Goal: Task Accomplishment & Management: Complete application form

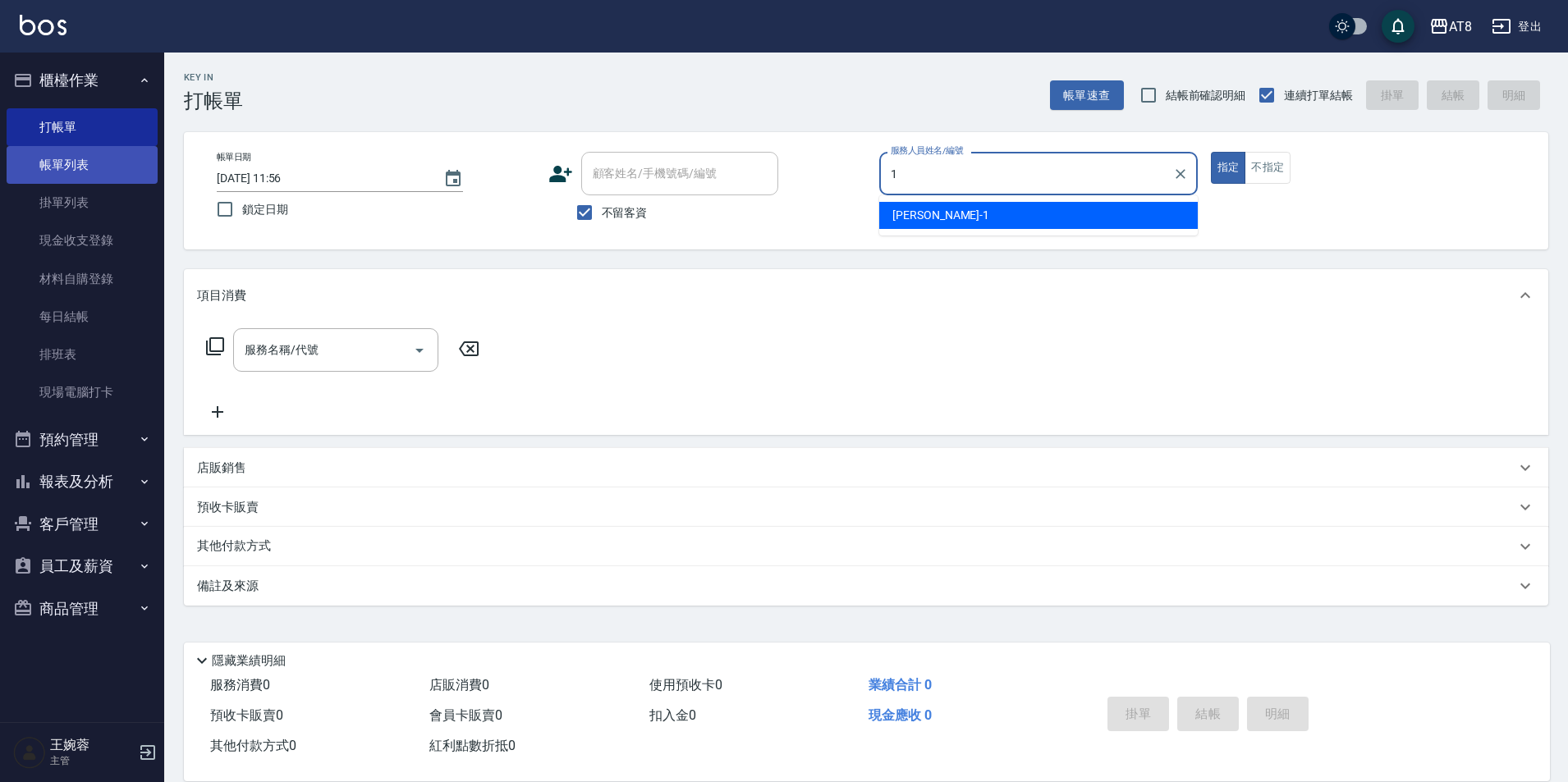
type input "YUKI-1"
type button "true"
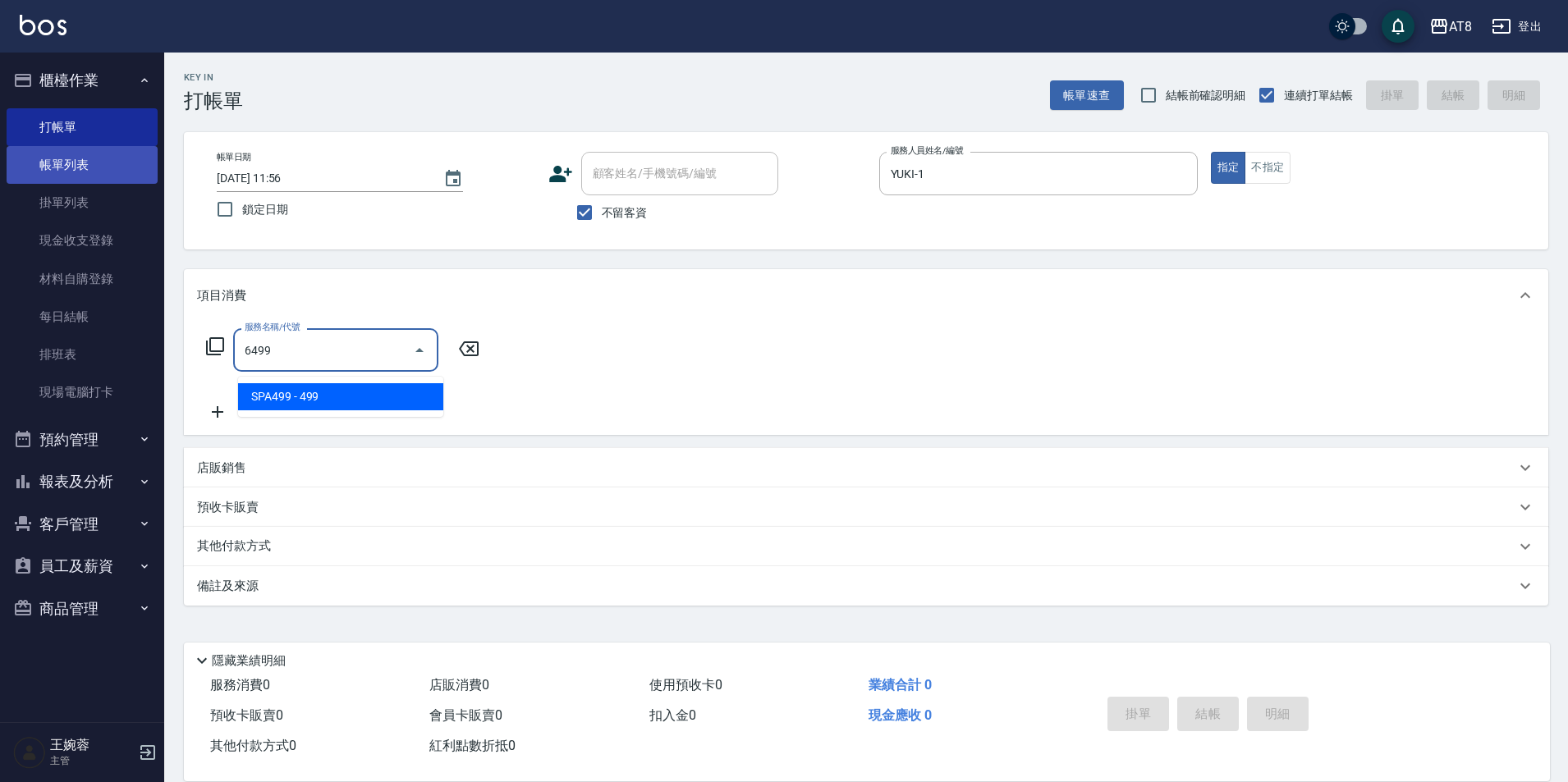
type input "SPA499(6499)"
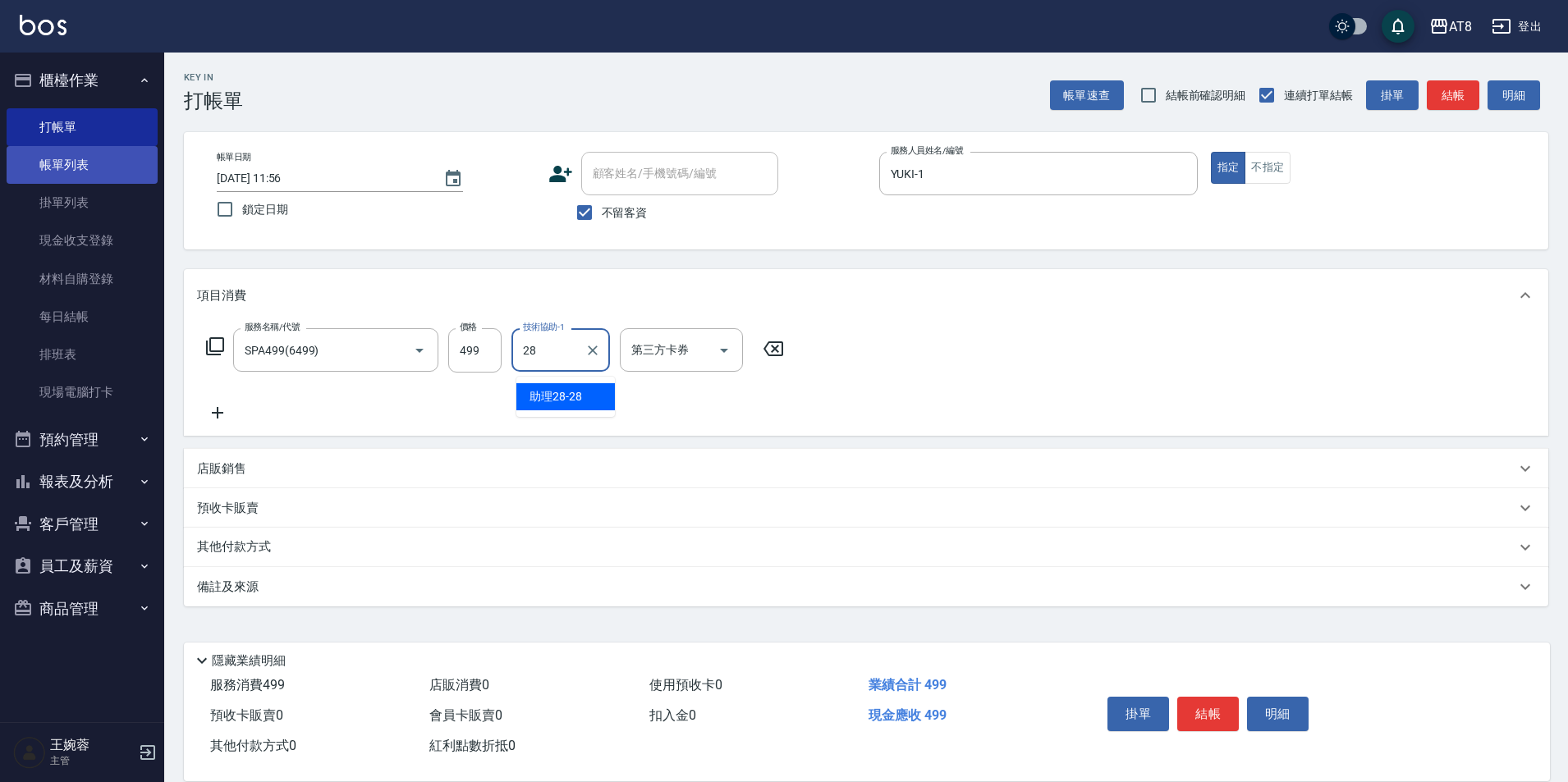
type input "助理28-28"
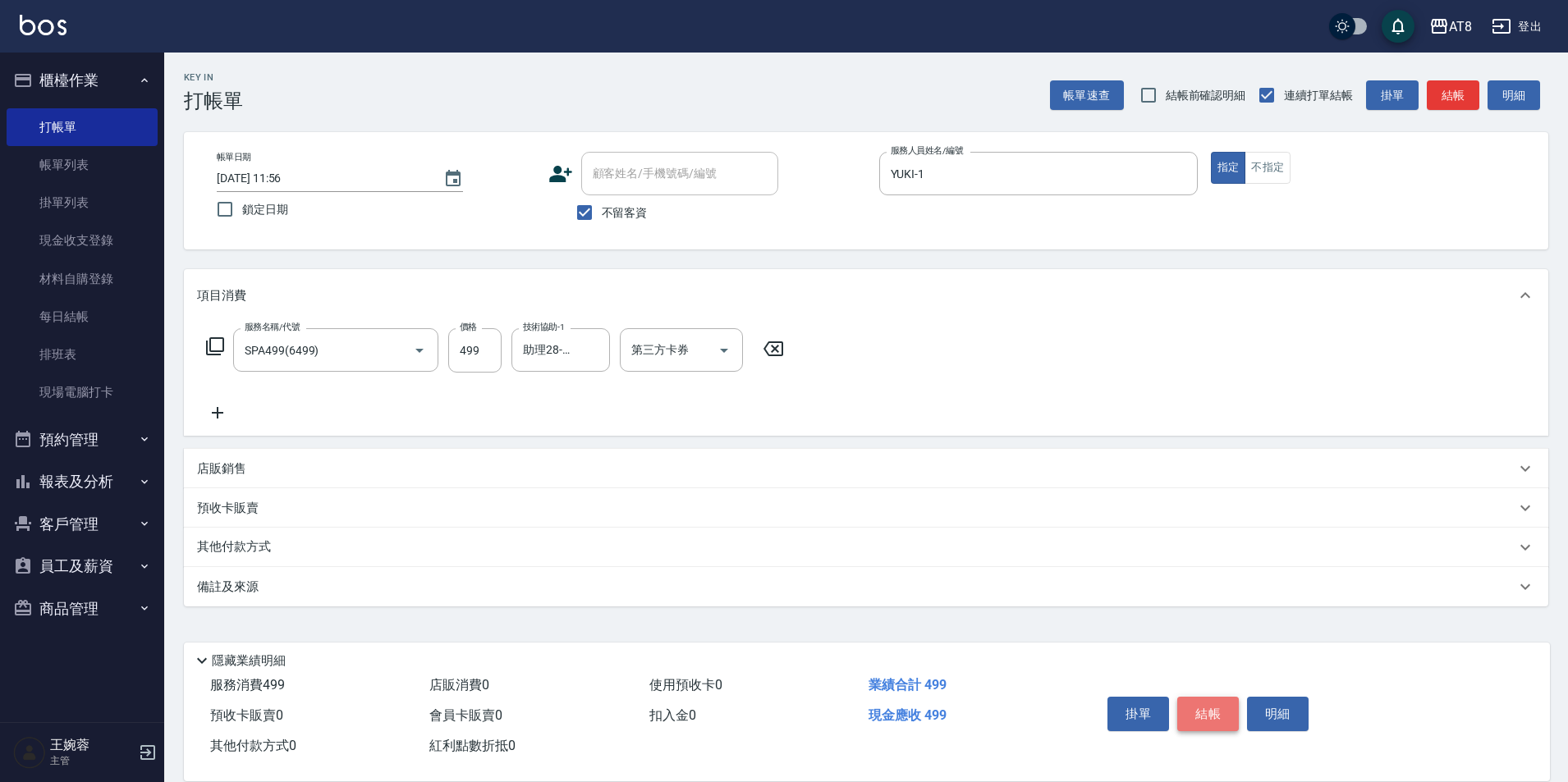
click at [1193, 697] on button "結帳" at bounding box center [1208, 714] width 62 height 34
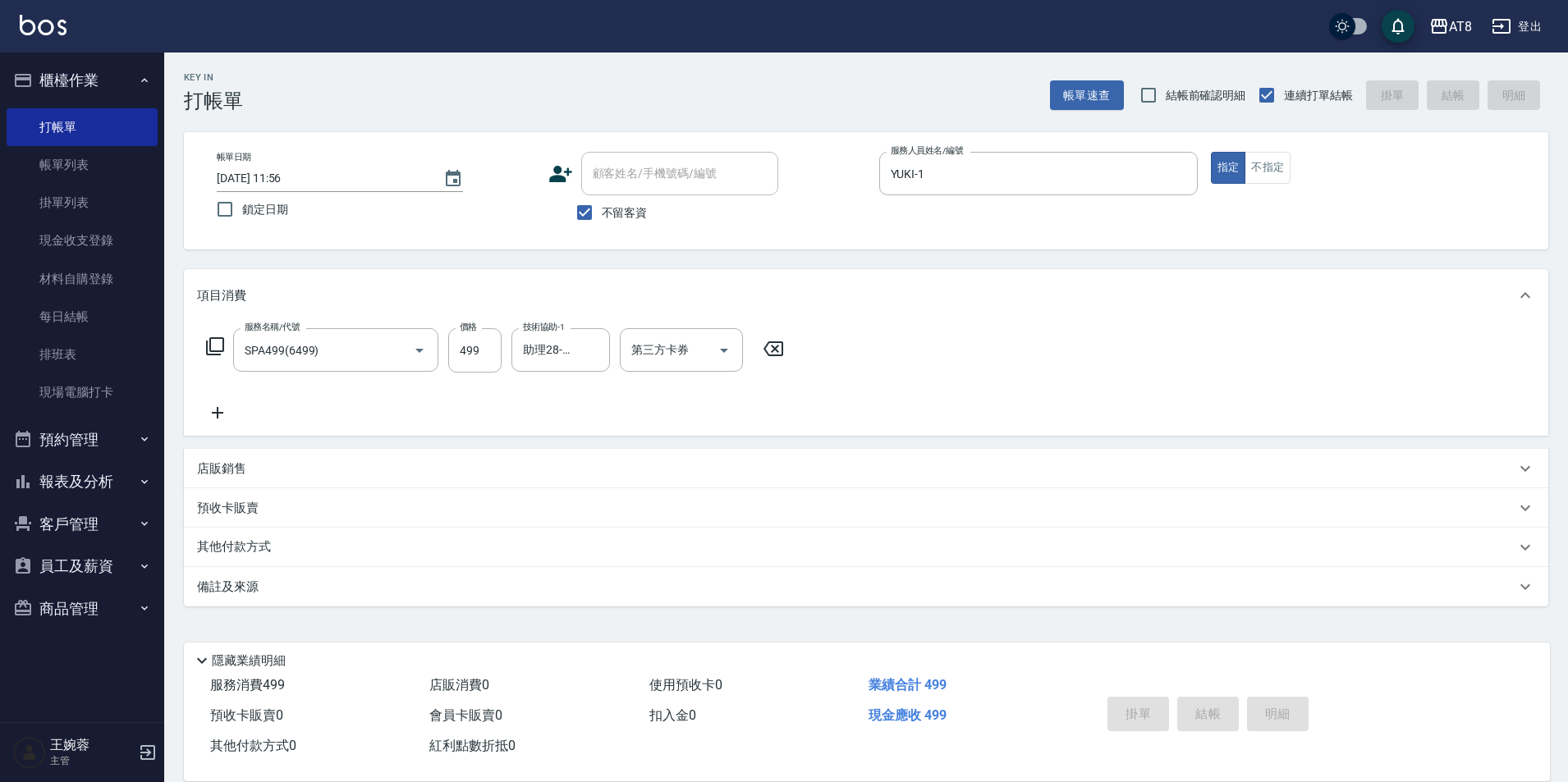
type input "[DATE] 12:35"
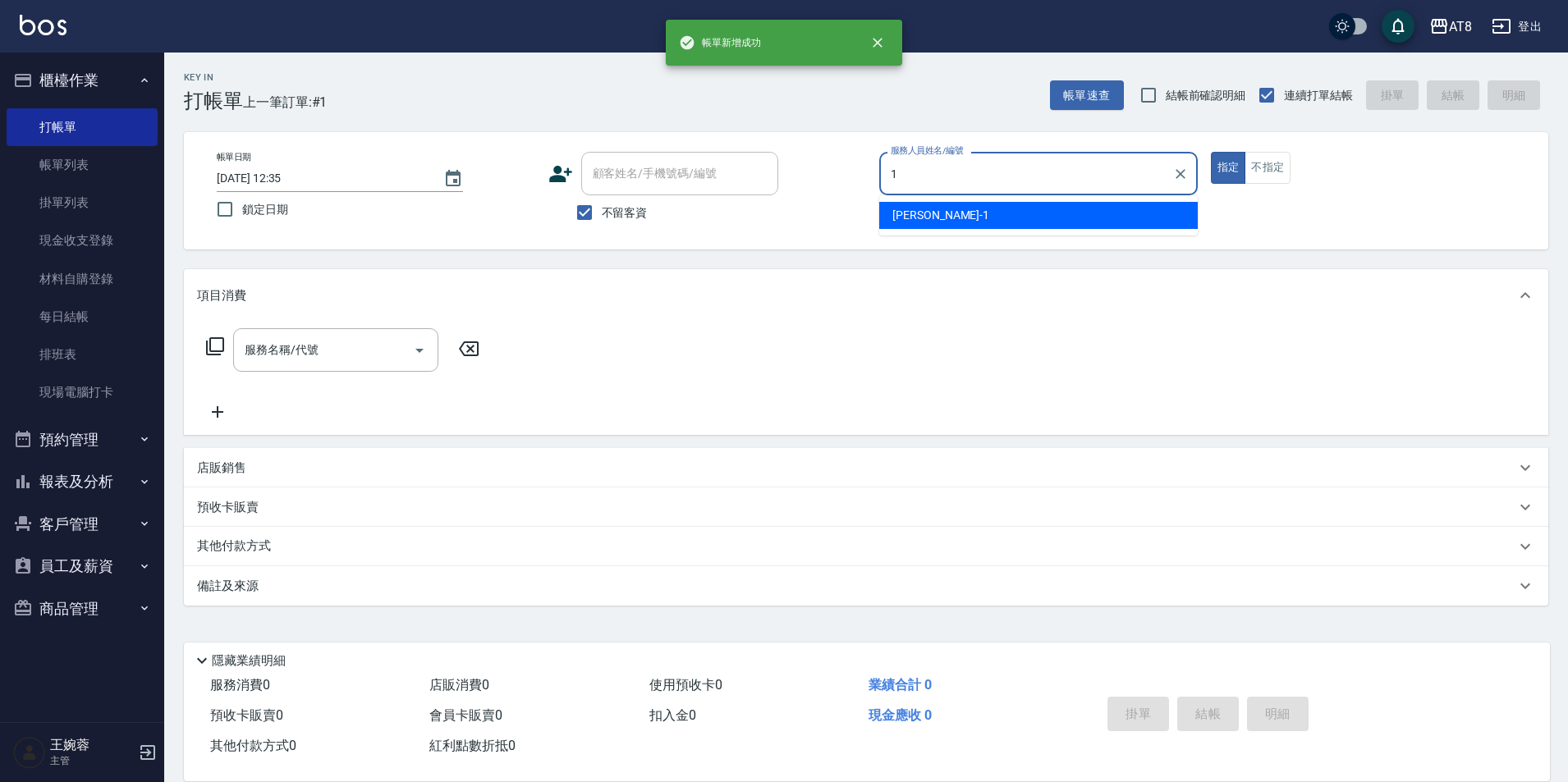
type input "YUKI-1"
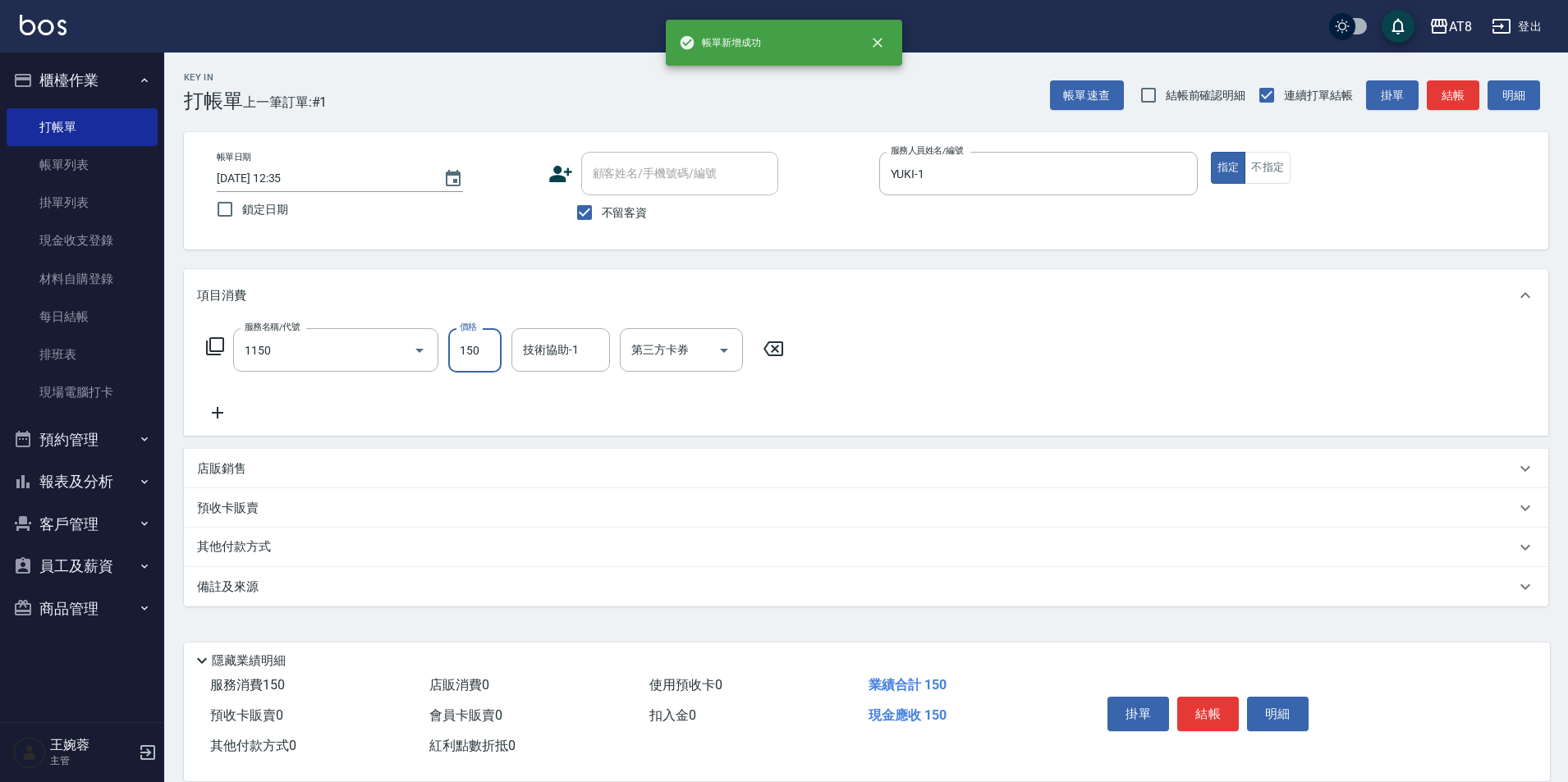
type input "洗髮(1150)"
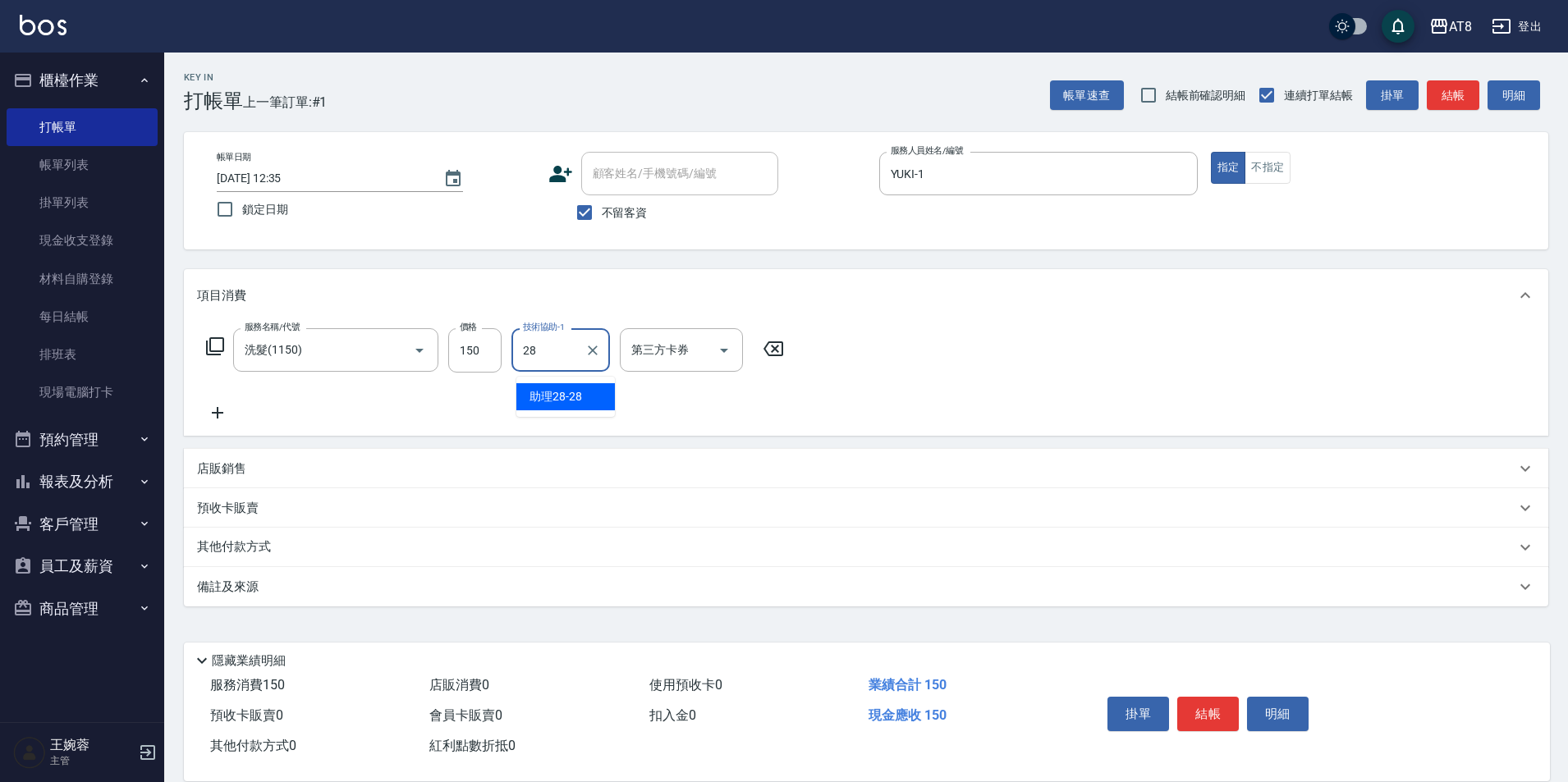
type input "助理28-28"
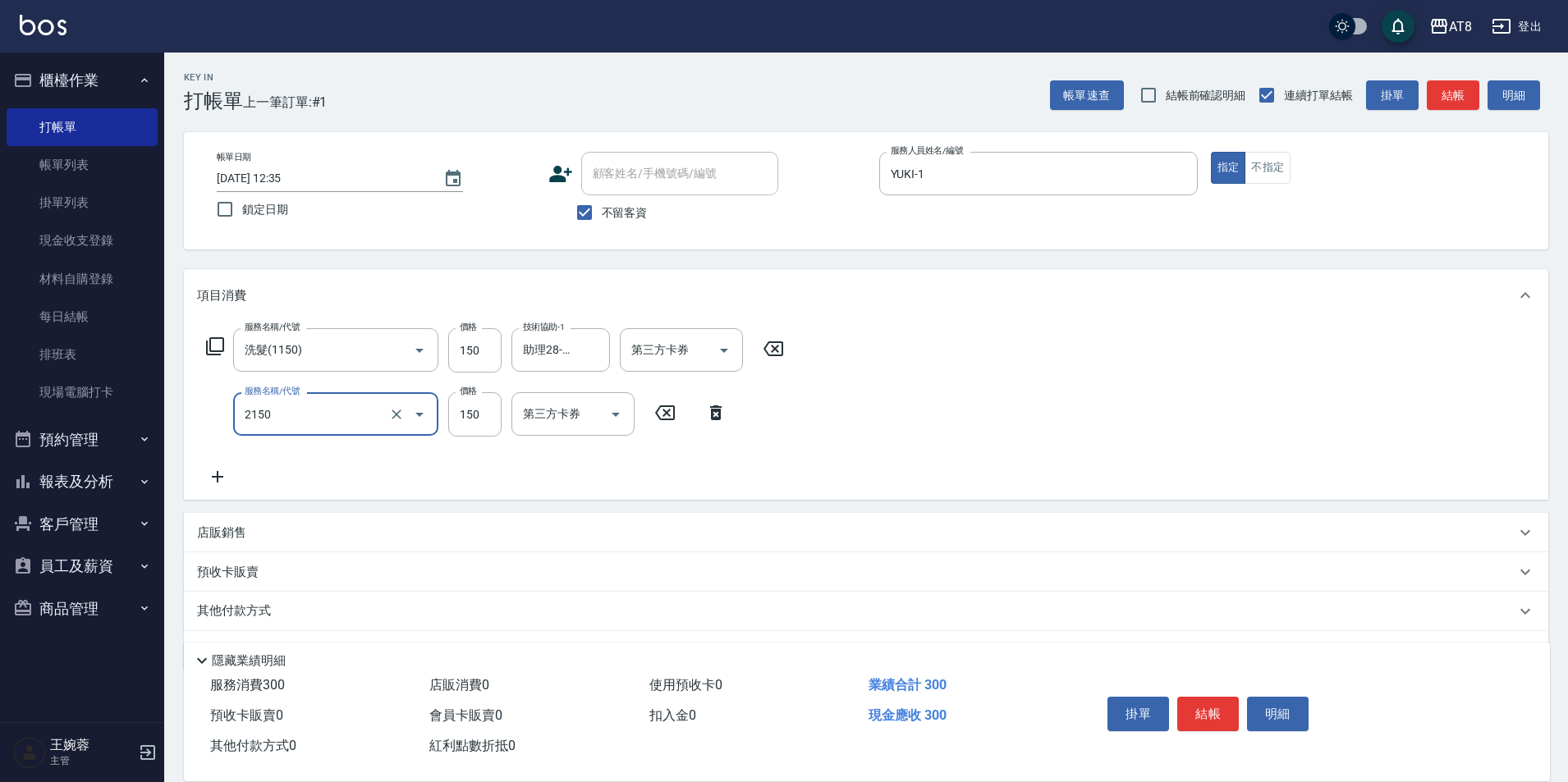
type input "剪髮(2150)"
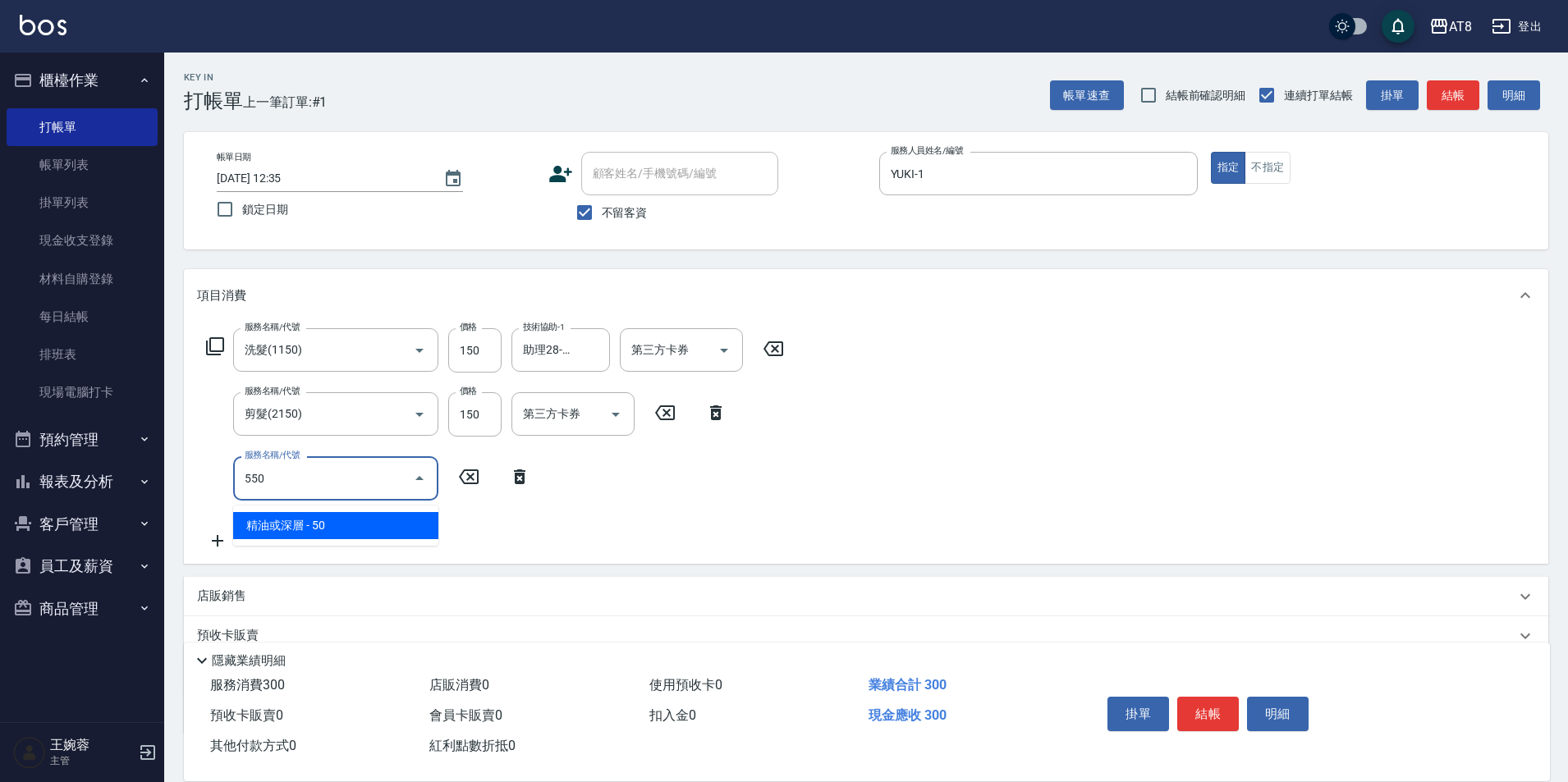
type input "精油或深層(550)"
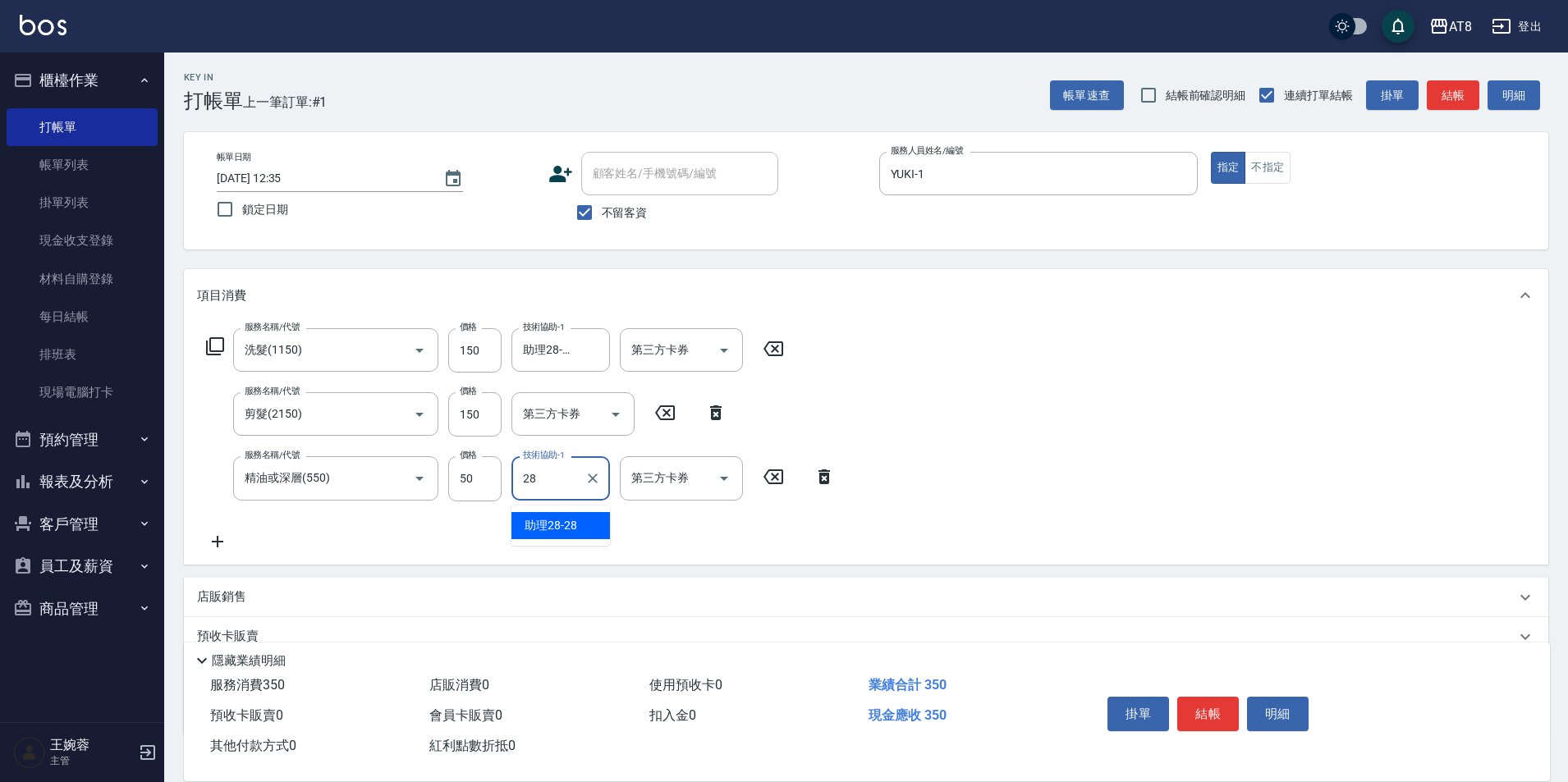
type input "助理28-28"
click at [1239, 699] on button "結帳" at bounding box center [1208, 714] width 62 height 34
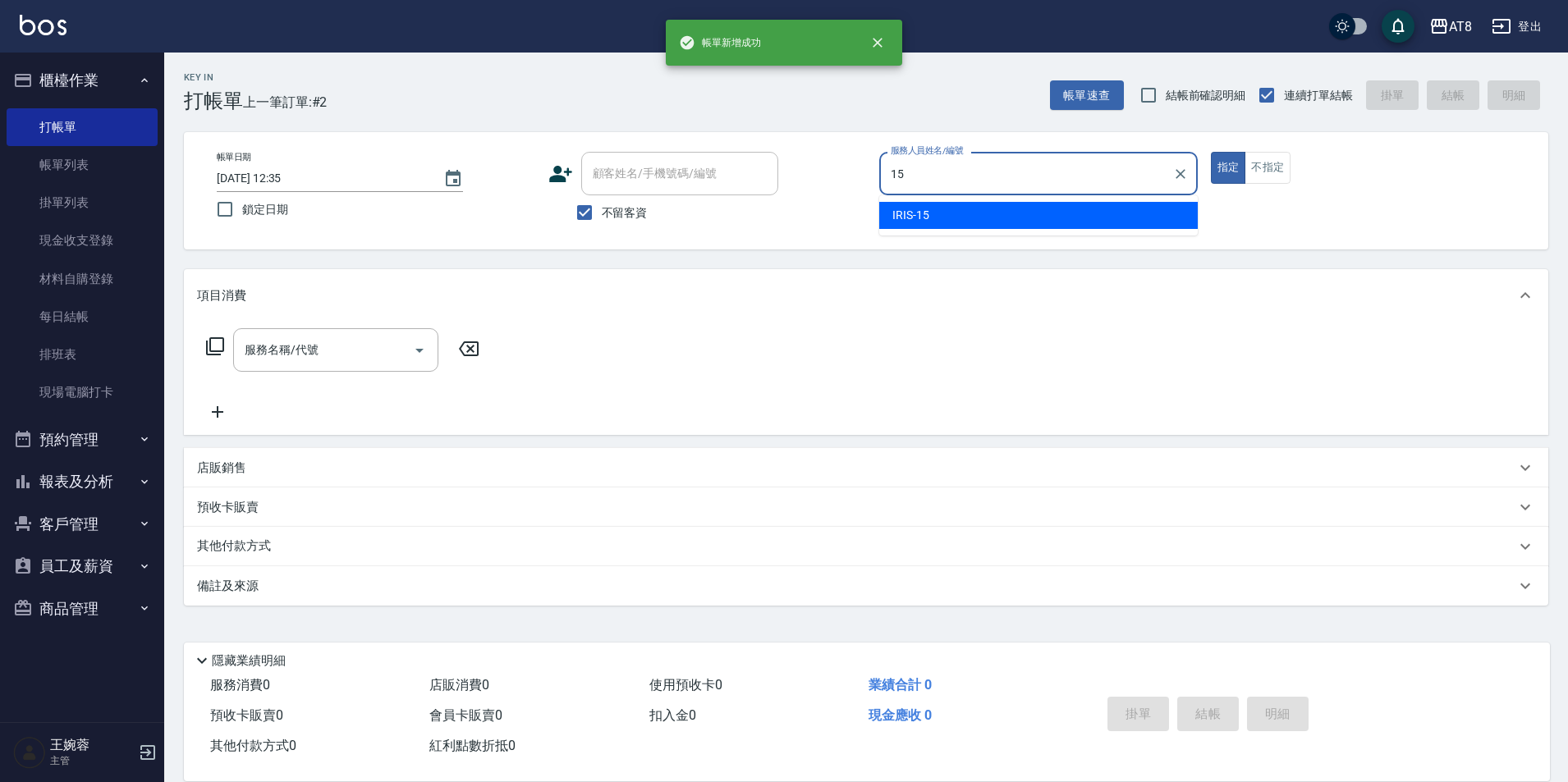
type input "IRIS-15"
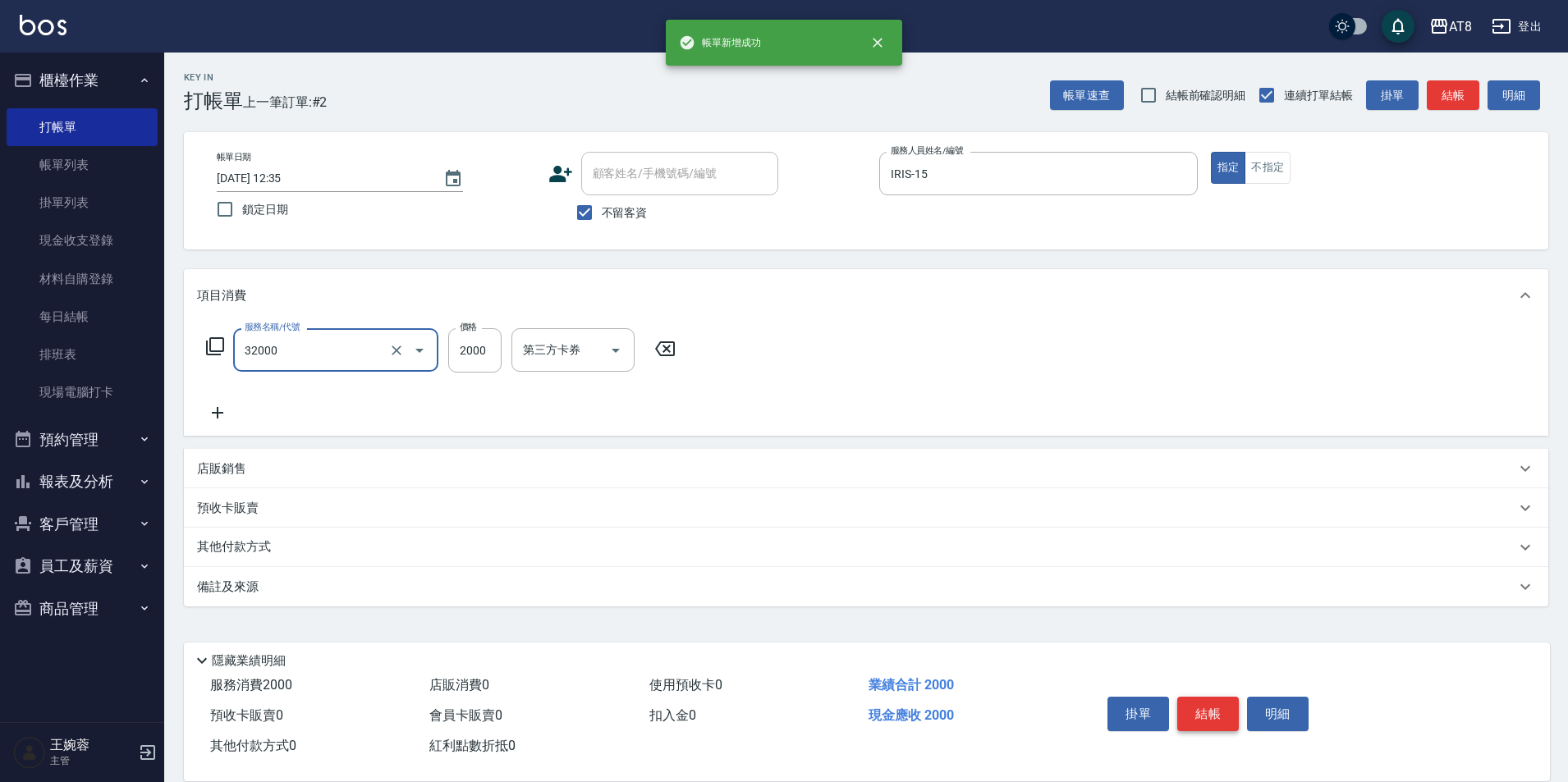
type input "燙髮(32000)"
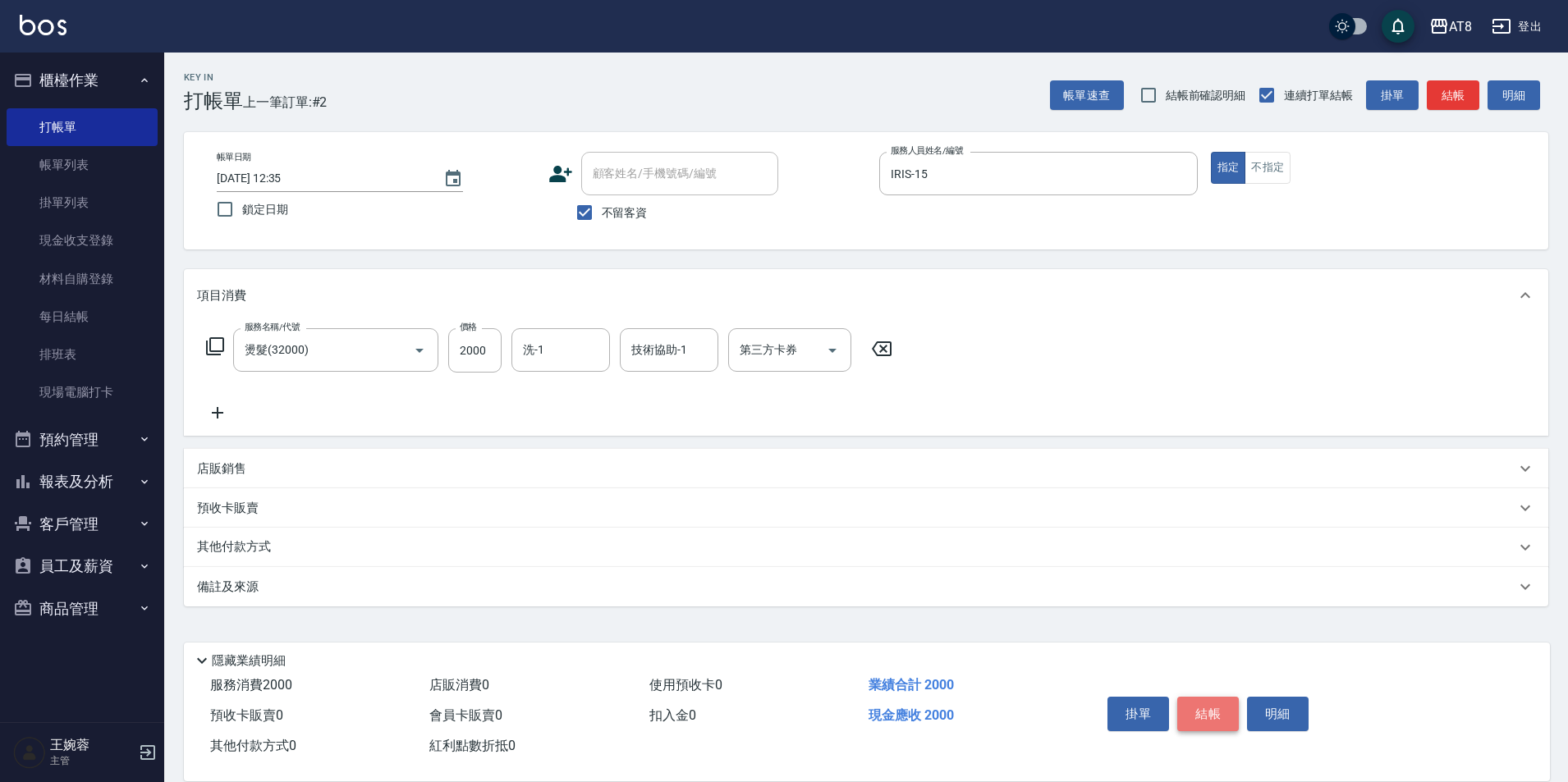
click at [1239, 699] on button "結帳" at bounding box center [1208, 714] width 62 height 34
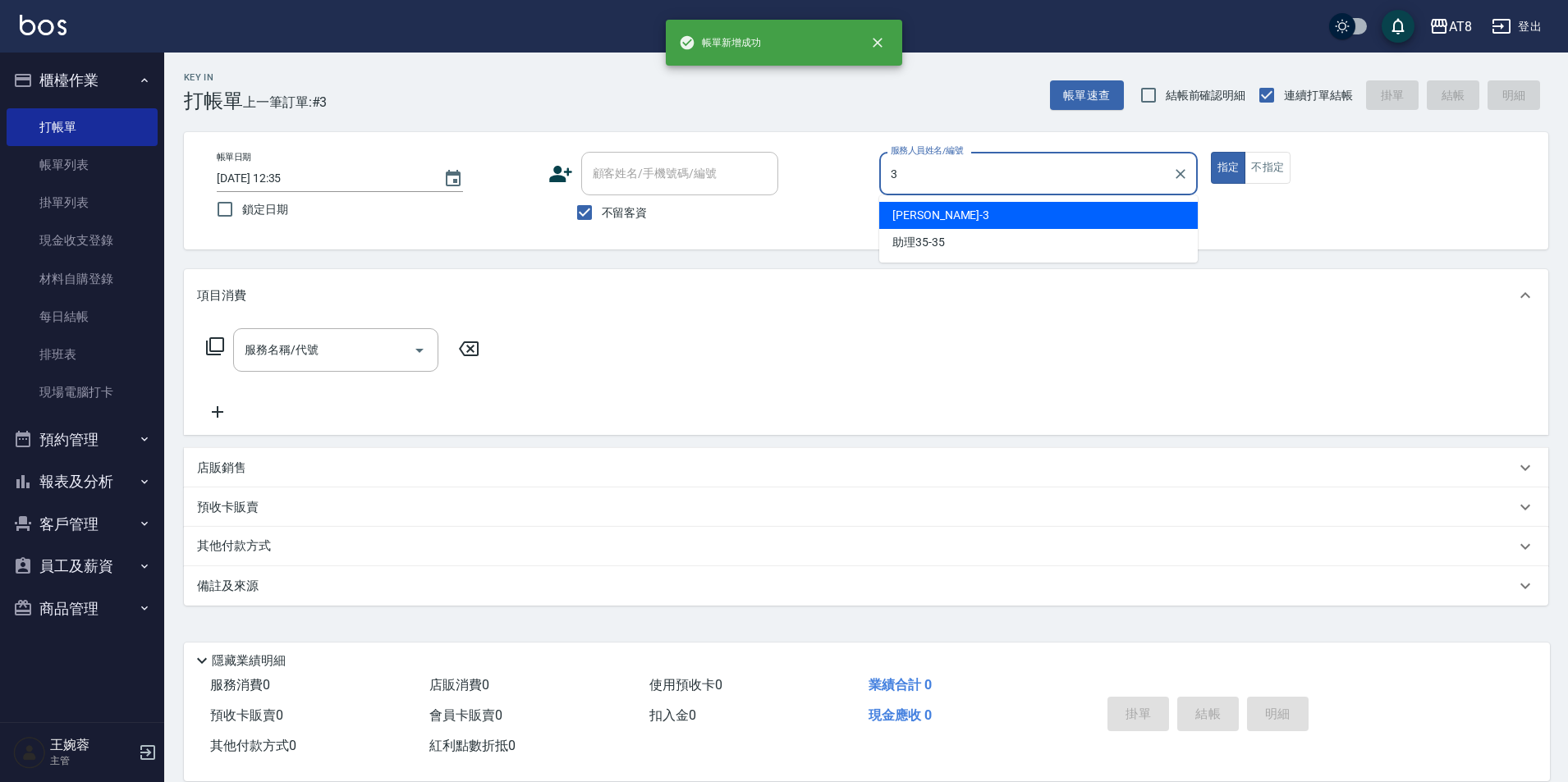
type input "[PERSON_NAME]-3"
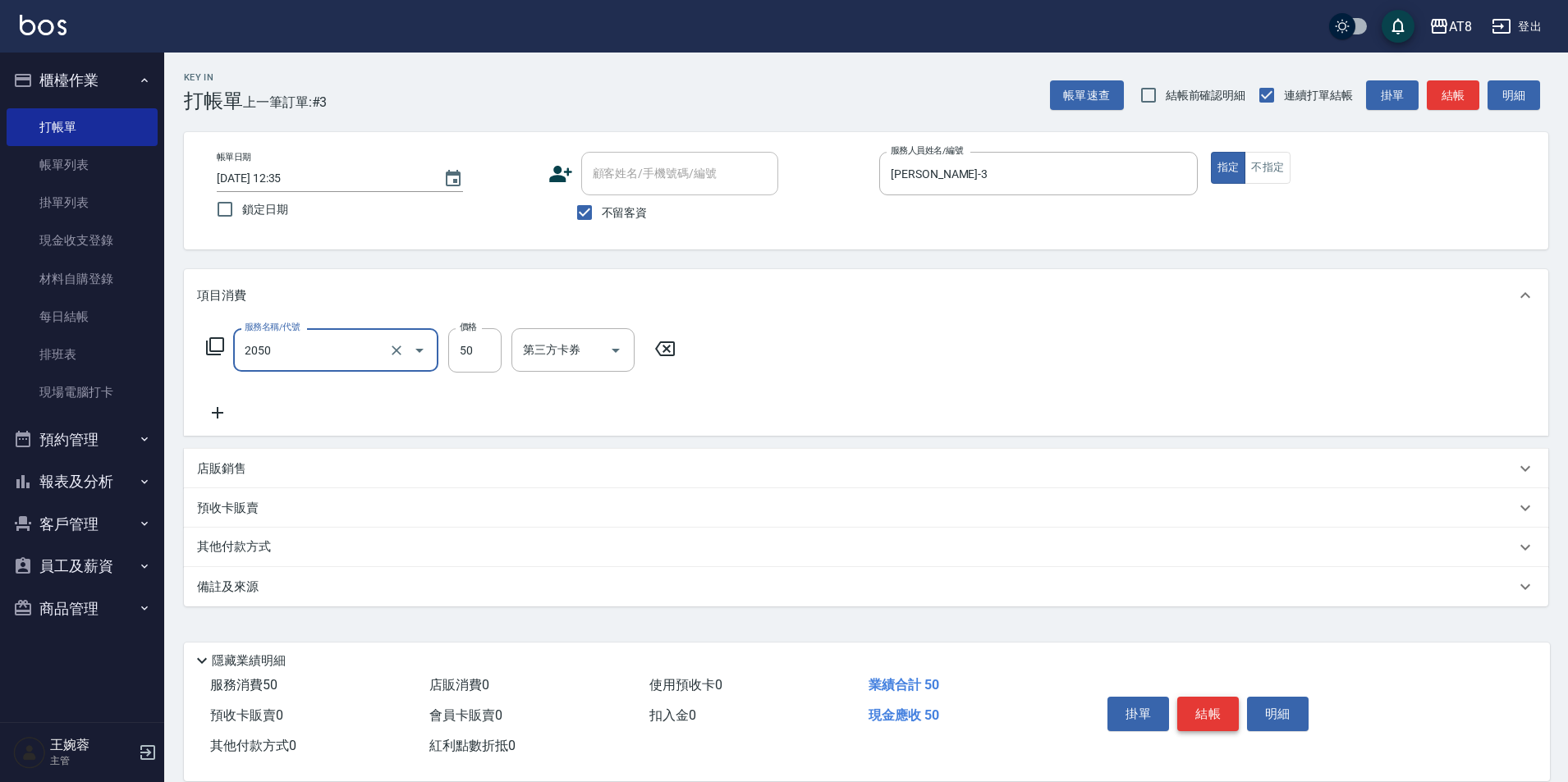
type input "入金剪溜海50(2050)"
click at [617, 353] on icon "Open" at bounding box center [616, 350] width 8 height 4
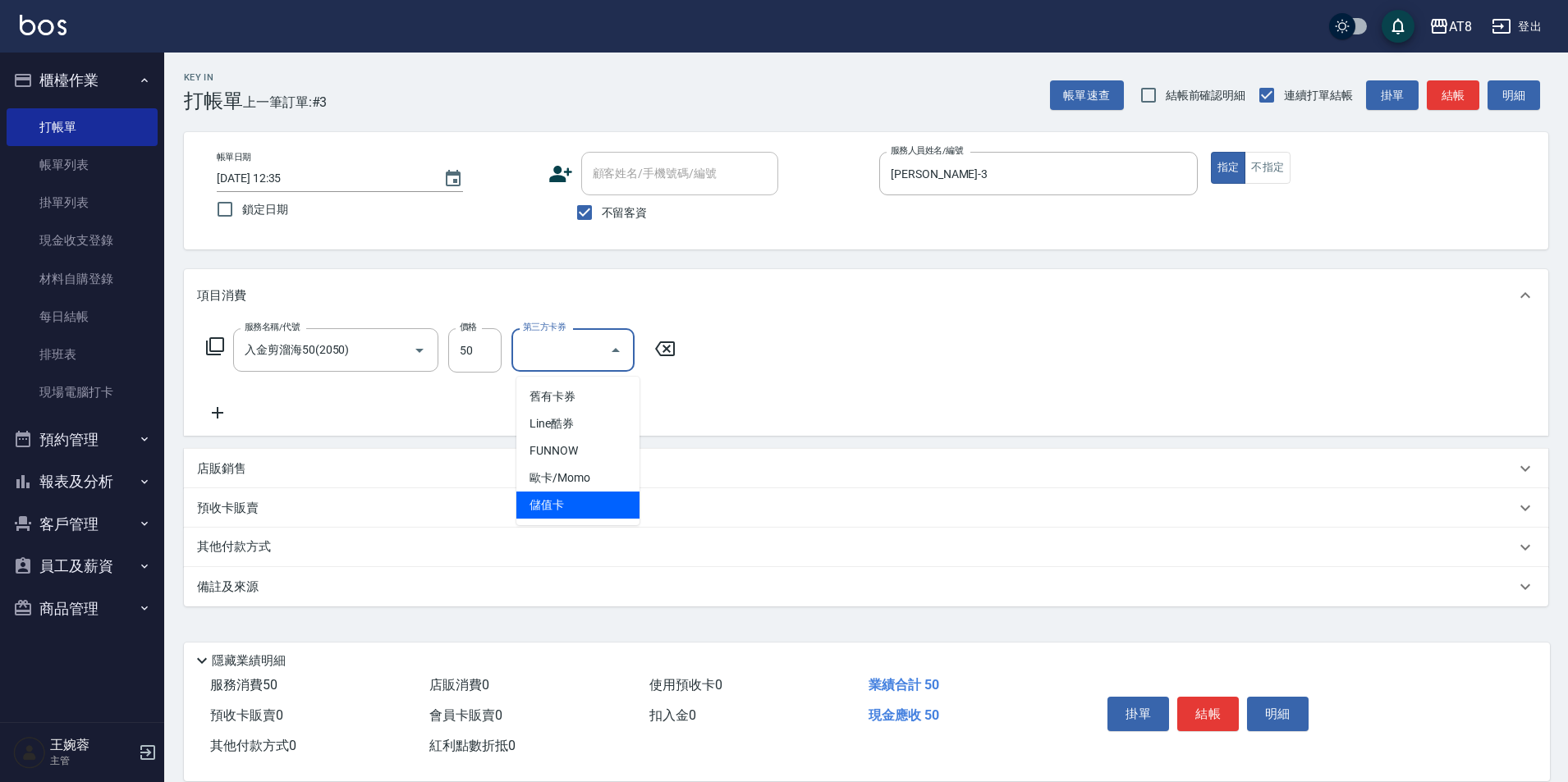
click at [611, 508] on span "儲值卡" at bounding box center [578, 504] width 123 height 27
type input "儲值卡"
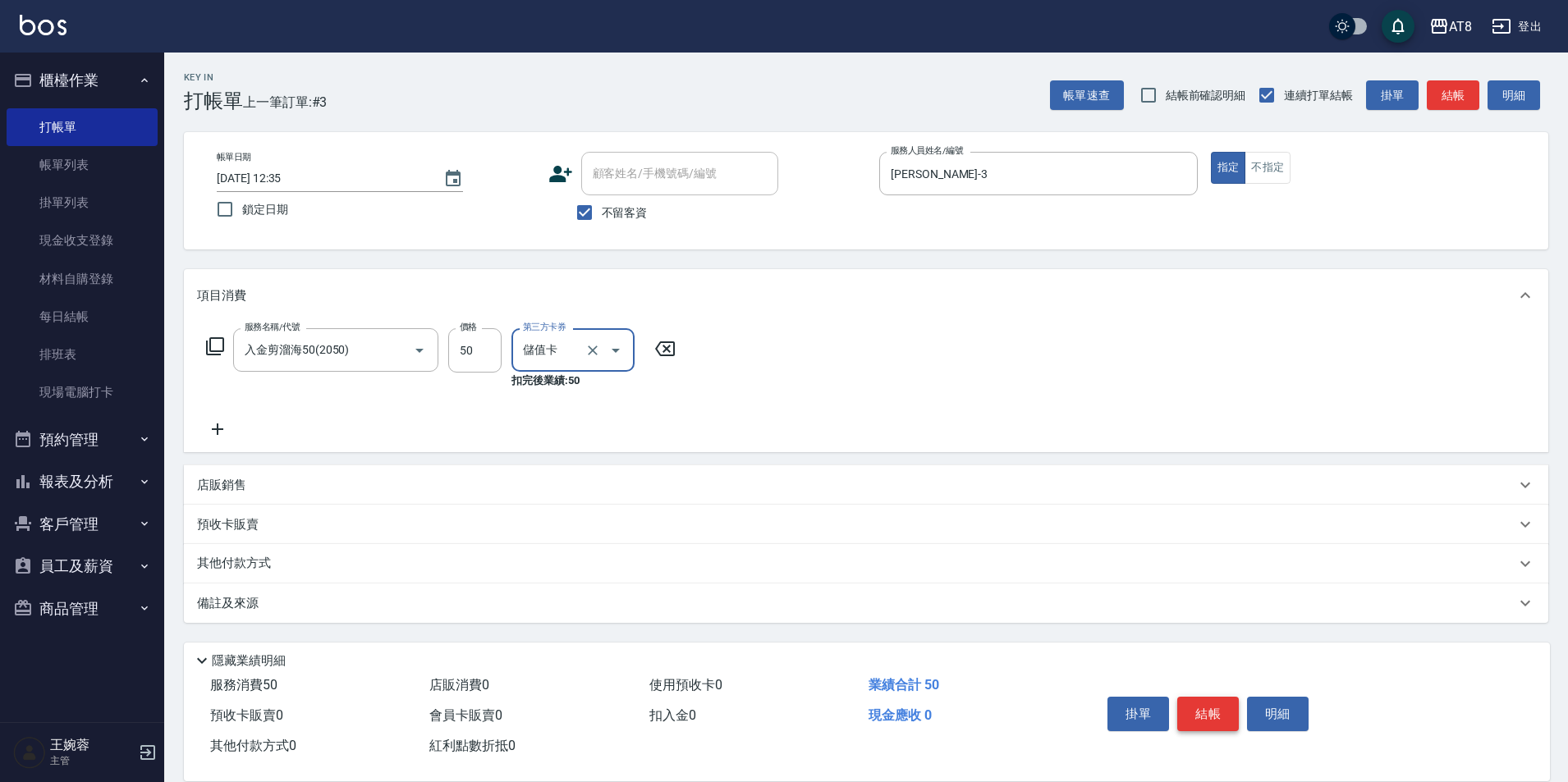
click at [1209, 697] on button "結帳" at bounding box center [1208, 714] width 62 height 34
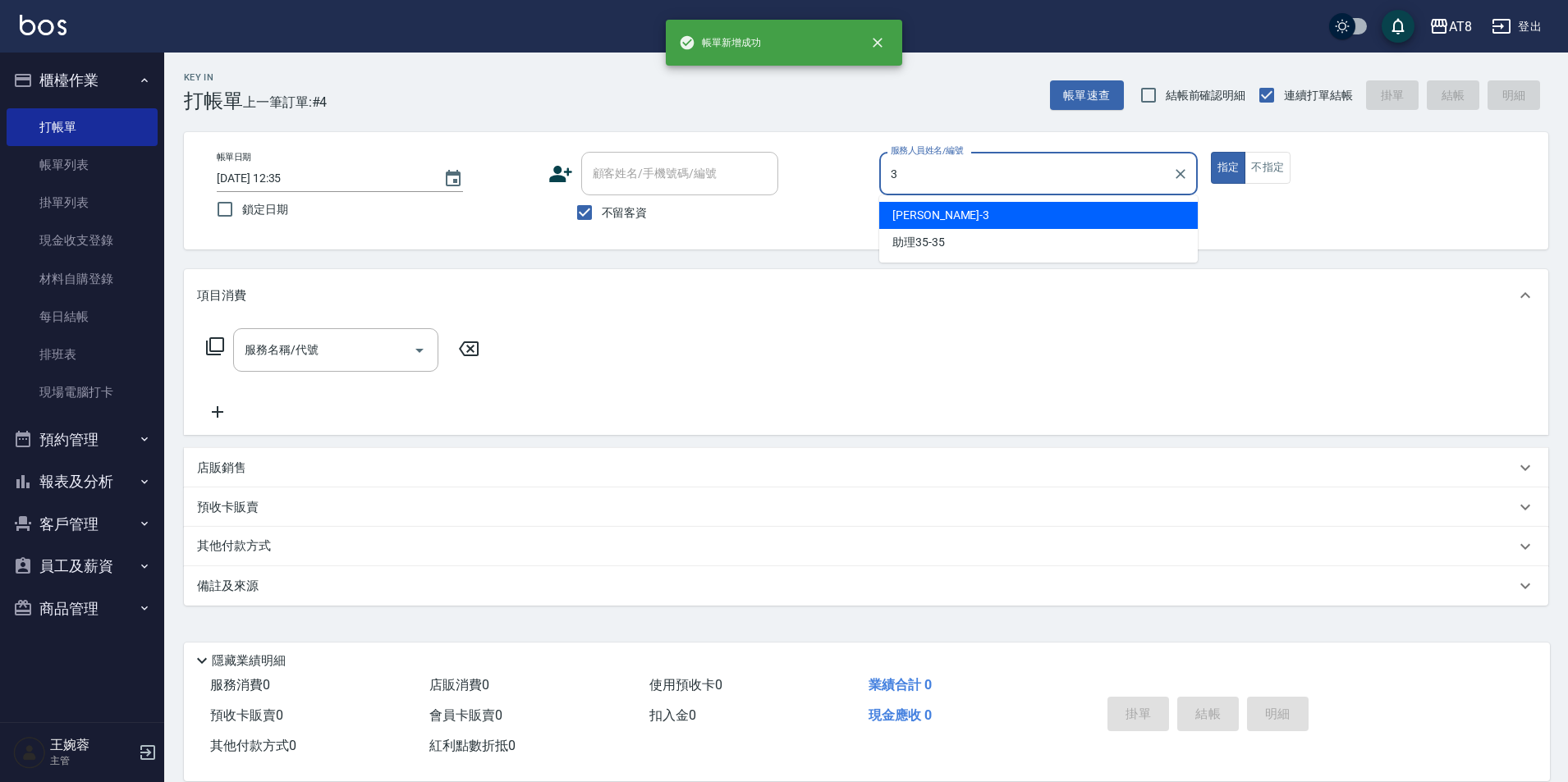
type input "[PERSON_NAME]-3"
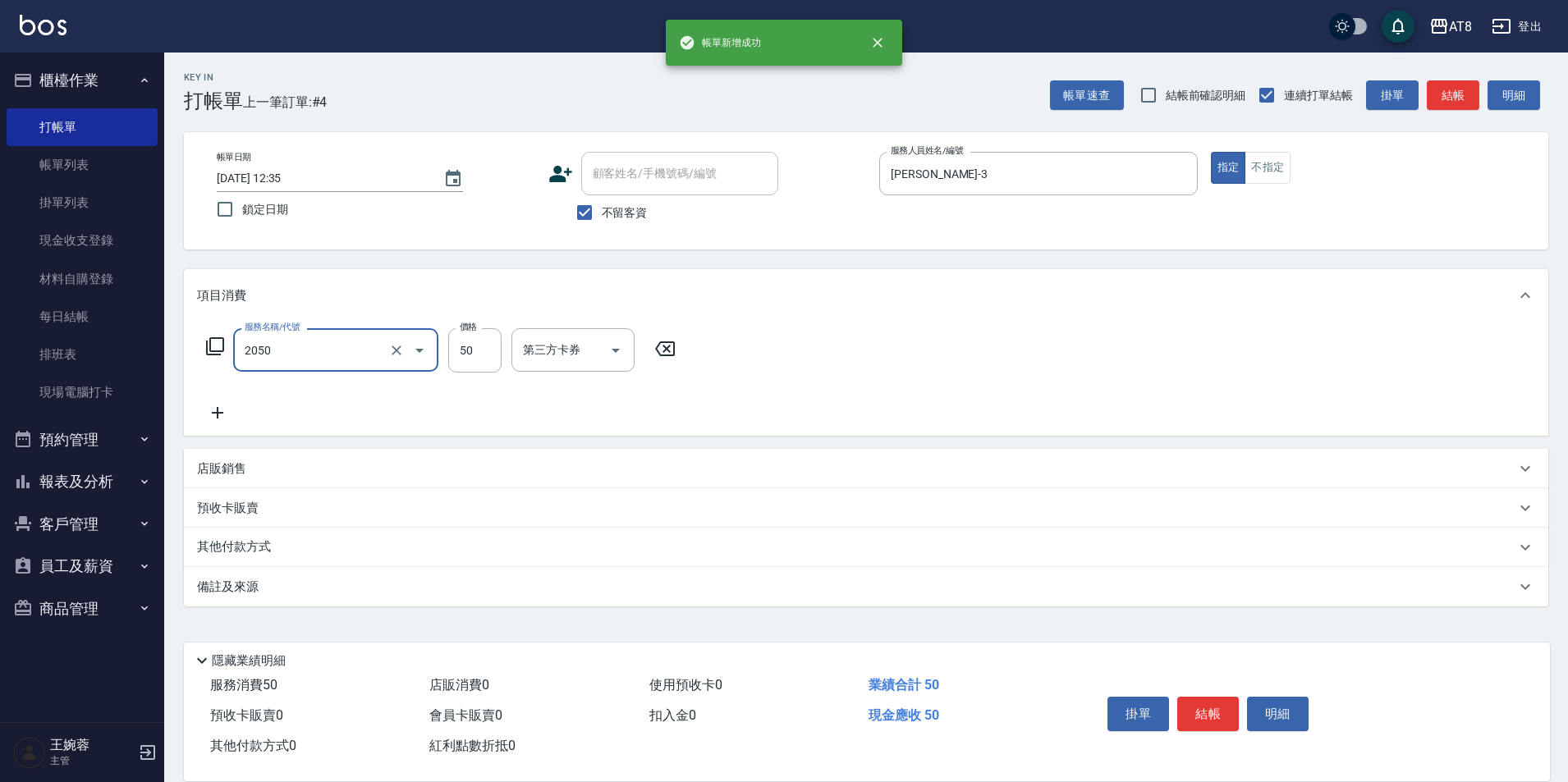
type input "入金剪溜海50(2050)"
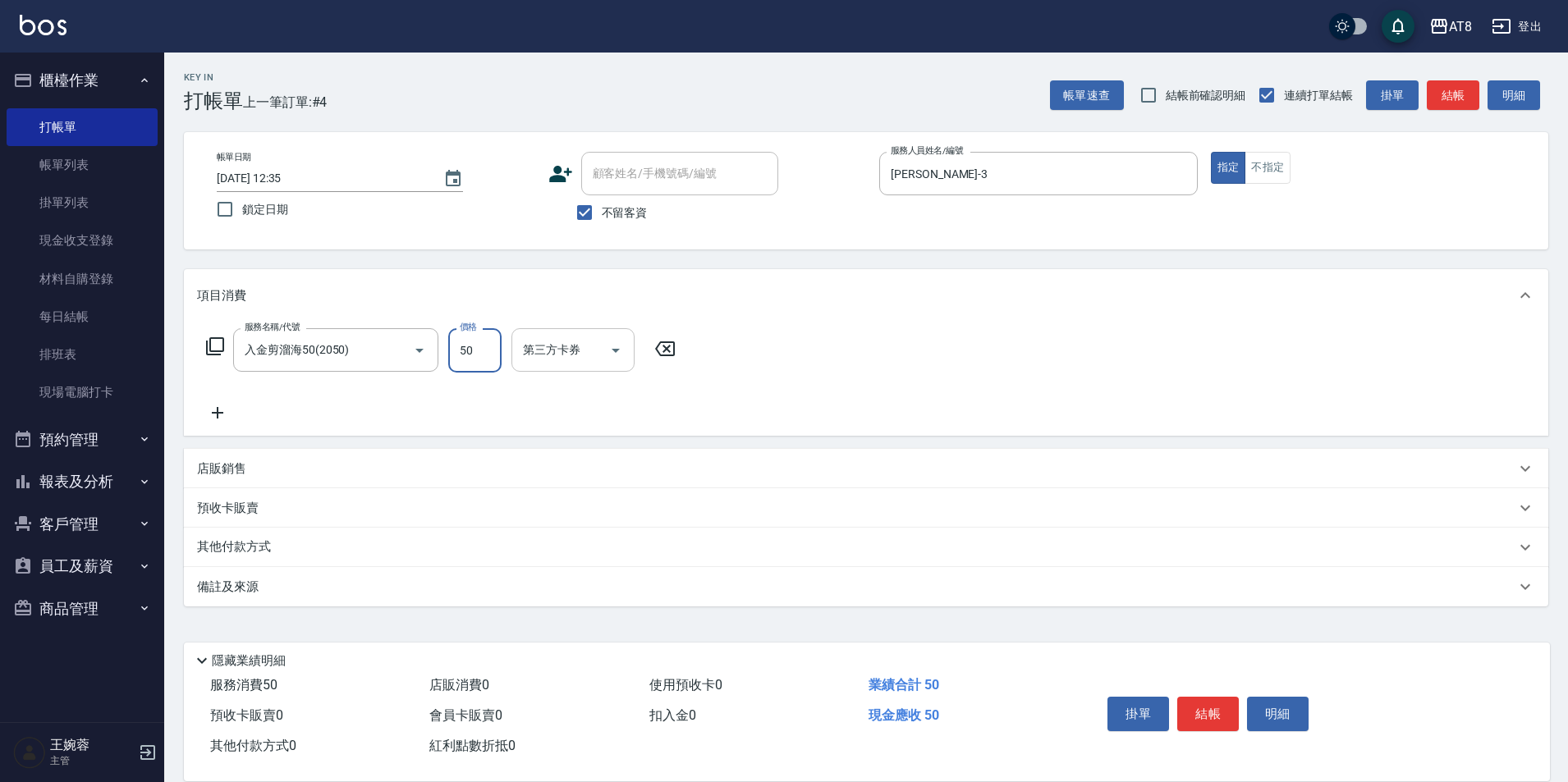
click at [635, 362] on div "第三方卡券" at bounding box center [573, 350] width 123 height 43
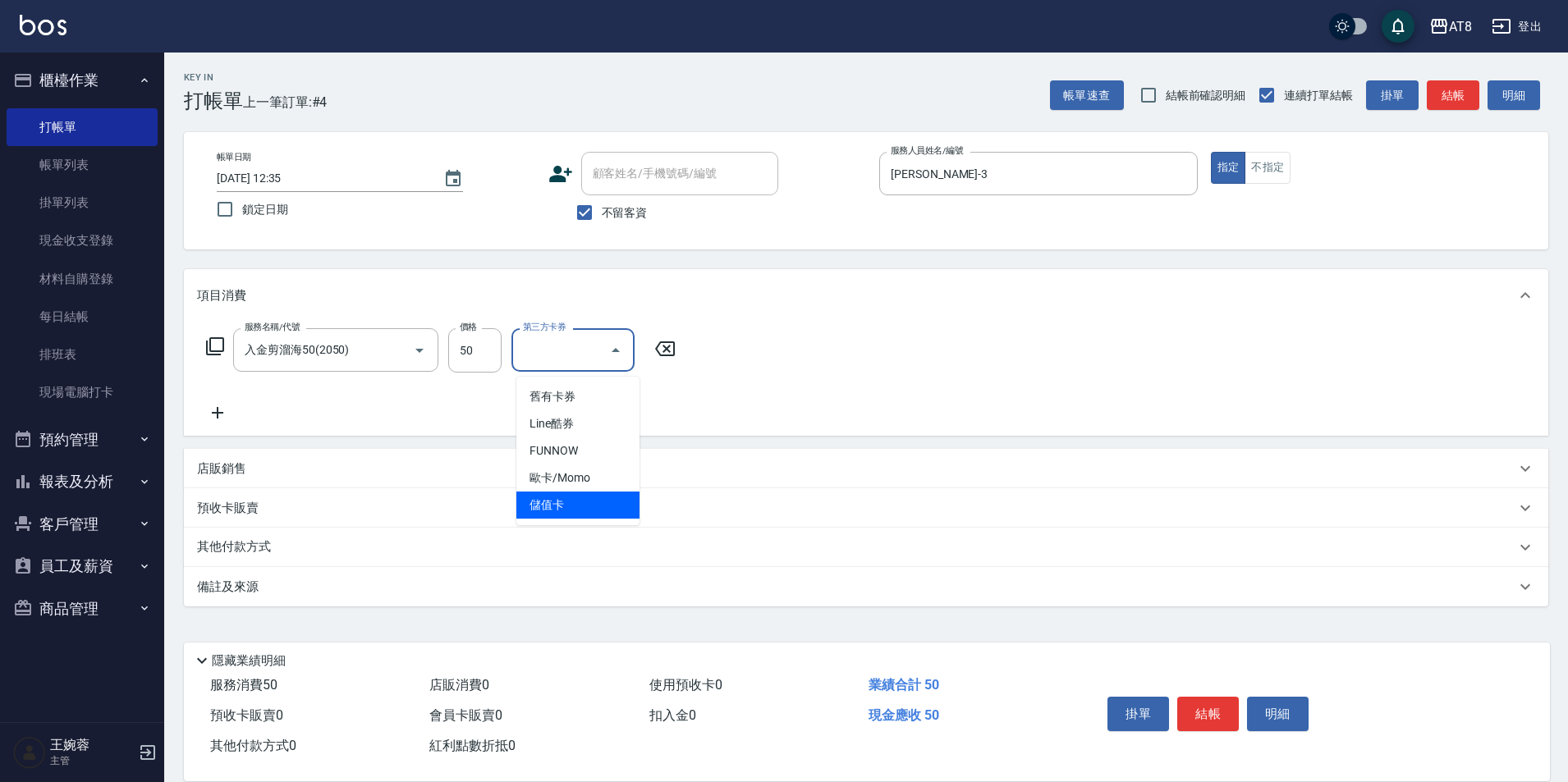
click at [573, 517] on span "儲值卡" at bounding box center [578, 504] width 123 height 27
type input "儲值卡"
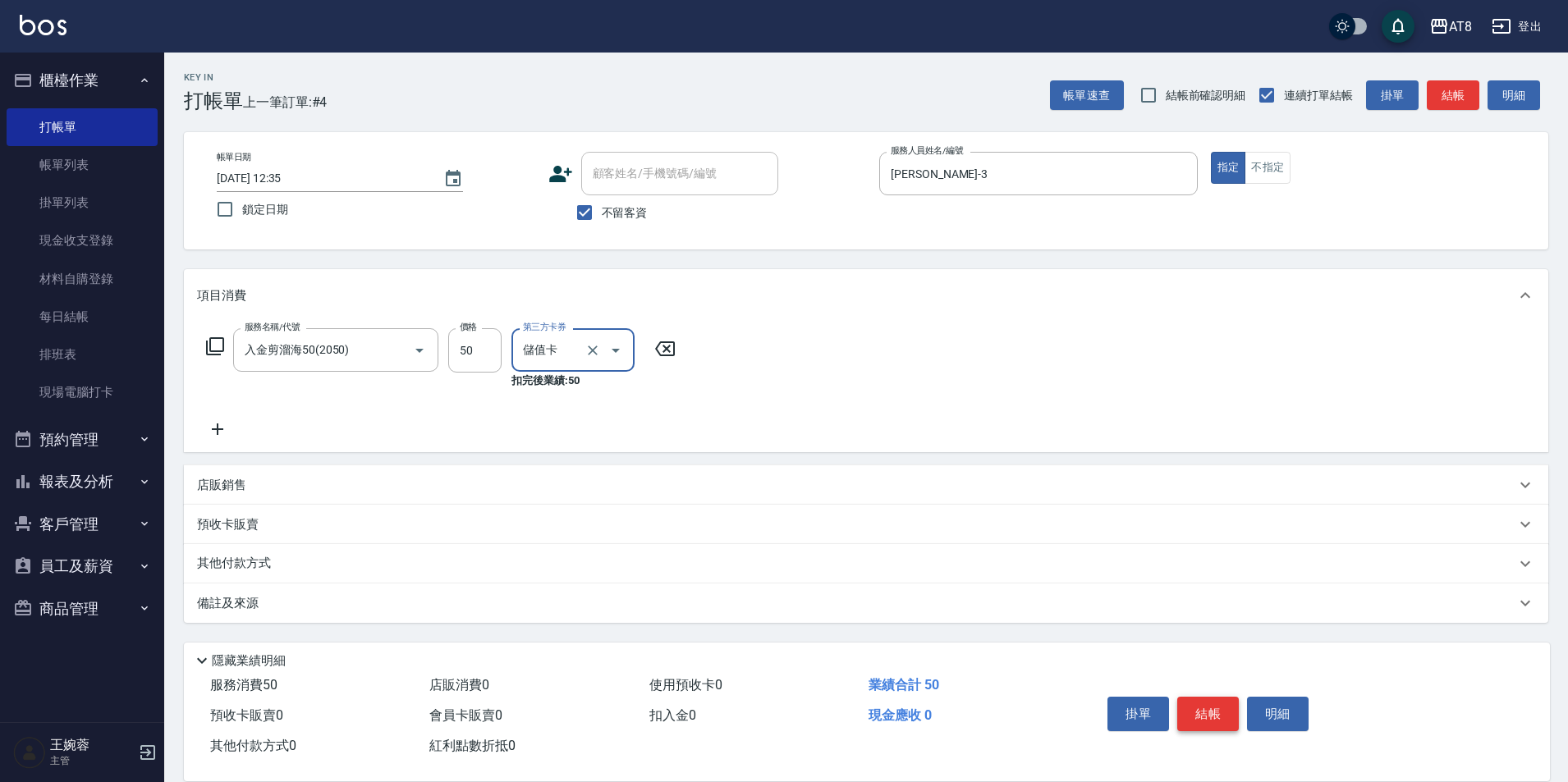
click at [1234, 704] on button "結帳" at bounding box center [1208, 714] width 62 height 34
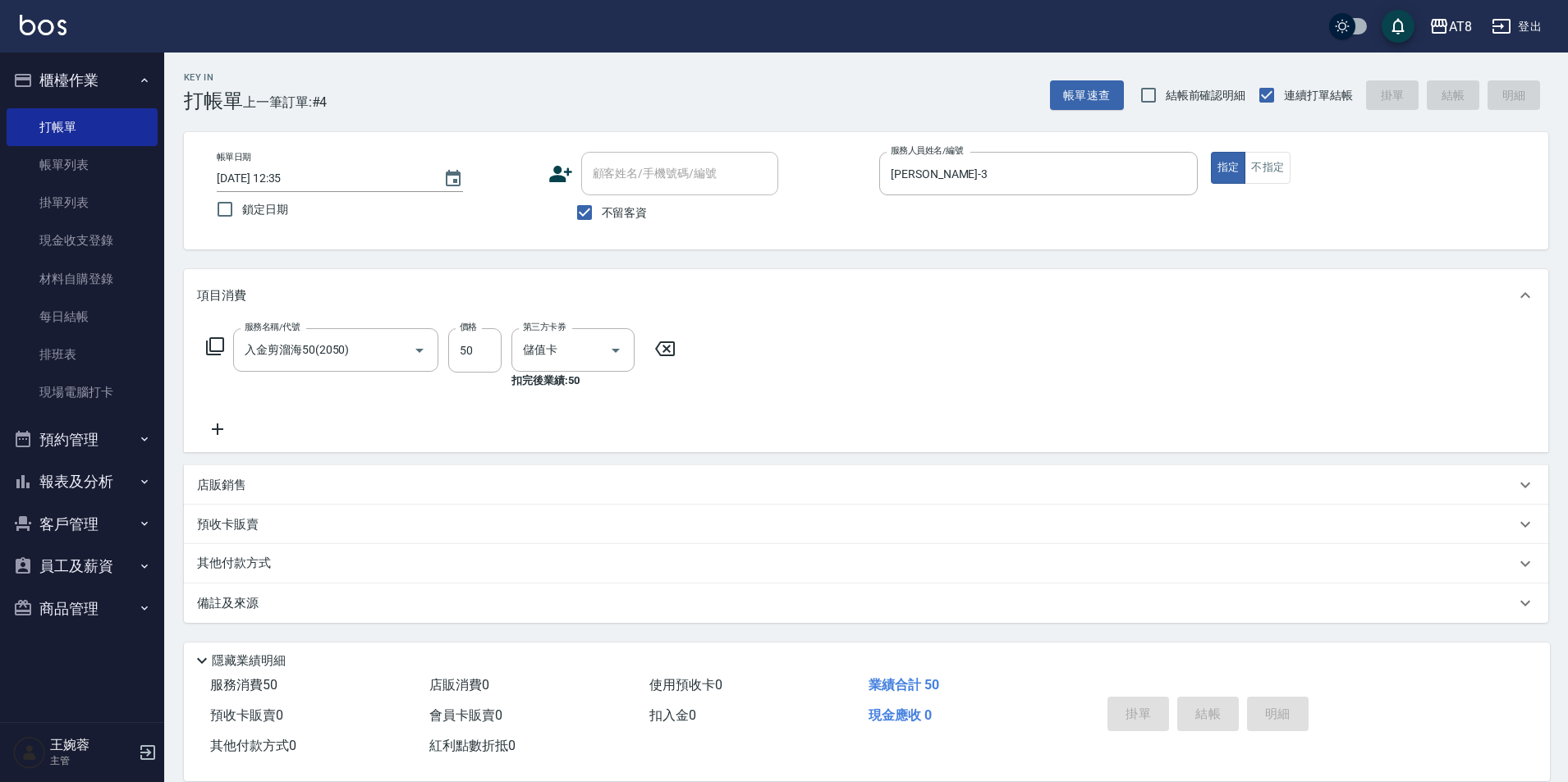
type input "[DATE] 12:36"
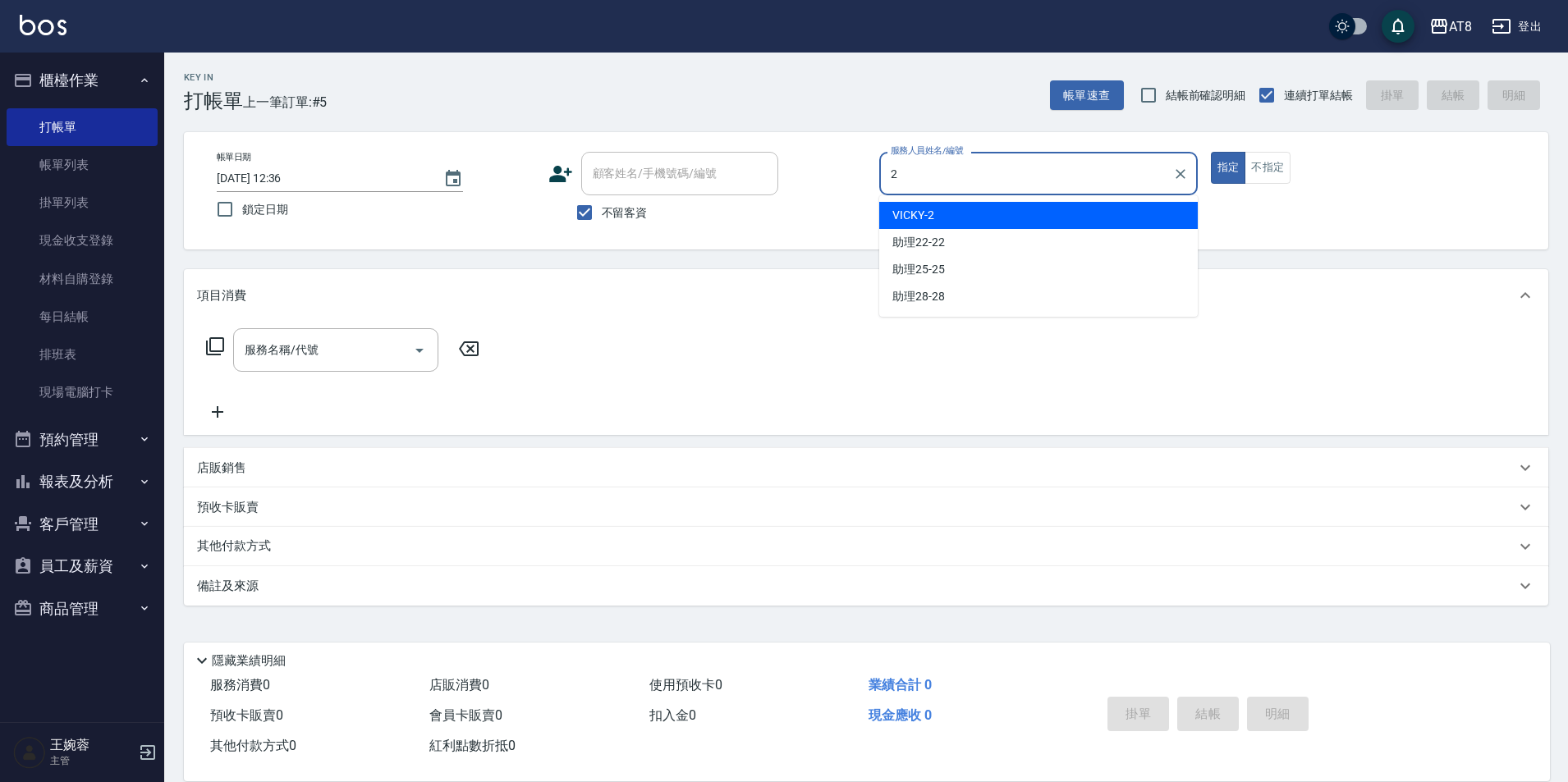
type input "VICKY-2"
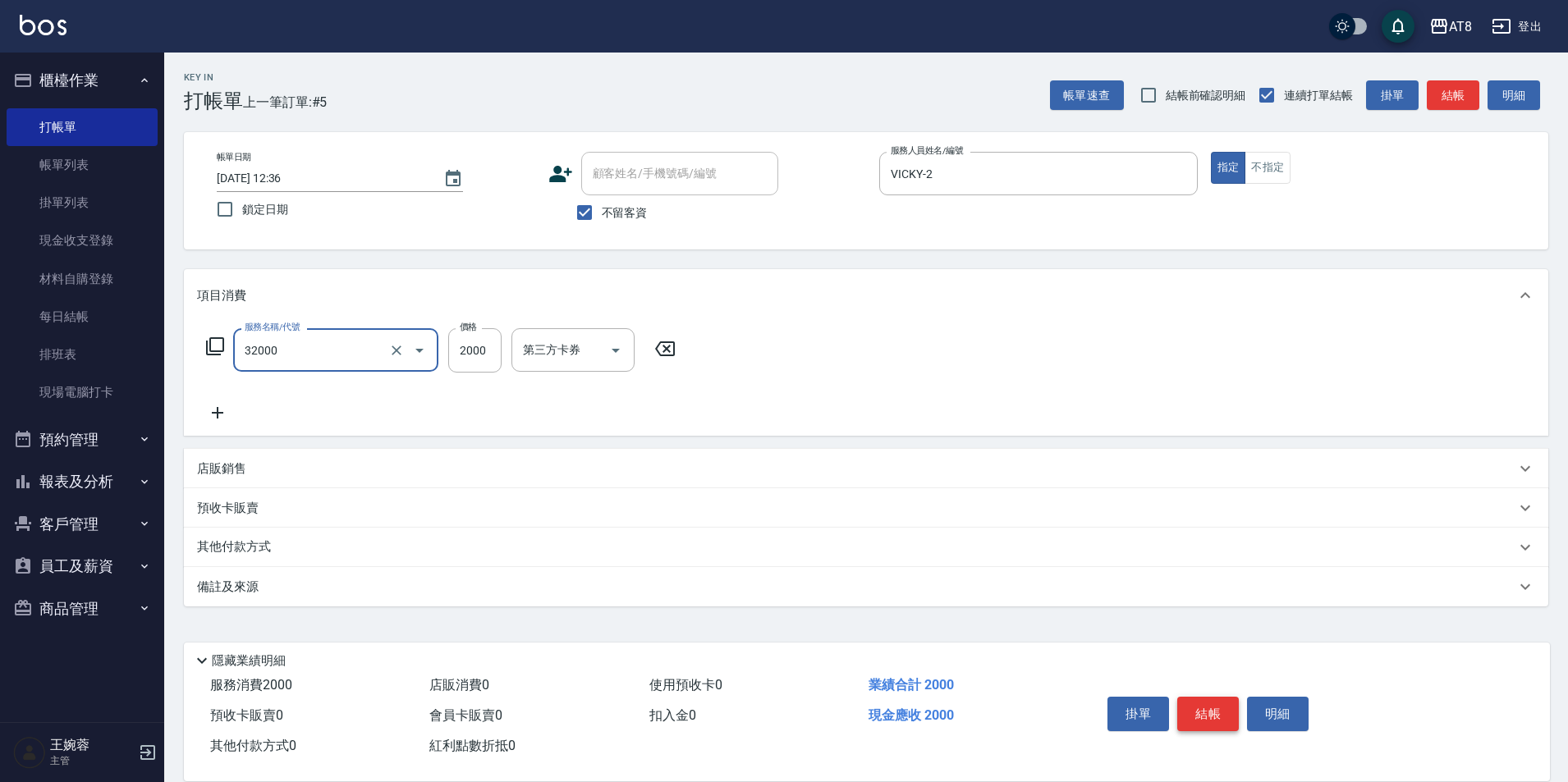
type input "燙髮(32000)"
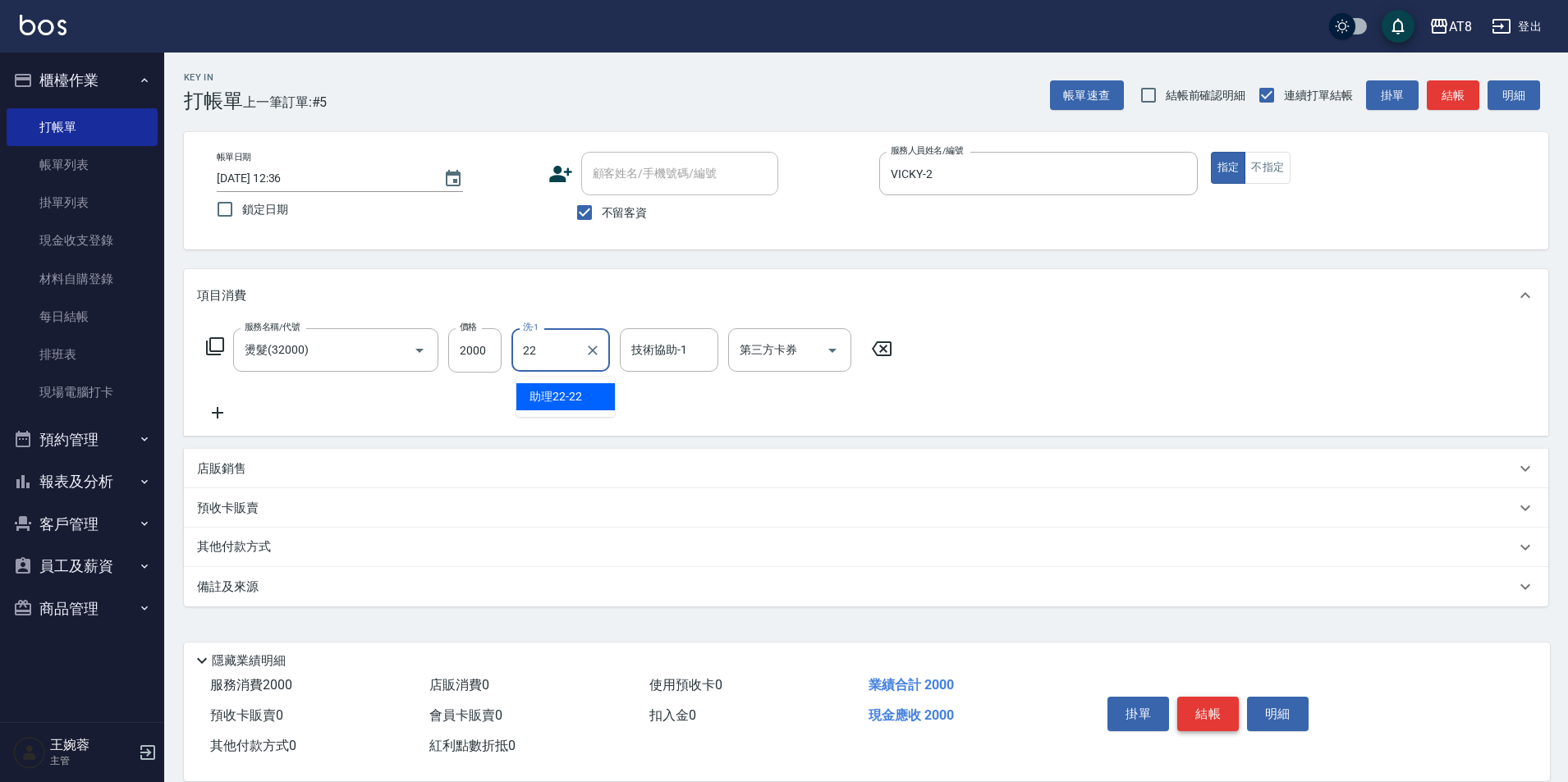
type input "助理22-22"
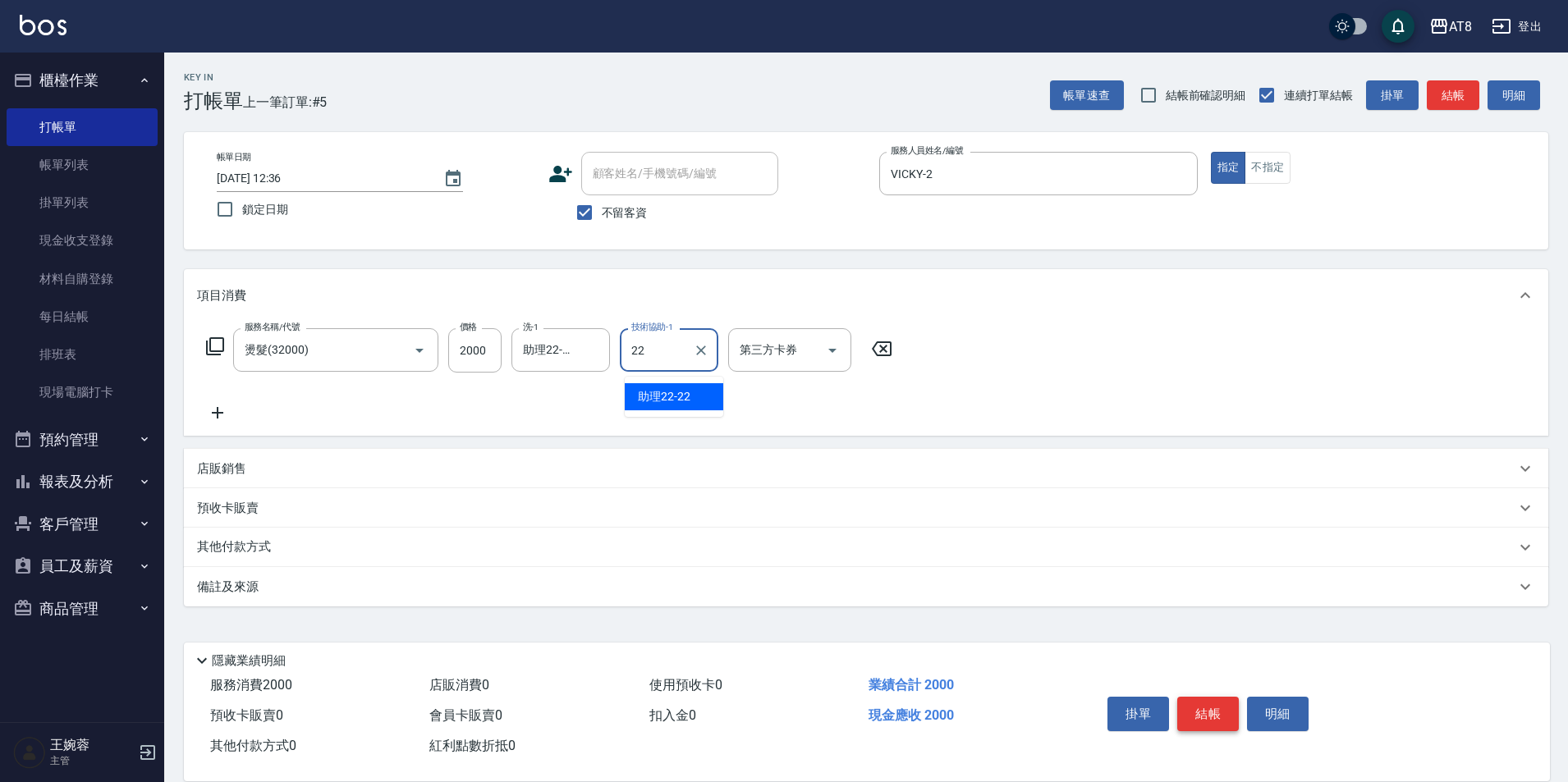
type input "助理22-22"
click at [1231, 697] on button "結帳" at bounding box center [1208, 714] width 62 height 34
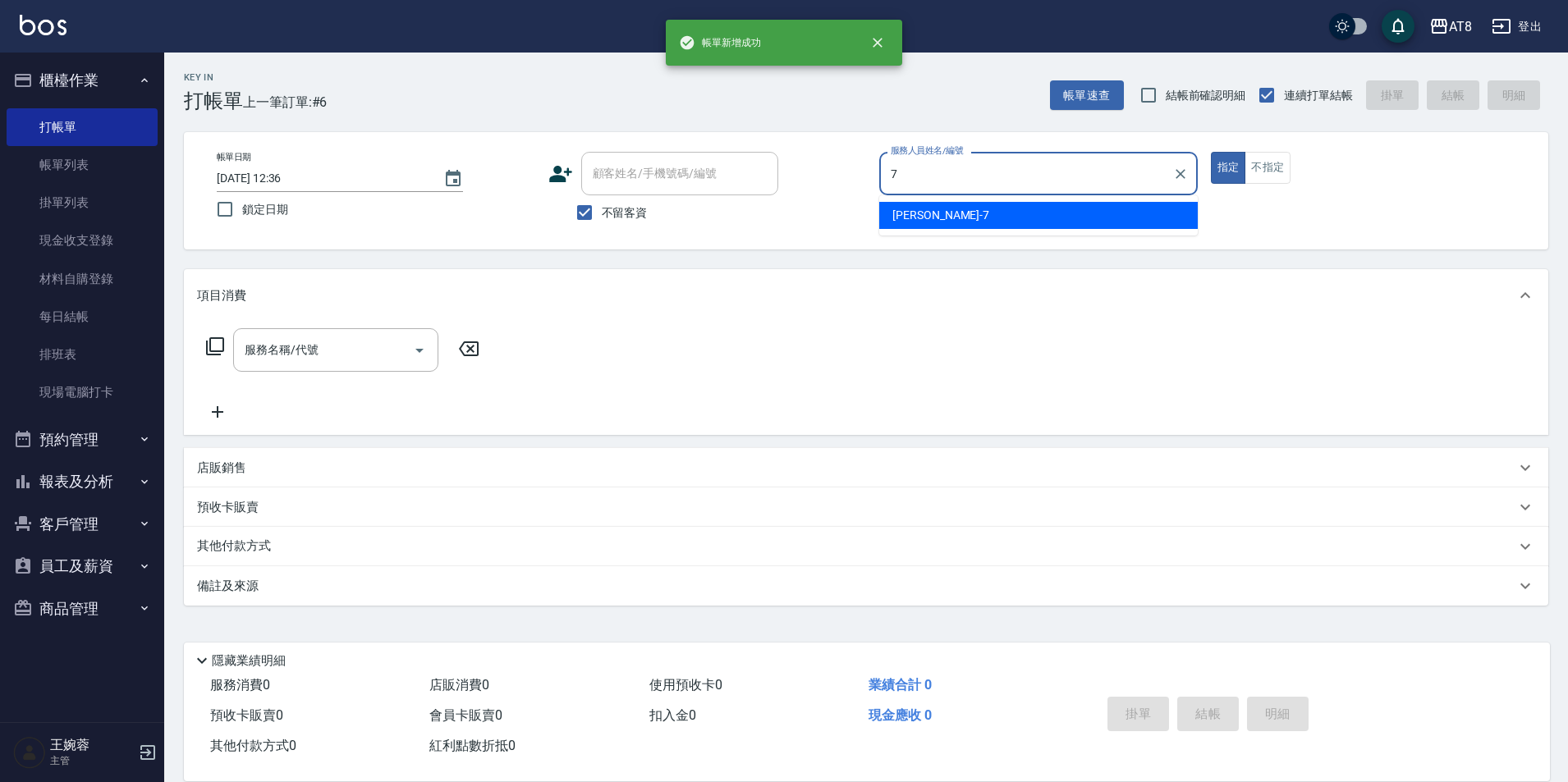
type input "[PERSON_NAME]-7"
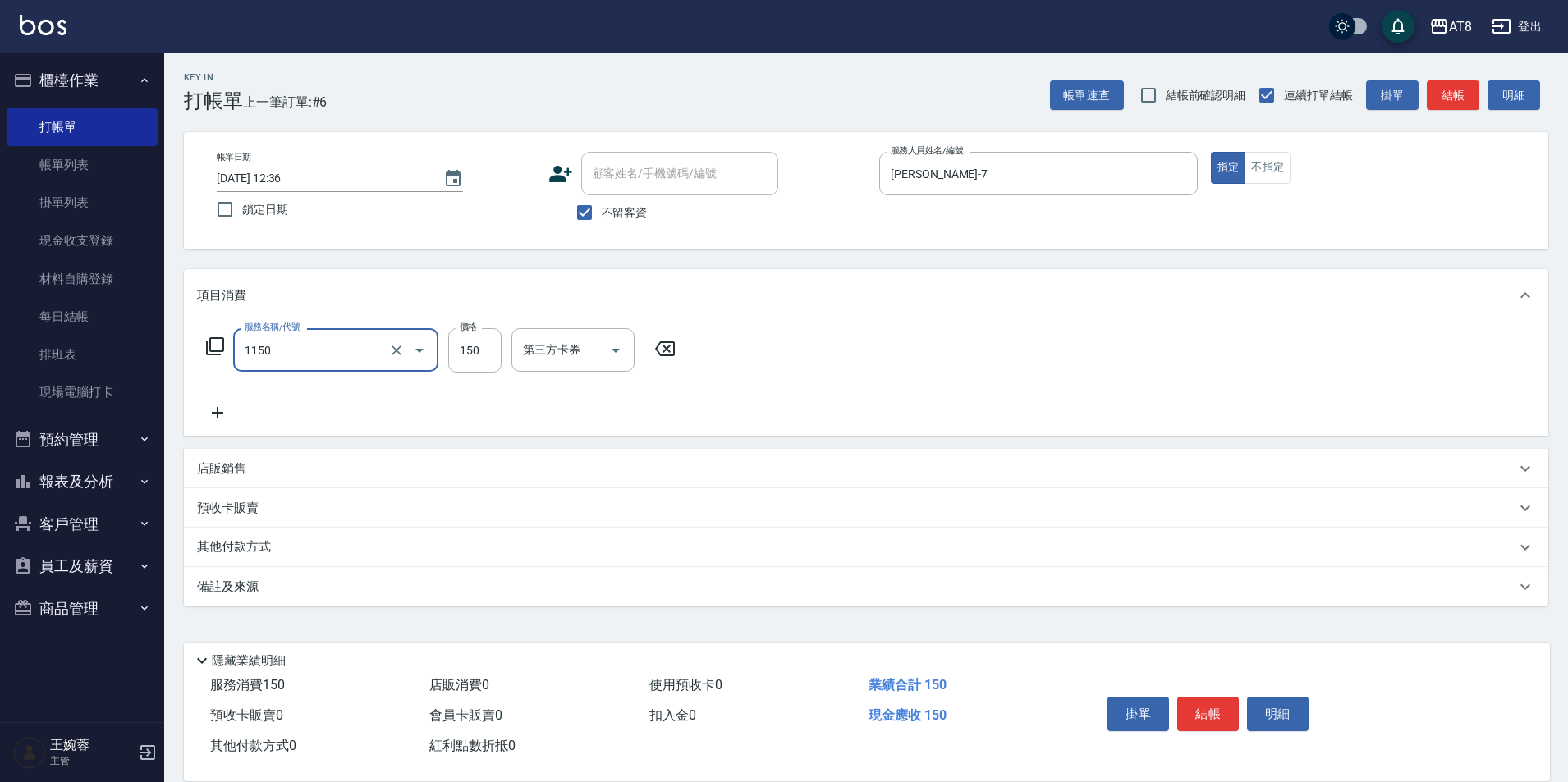
type input "洗髮(1150)"
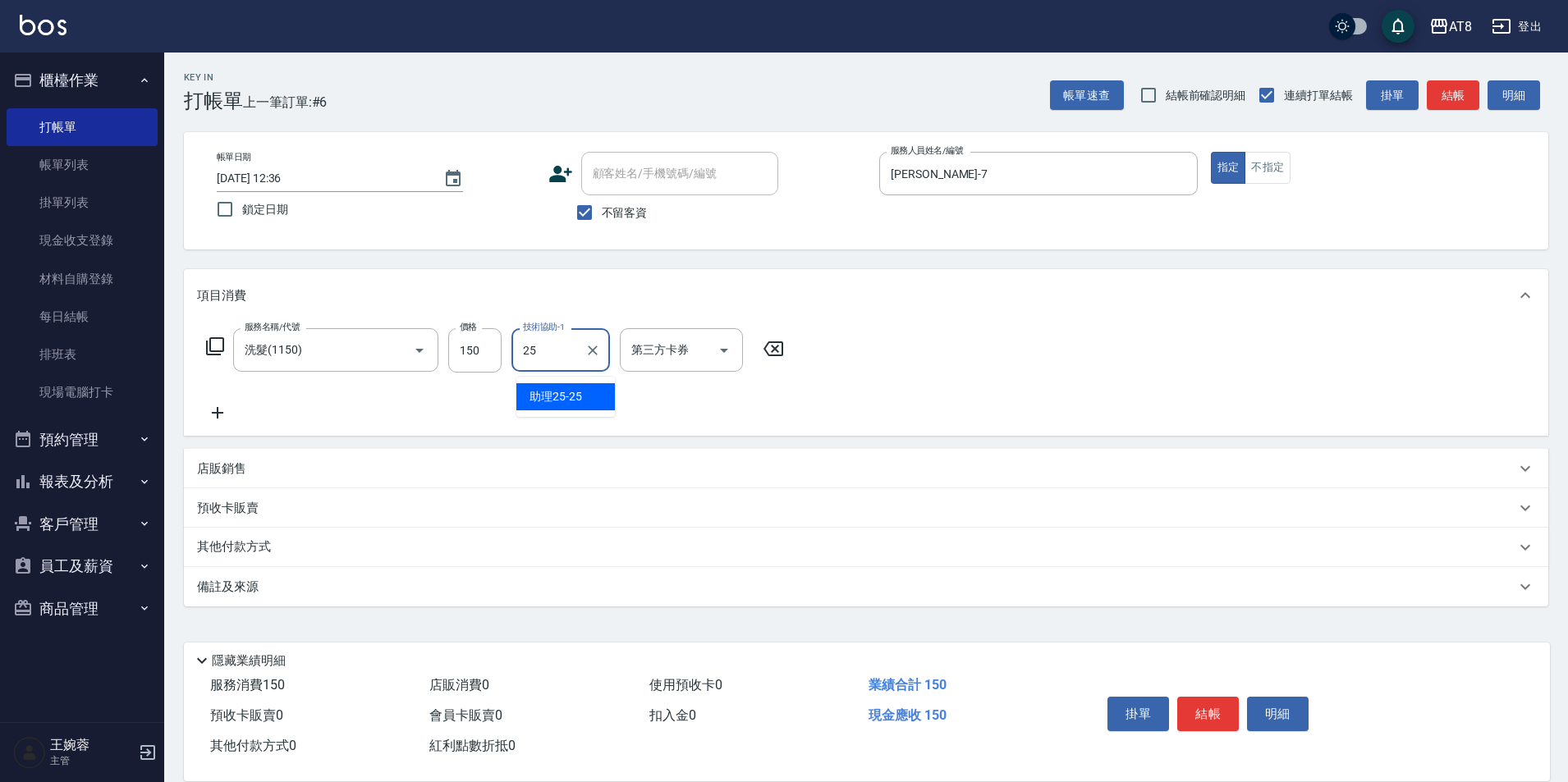
type input "助理25-25"
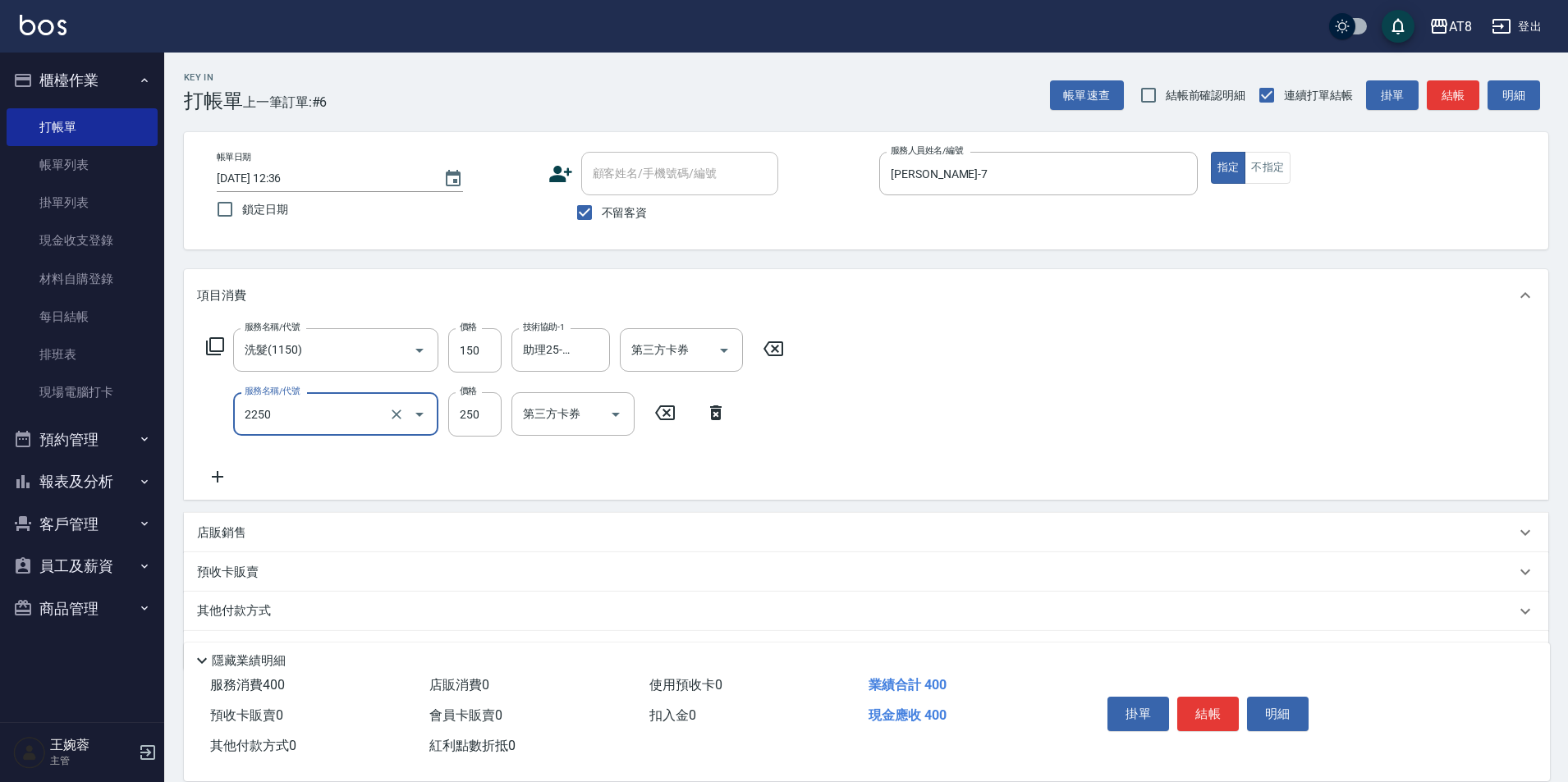
type input "剪髮(2250)"
click at [1214, 702] on button "結帳" at bounding box center [1208, 714] width 62 height 34
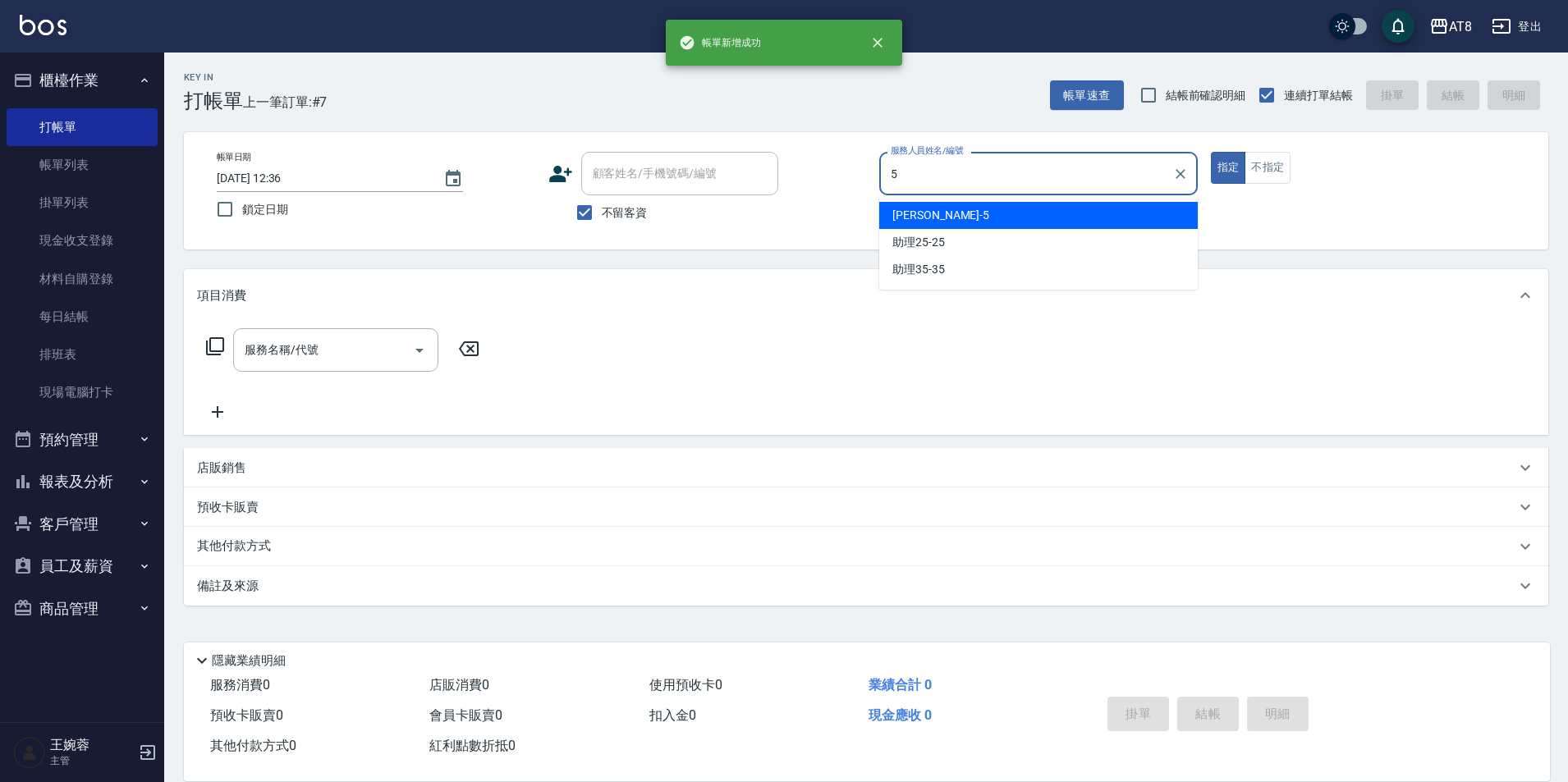
type input "HANK-5"
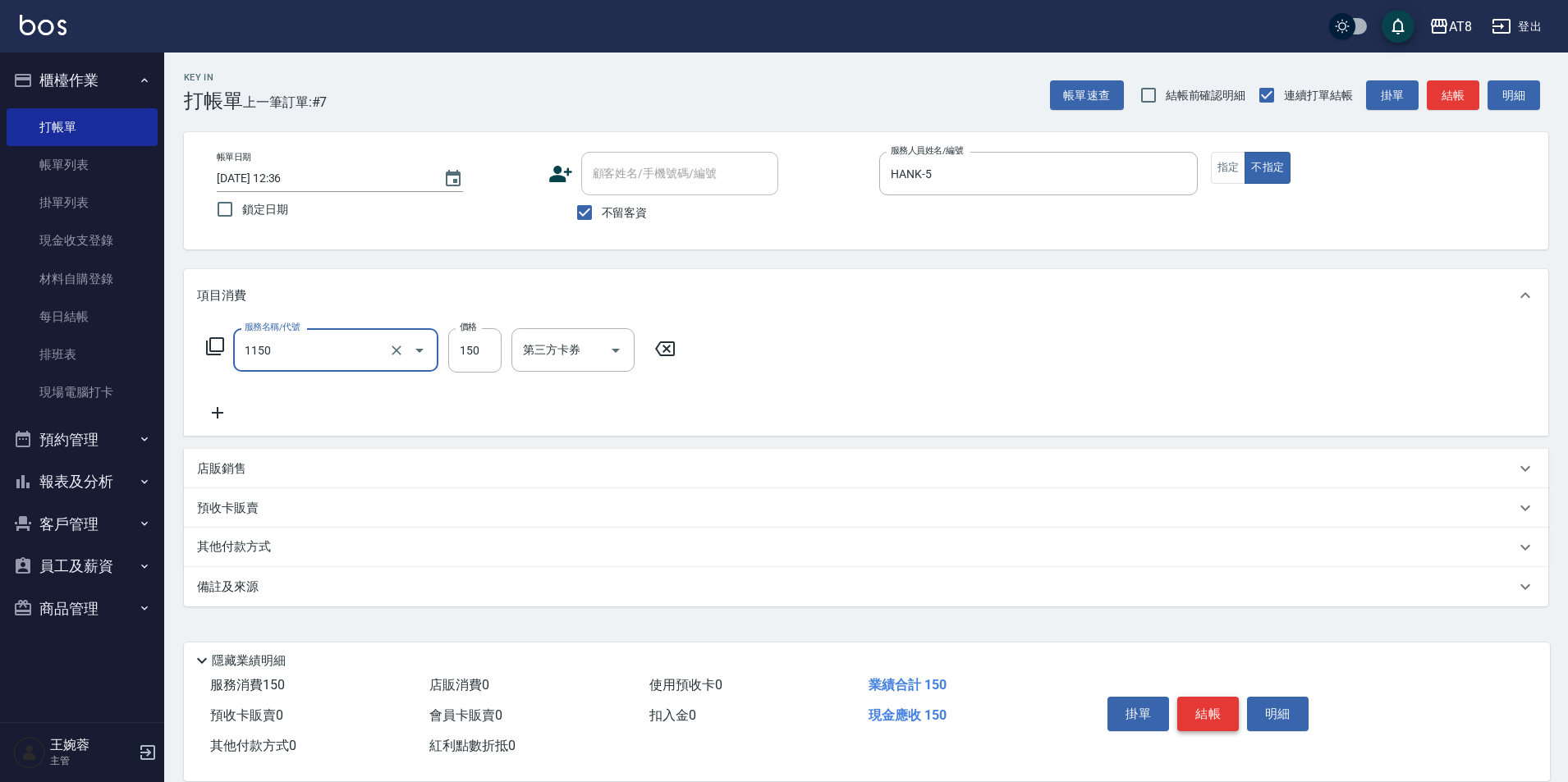
type input "洗髮(1150)"
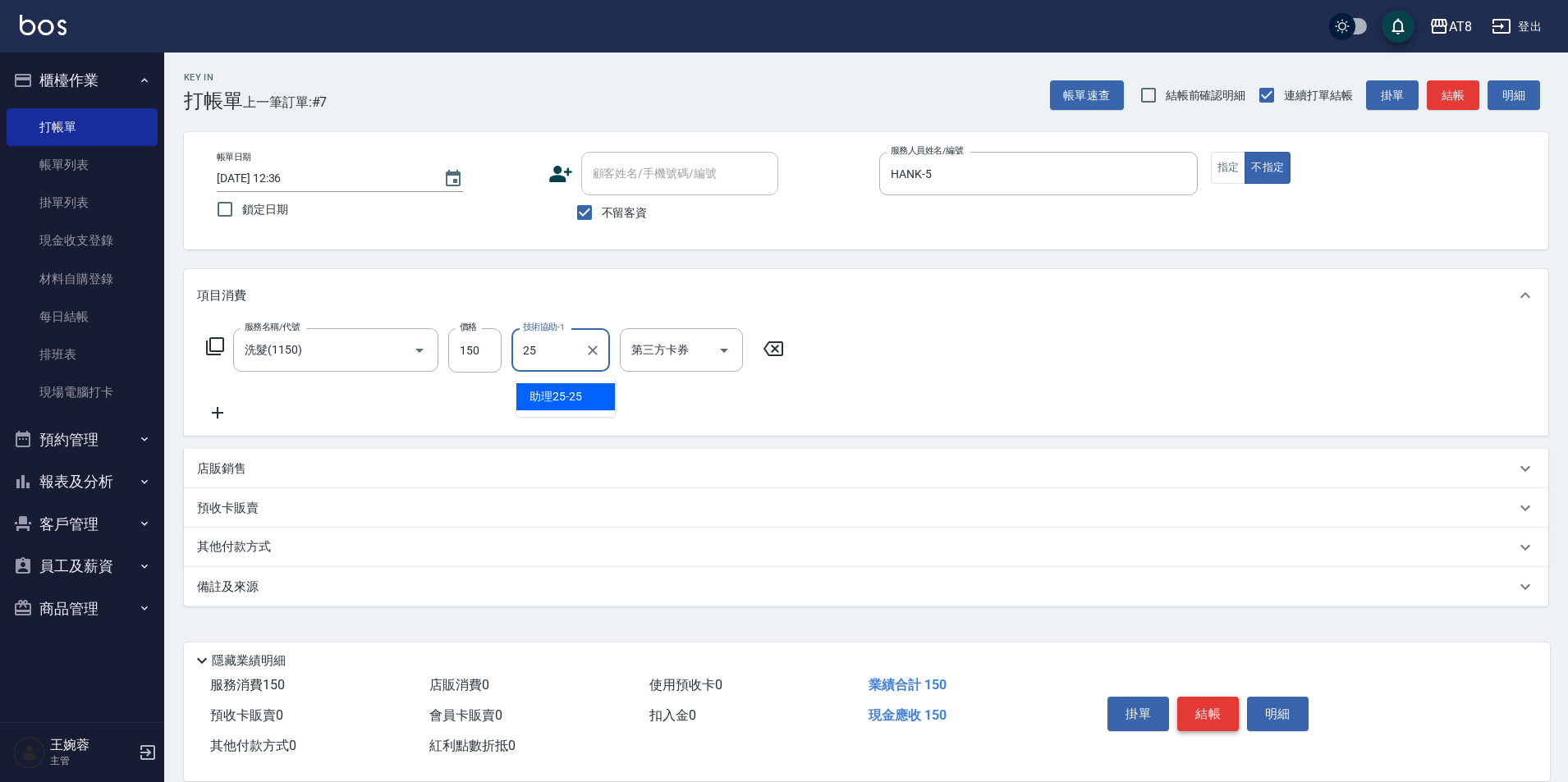
type input "助理25-25"
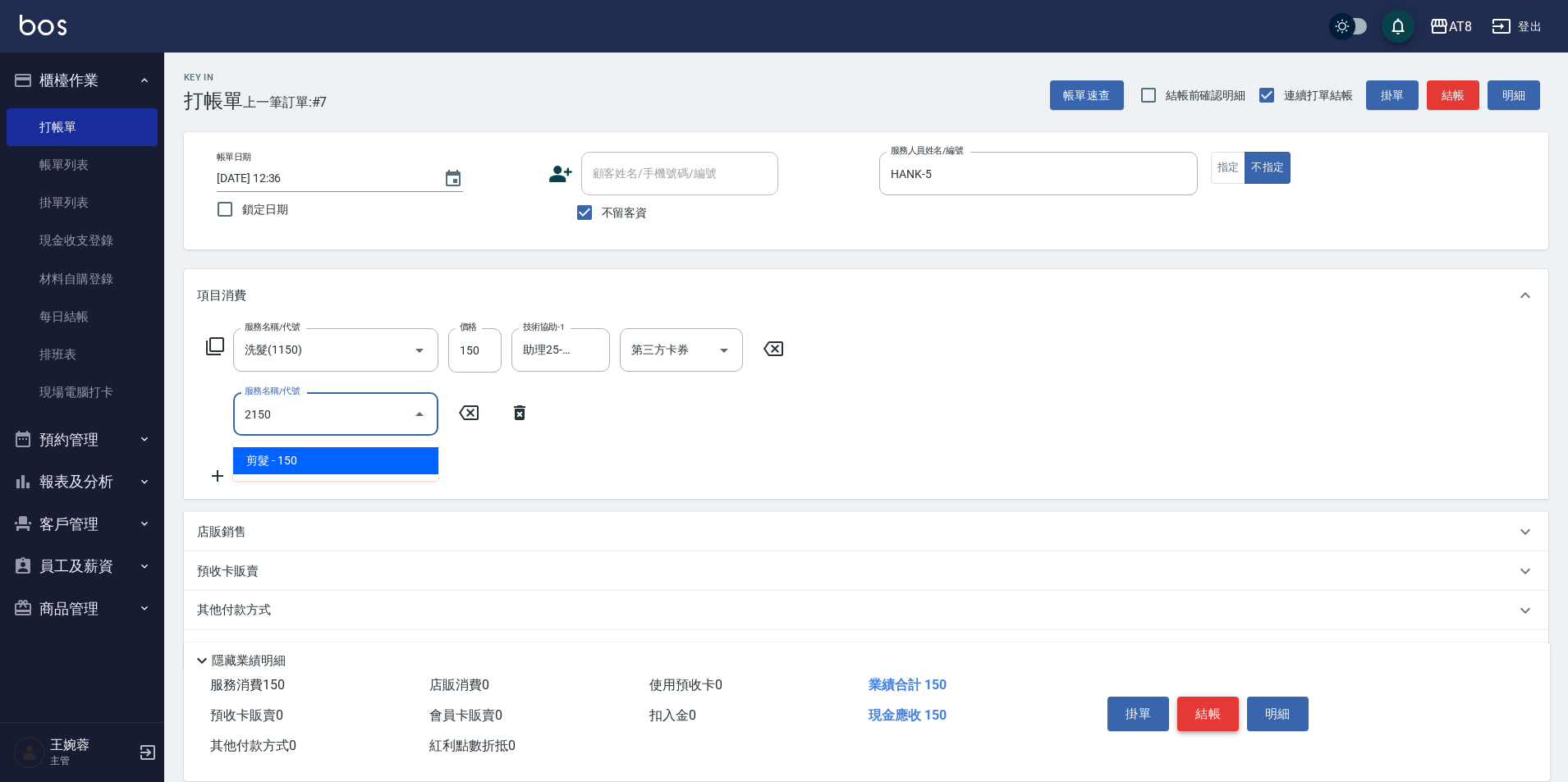
type input "剪髮(2150)"
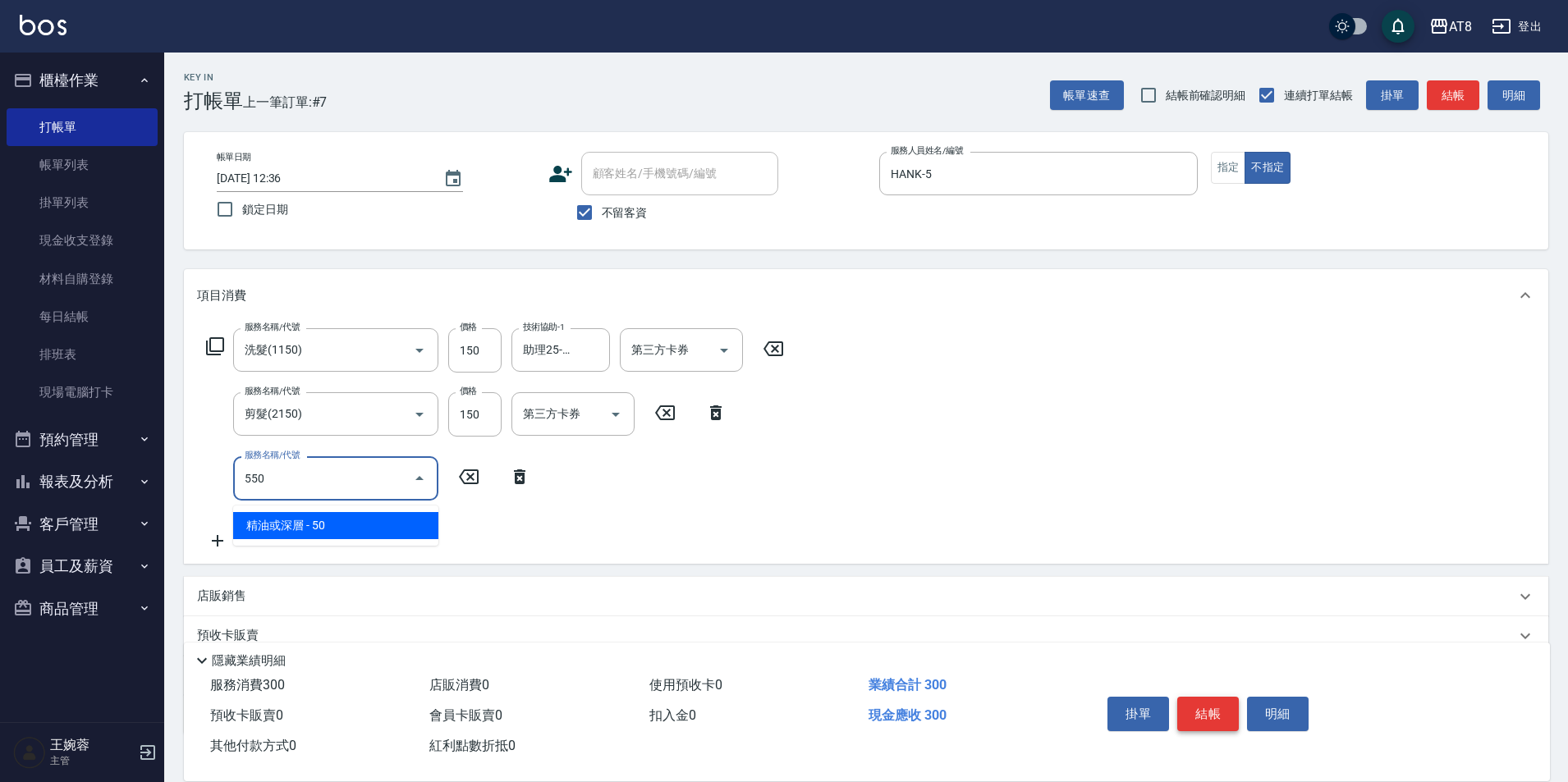
type input "精油或深層(550)"
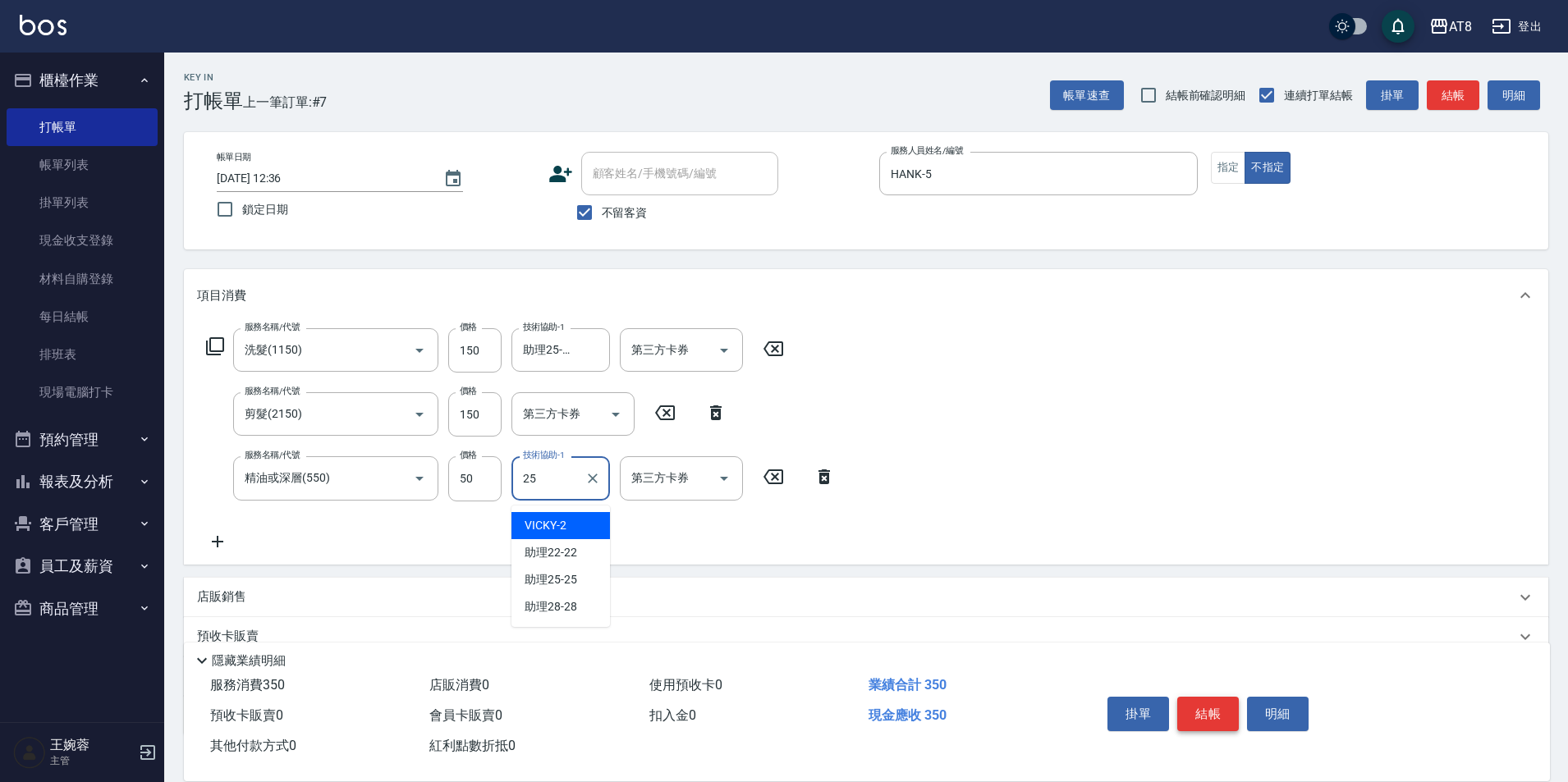
type input "助理25-25"
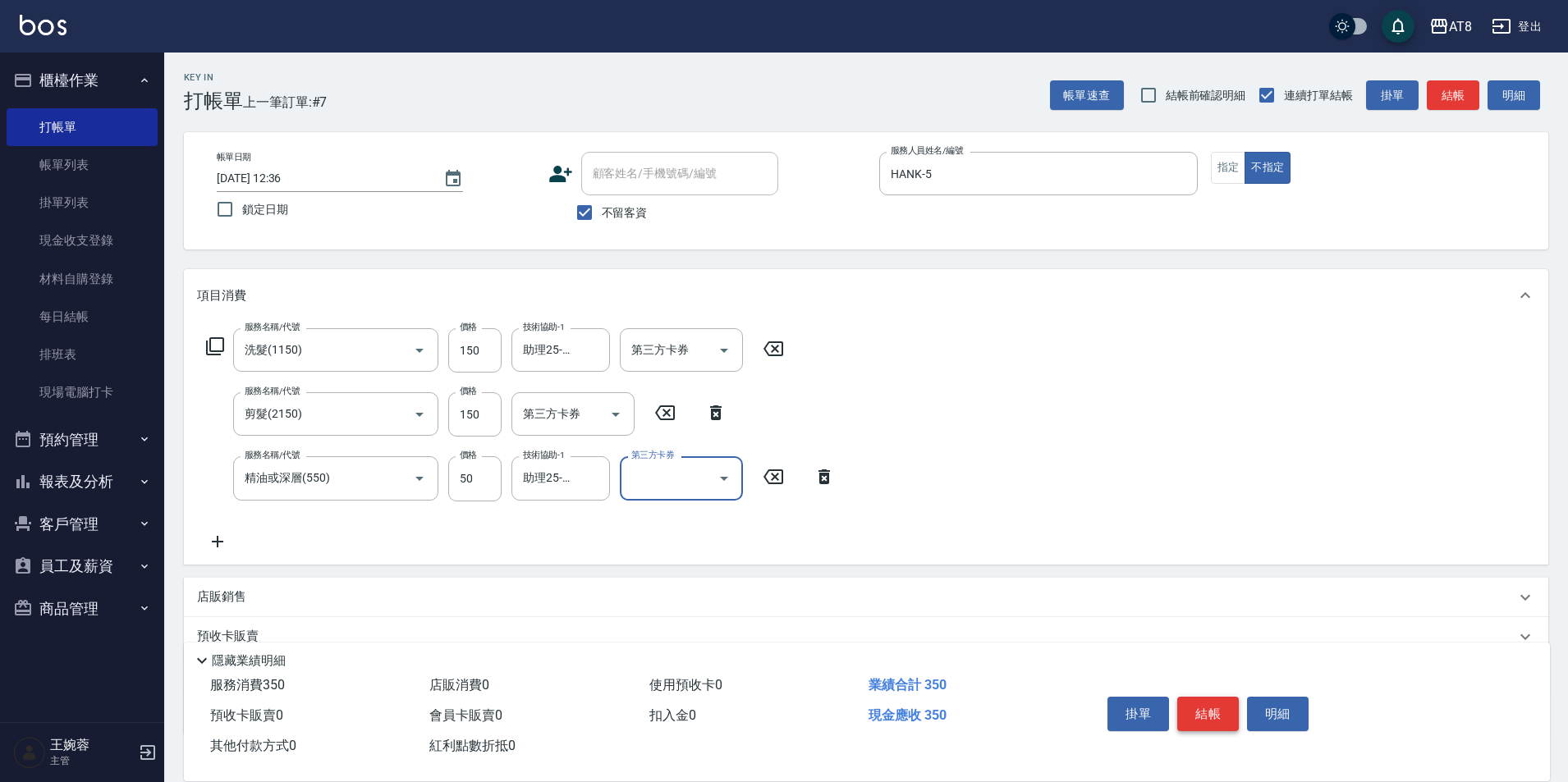
click at [1214, 702] on button "結帳" at bounding box center [1208, 714] width 62 height 34
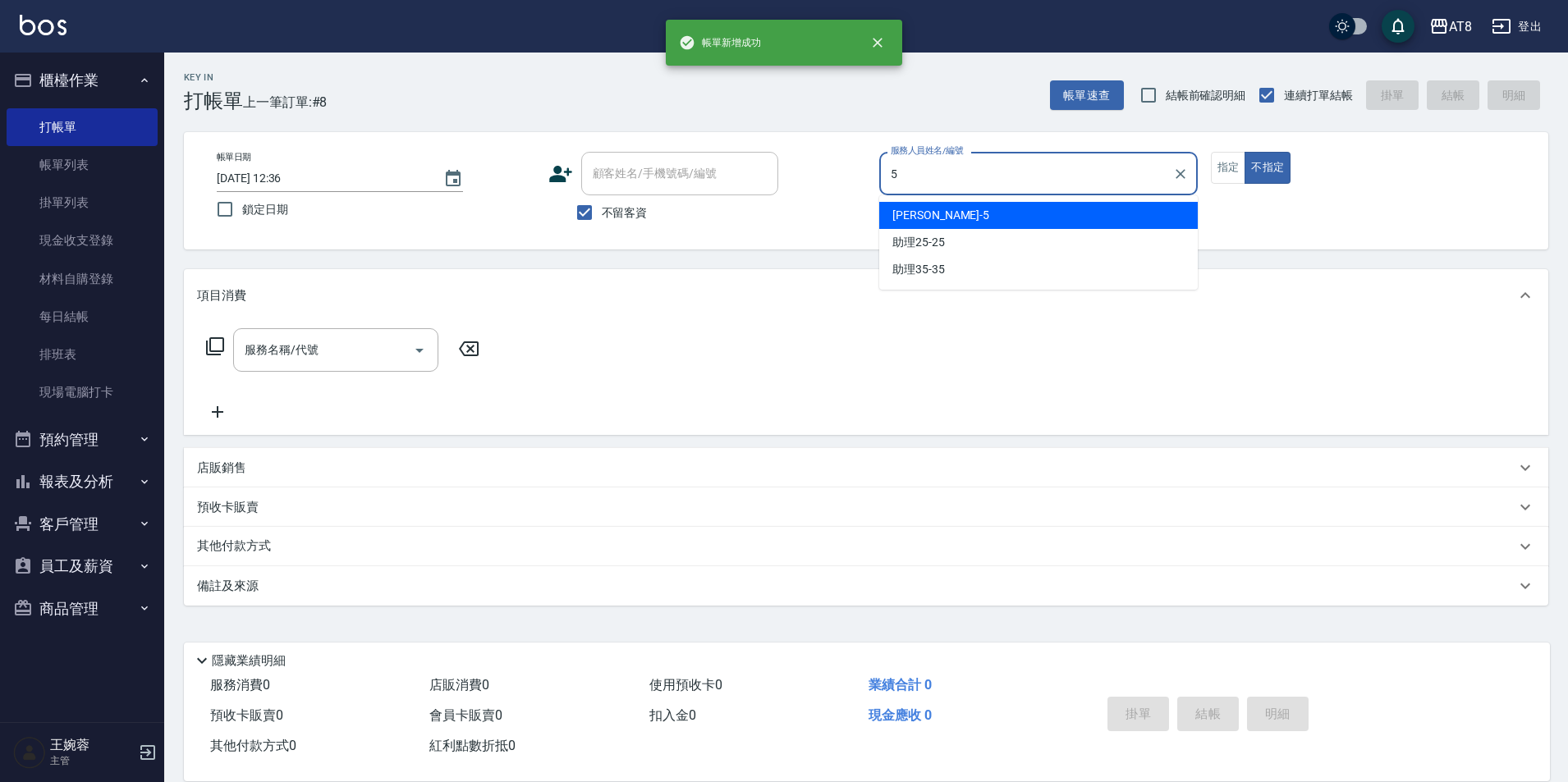
type input "HANK-5"
type button "false"
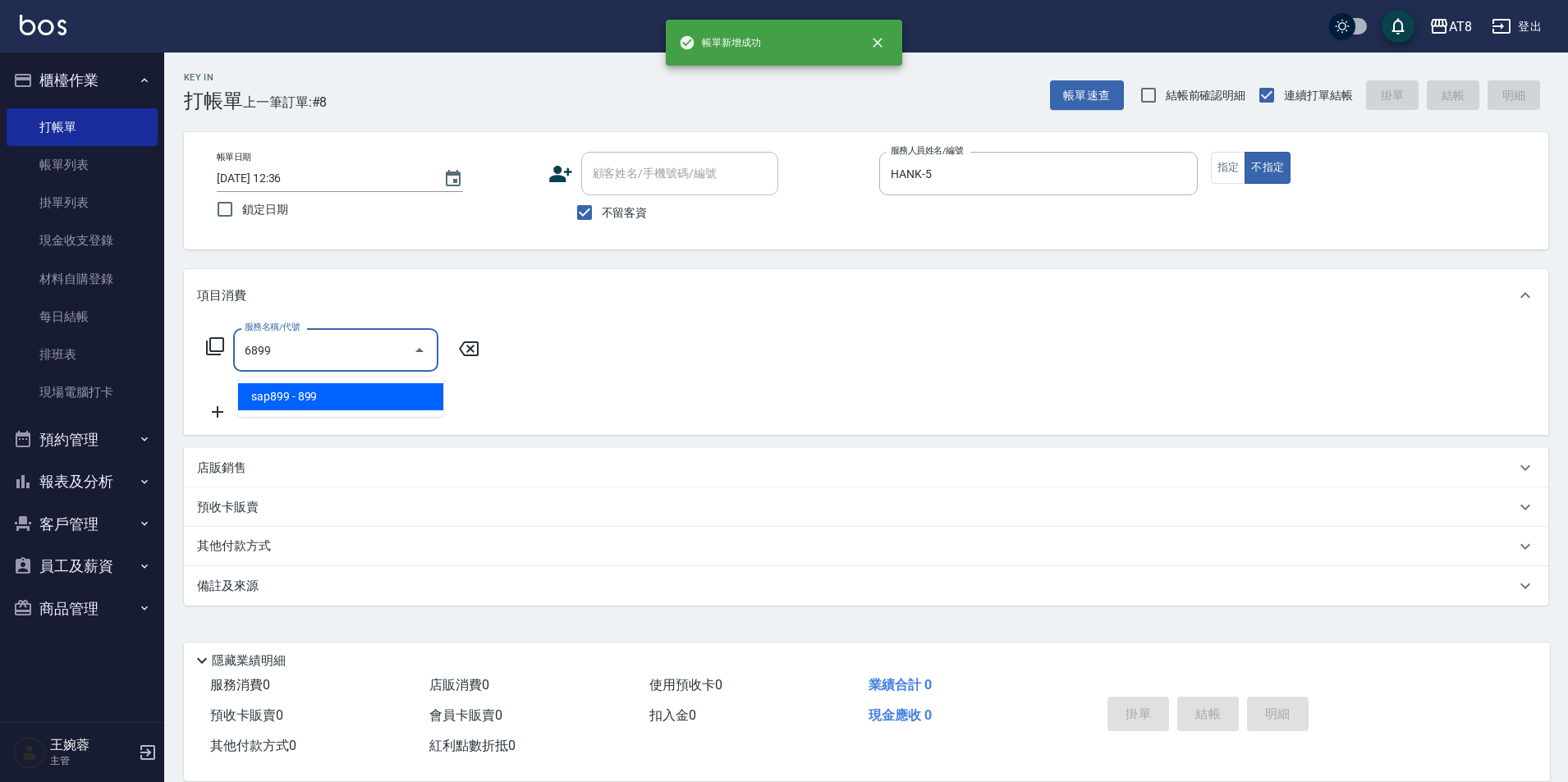
type input "sap899(6899)"
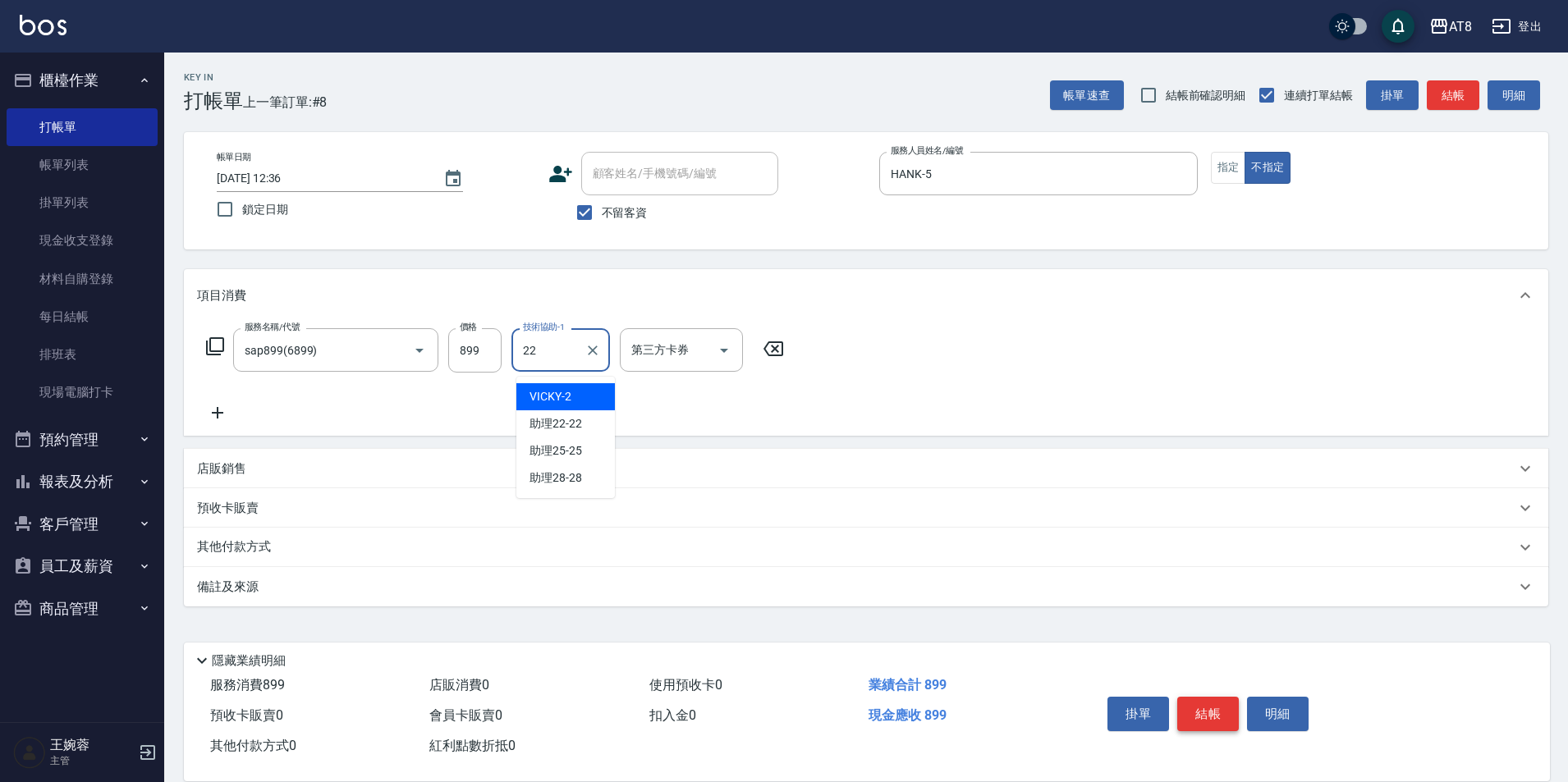
type input "助理22-22"
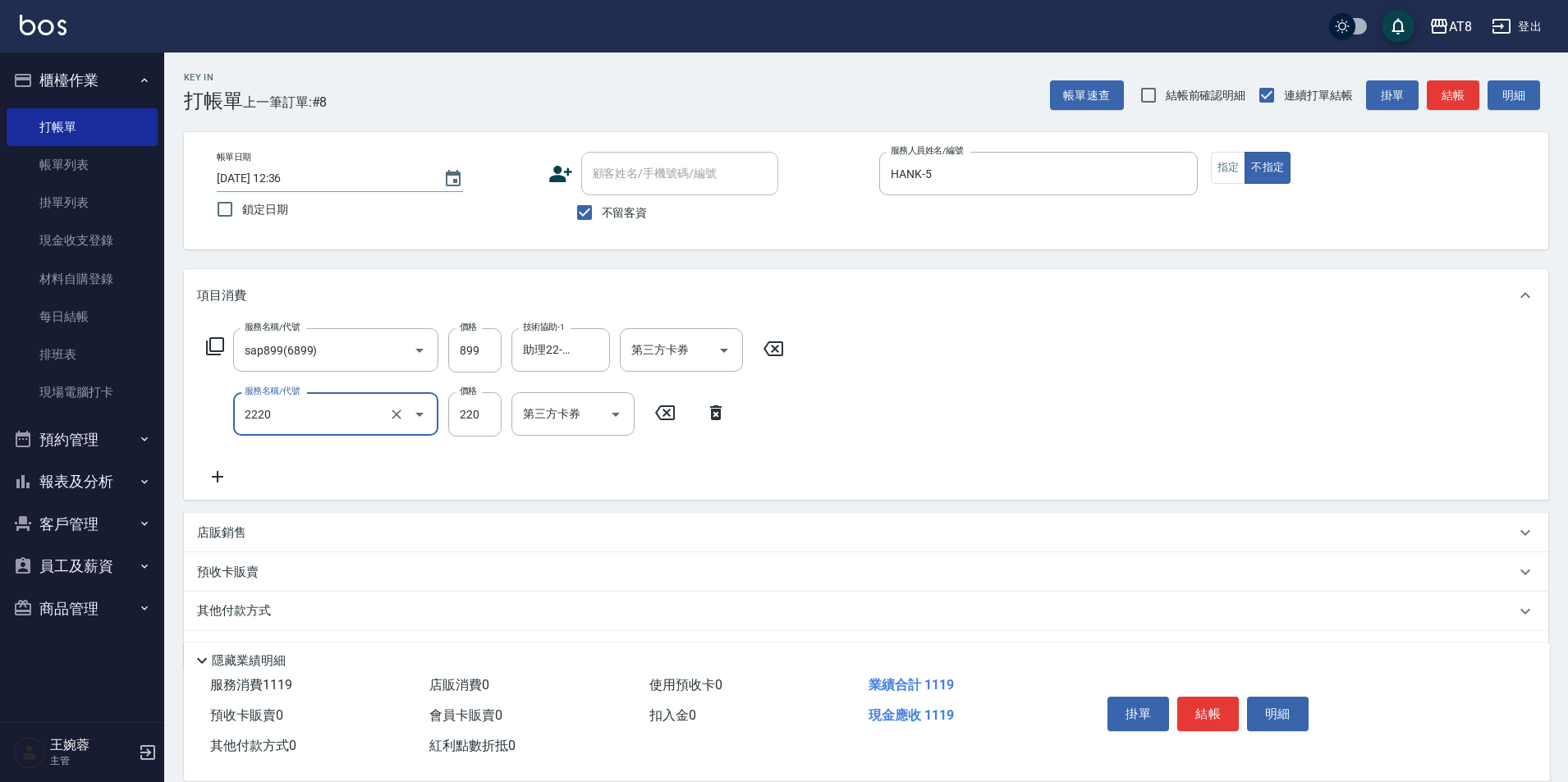
type input "剪髮(2220)"
click at [713, 420] on icon at bounding box center [716, 413] width 12 height 15
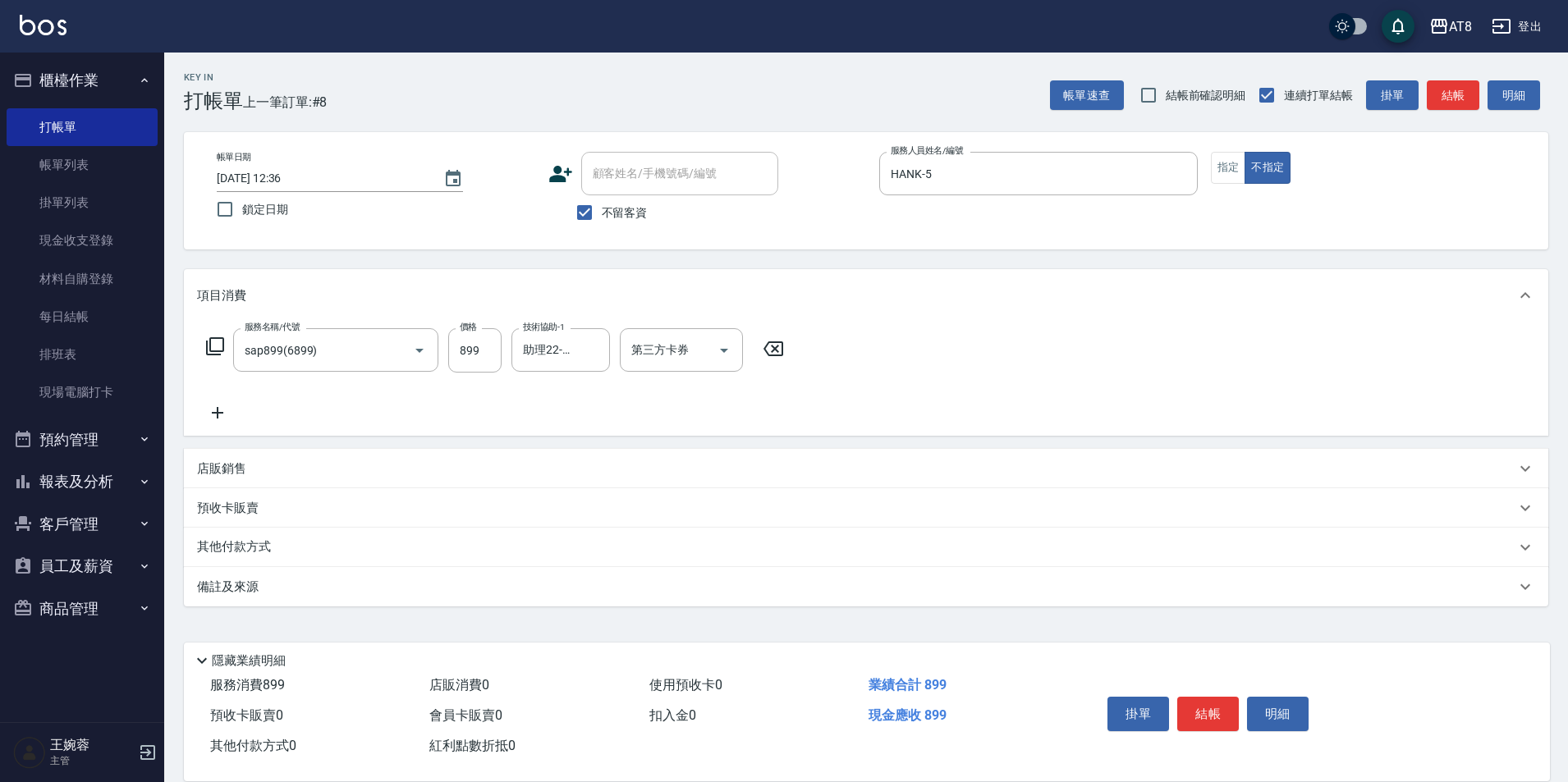
click at [787, 353] on icon at bounding box center [772, 348] width 41 height 20
type input "入金SPA899(60899)"
type input "助理22-22"
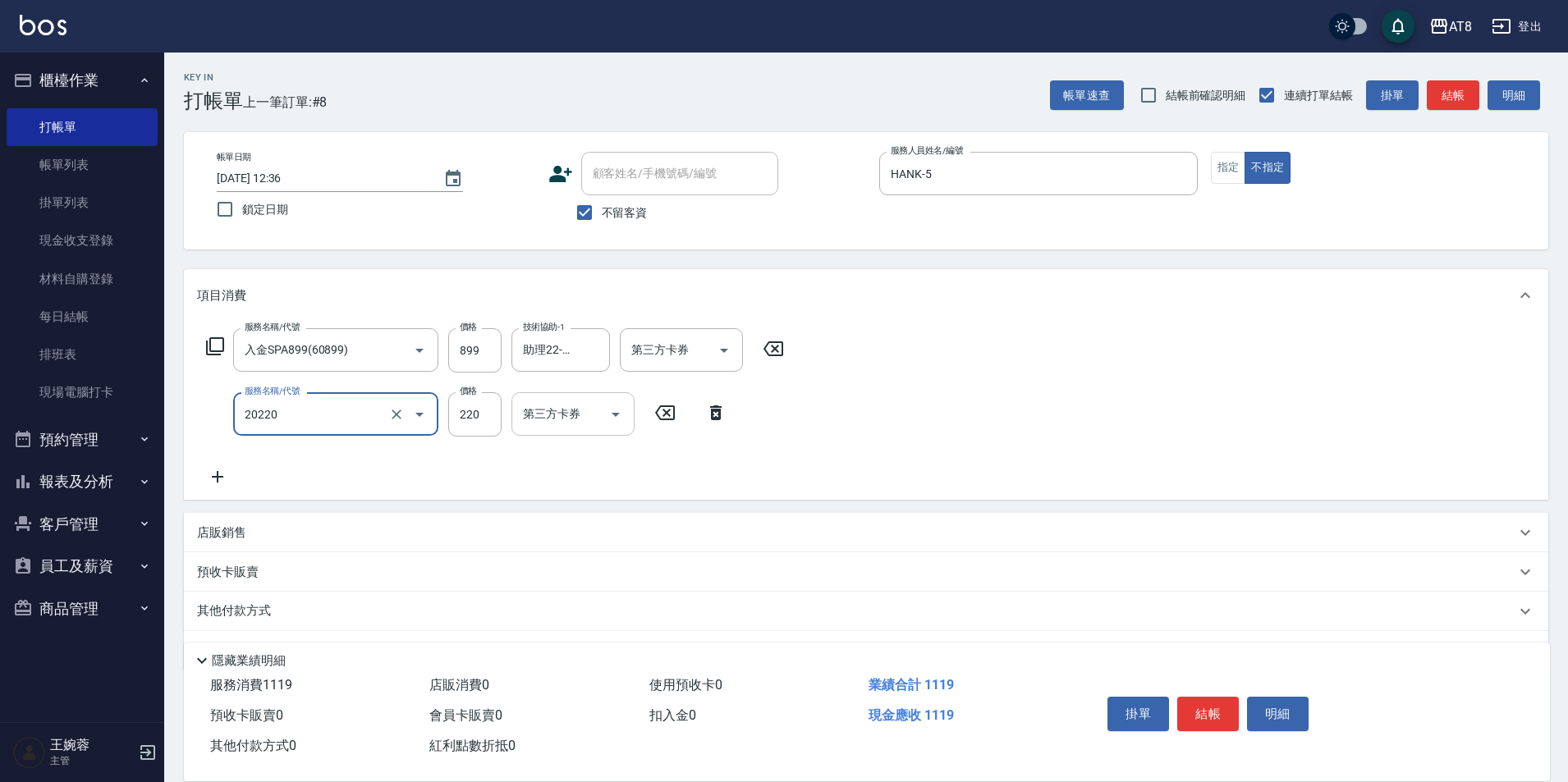
click at [611, 423] on icon "Open" at bounding box center [616, 414] width 20 height 20
type input "入金剪髮220(20220)"
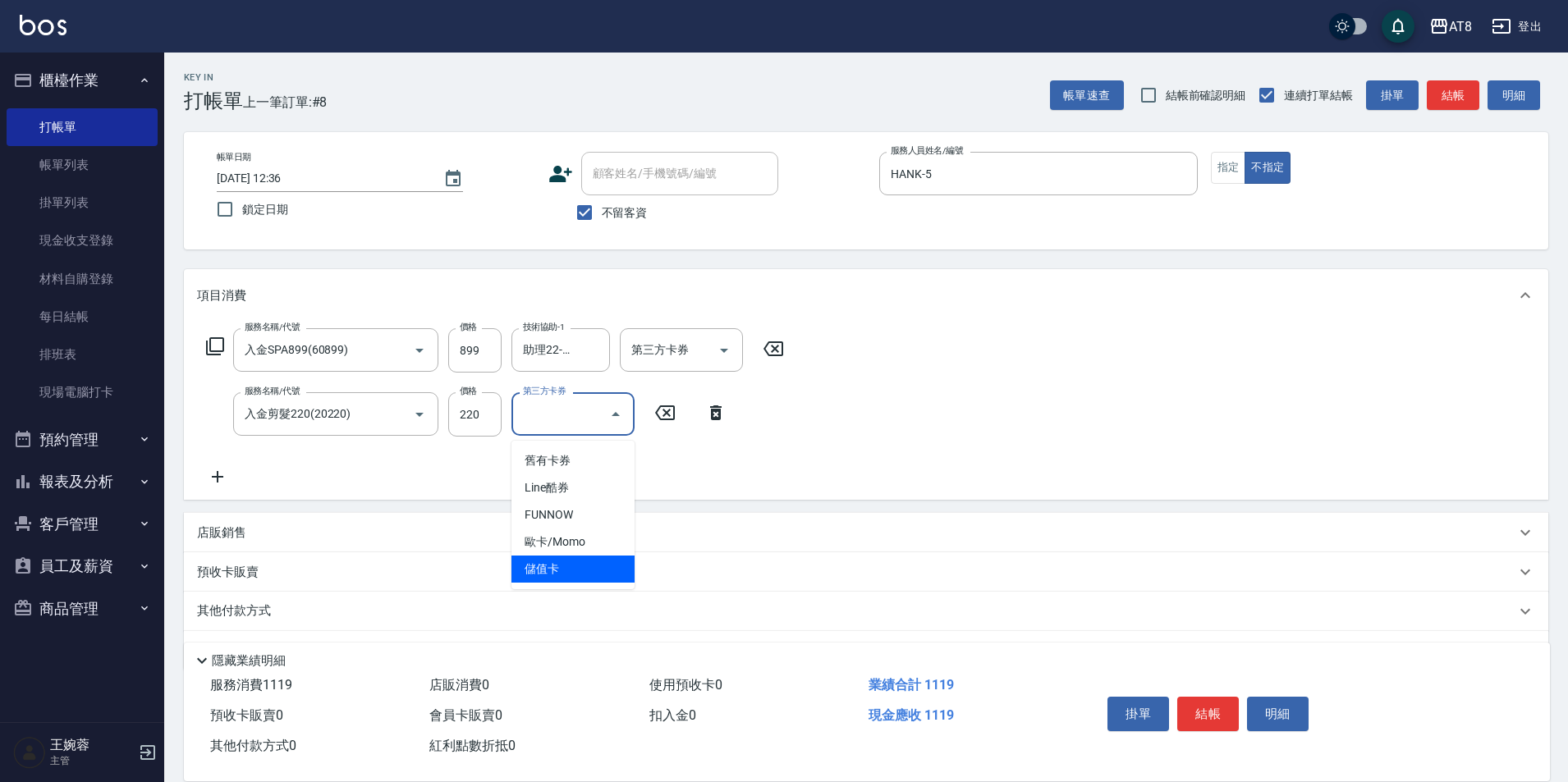
click at [591, 569] on span "儲值卡" at bounding box center [573, 569] width 123 height 27
type input "儲值卡"
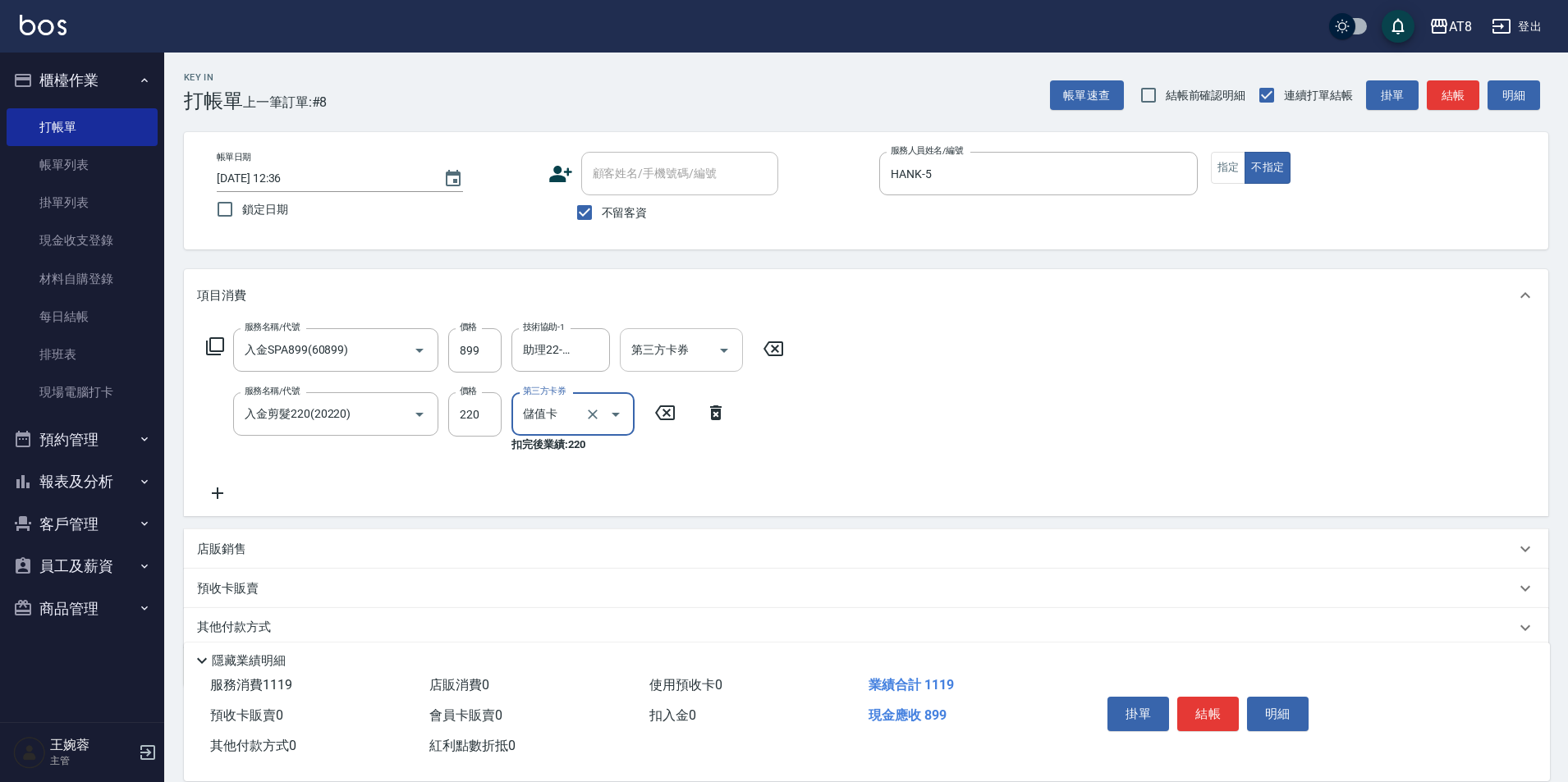
click at [716, 360] on icon "Open" at bounding box center [724, 350] width 20 height 20
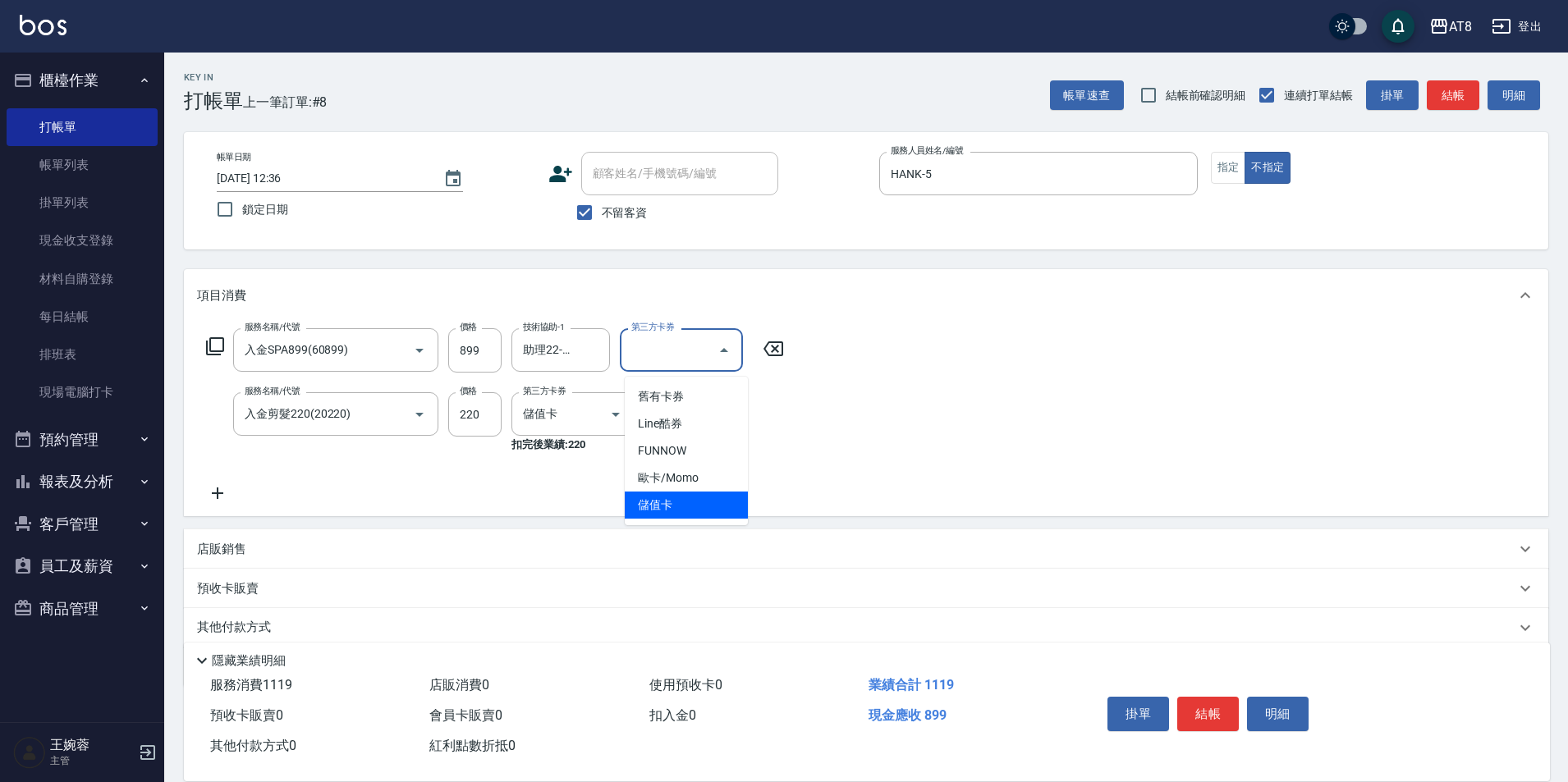
click at [706, 498] on span "儲值卡" at bounding box center [686, 504] width 123 height 27
type input "儲值卡"
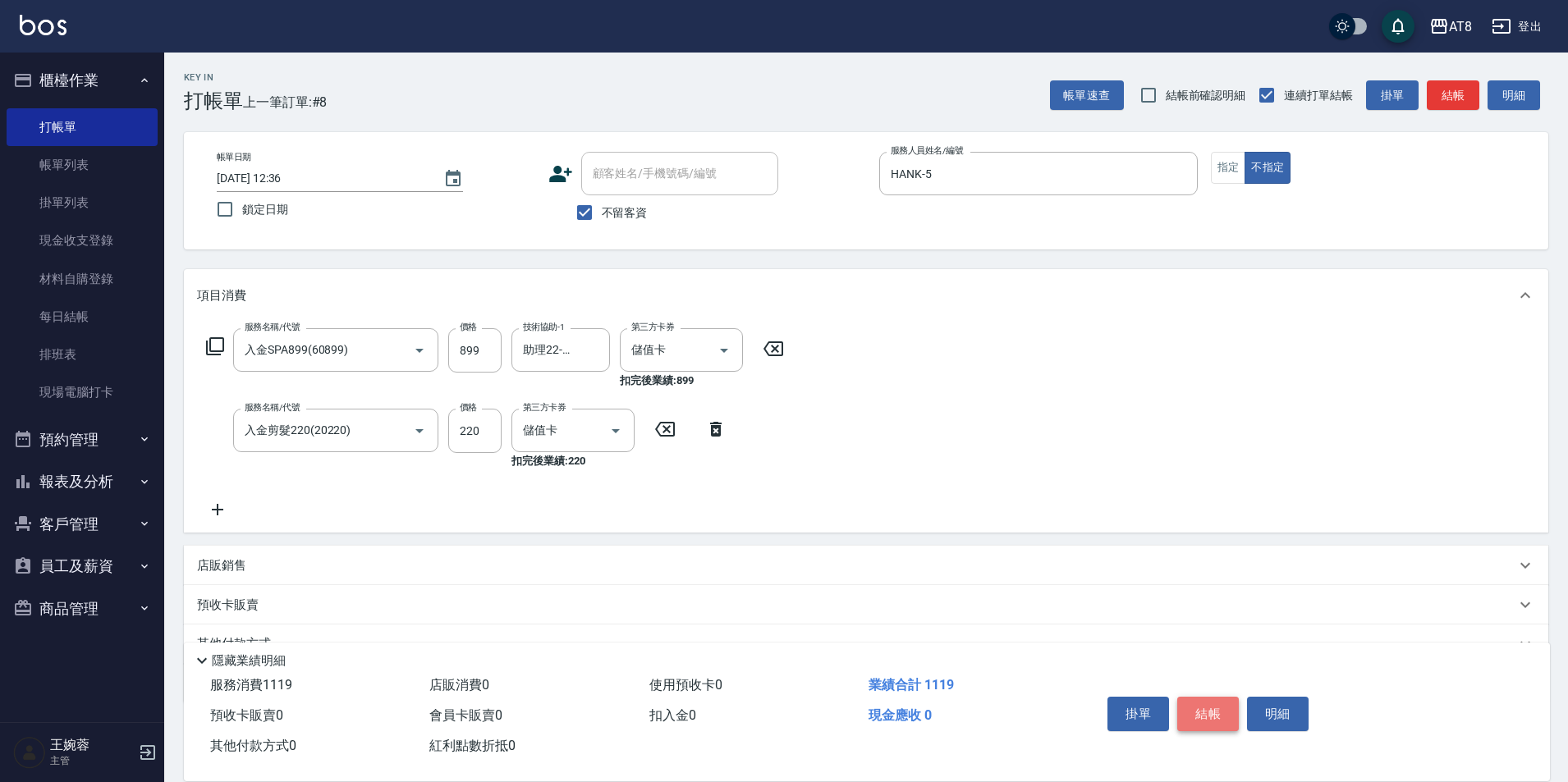
click at [1219, 697] on button "結帳" at bounding box center [1208, 714] width 62 height 34
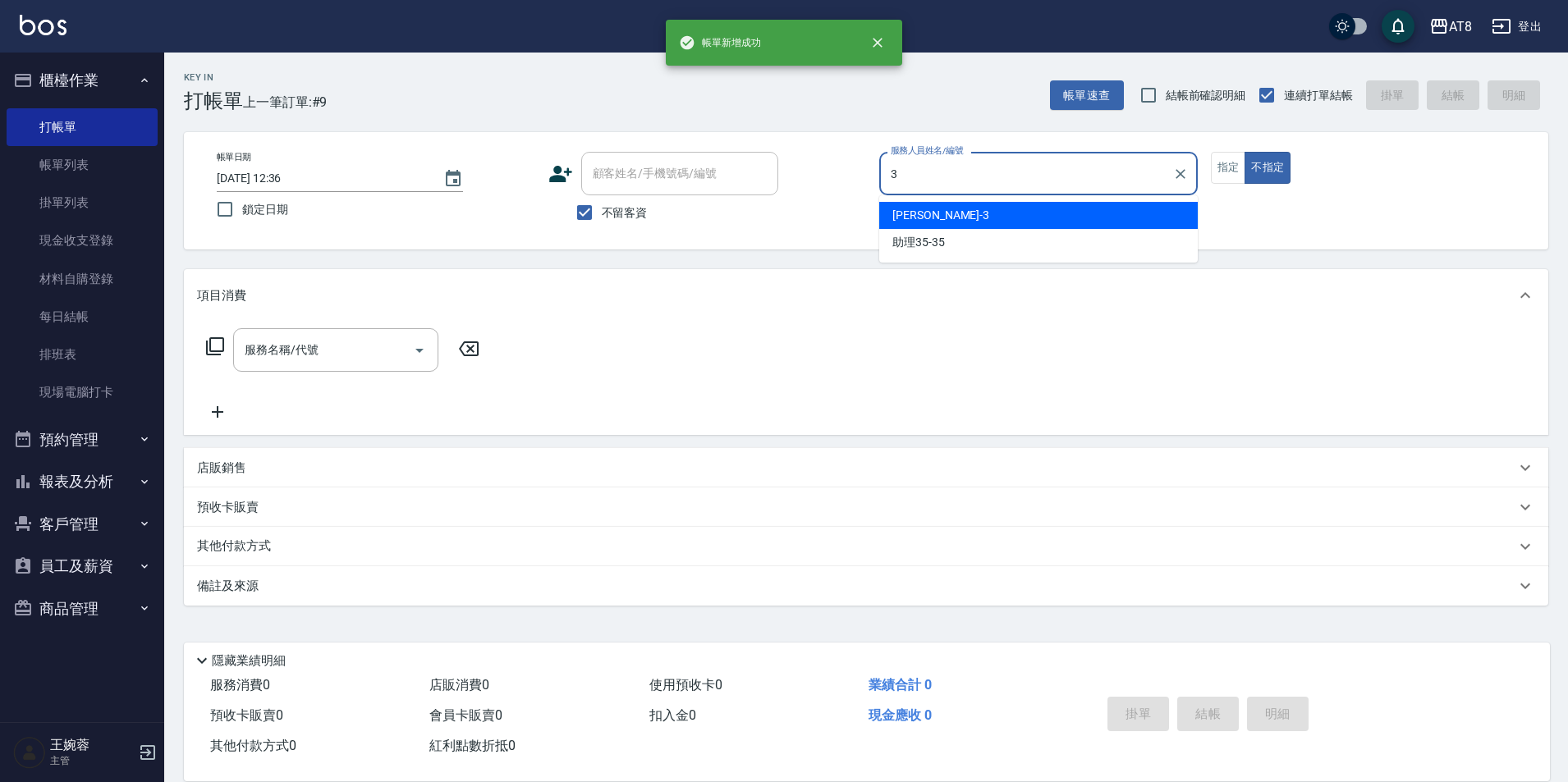
type input "[PERSON_NAME]-3"
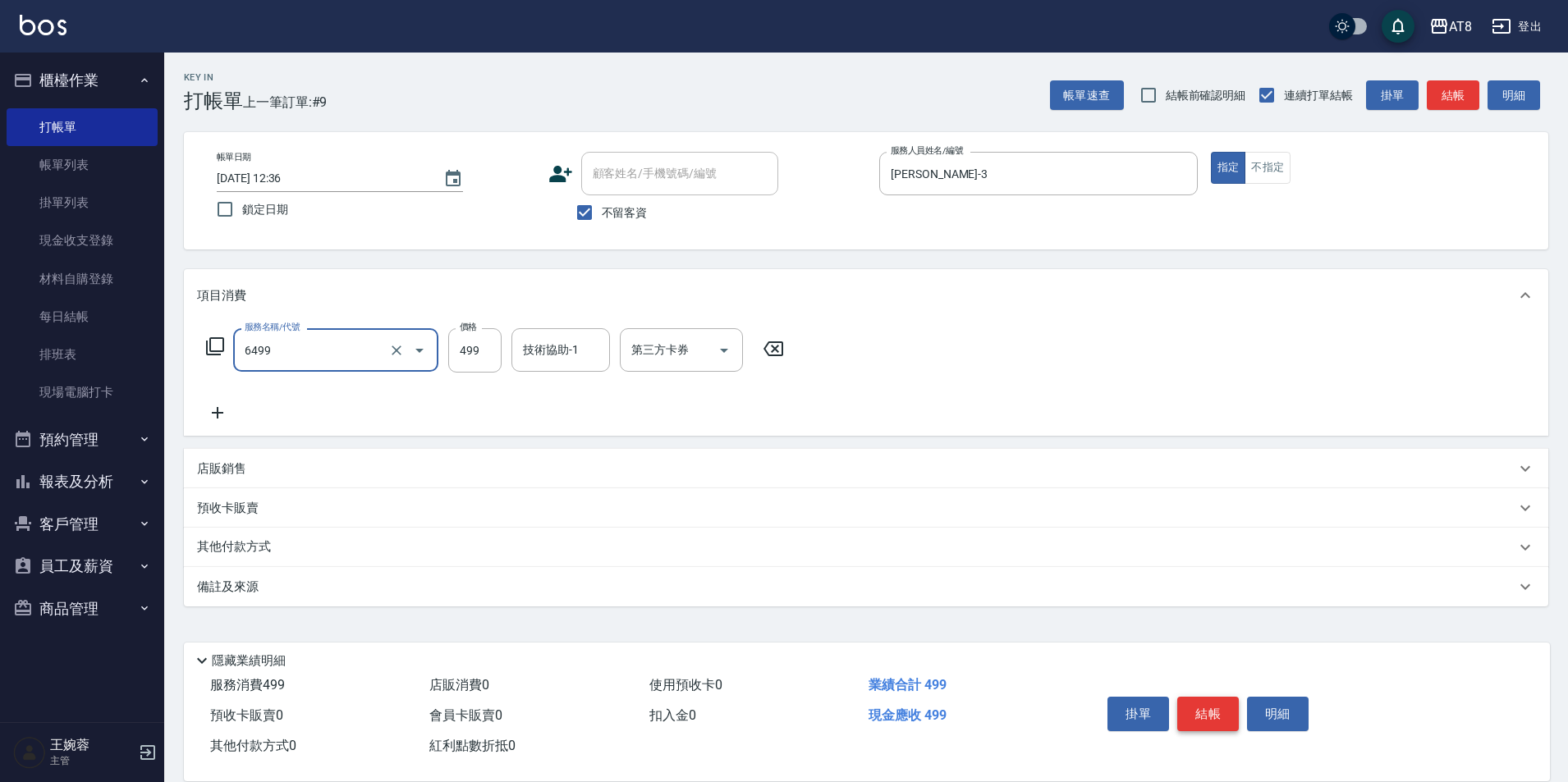
type input "SPA499(6499)"
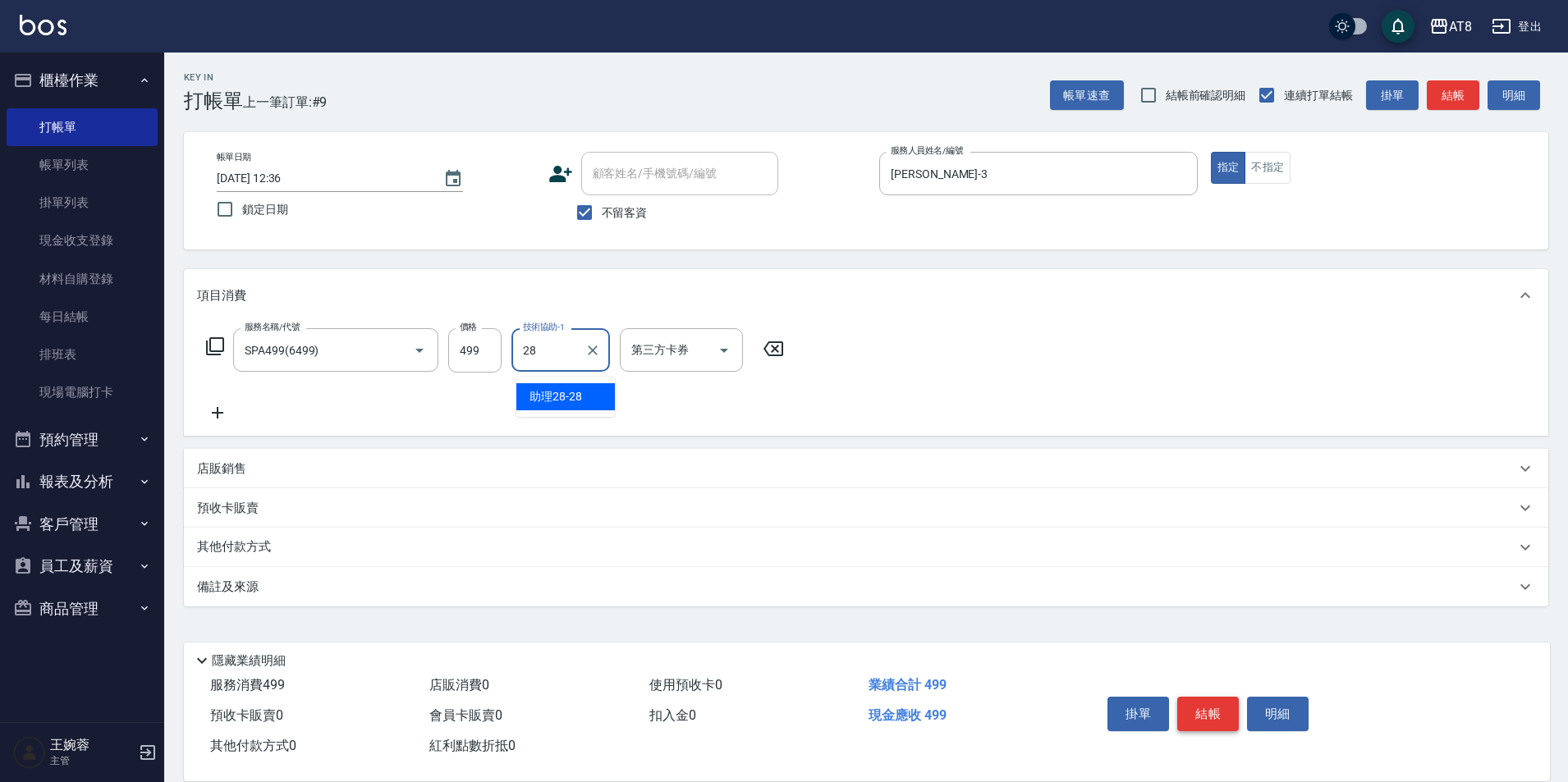
type input "助理28-28"
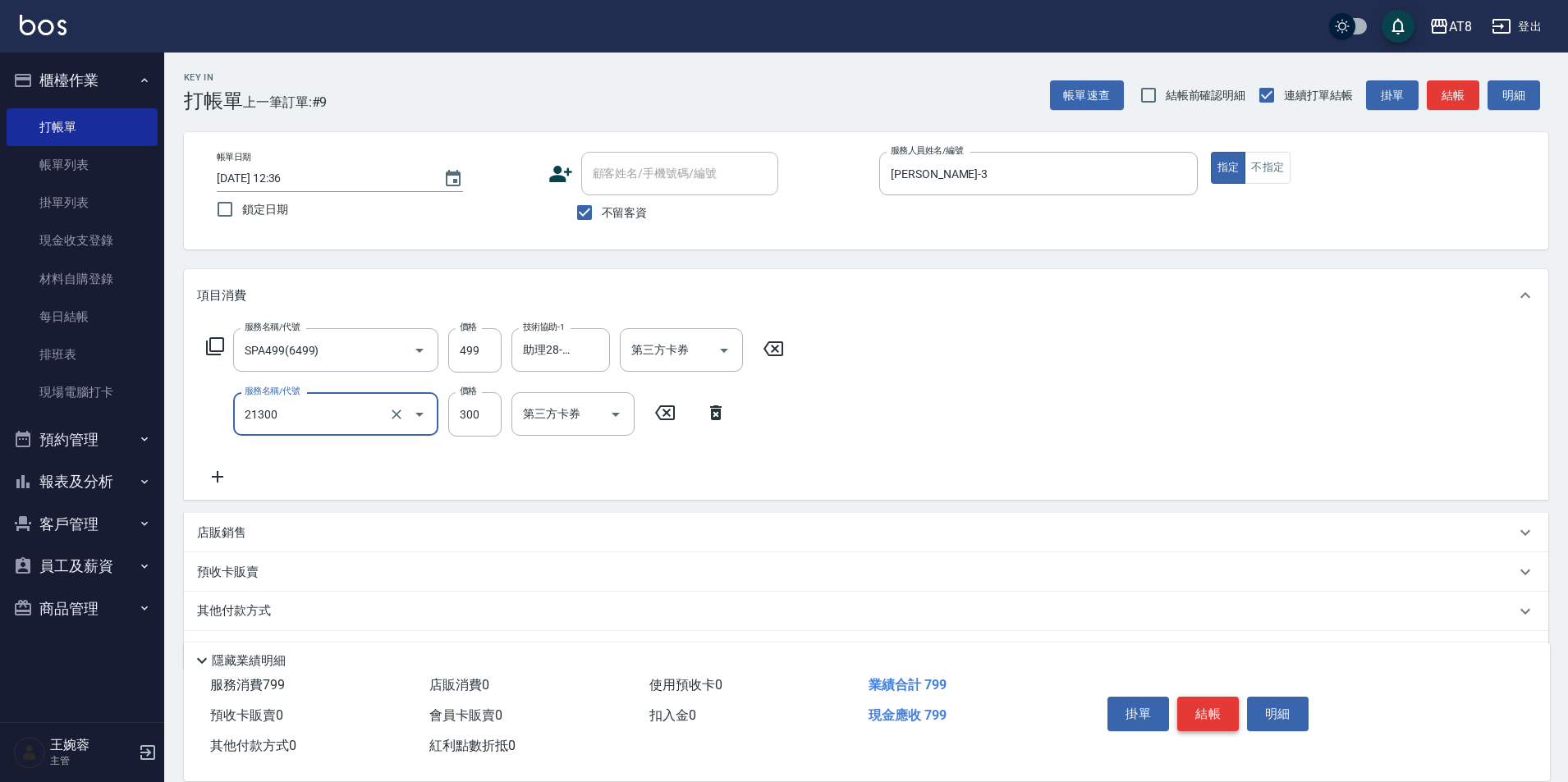
type input "剪髮(21300)"
type input "350"
click at [1219, 697] on button "結帳" at bounding box center [1208, 714] width 62 height 34
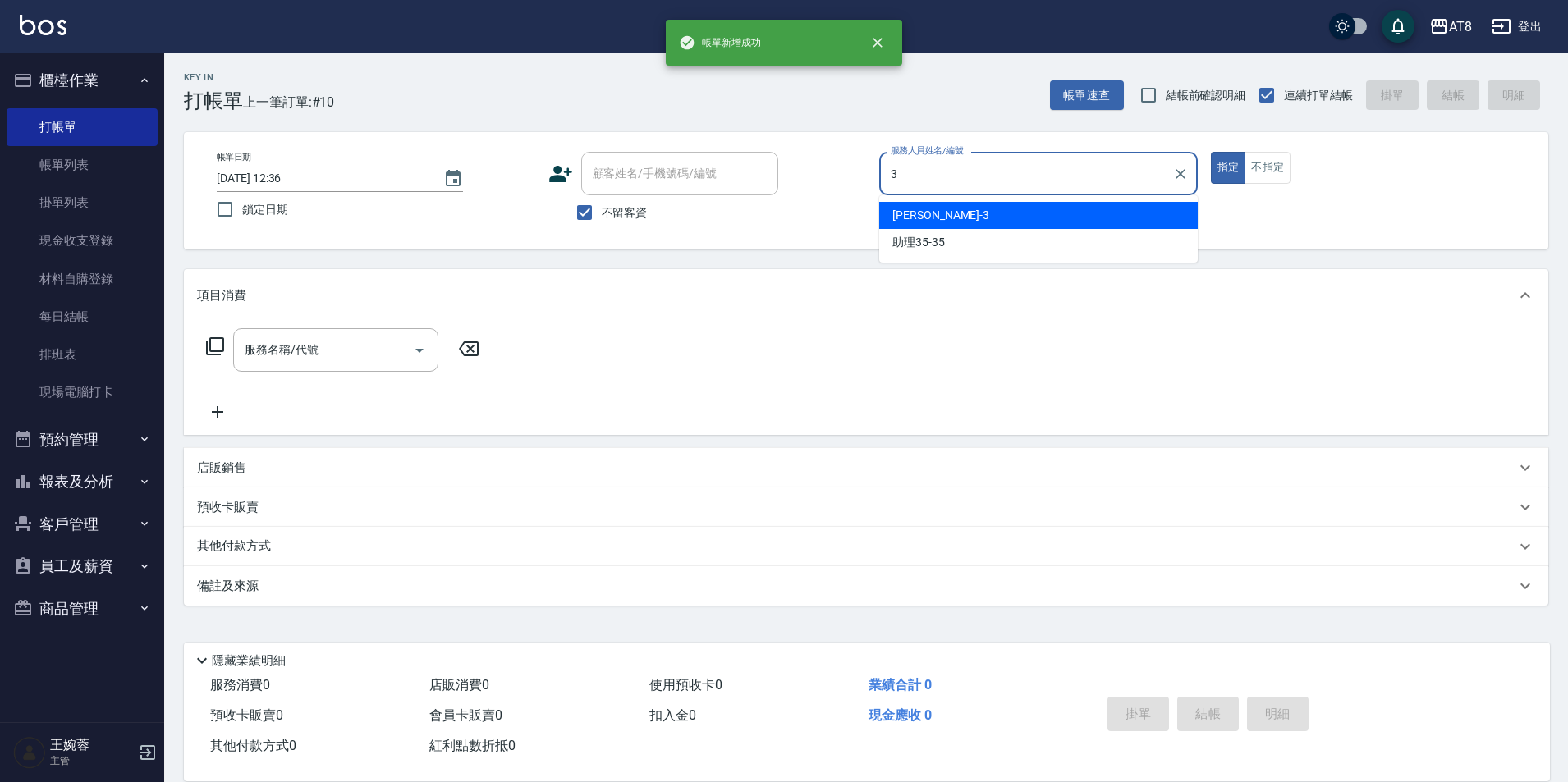
type input "[PERSON_NAME]-3"
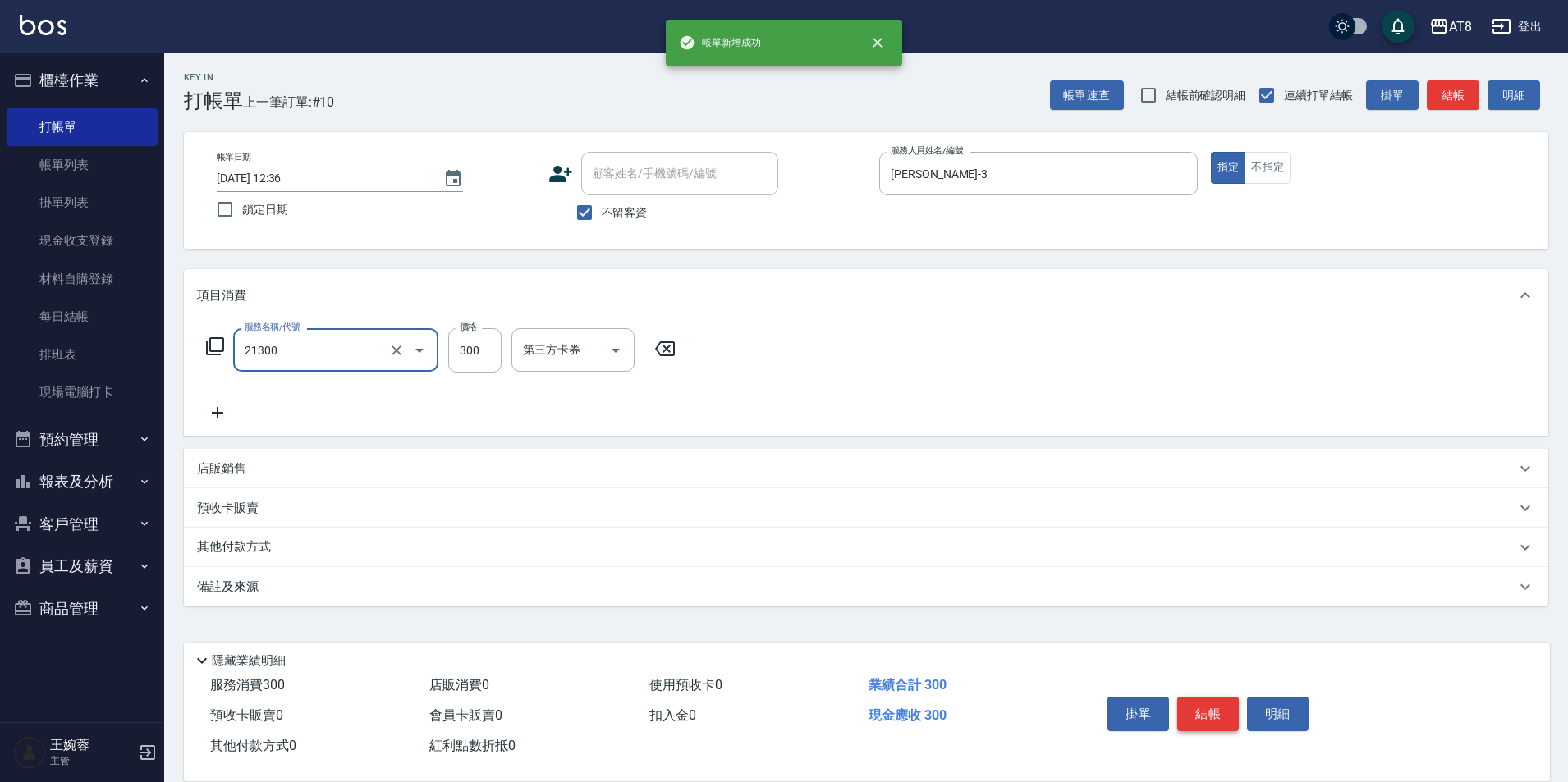
type input "剪髮(21300)"
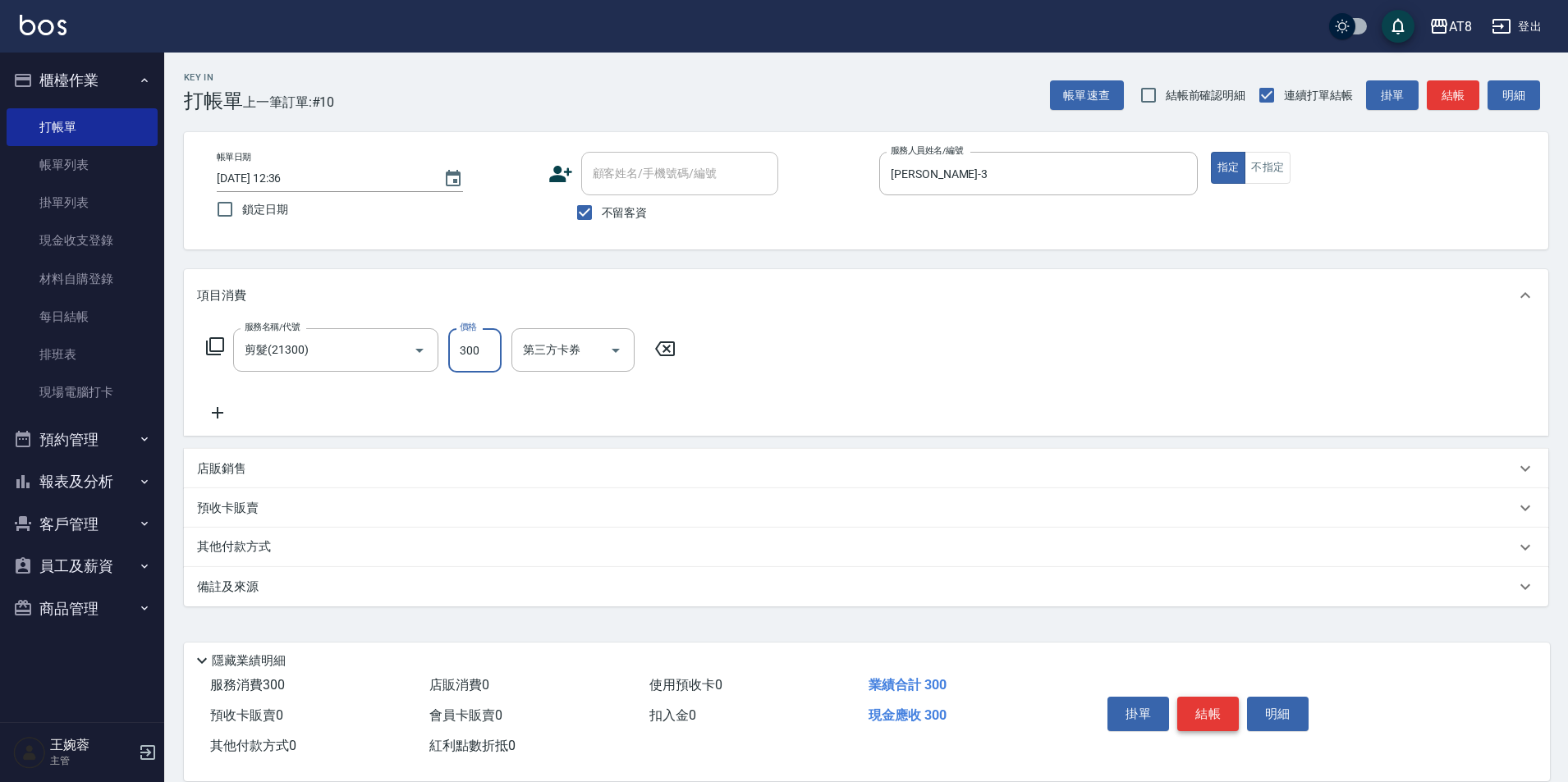
click at [1219, 697] on button "結帳" at bounding box center [1208, 714] width 62 height 34
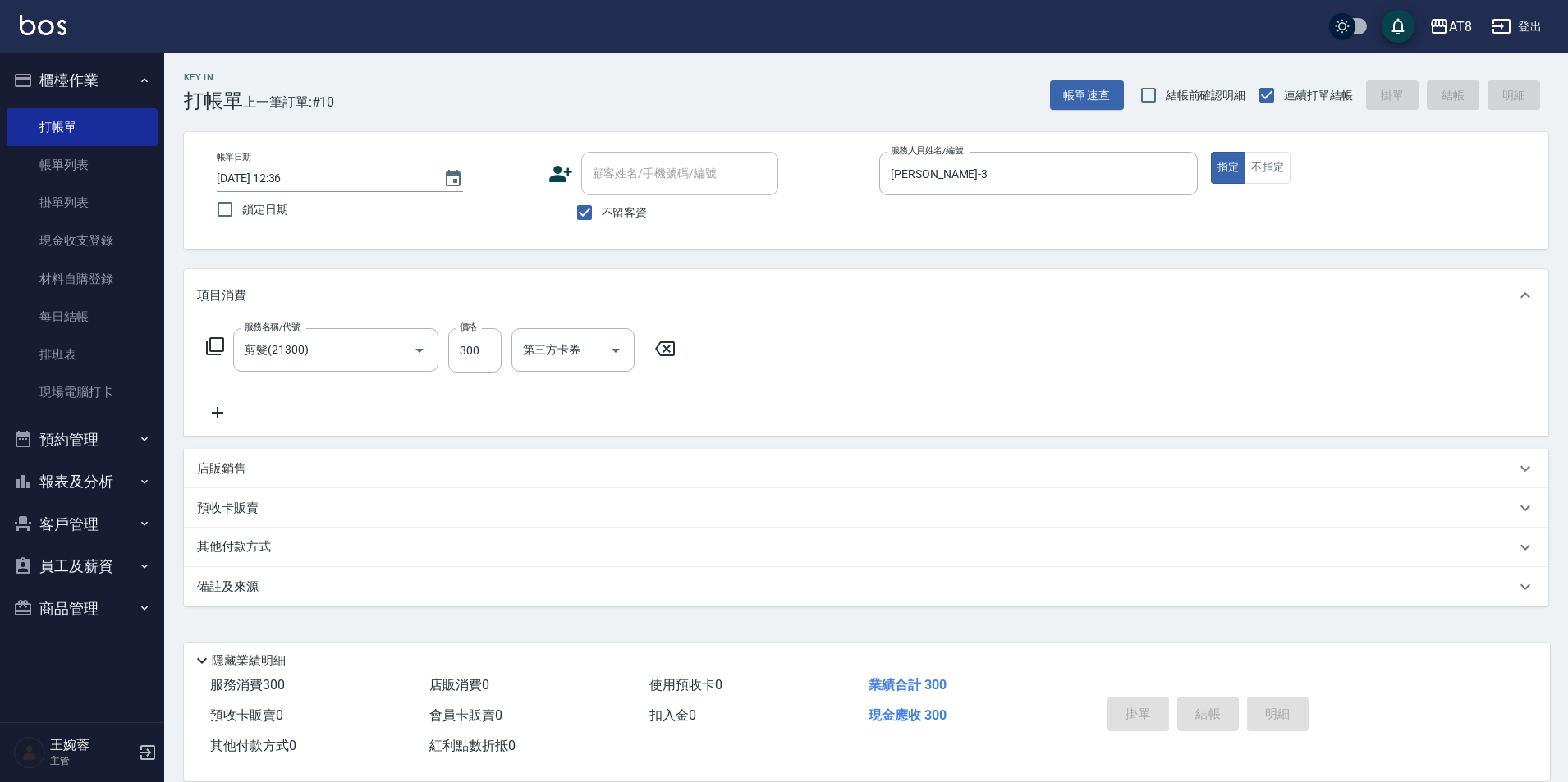
type input "[DATE] 12:37"
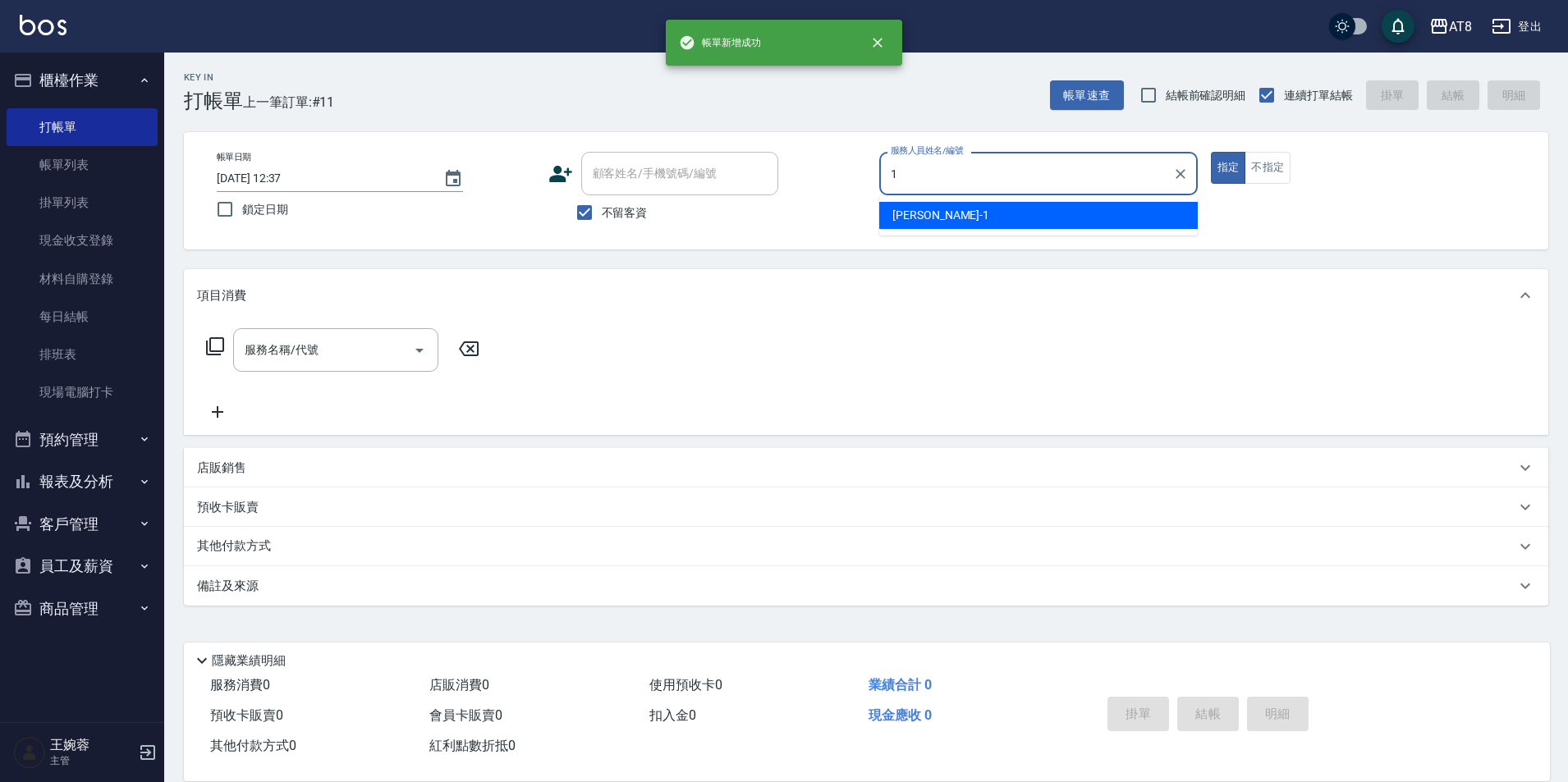
type input "YUKI-1"
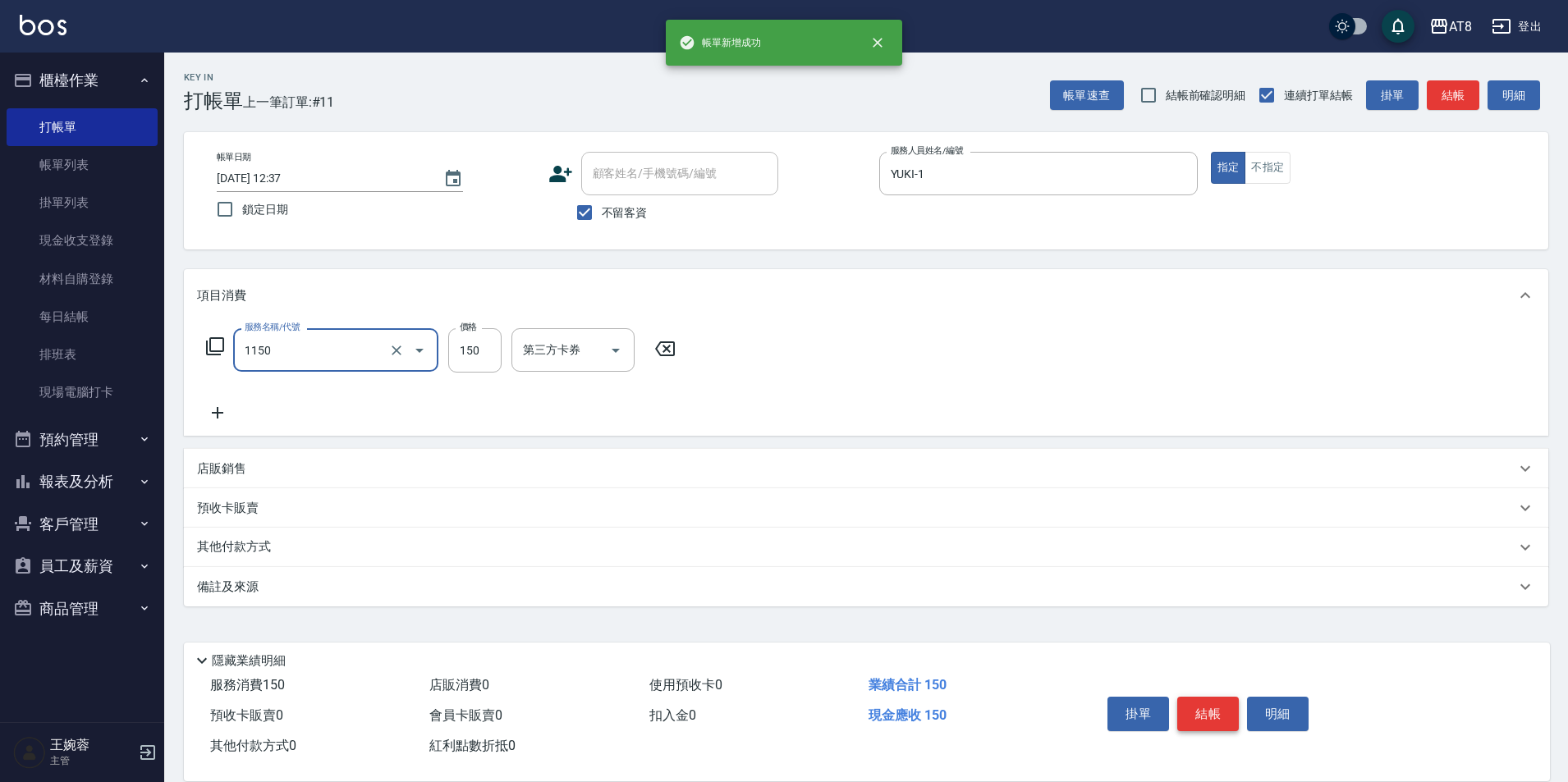
type input "洗髮(1150)"
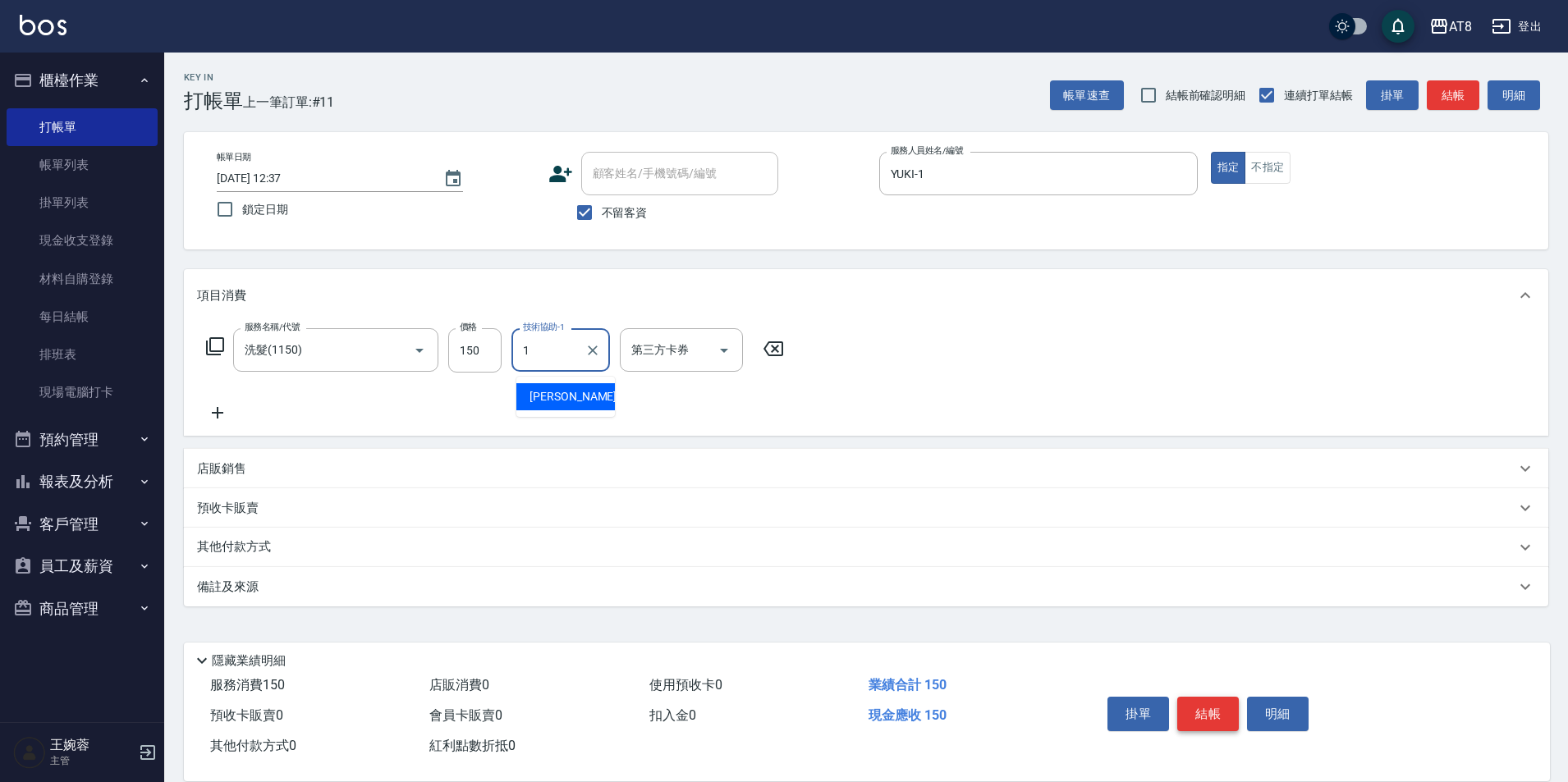
type input "YUKI-1"
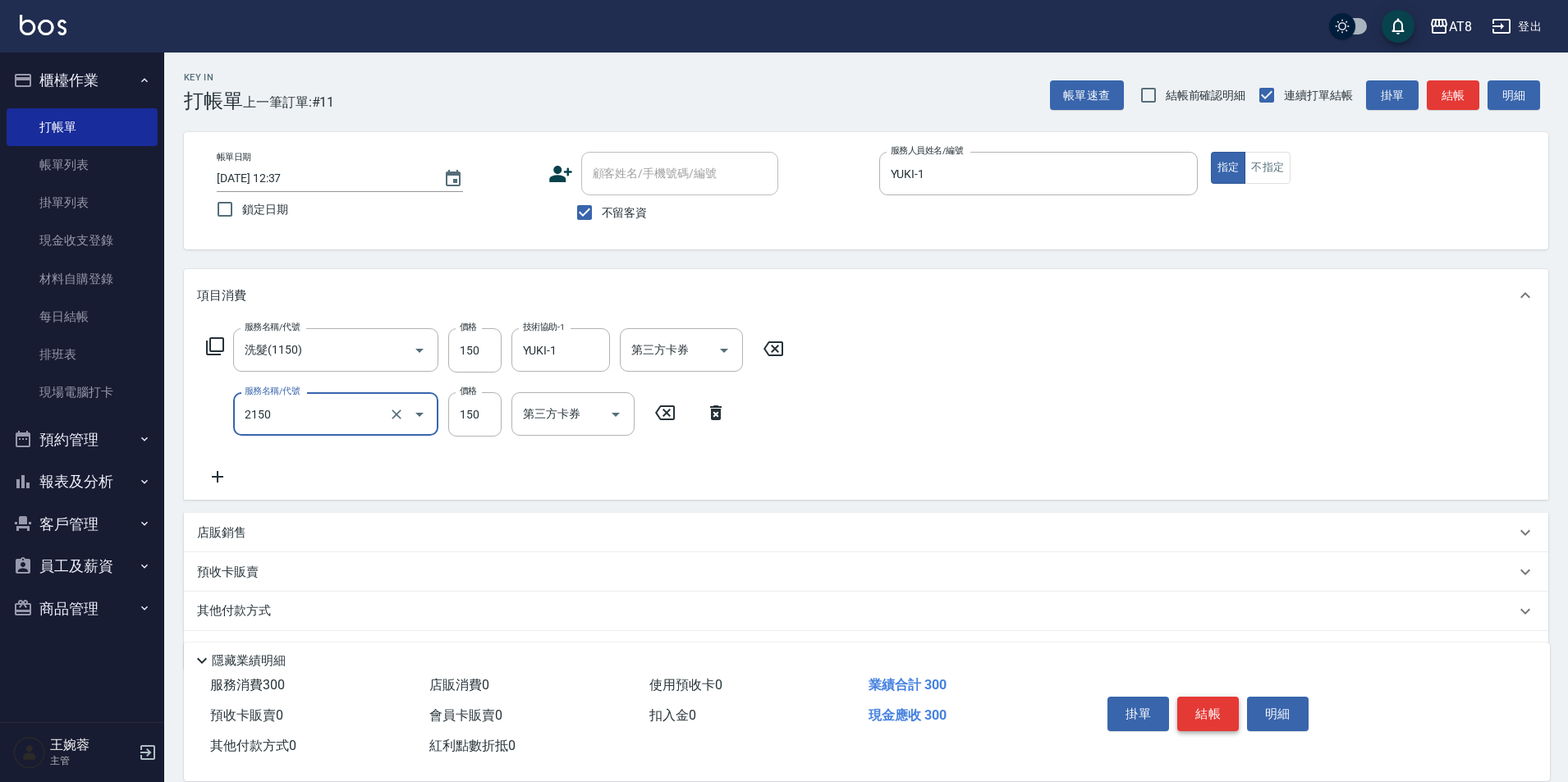
type input "剪髮(2150)"
click at [1219, 697] on button "結帳" at bounding box center [1208, 714] width 62 height 34
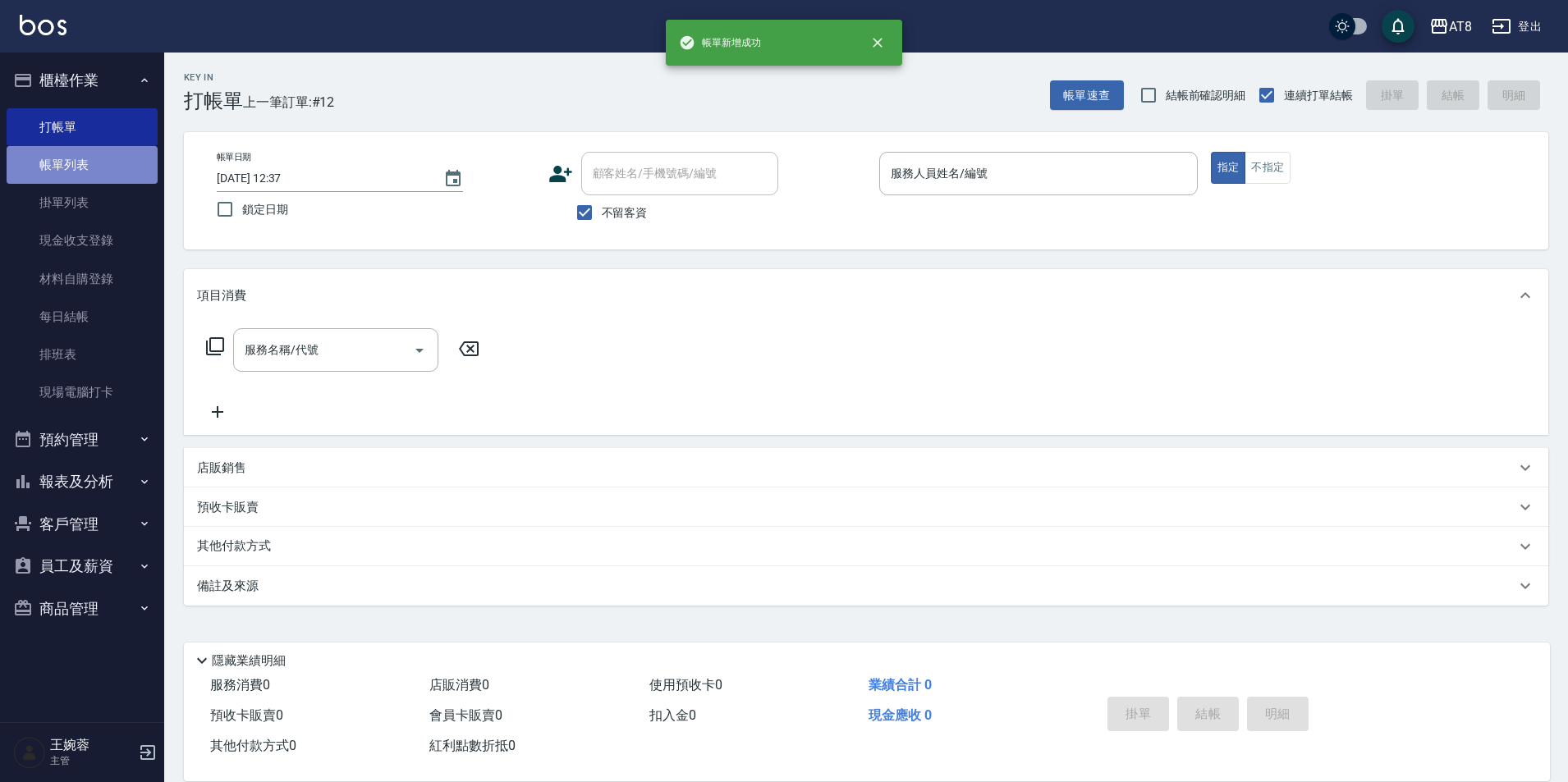
click at [118, 177] on link "帳單列表" at bounding box center [82, 164] width 151 height 38
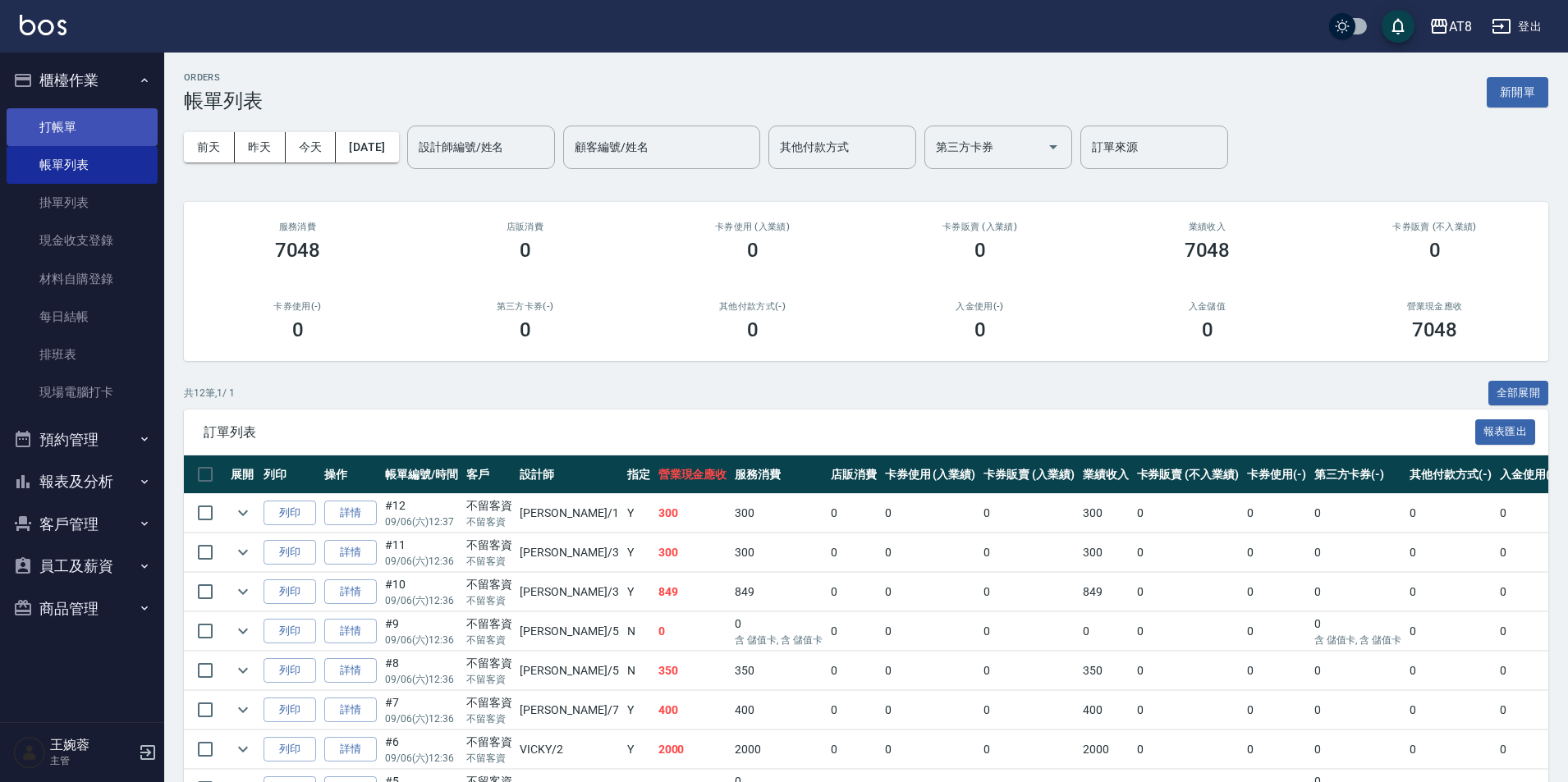
click at [93, 130] on link "打帳單" at bounding box center [82, 127] width 151 height 38
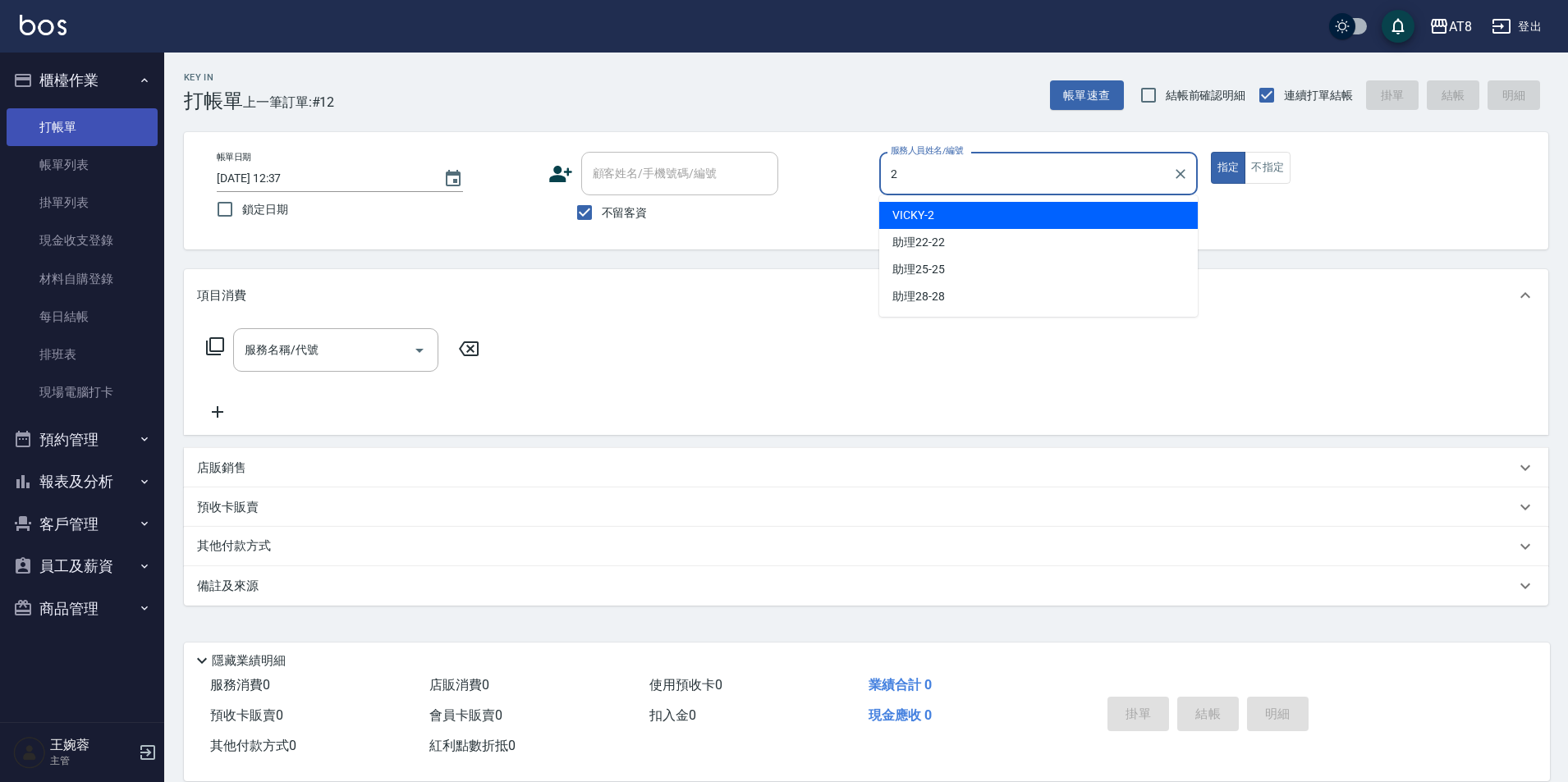
type input "VICKY-2"
type button "true"
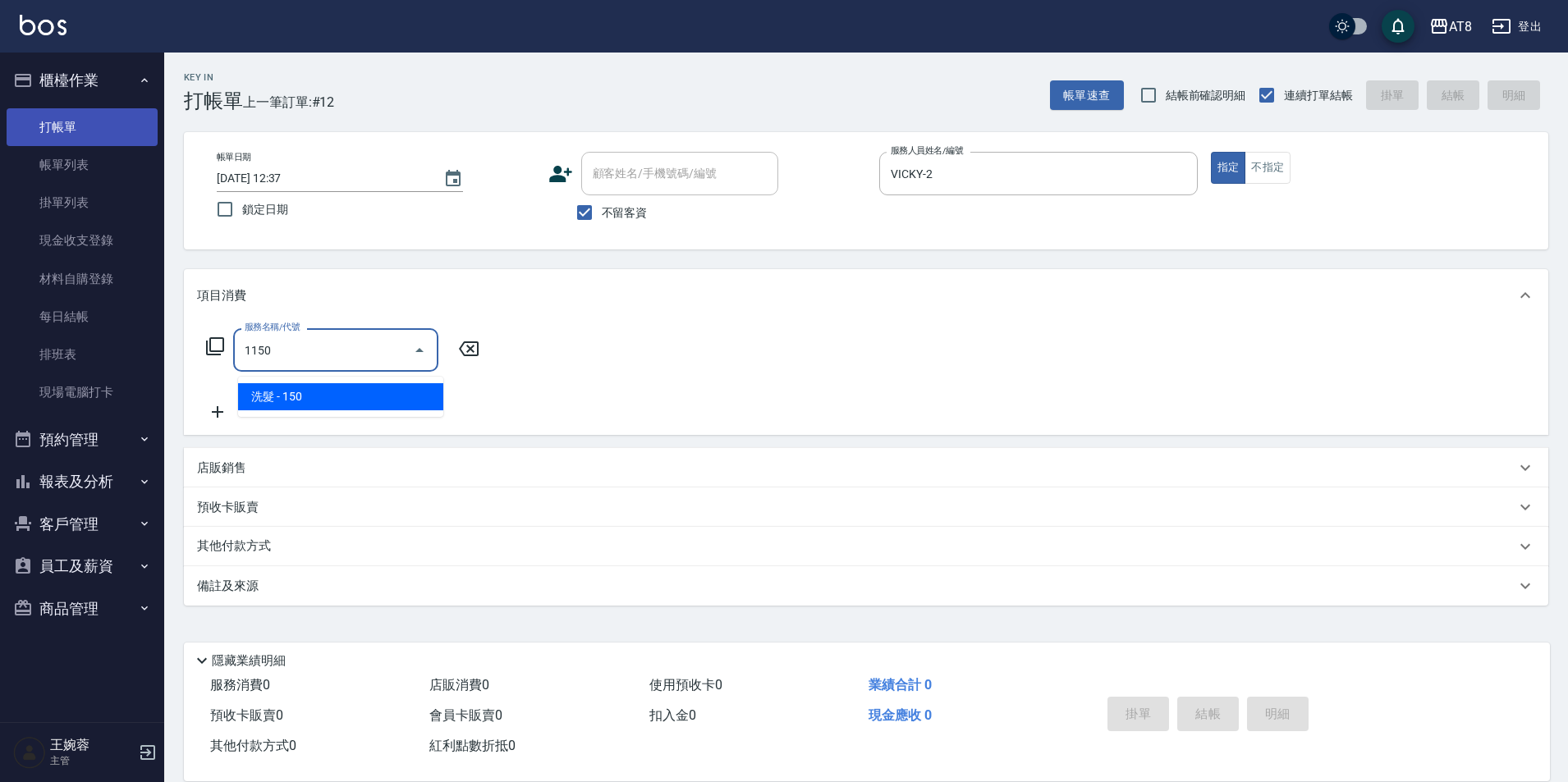
type input "洗髮(1150)"
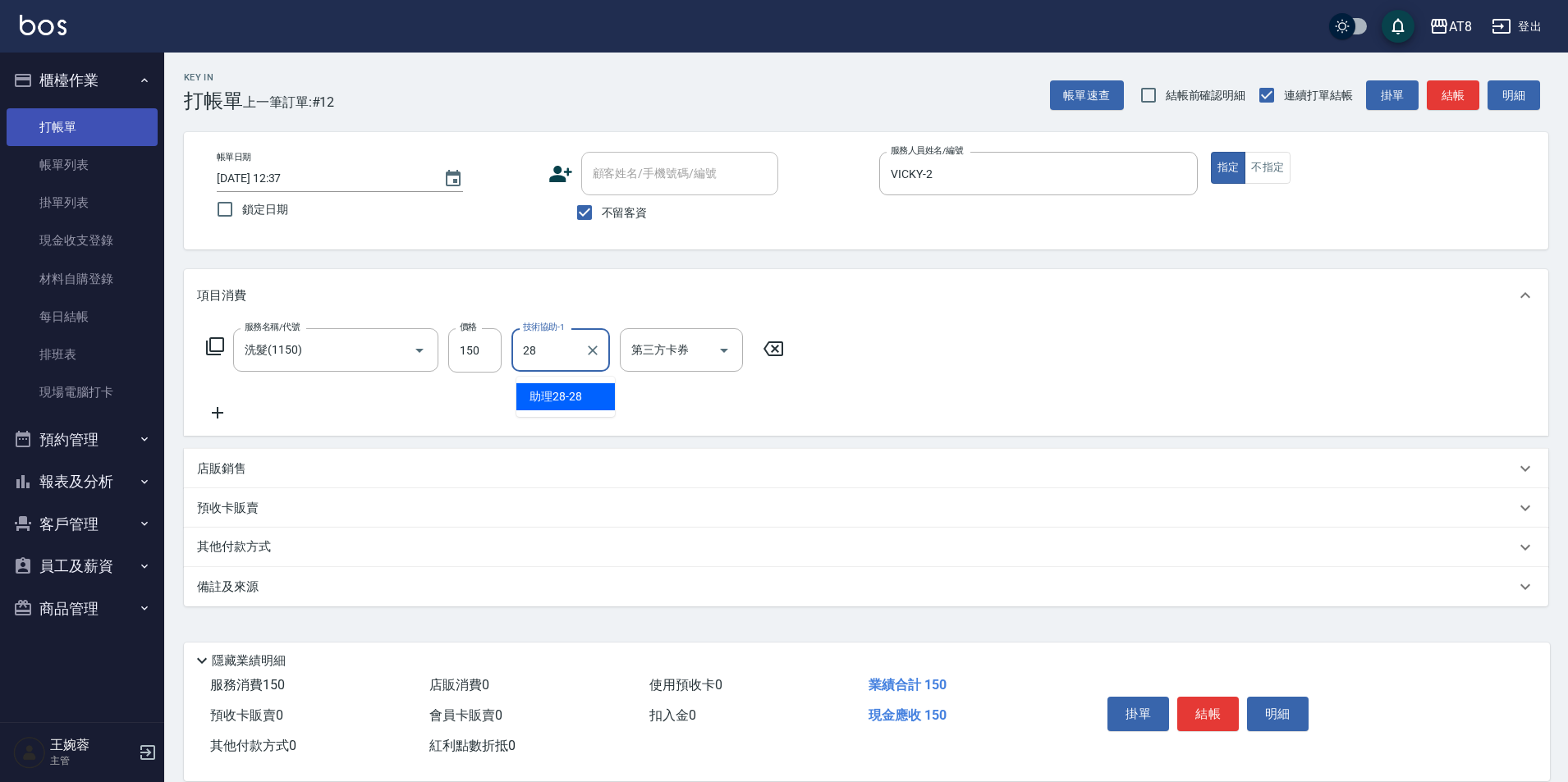
type input "助理28-28"
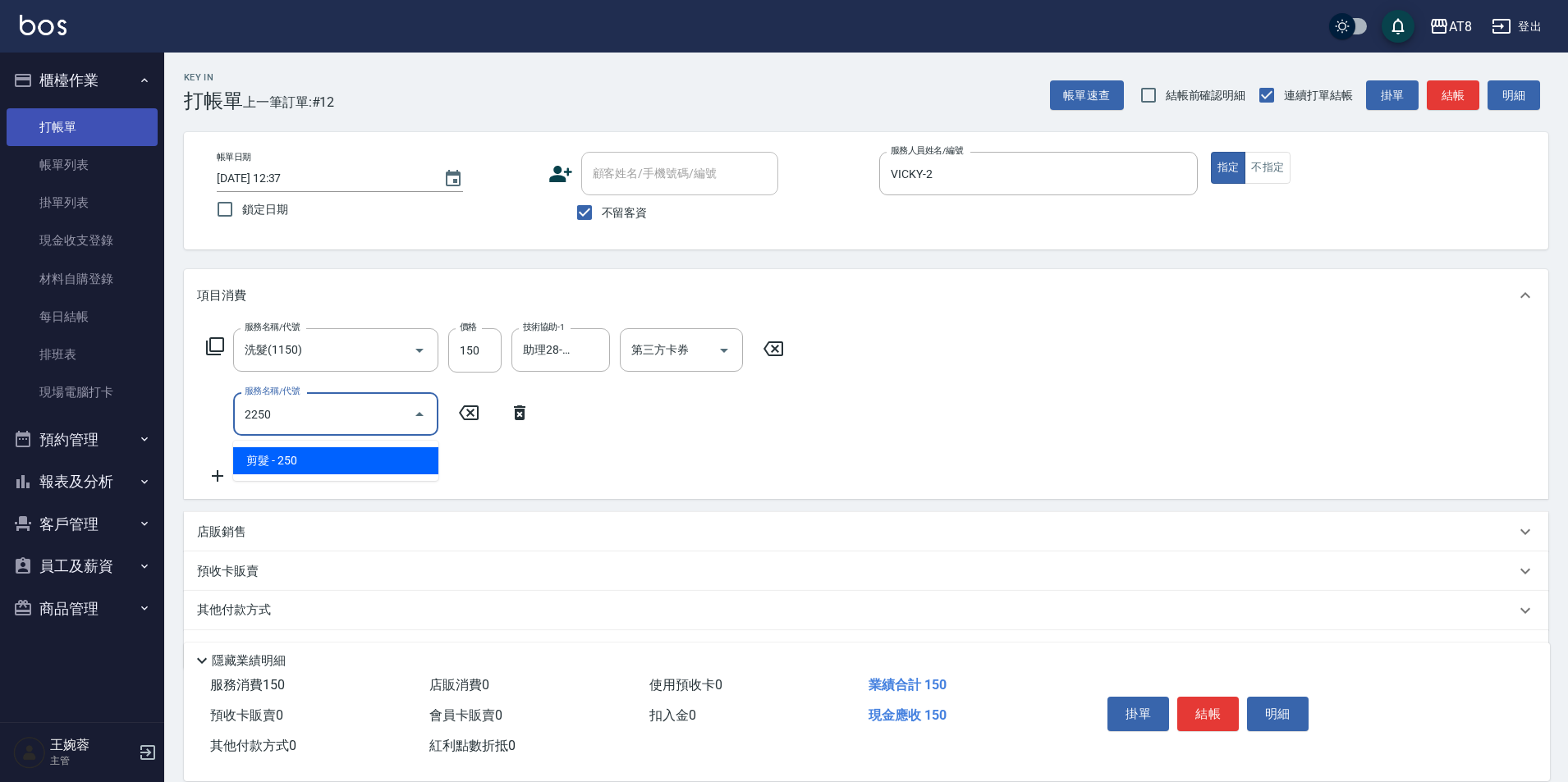
type input "剪髮(2250)"
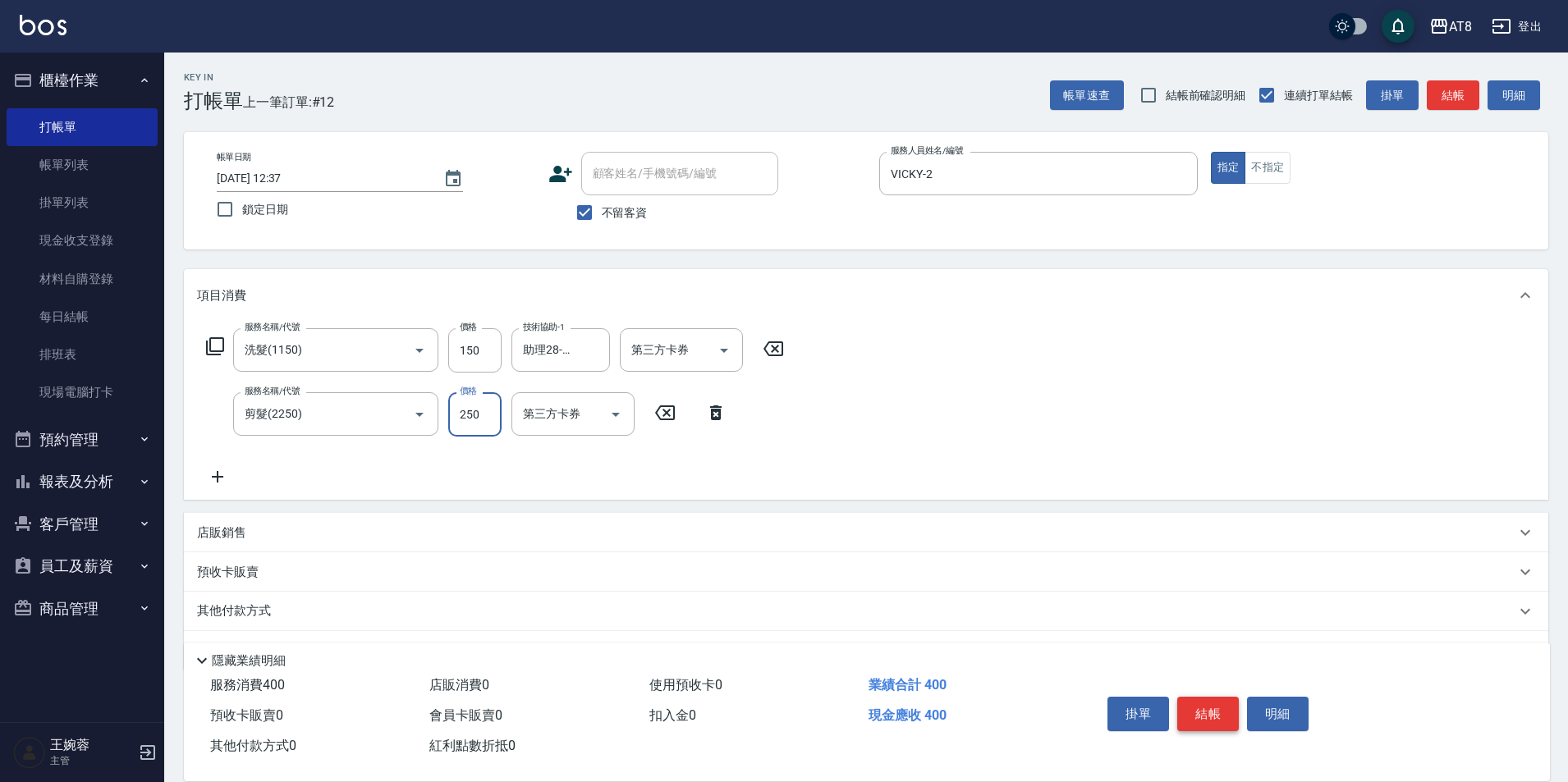
click at [1208, 698] on button "結帳" at bounding box center [1208, 714] width 62 height 34
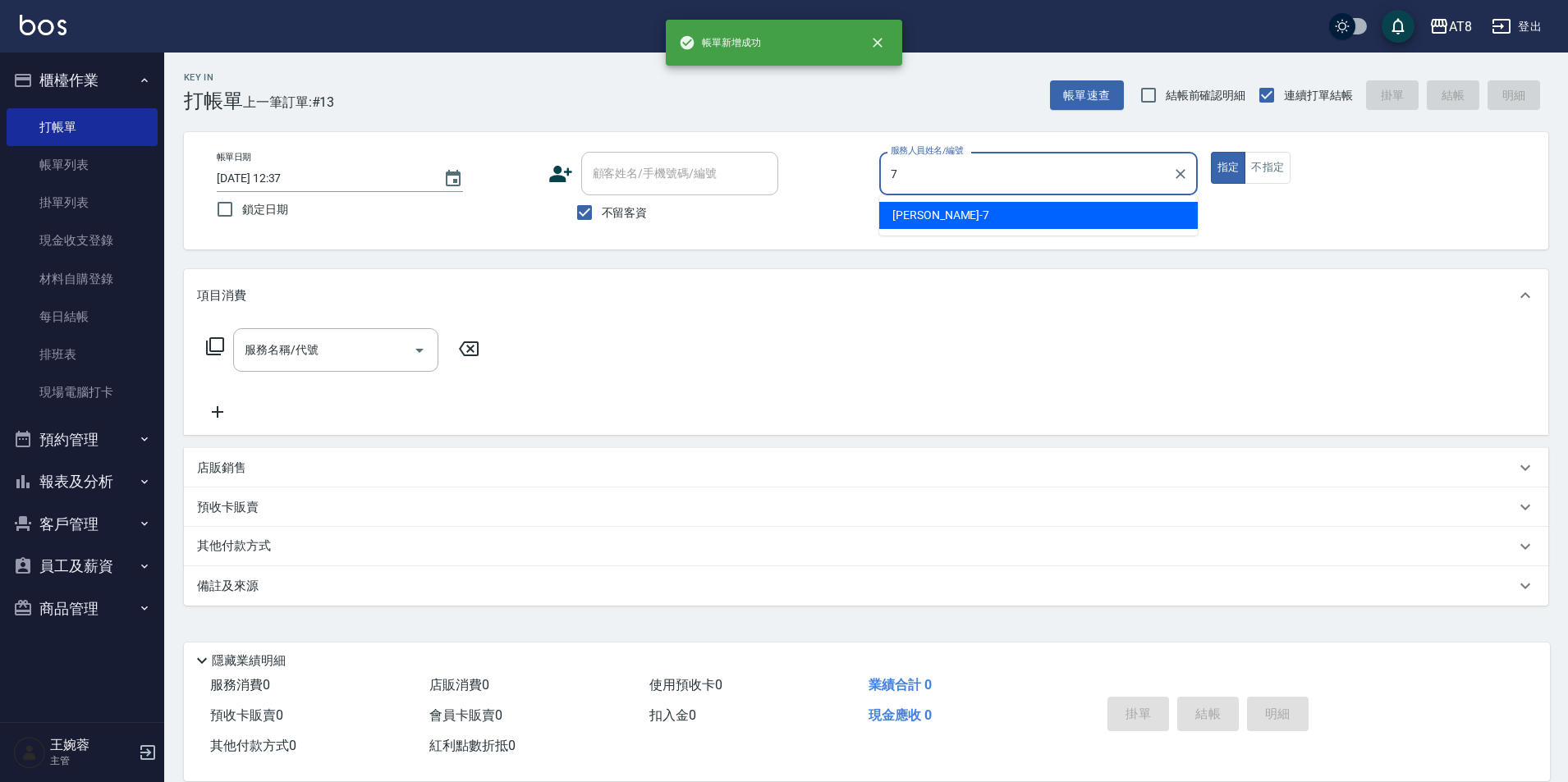
type input "[PERSON_NAME]-7"
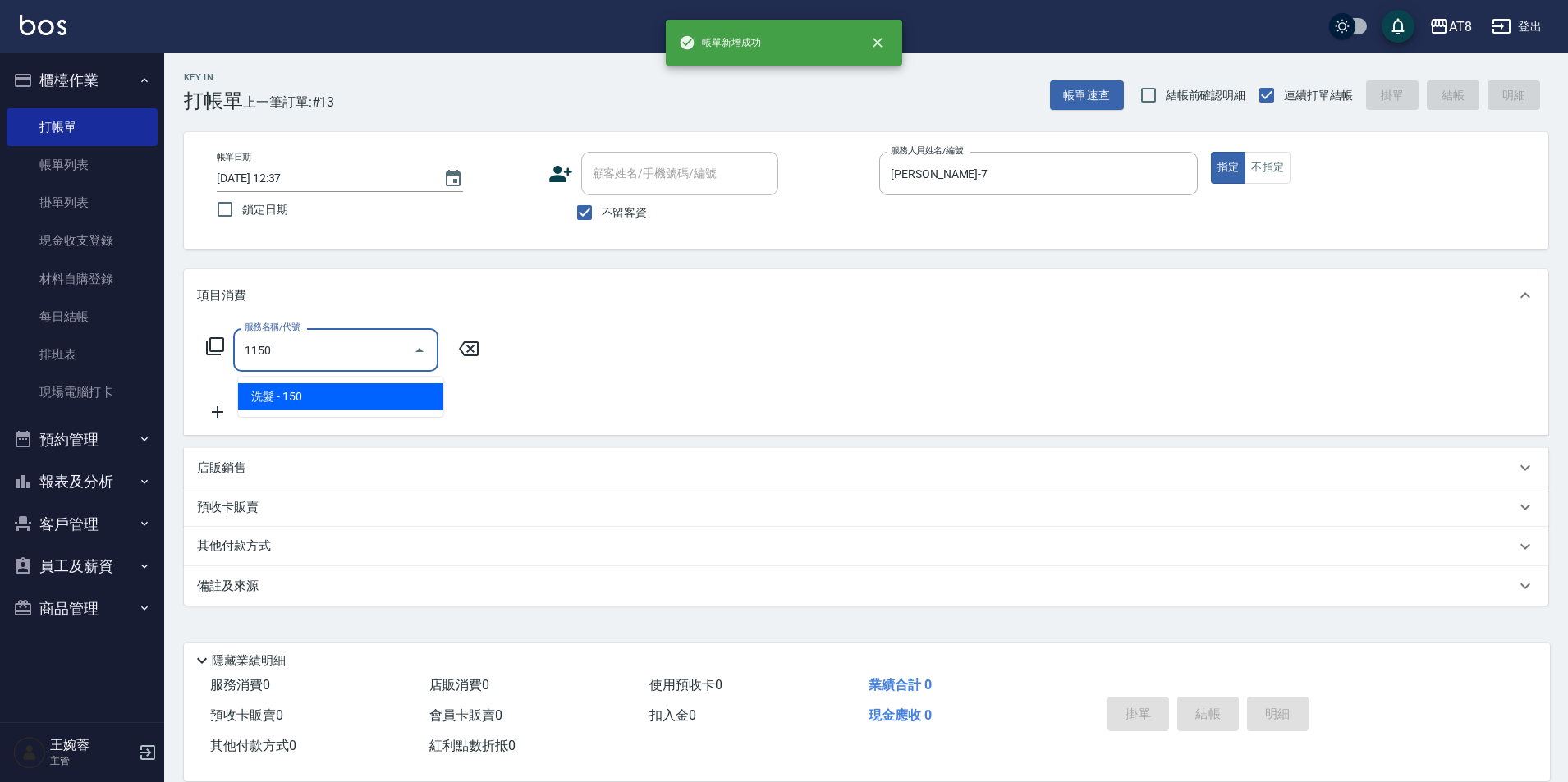
type input "洗髮(1150)"
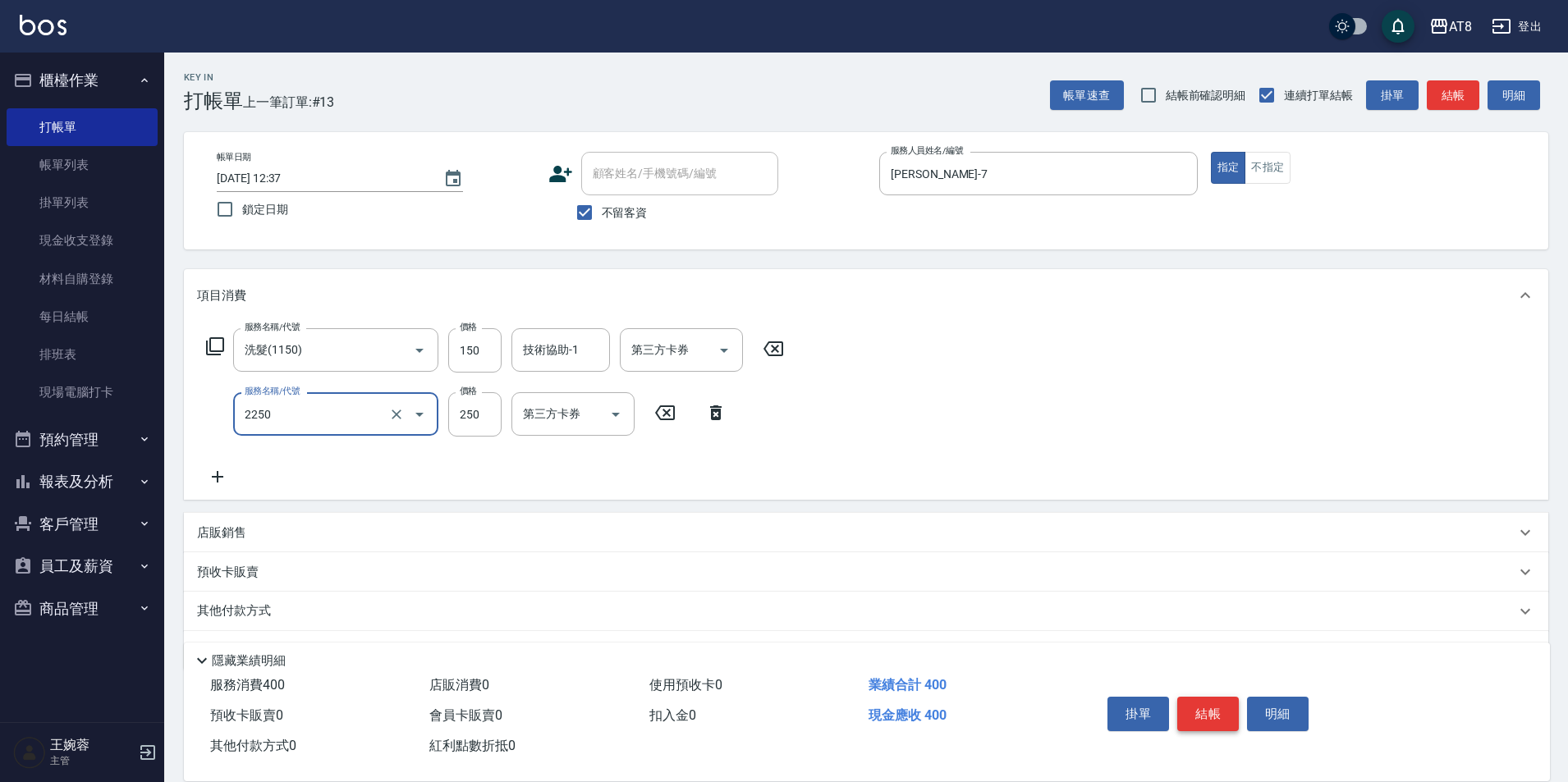
type input "剪髮(2250)"
click at [1208, 698] on button "結帳" at bounding box center [1208, 714] width 62 height 34
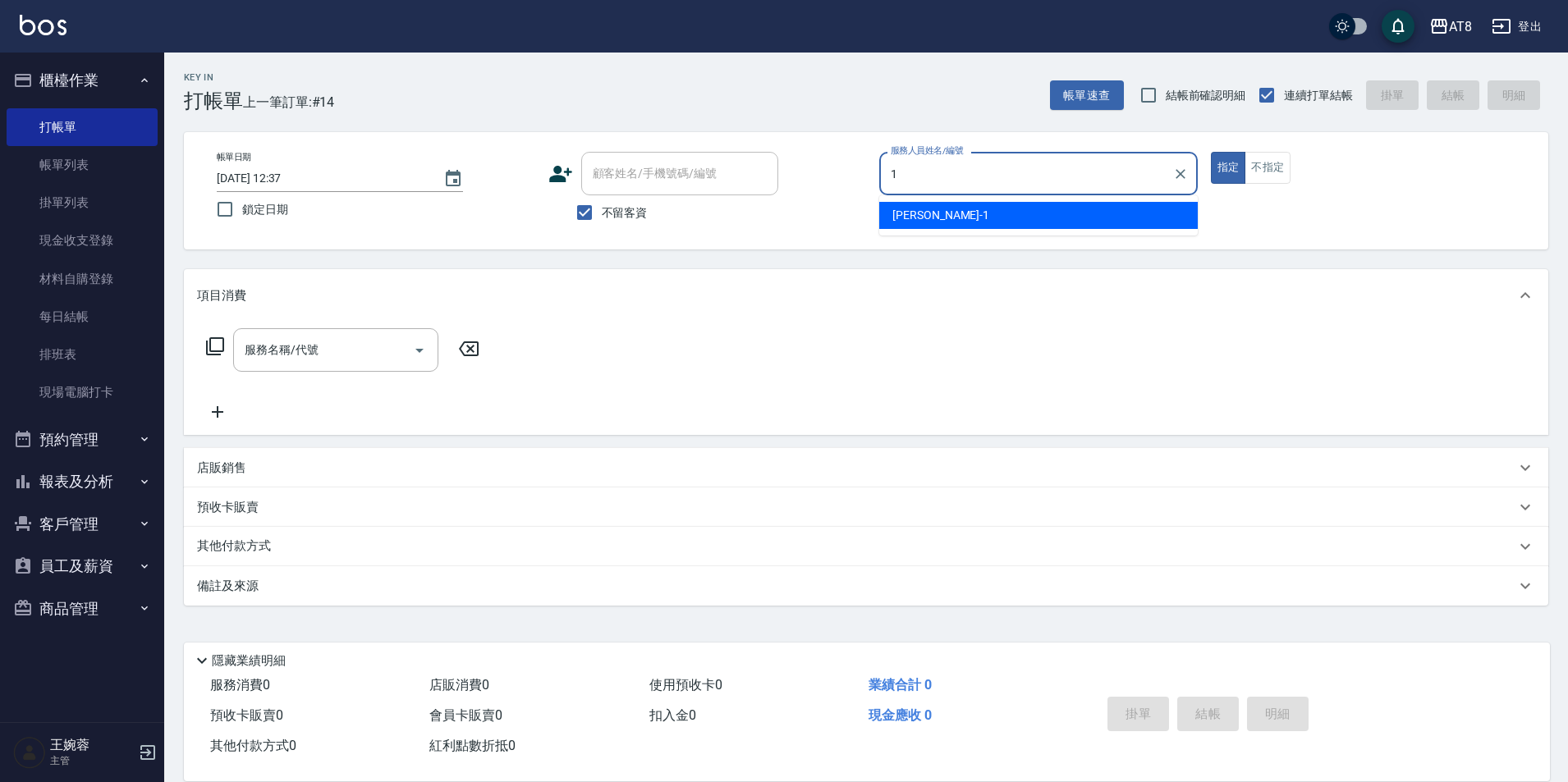
type input "YUKI-1"
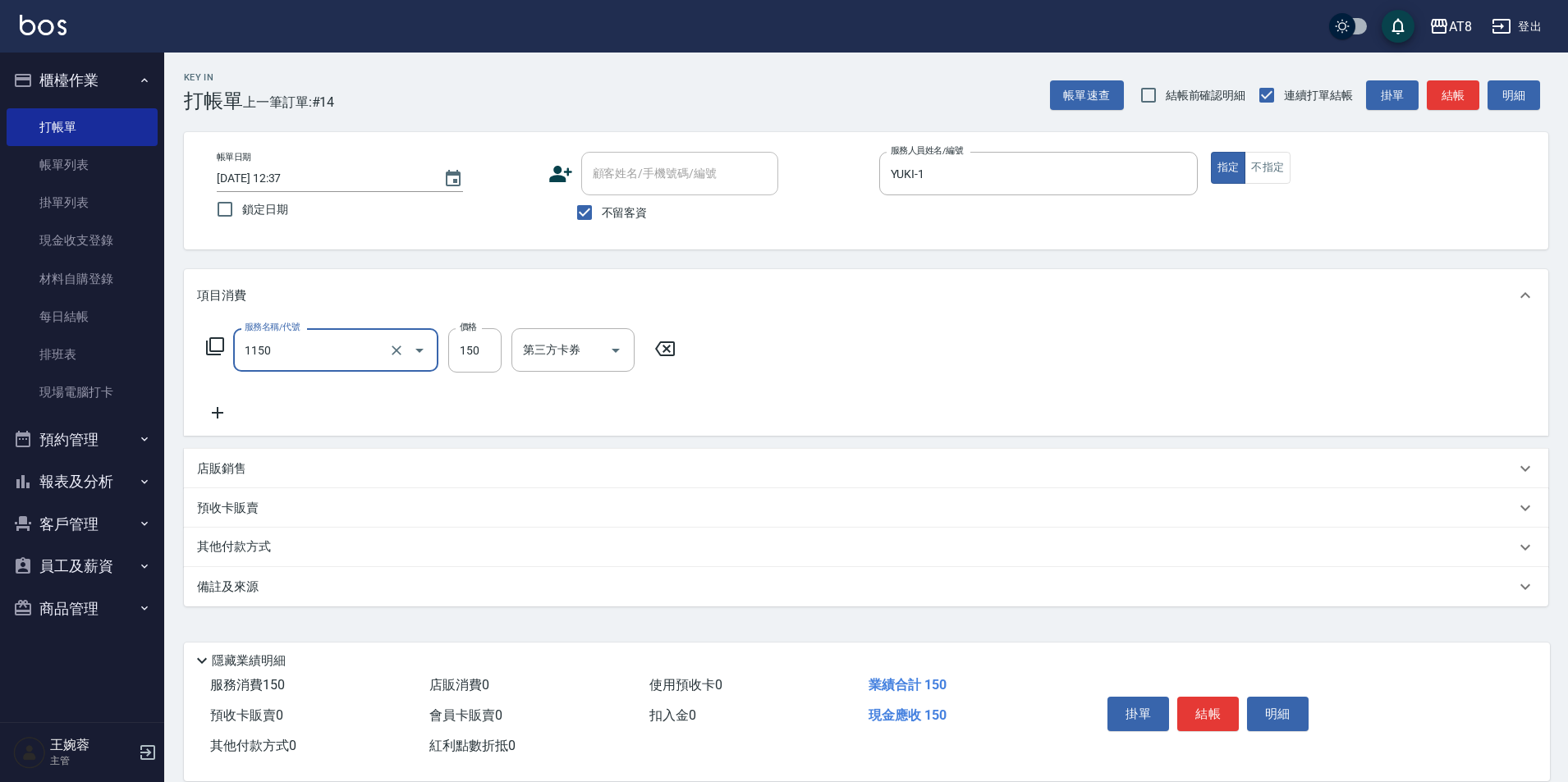
type input "洗髮(1150)"
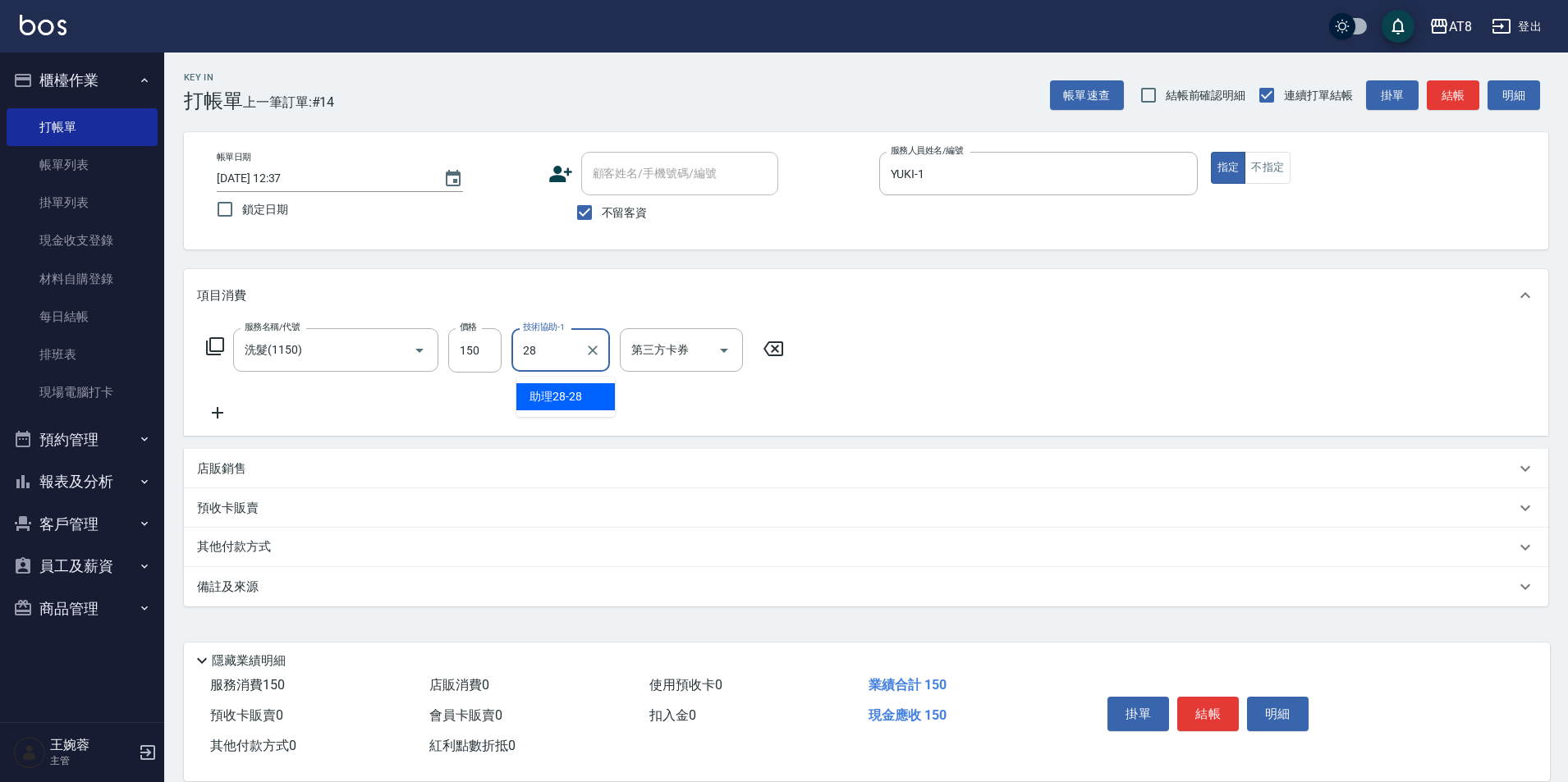
type input "助理28-28"
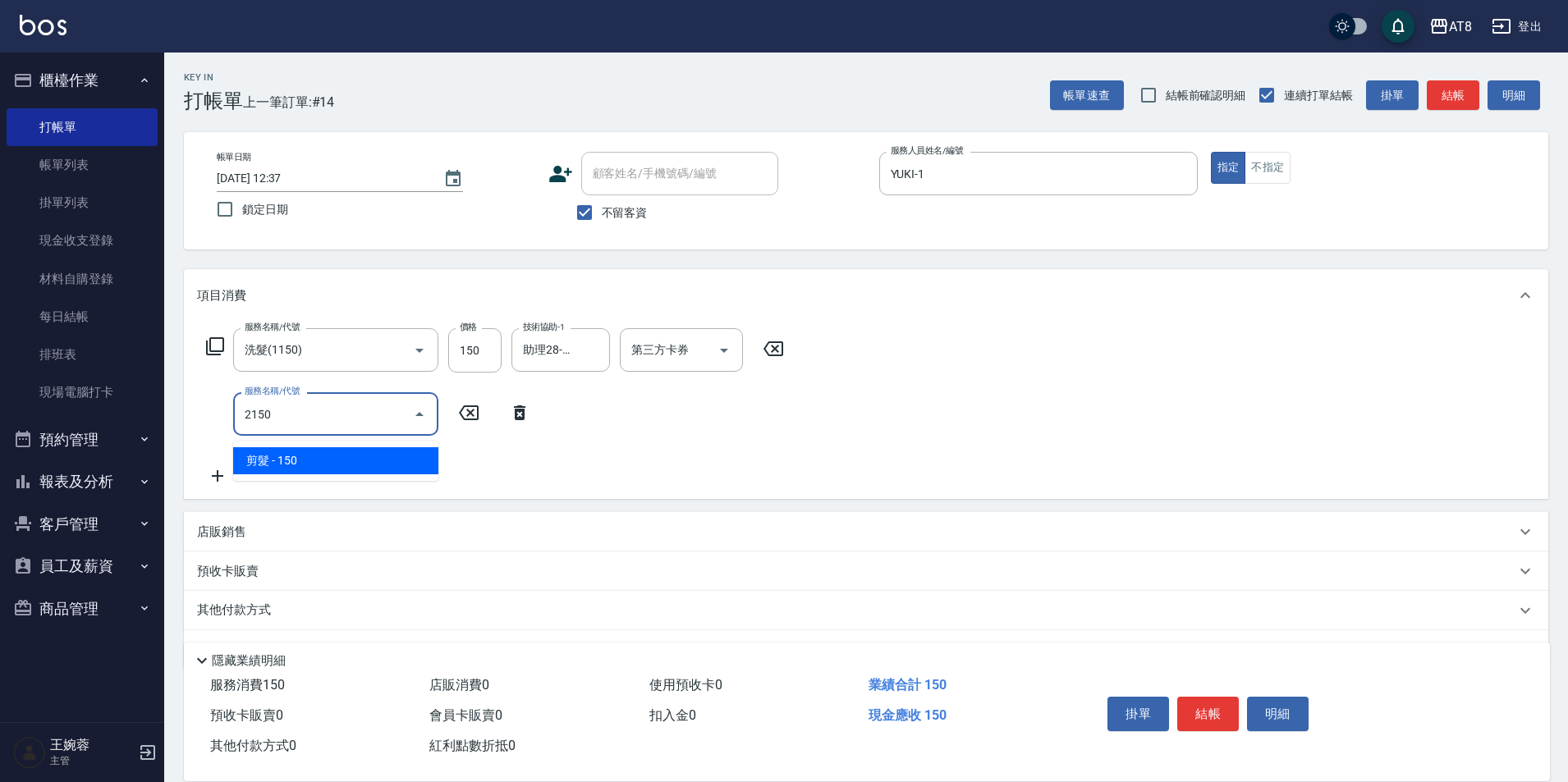
type input "剪髮(2150)"
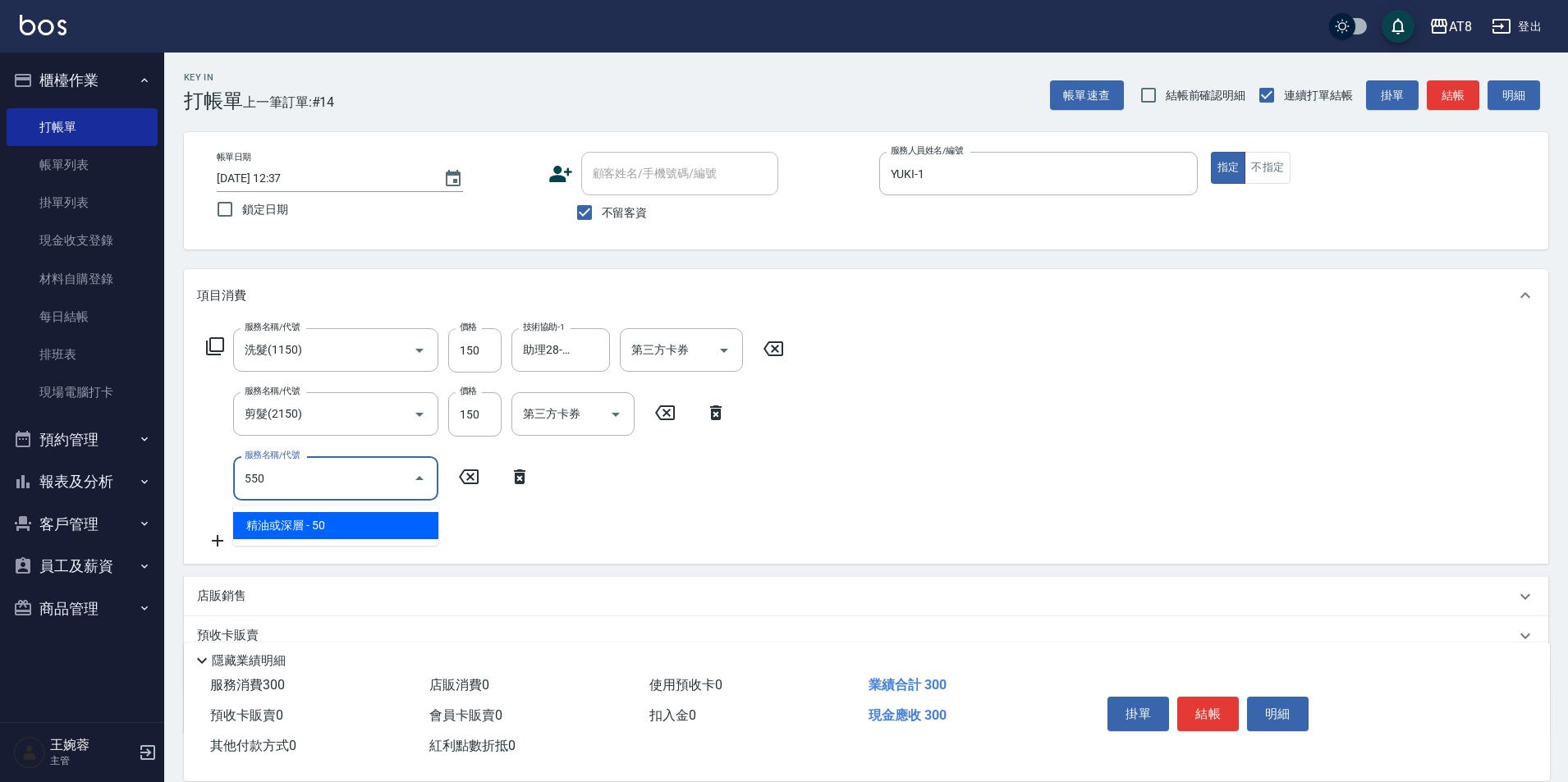
type input "精油或深層(550)"
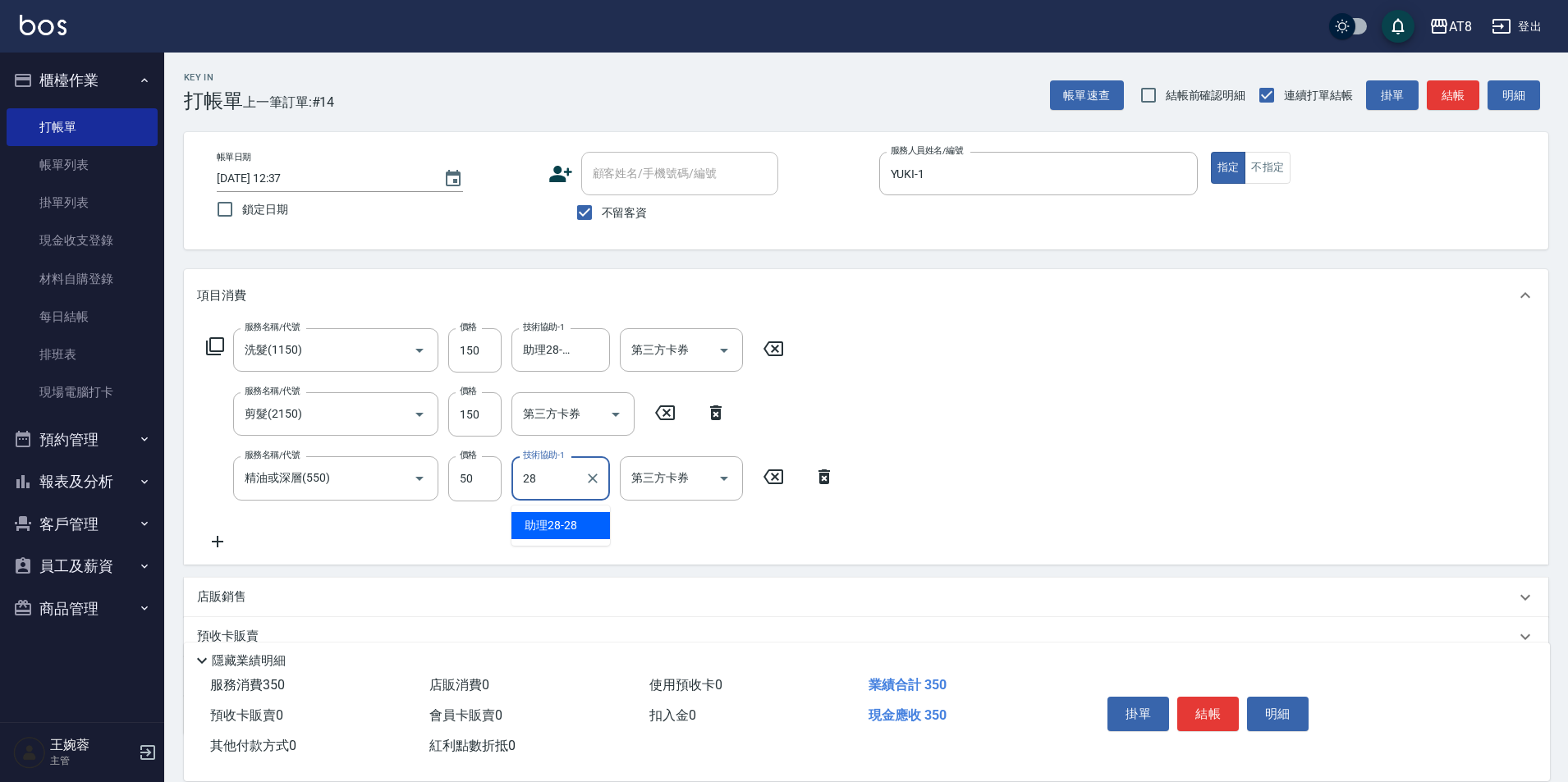
type input "助理28-28"
click at [1205, 697] on button "結帳" at bounding box center [1208, 714] width 62 height 34
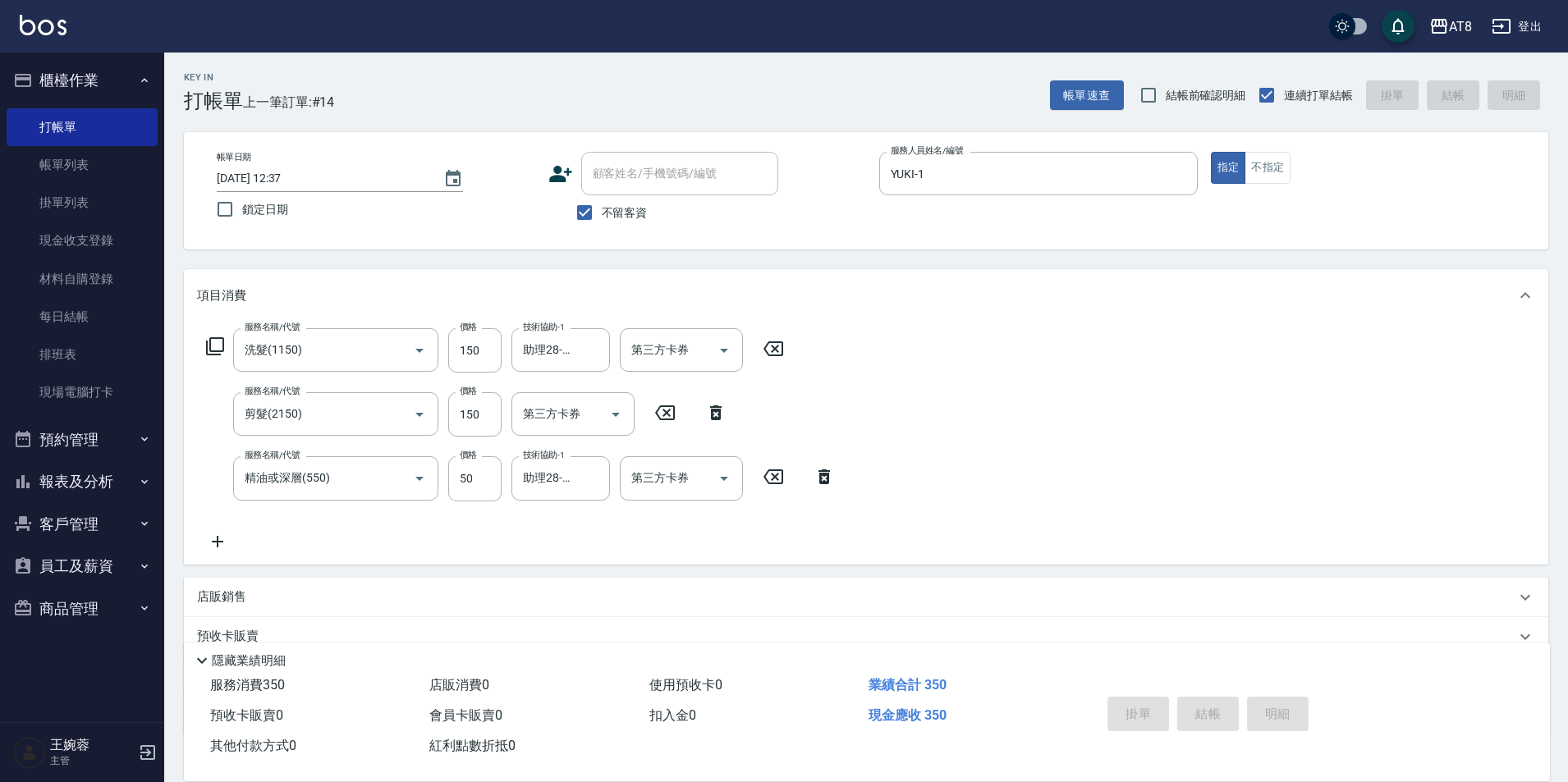
type input "[DATE] 13:23"
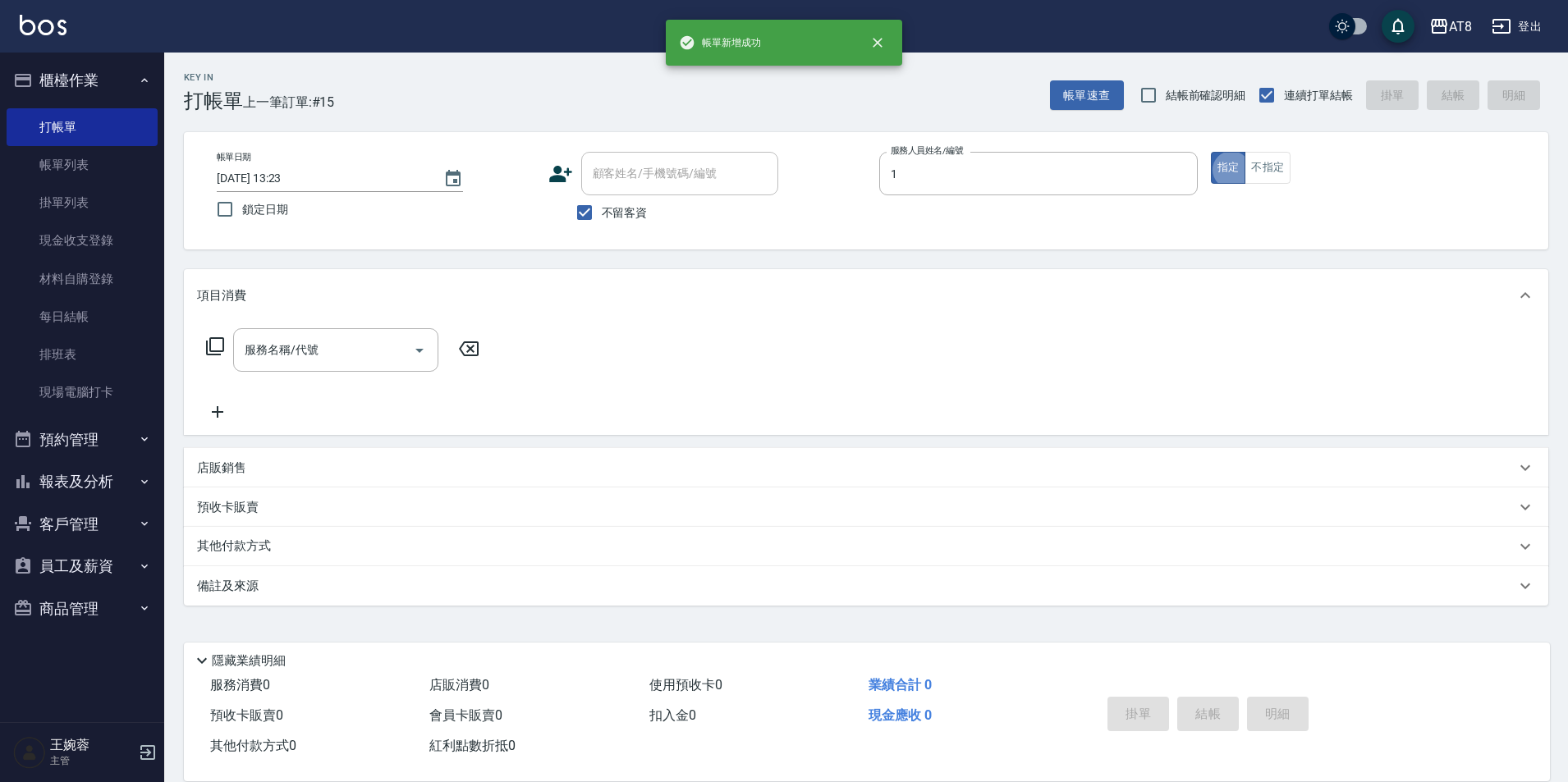
type input "YUKI-1"
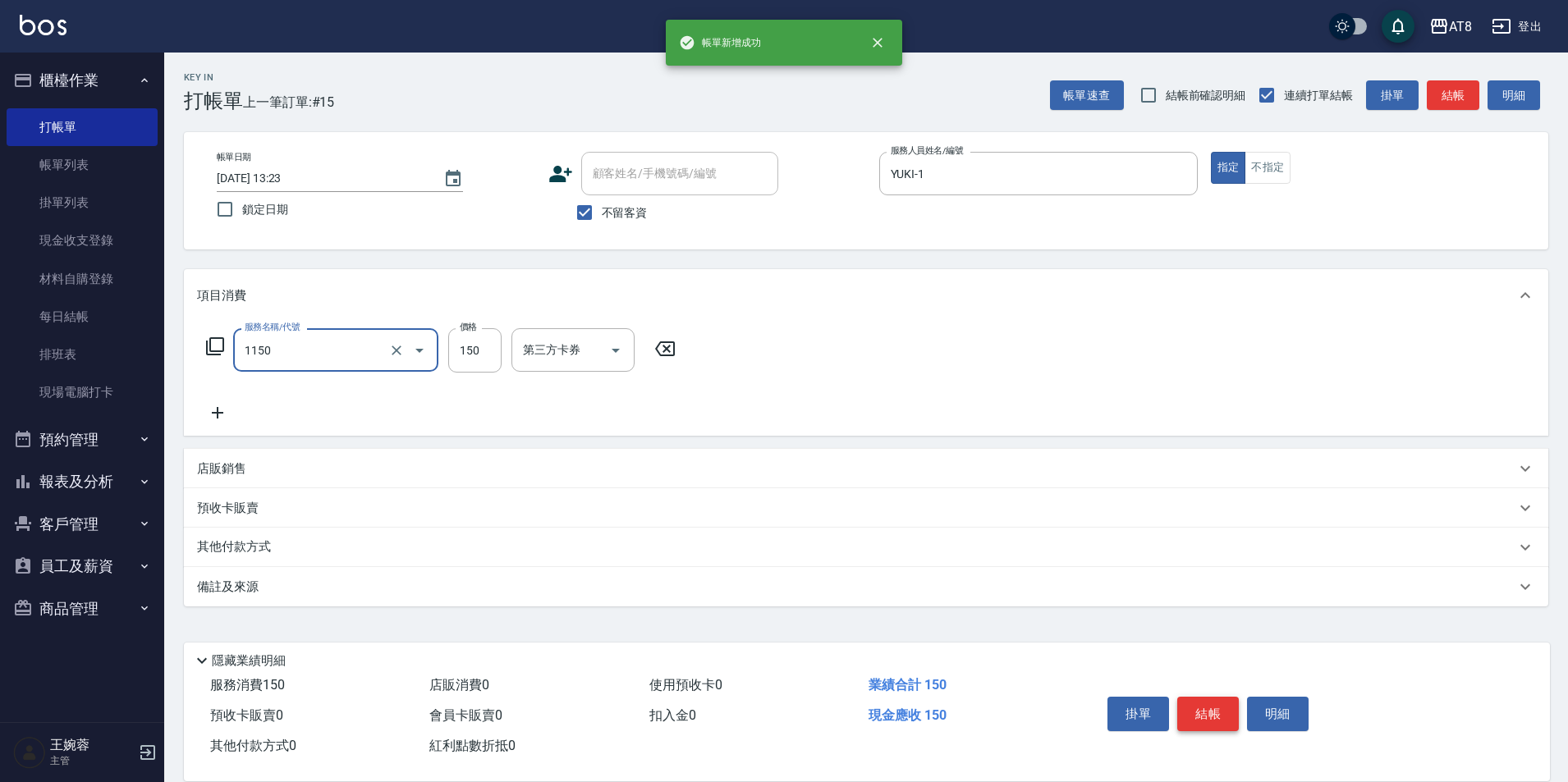
type input "洗髮(1150)"
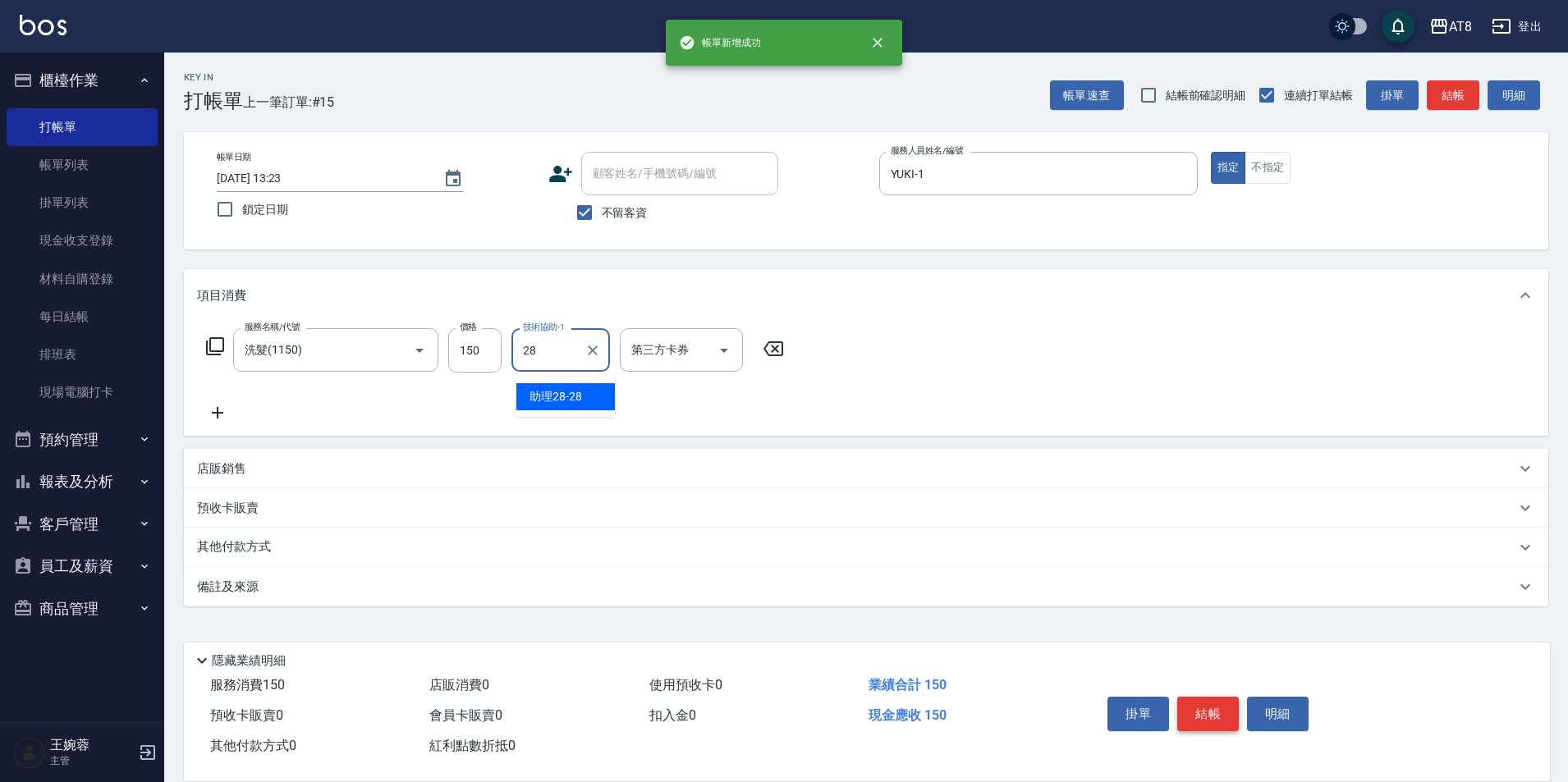
type input "助理28-28"
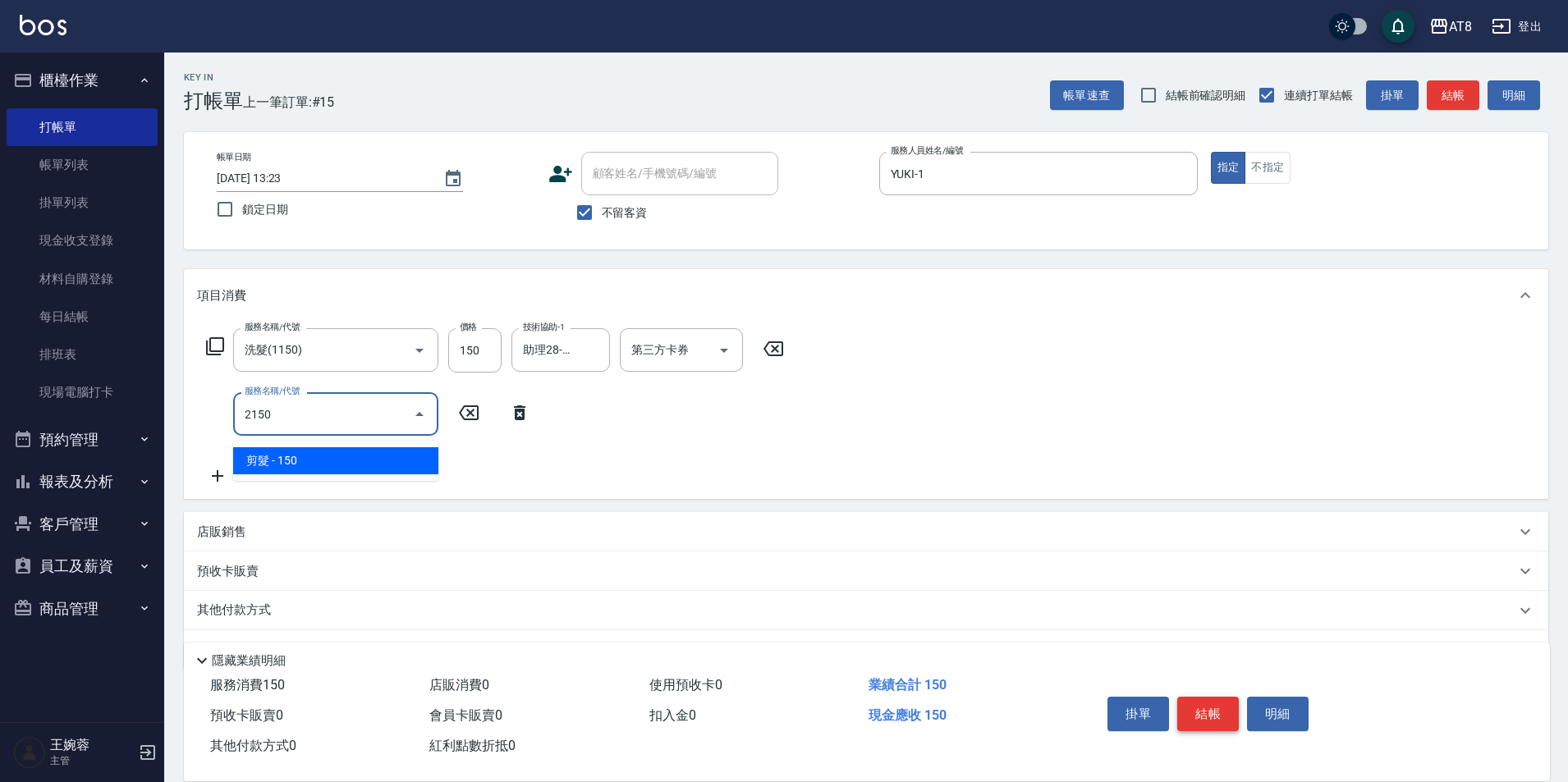
type input "剪髮(2150)"
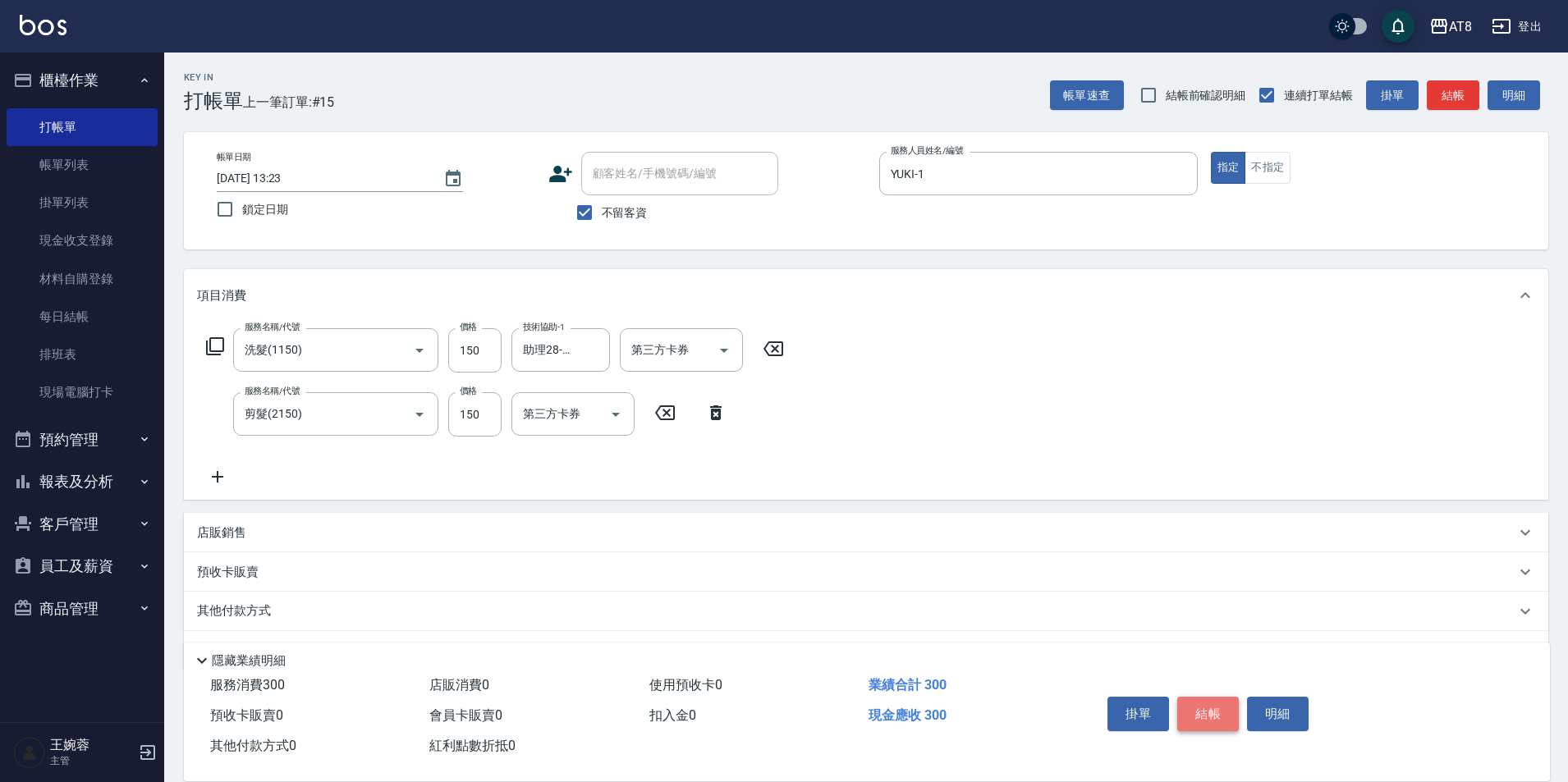
click at [1205, 697] on button "結帳" at bounding box center [1208, 714] width 62 height 34
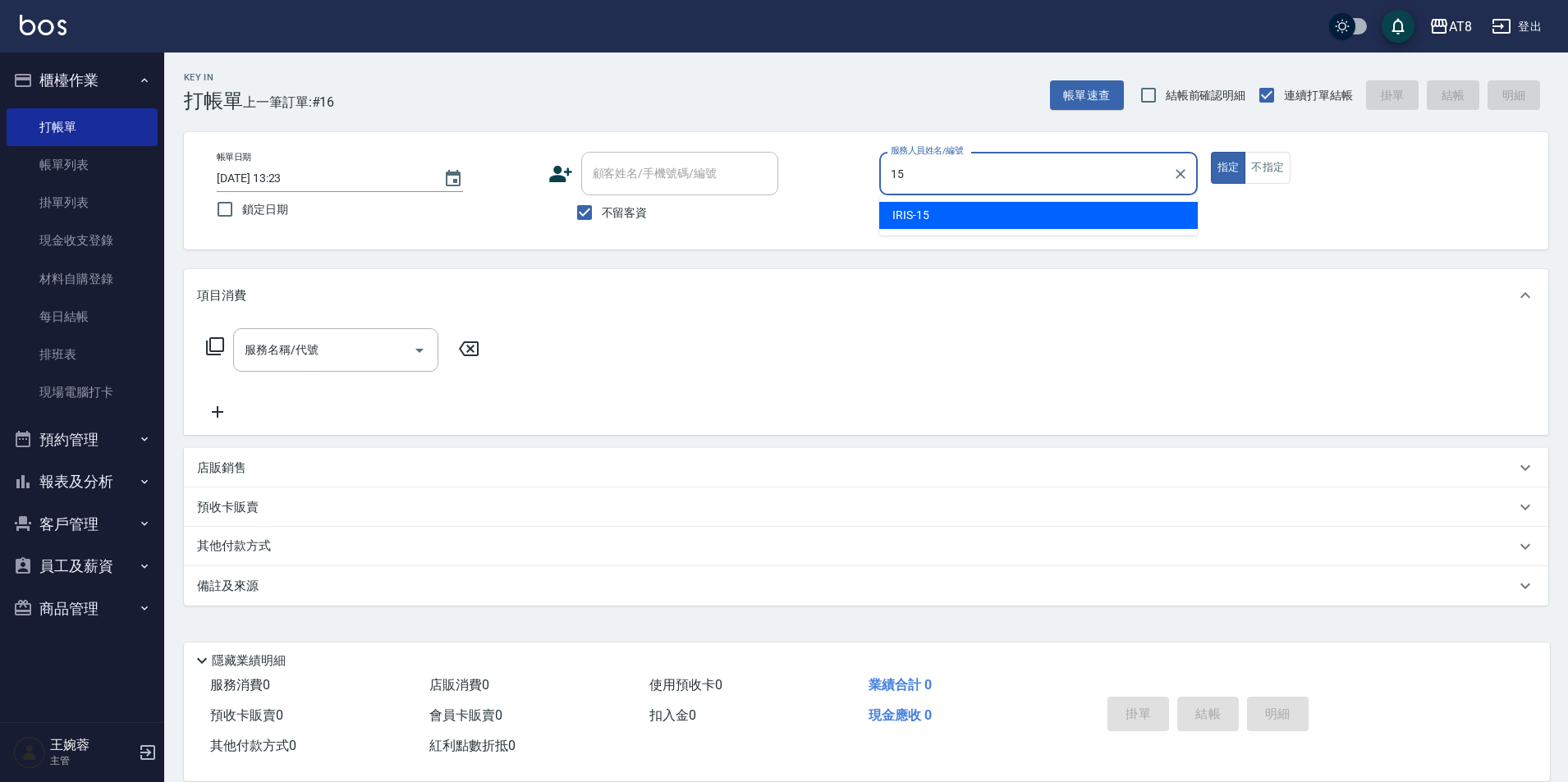
type input "IRIS-15"
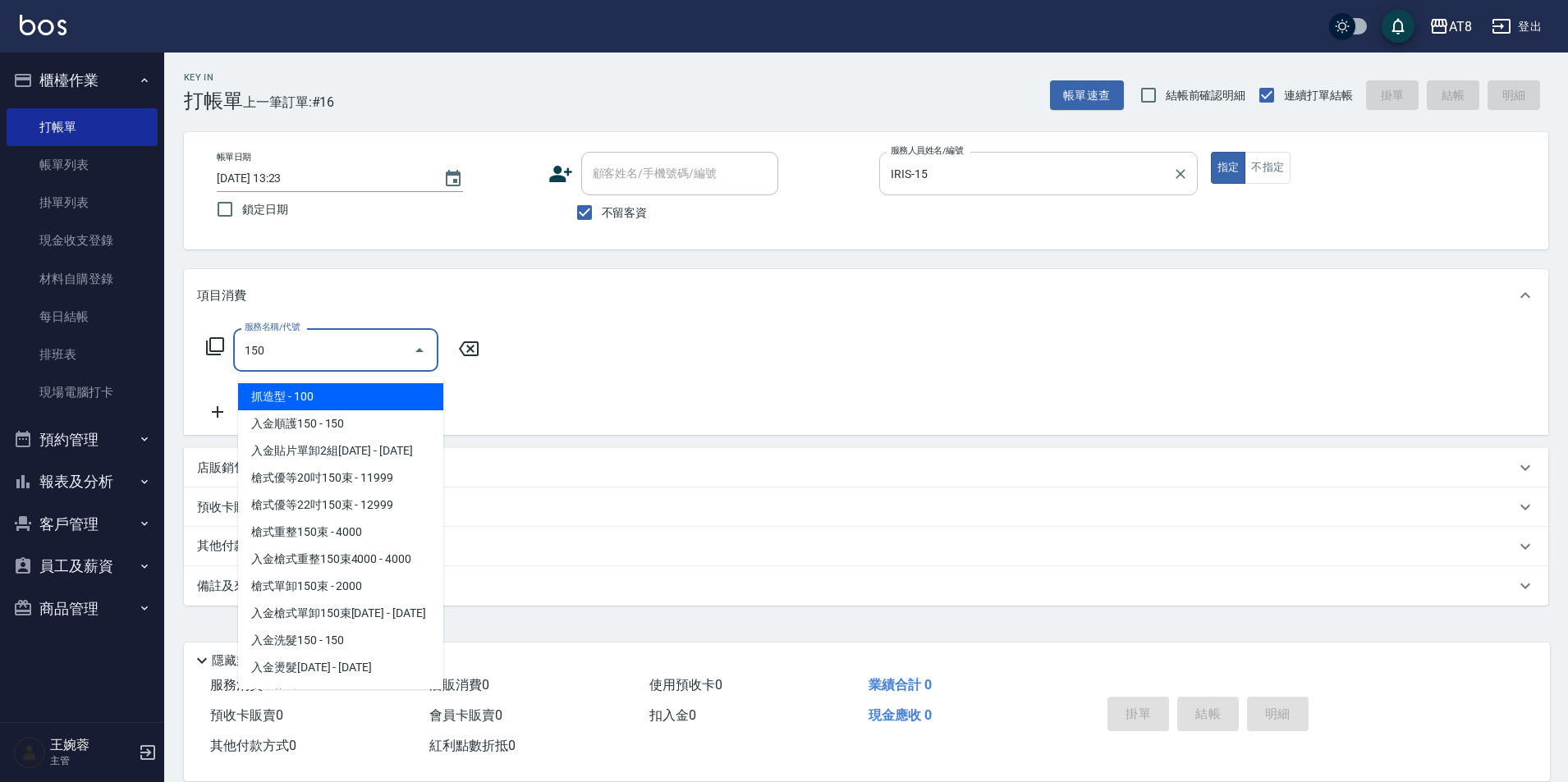
type input "抓造型(150)"
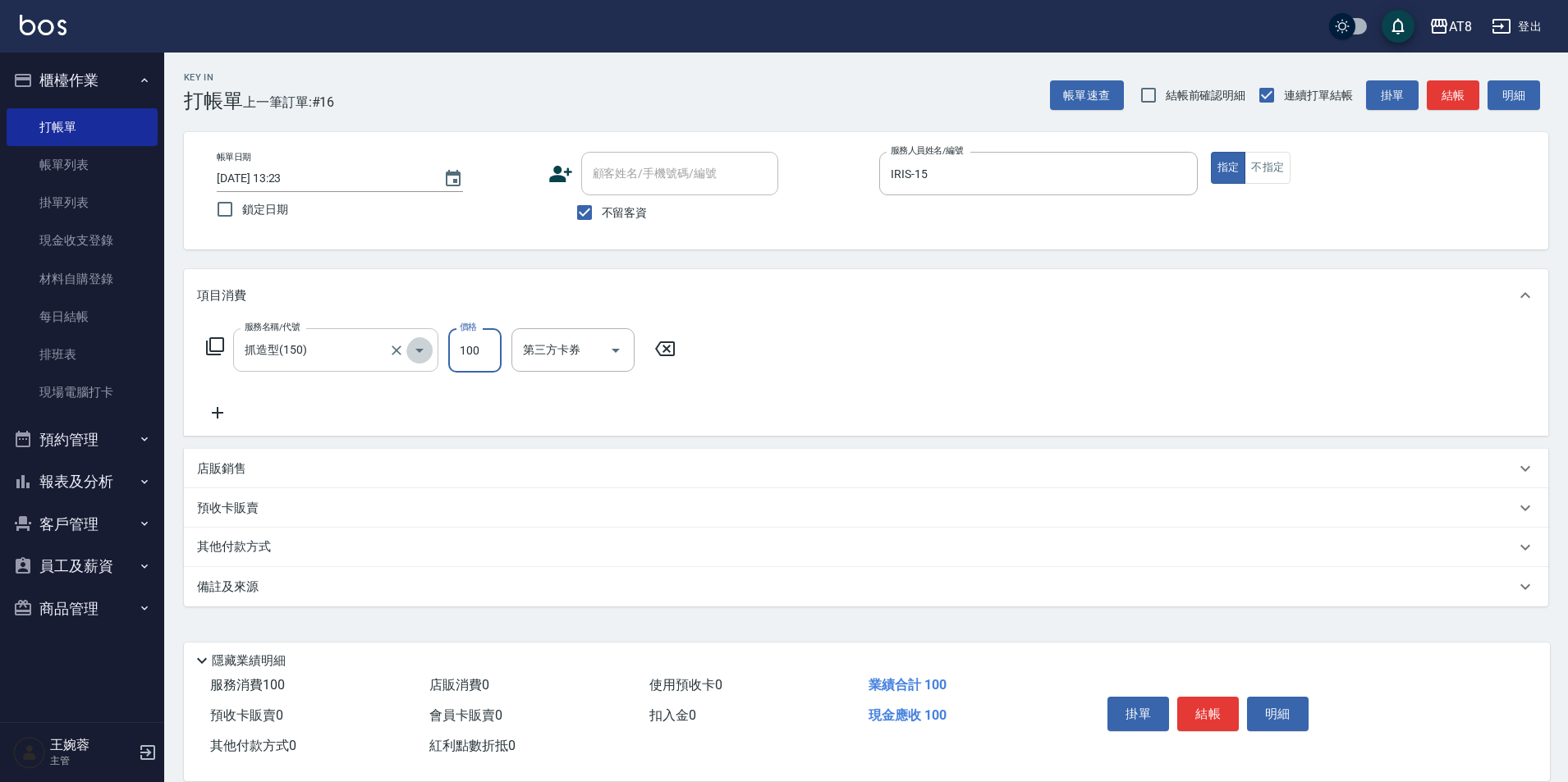
click at [407, 349] on button "Open" at bounding box center [419, 349] width 26 height 26
type input "洗髮(1150)"
type input "助理25-25"
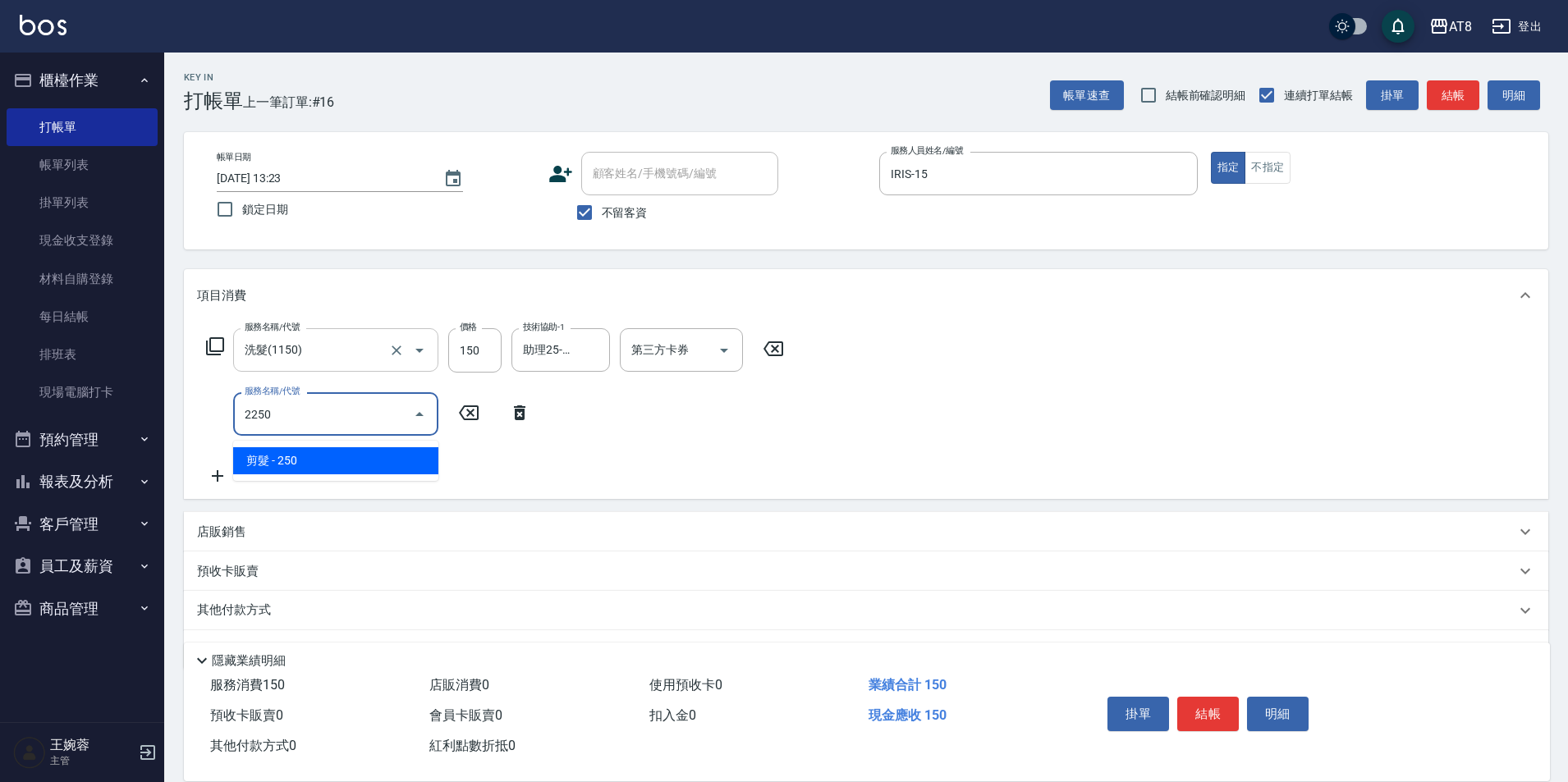
type input "剪髮(2250)"
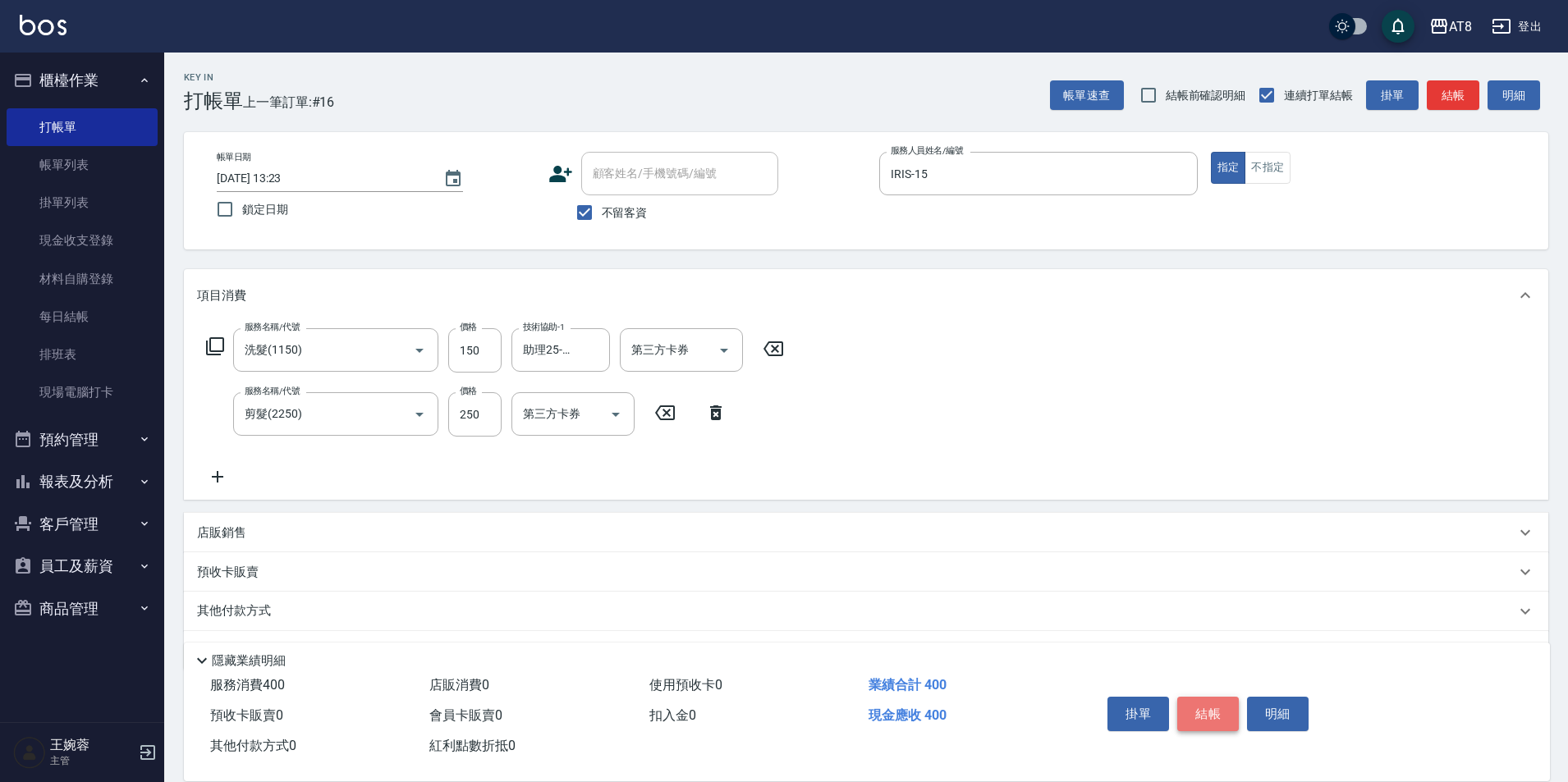
click at [1220, 697] on button "結帳" at bounding box center [1208, 714] width 62 height 34
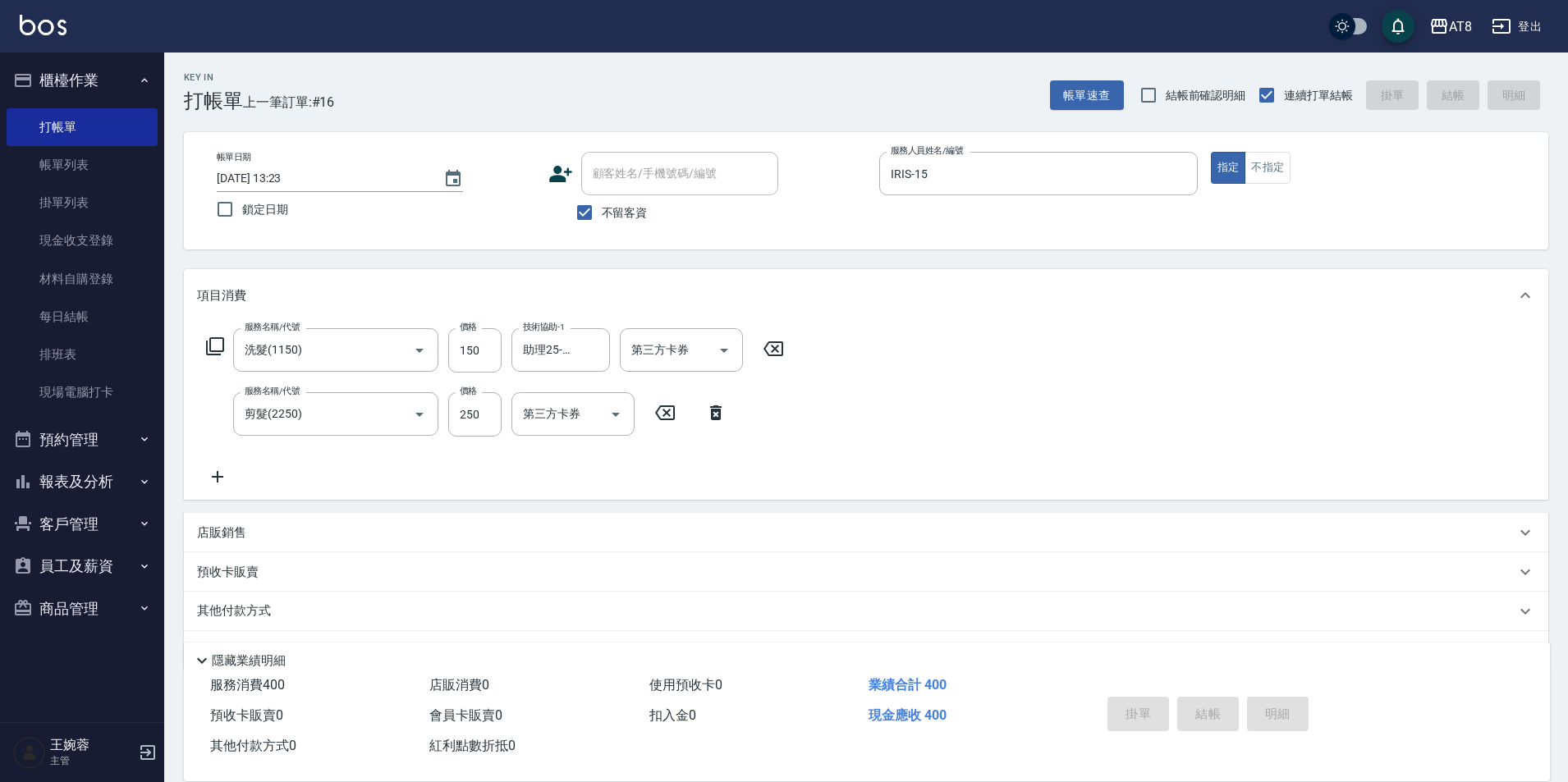
type input "[DATE] 13:39"
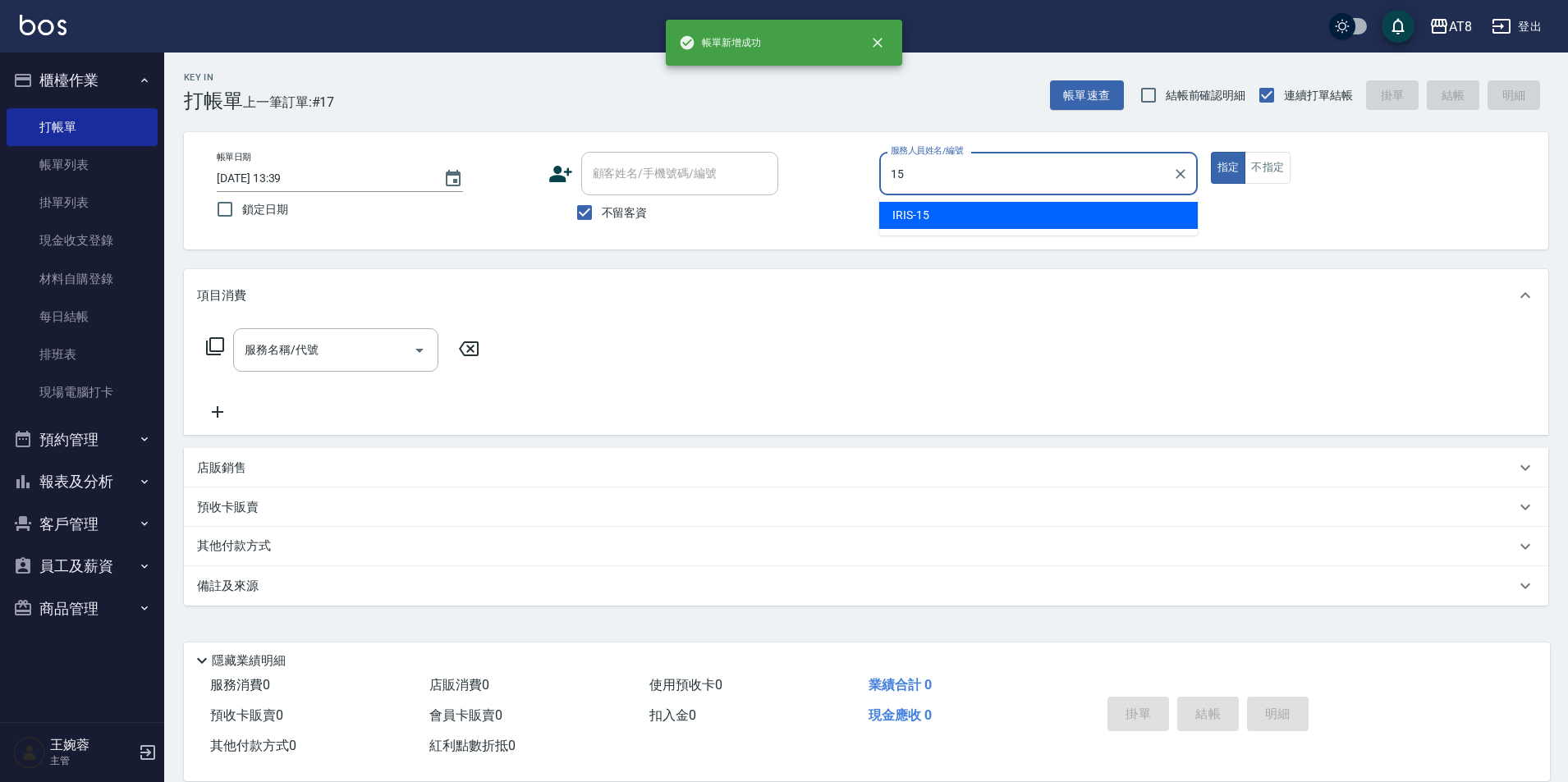
type input "IRIS-15"
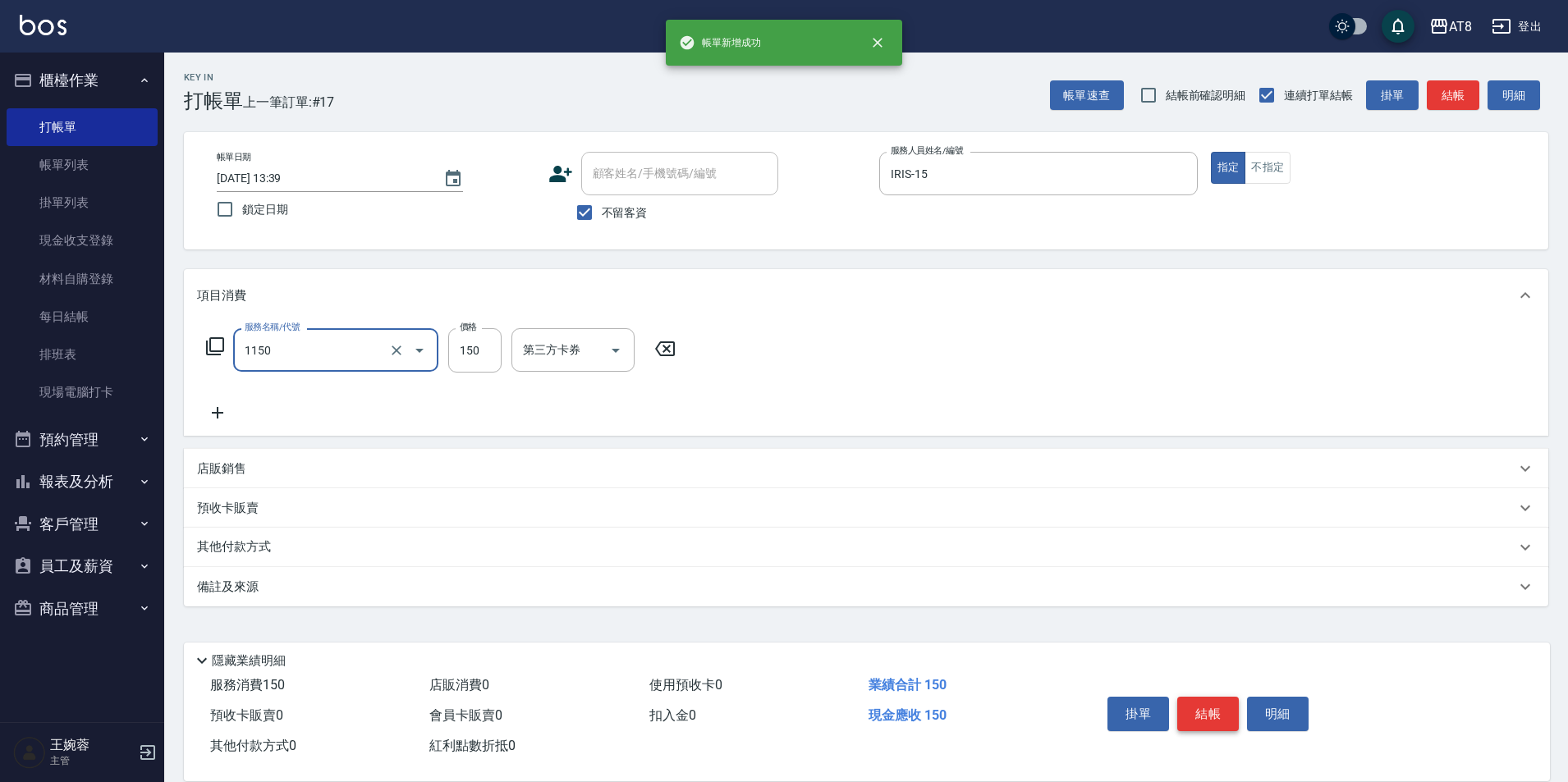
type input "洗髮(1150)"
type input "200"
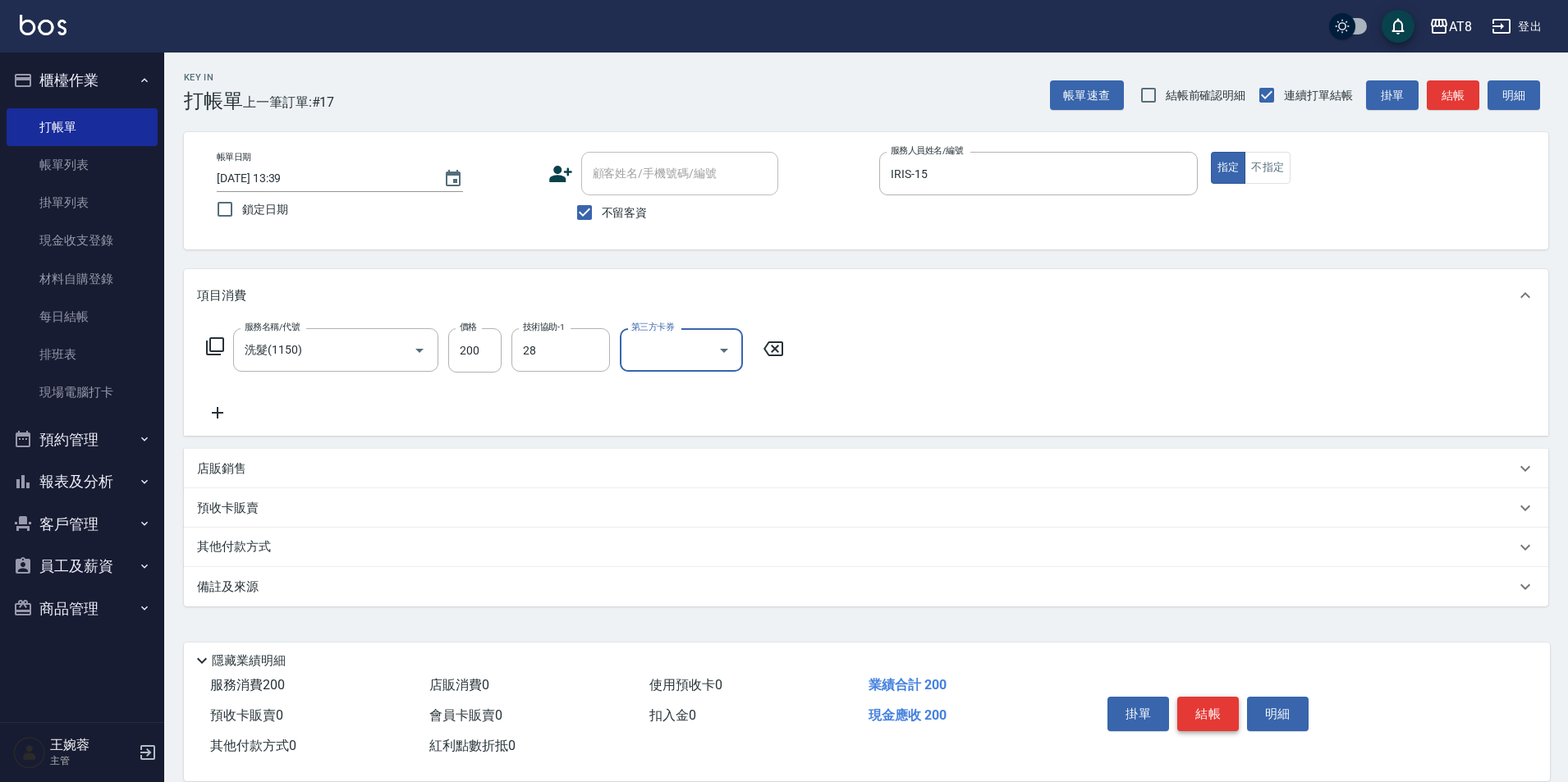
type input "助理28-28"
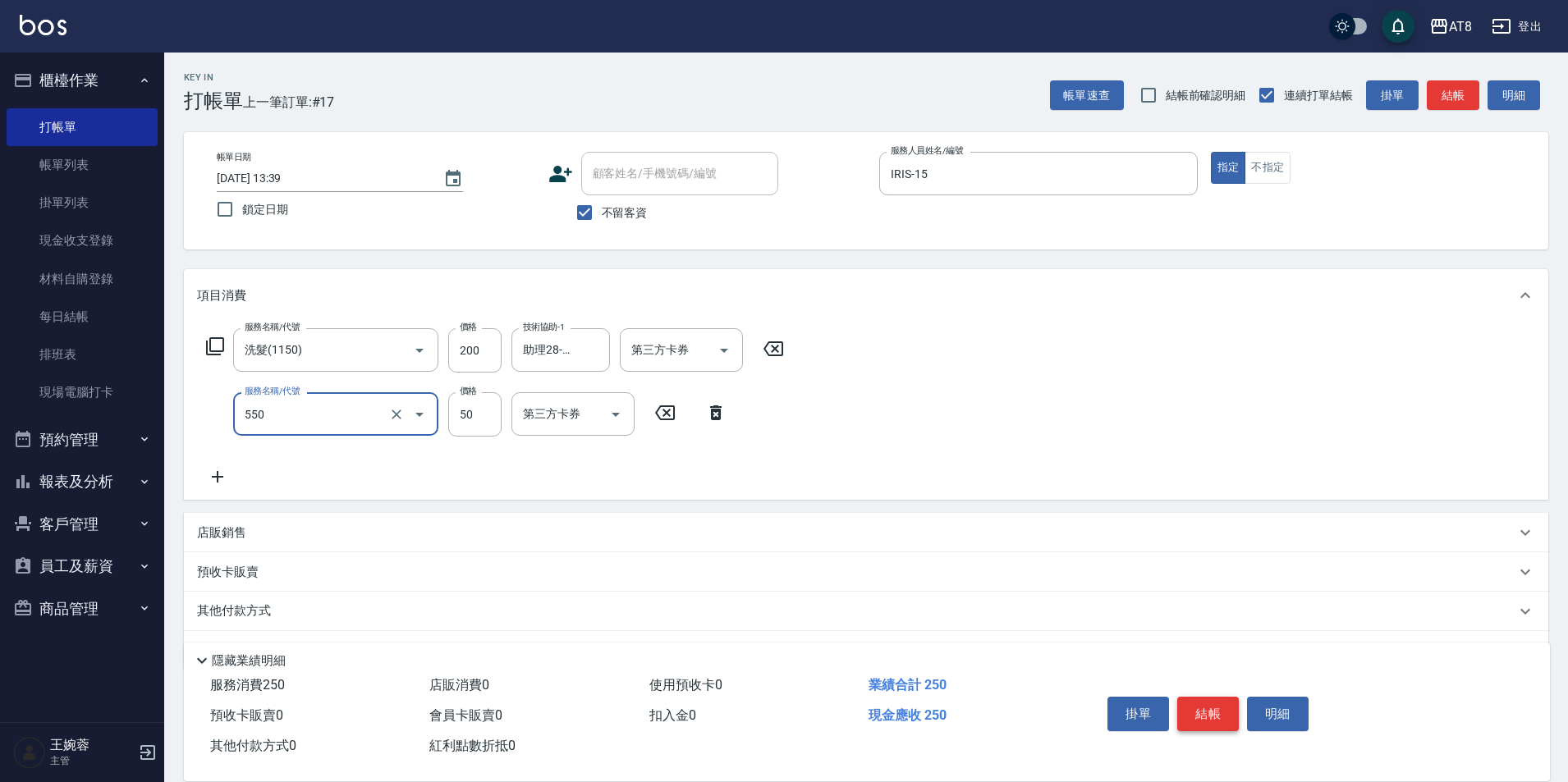
type input "精油或深層(550)"
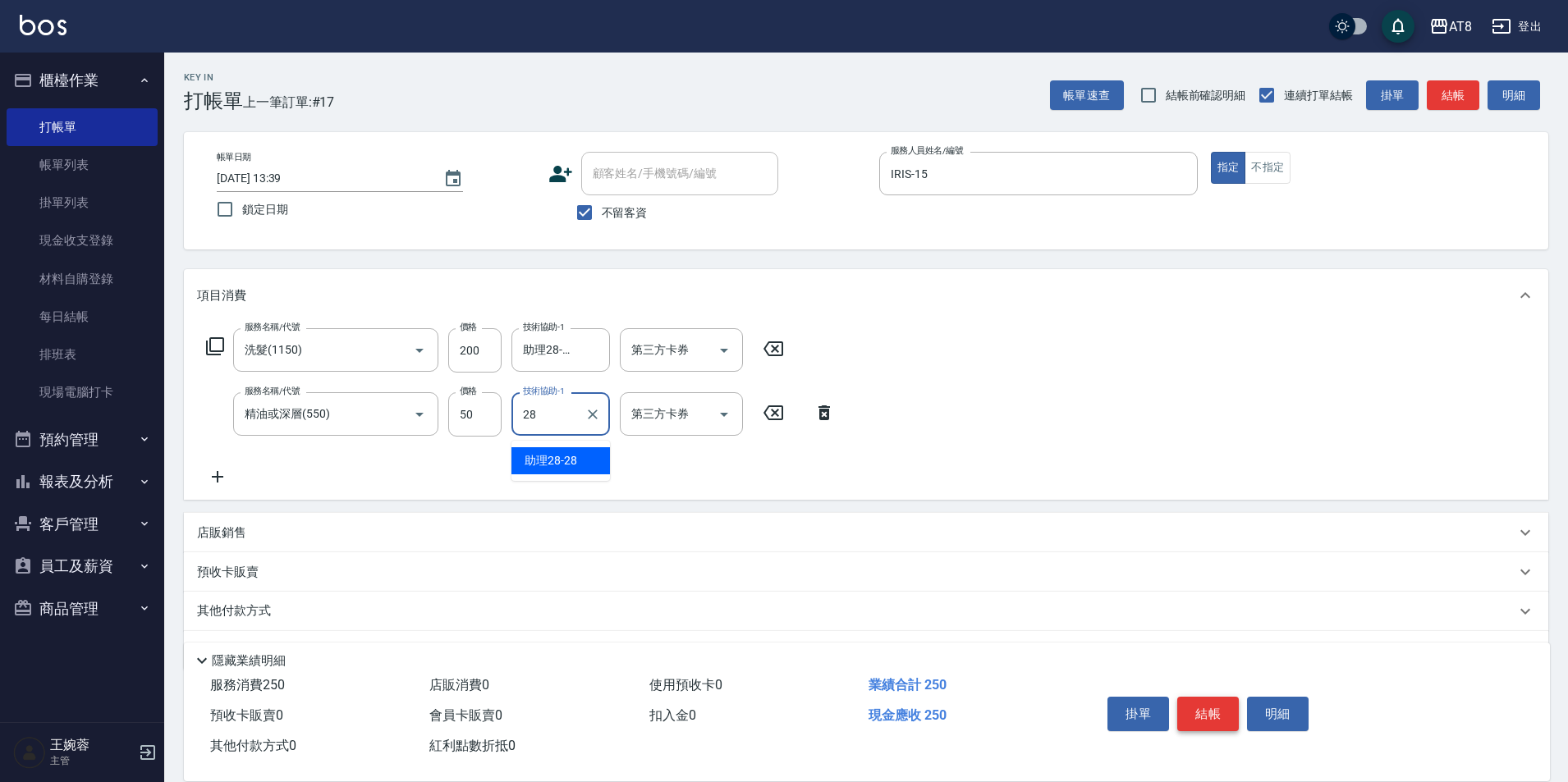
type input "助理28-28"
click at [1220, 697] on button "結帳" at bounding box center [1208, 714] width 62 height 34
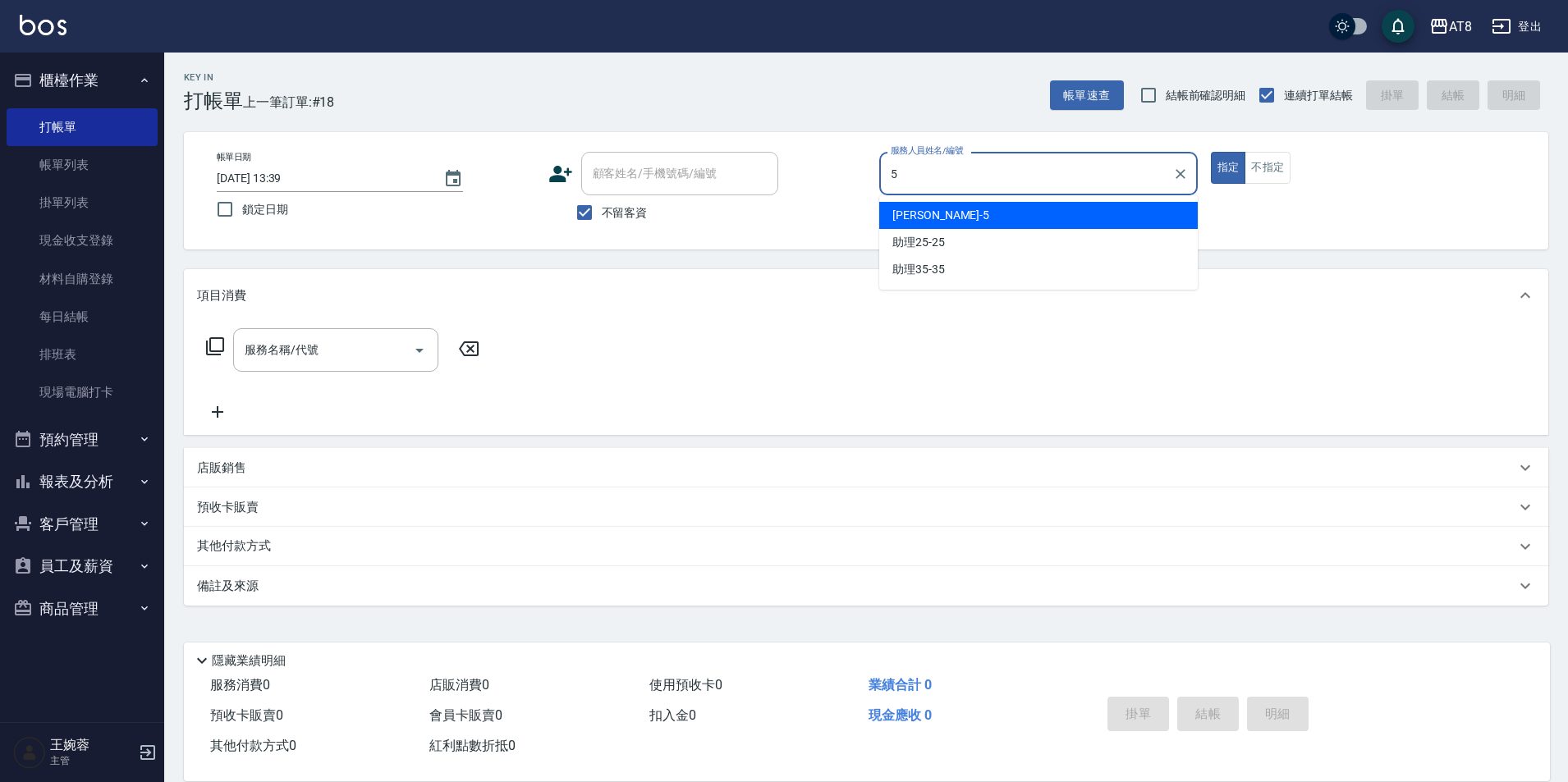
type input "HANK-5"
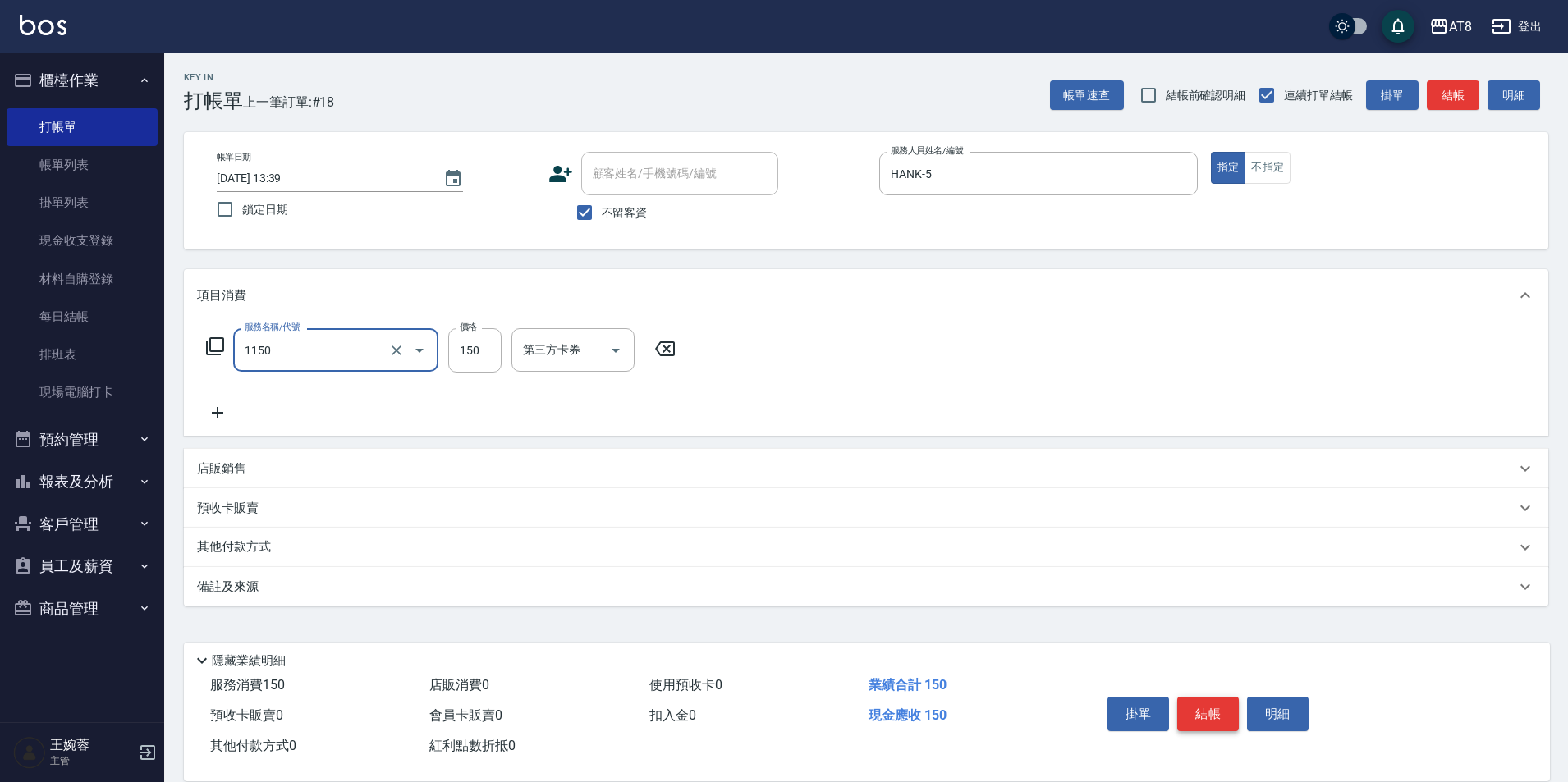
type input "洗髮(1150)"
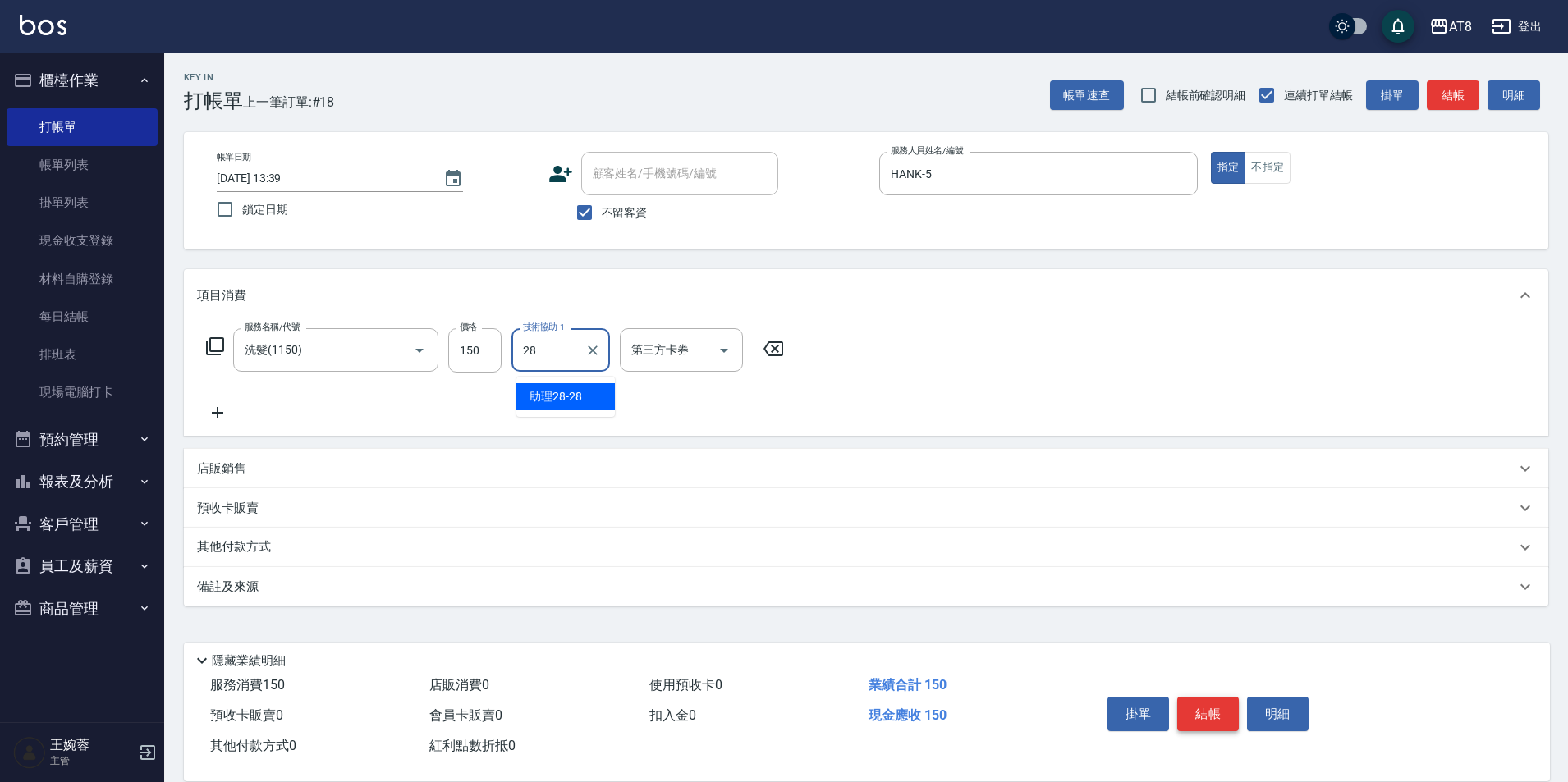
type input "助理28-28"
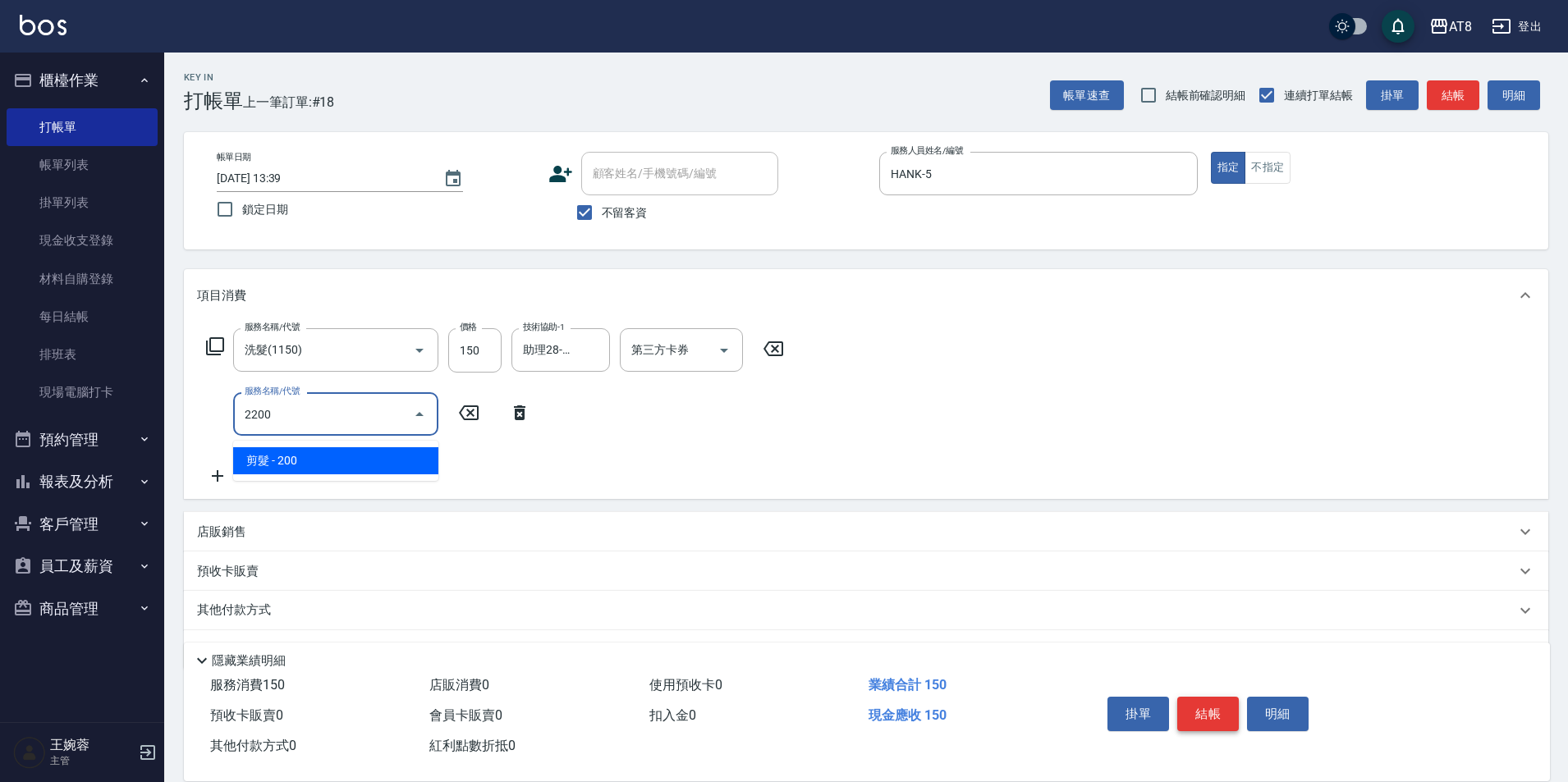
type input "剪髮(2200)"
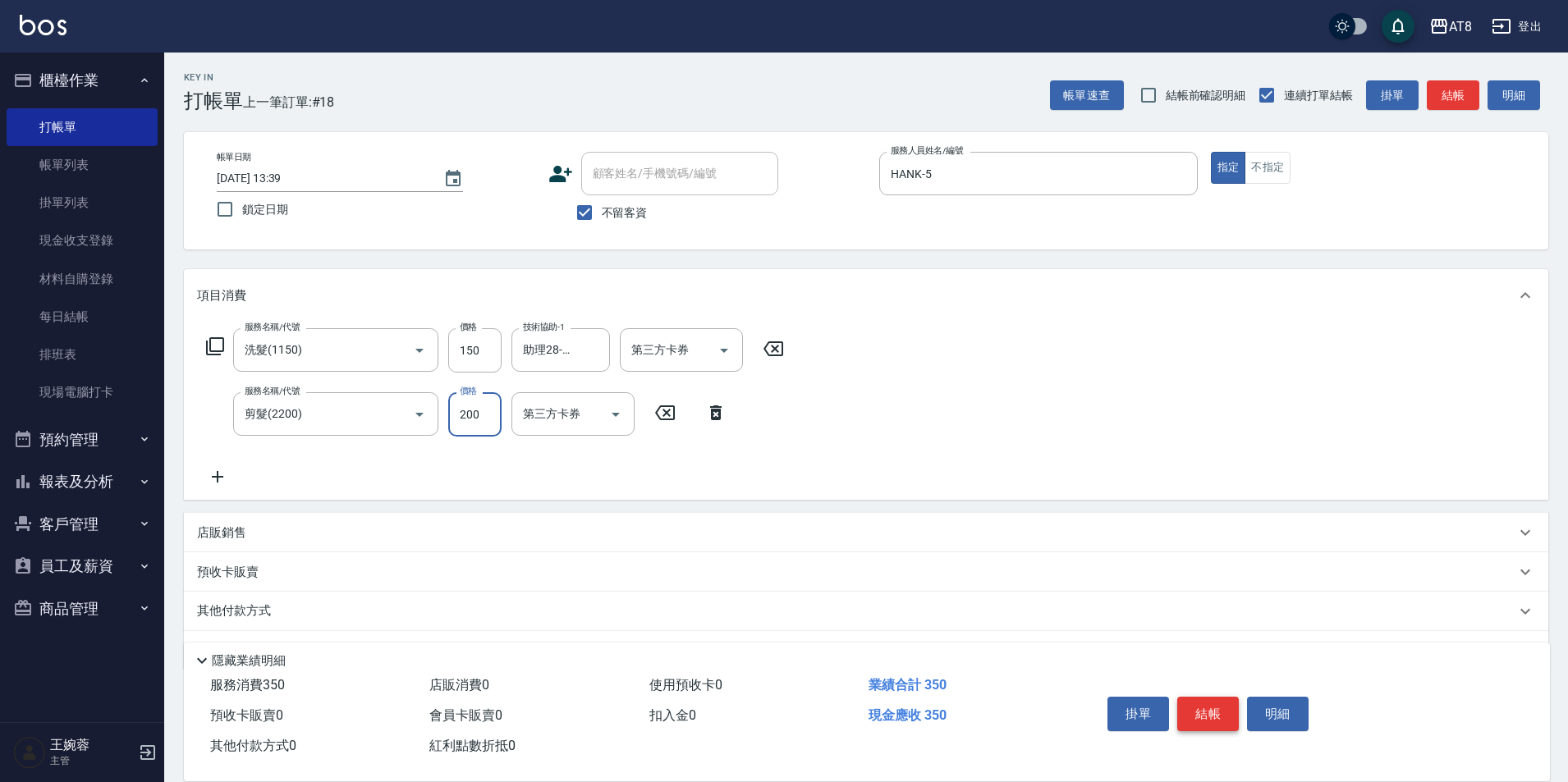
click at [1220, 697] on button "結帳" at bounding box center [1208, 714] width 62 height 34
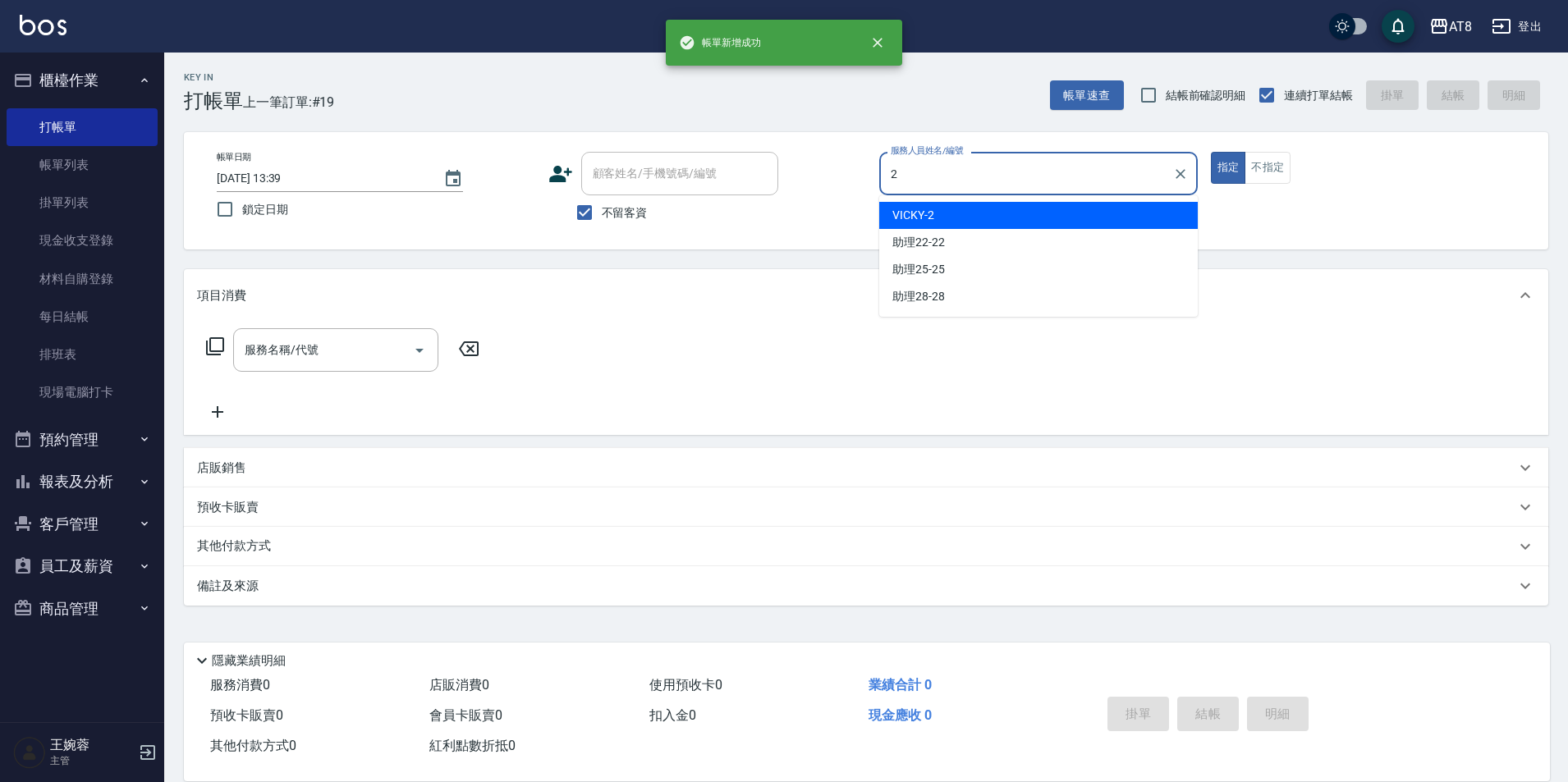
type input "VICKY-2"
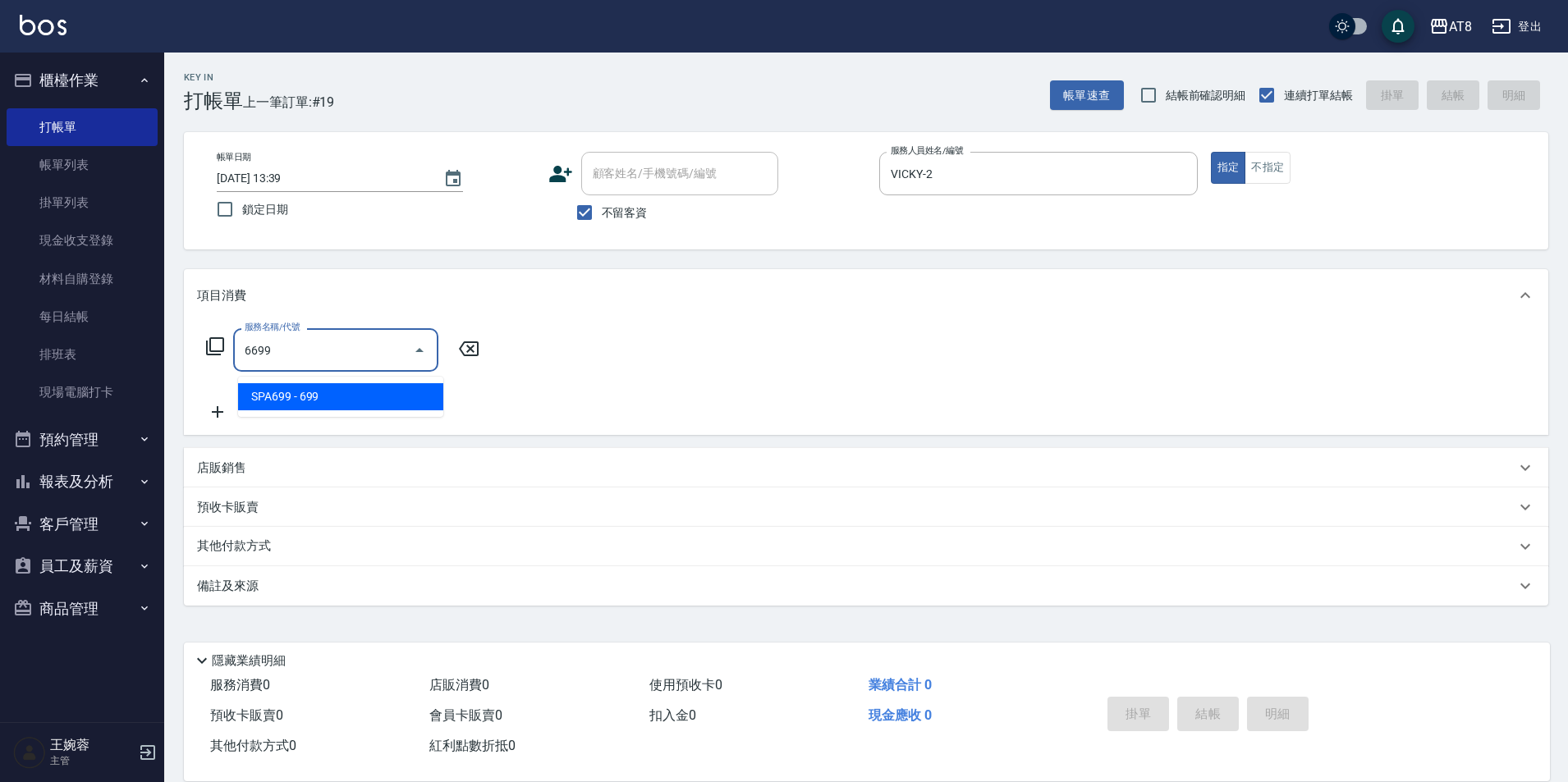
type input "SPA699(6699)"
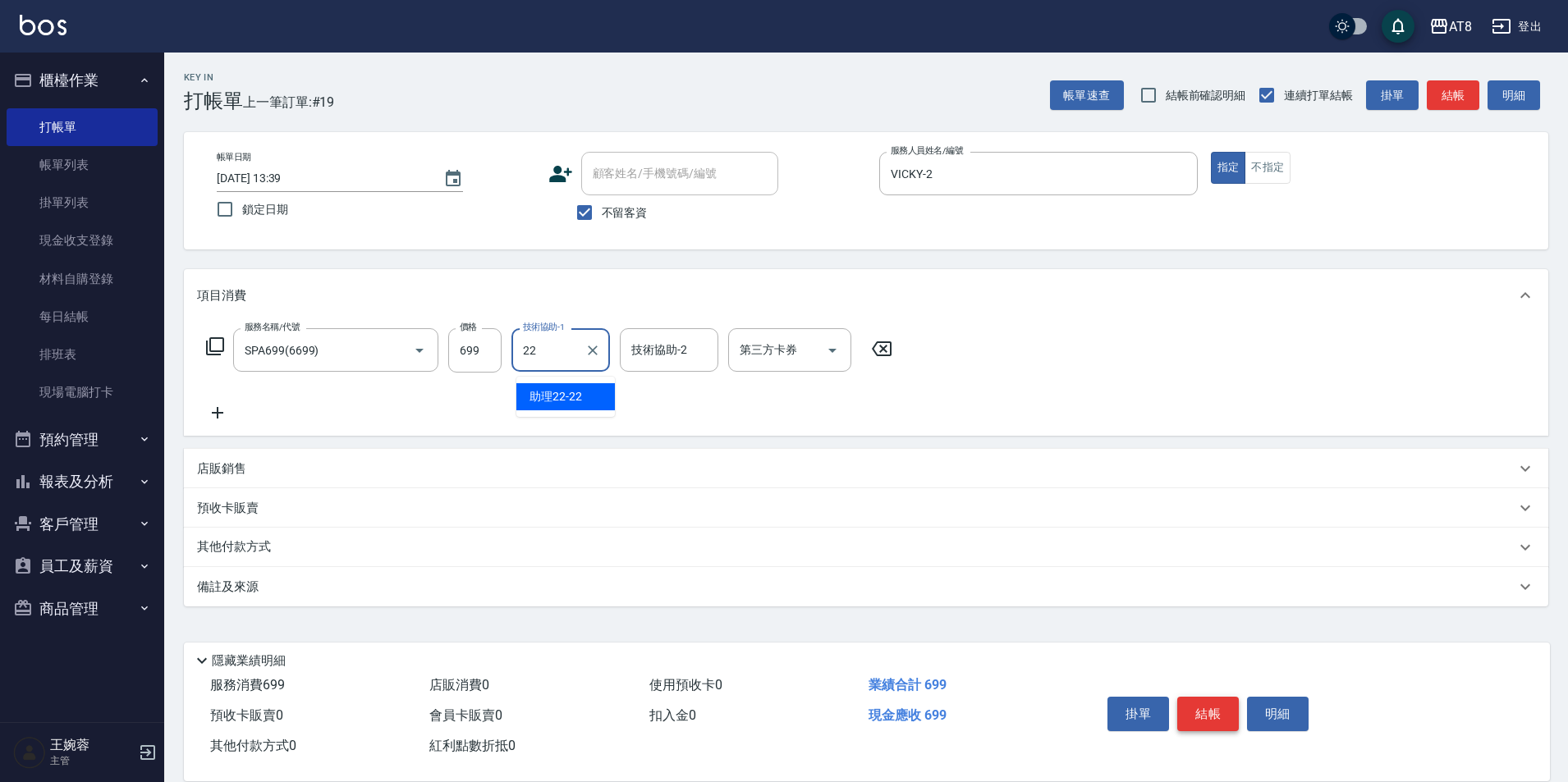
type input "助理22-22"
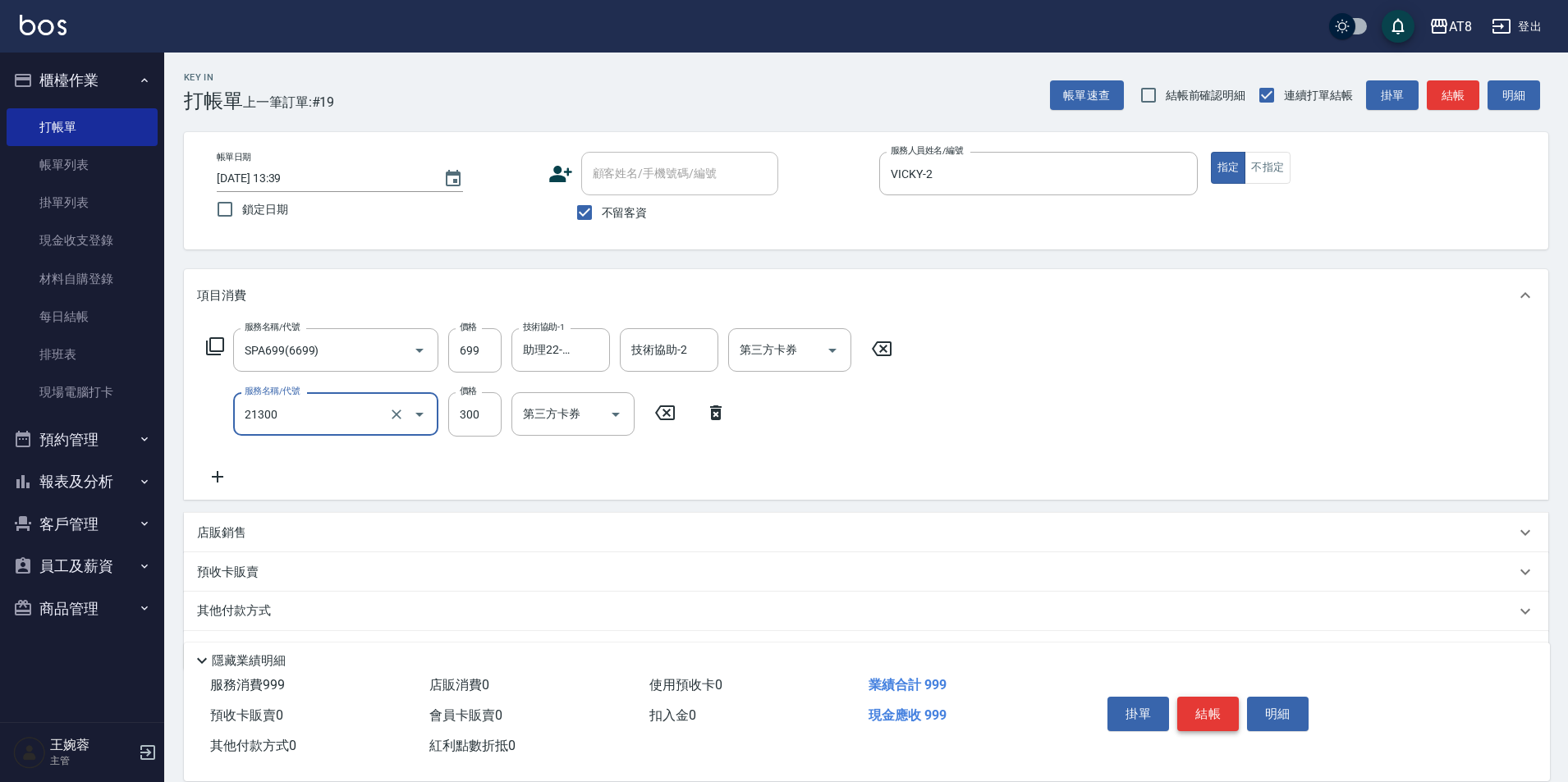
type input "剪髮(21300)"
click at [1220, 697] on button "結帳" at bounding box center [1208, 714] width 62 height 34
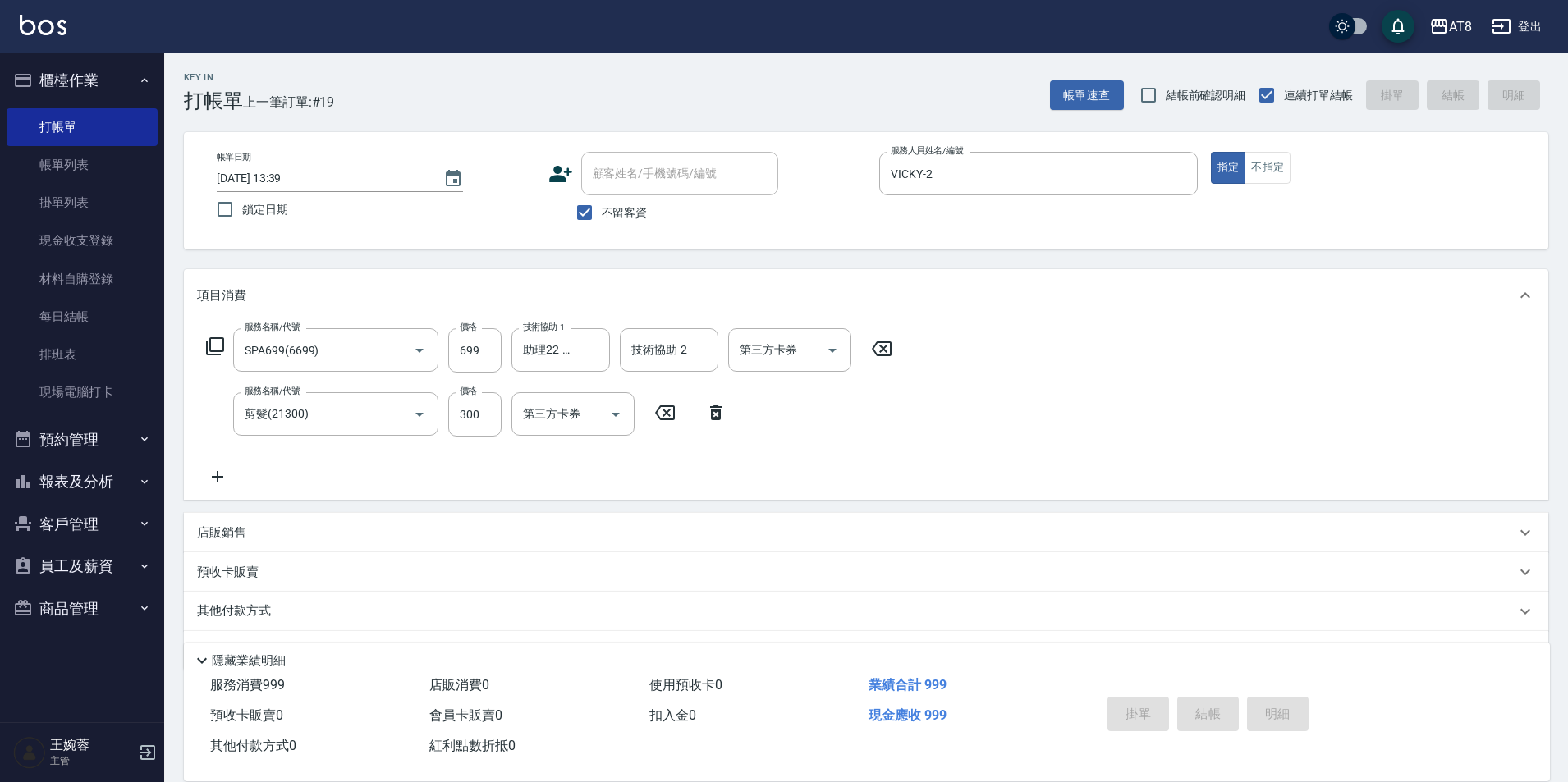
type input "[DATE] 13:40"
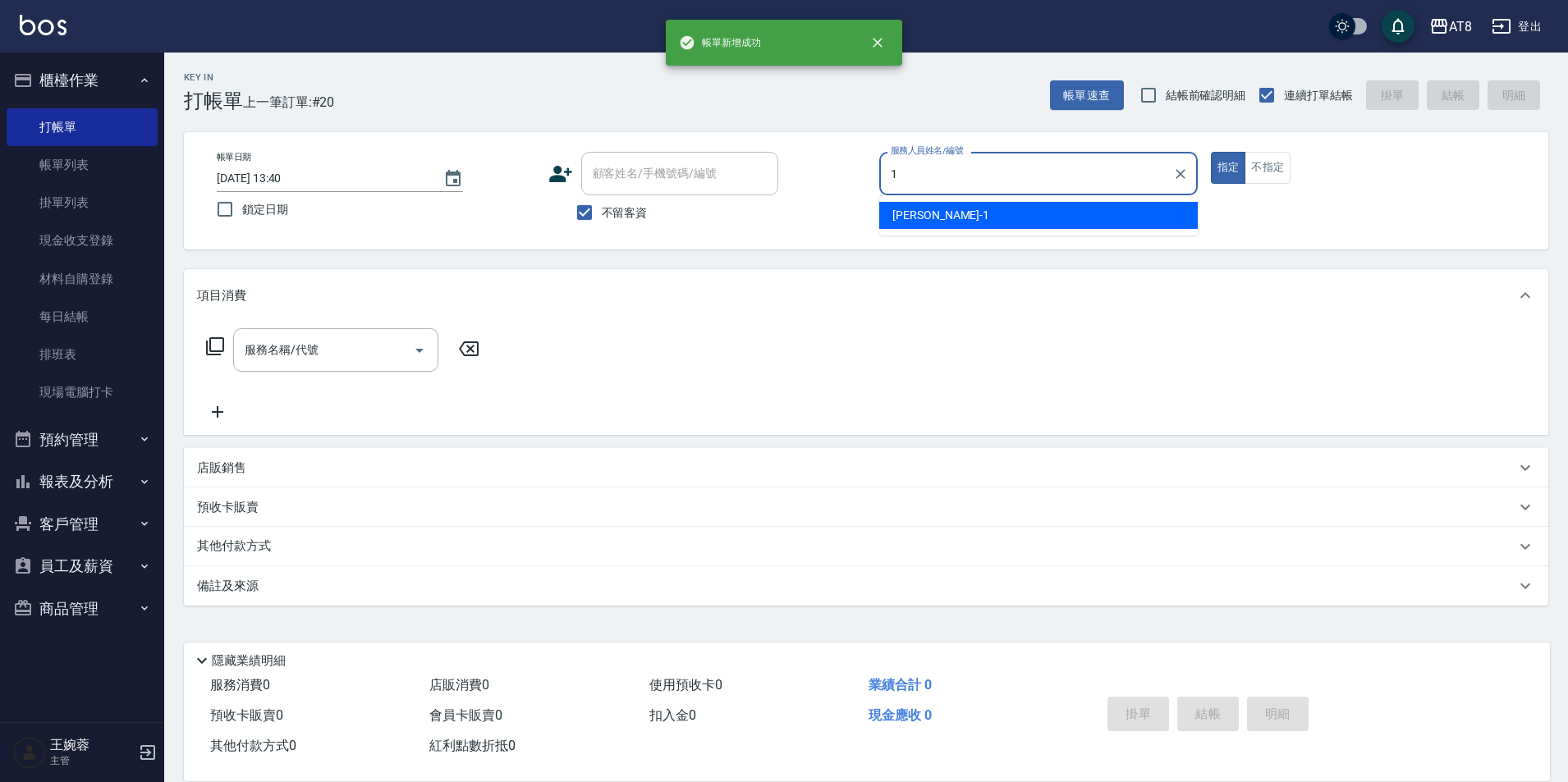
type input "YUKI-1"
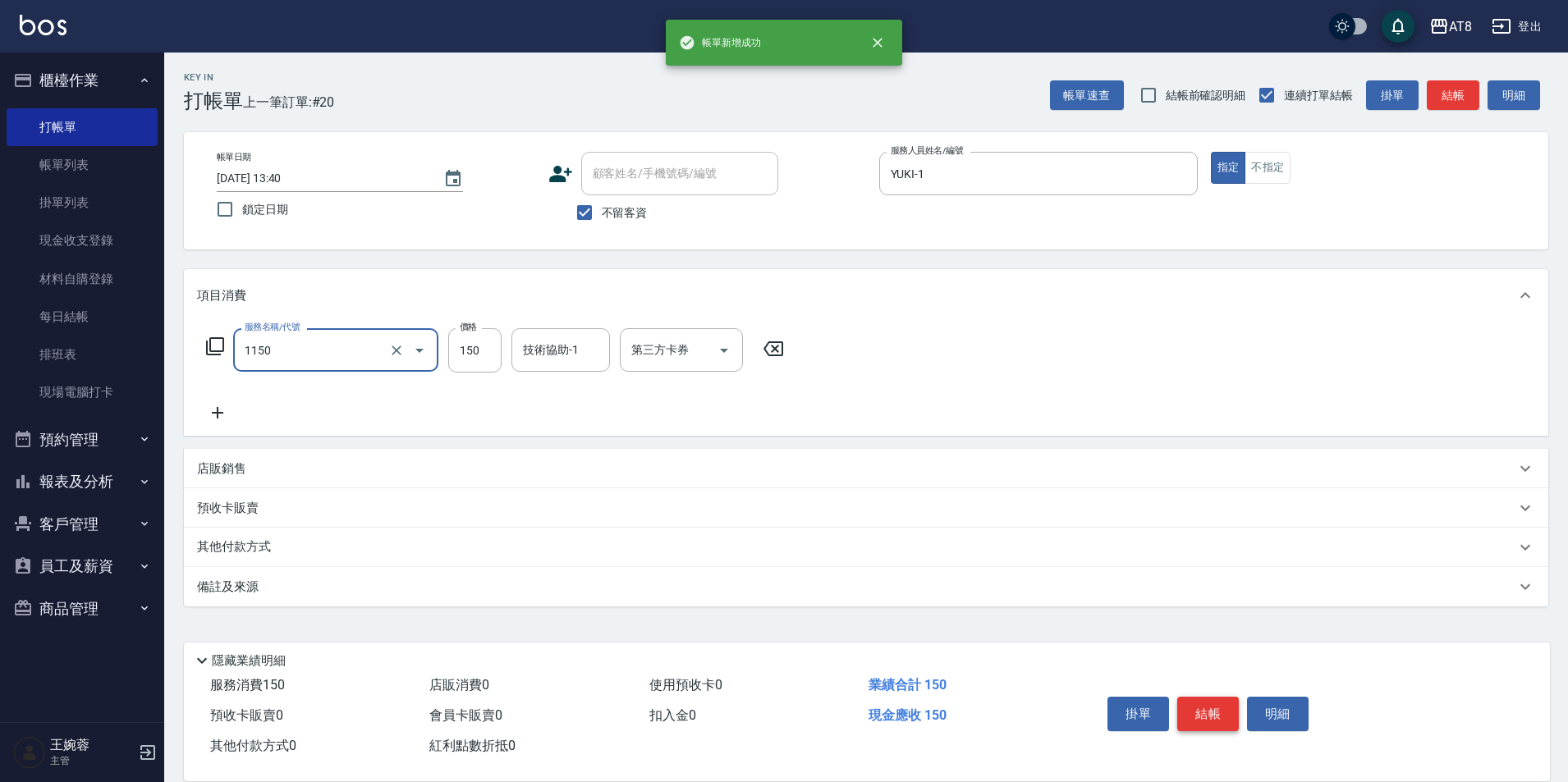
type input "洗髮(1150)"
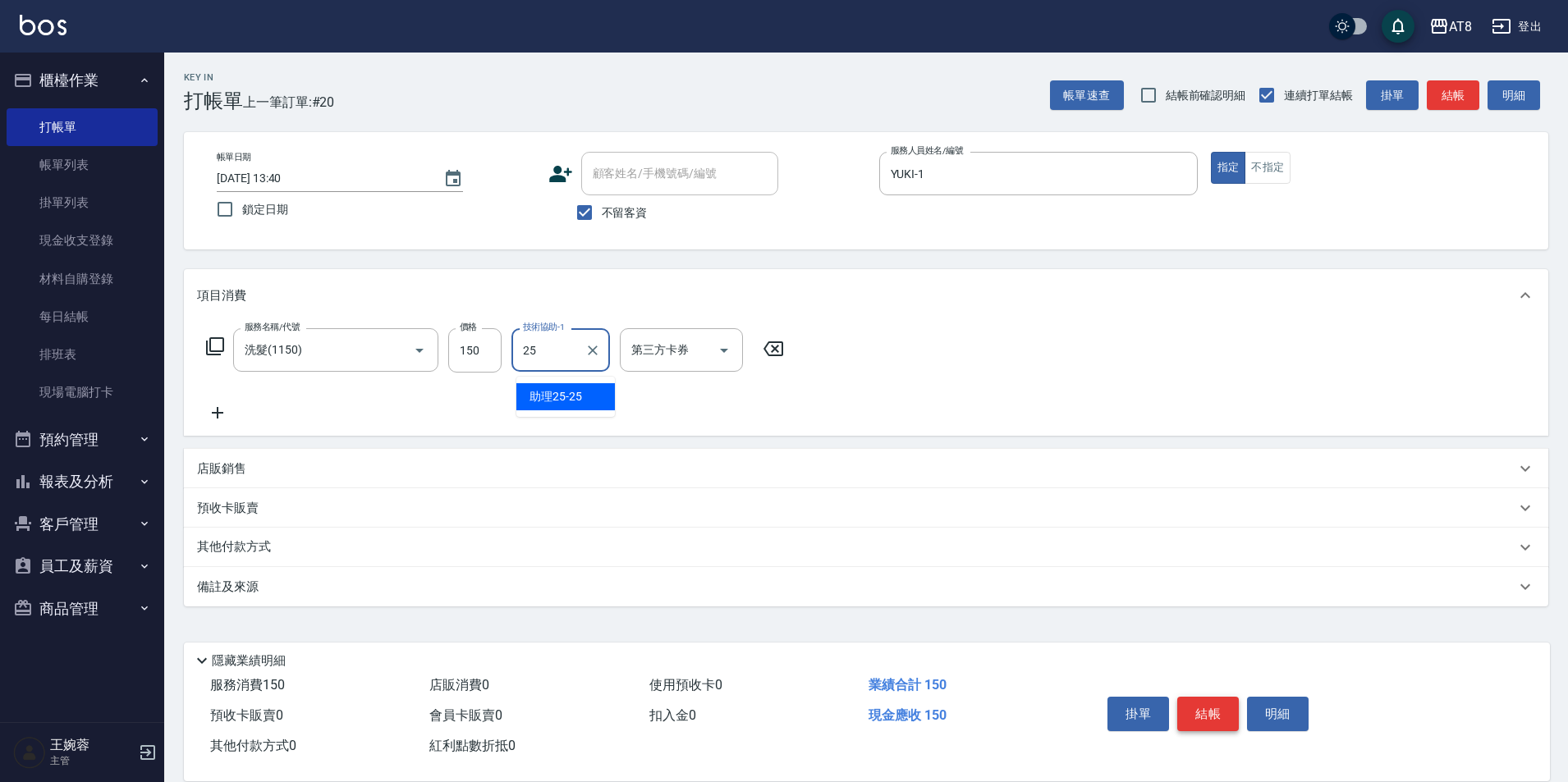
type input "助理25-25"
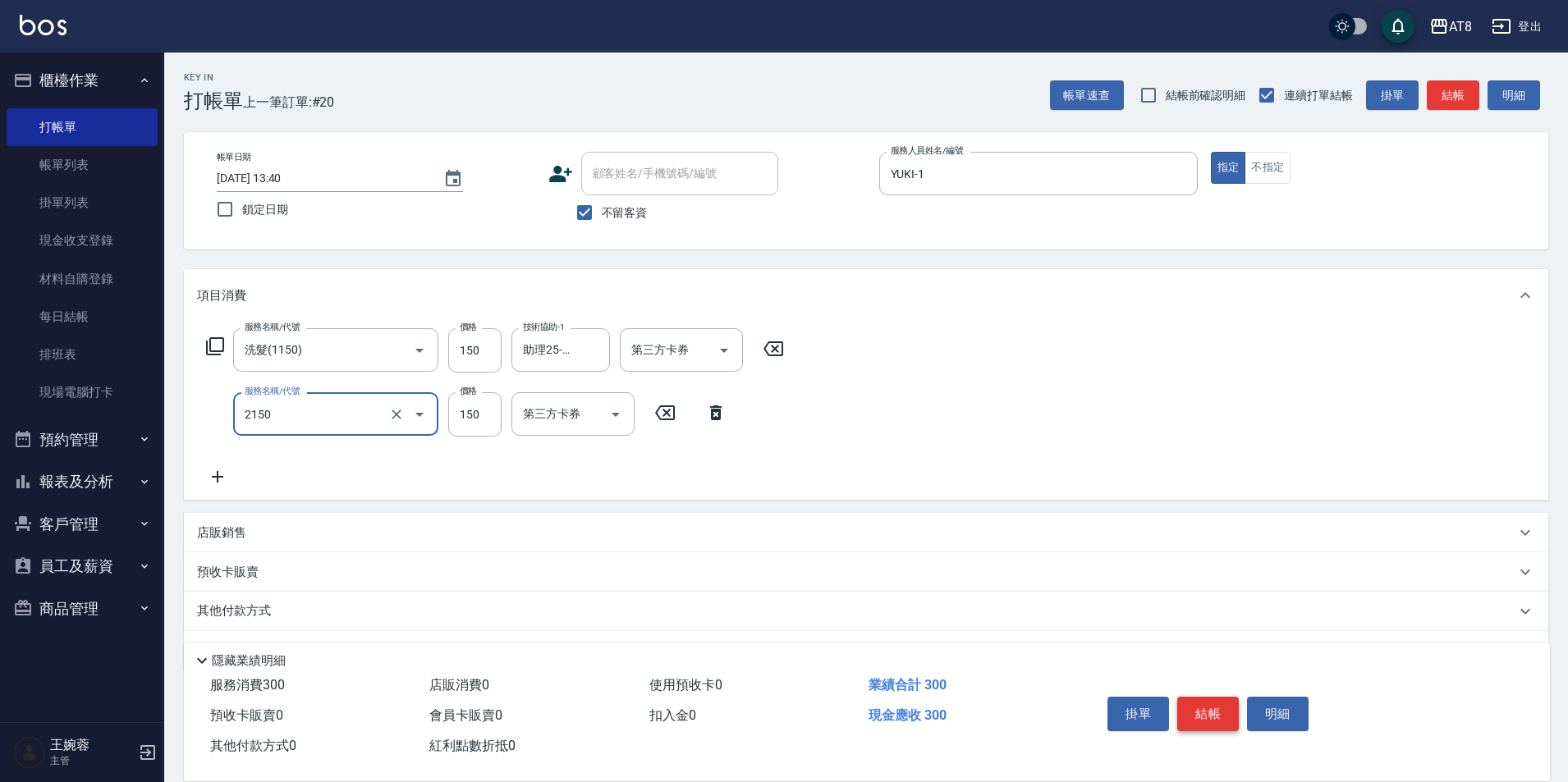
type input "剪髮(2150)"
click at [1220, 697] on button "結帳" at bounding box center [1208, 714] width 62 height 34
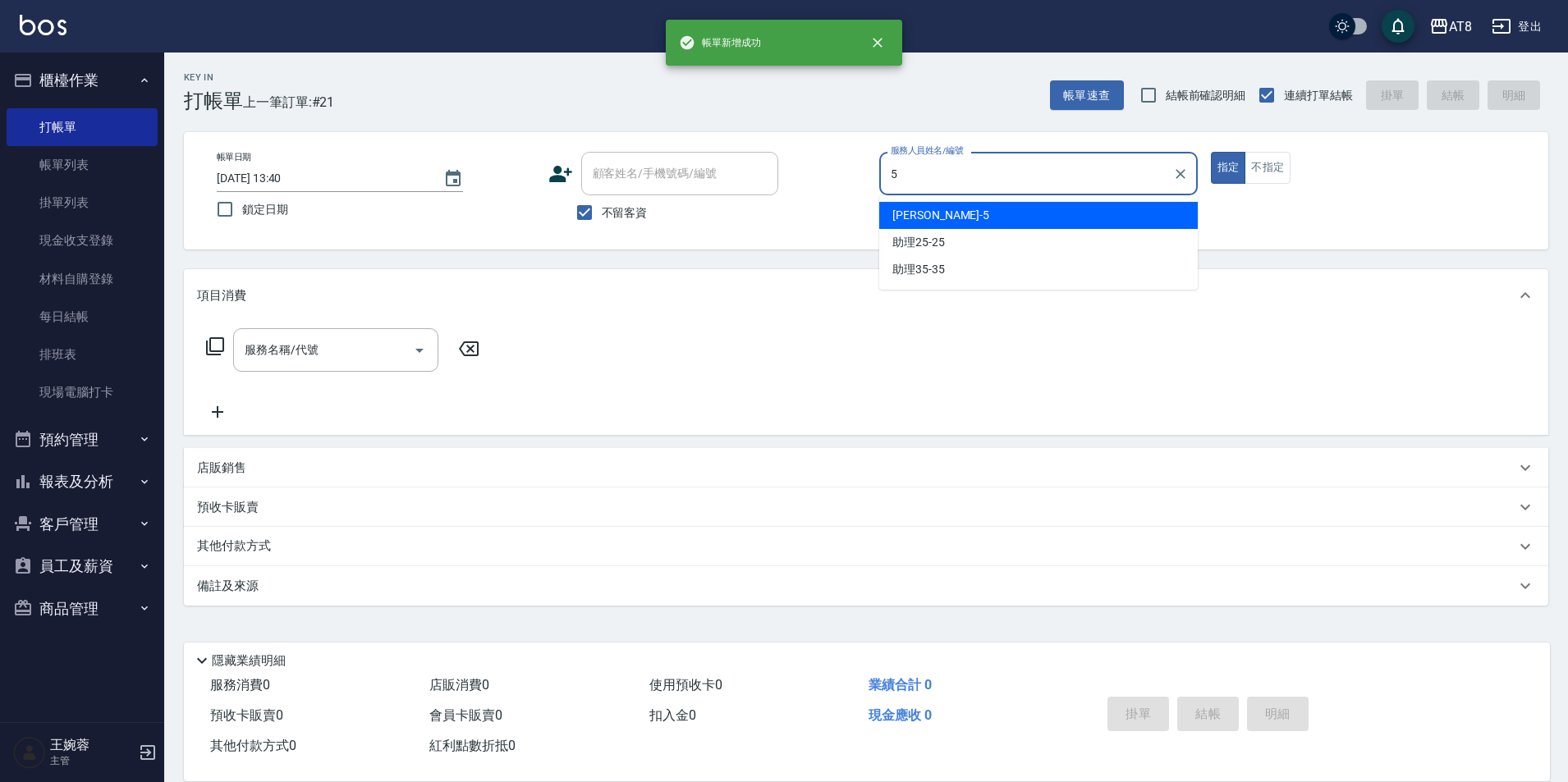
type input "HANK-5"
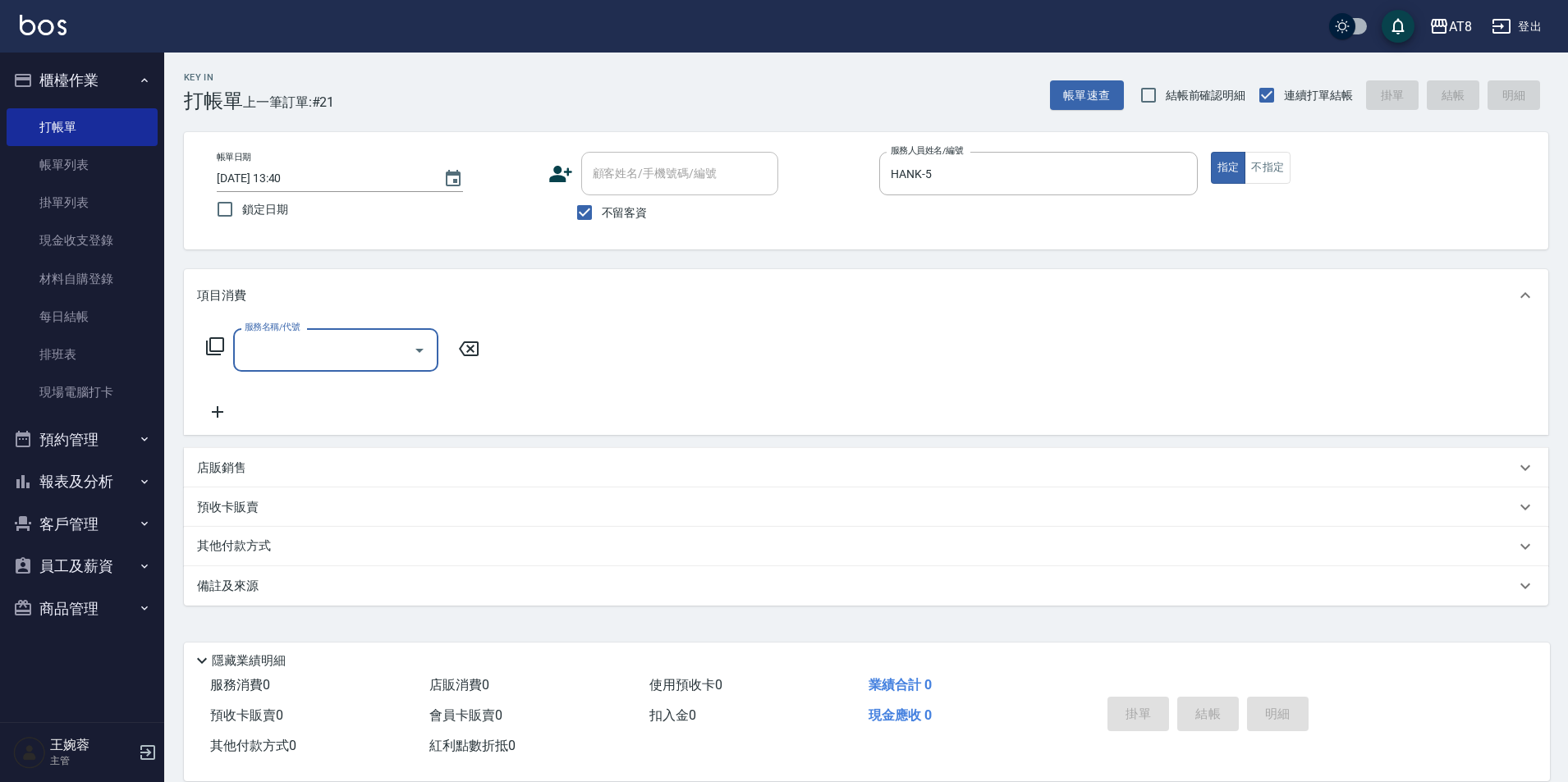
type input "5"
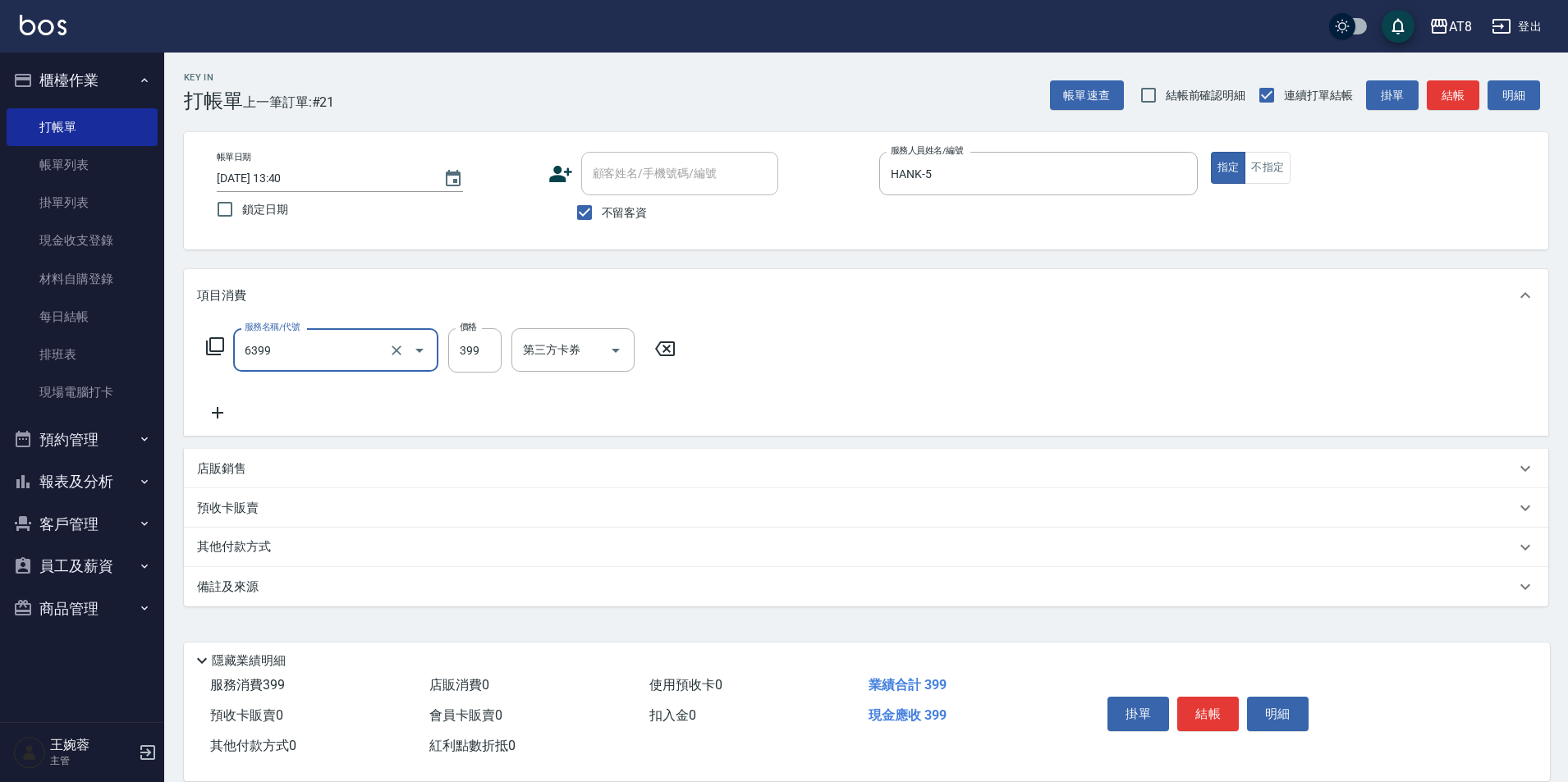
type input "SPA399(6399)"
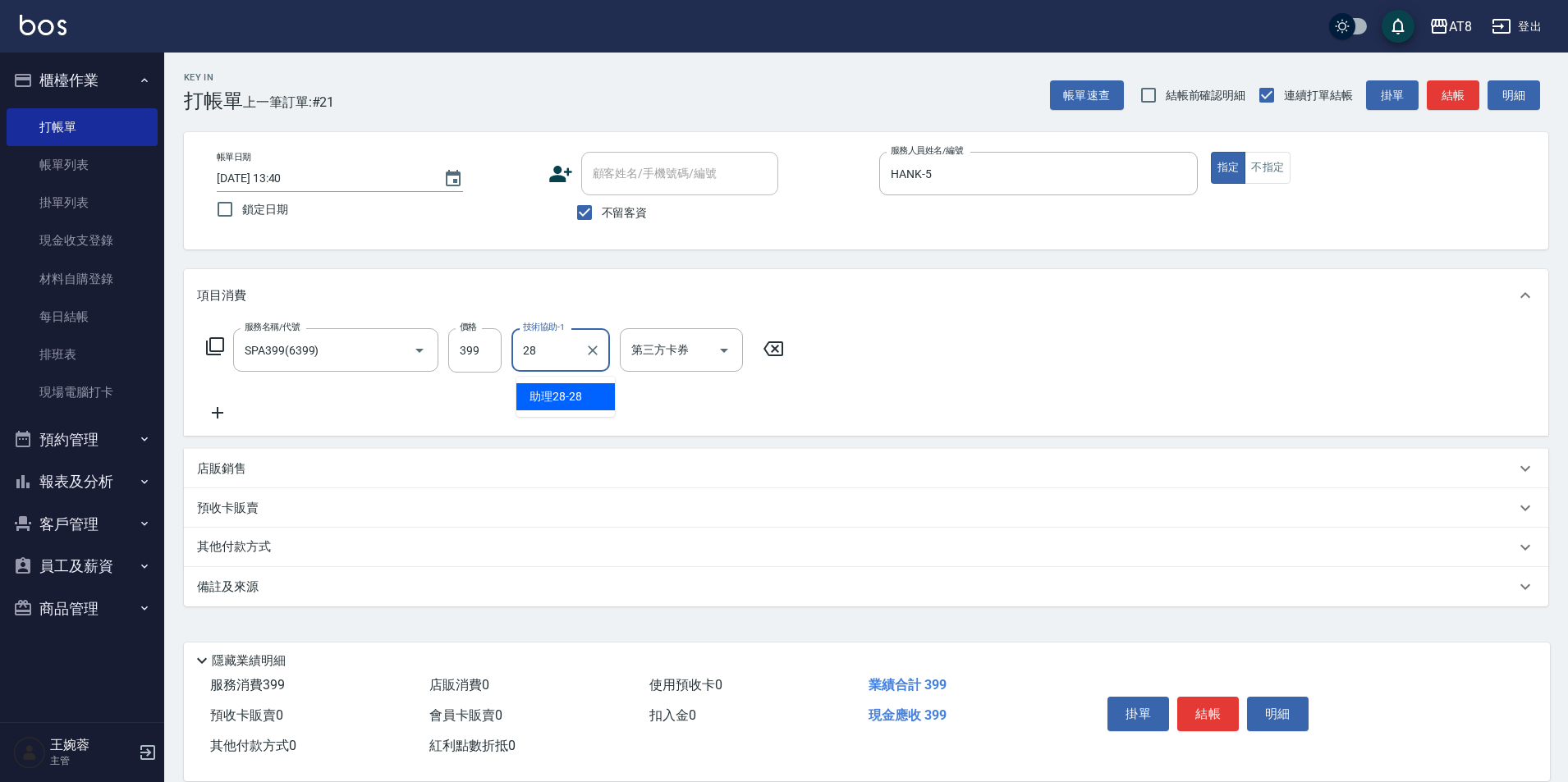
type input "助理28-28"
click at [1214, 690] on div "掛單 結帳 明細" at bounding box center [1208, 716] width 214 height 52
click at [1214, 697] on button "結帳" at bounding box center [1208, 714] width 62 height 34
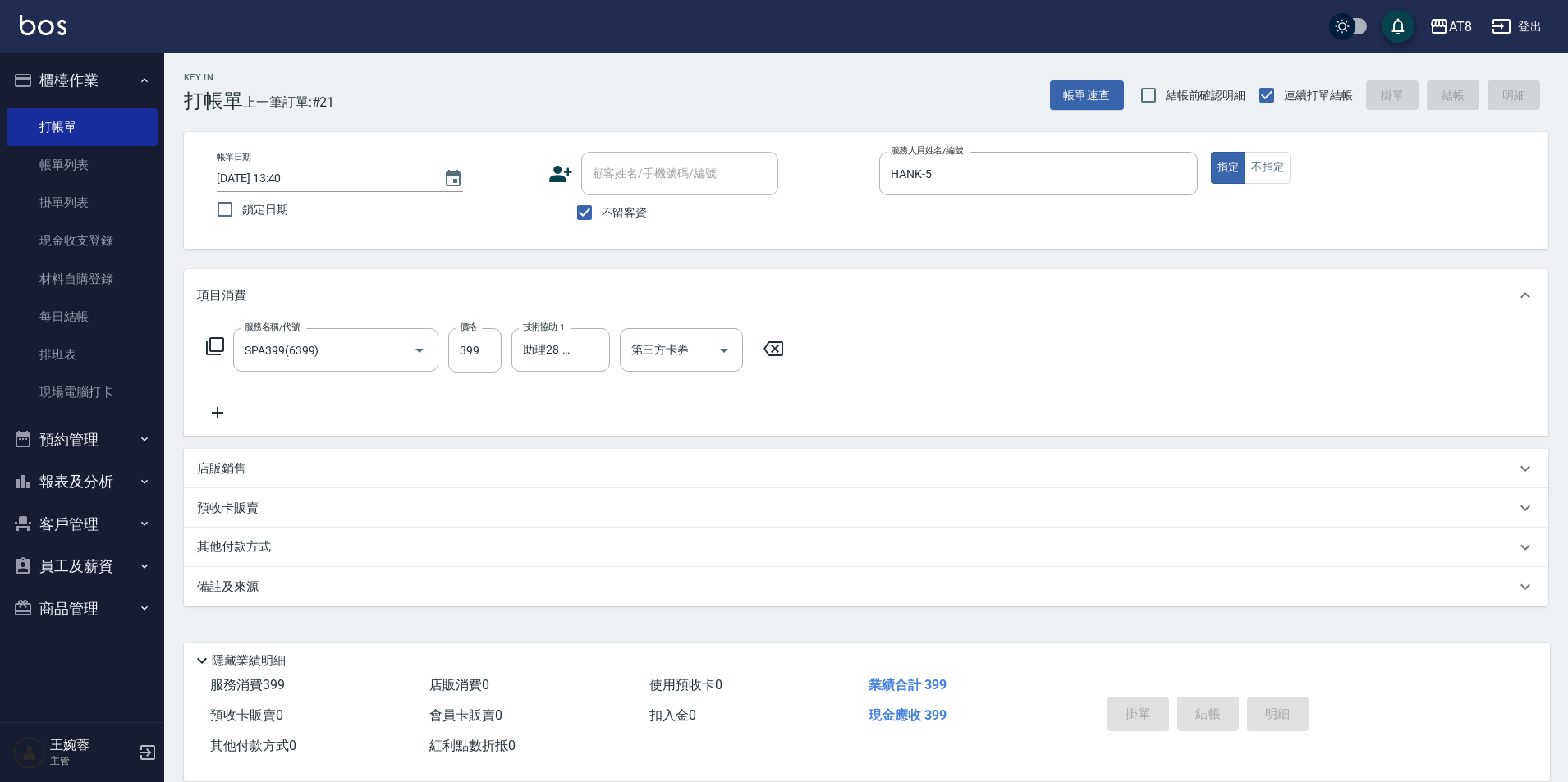
type input "[DATE] 14:19"
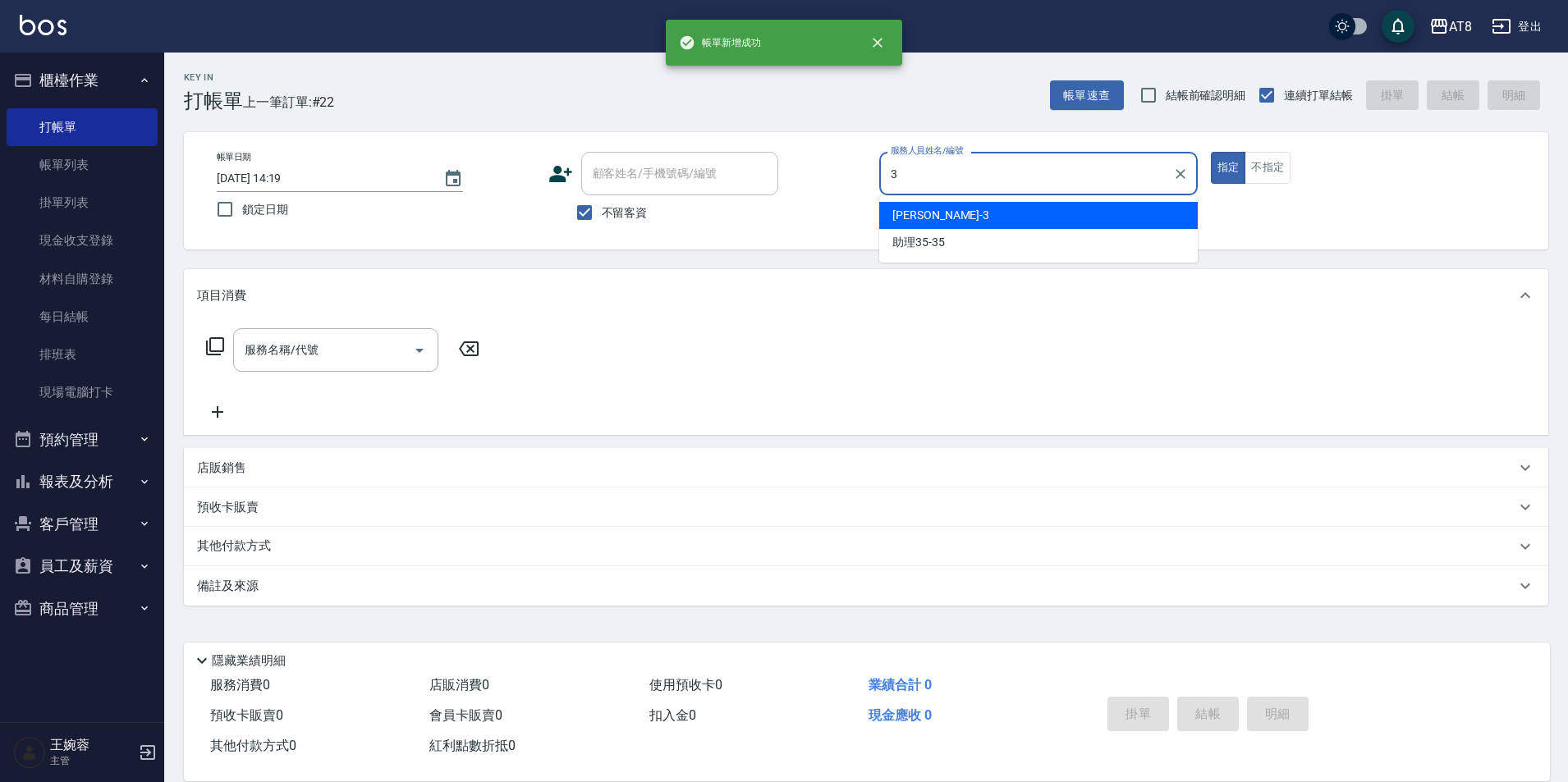
type input "[PERSON_NAME]-3"
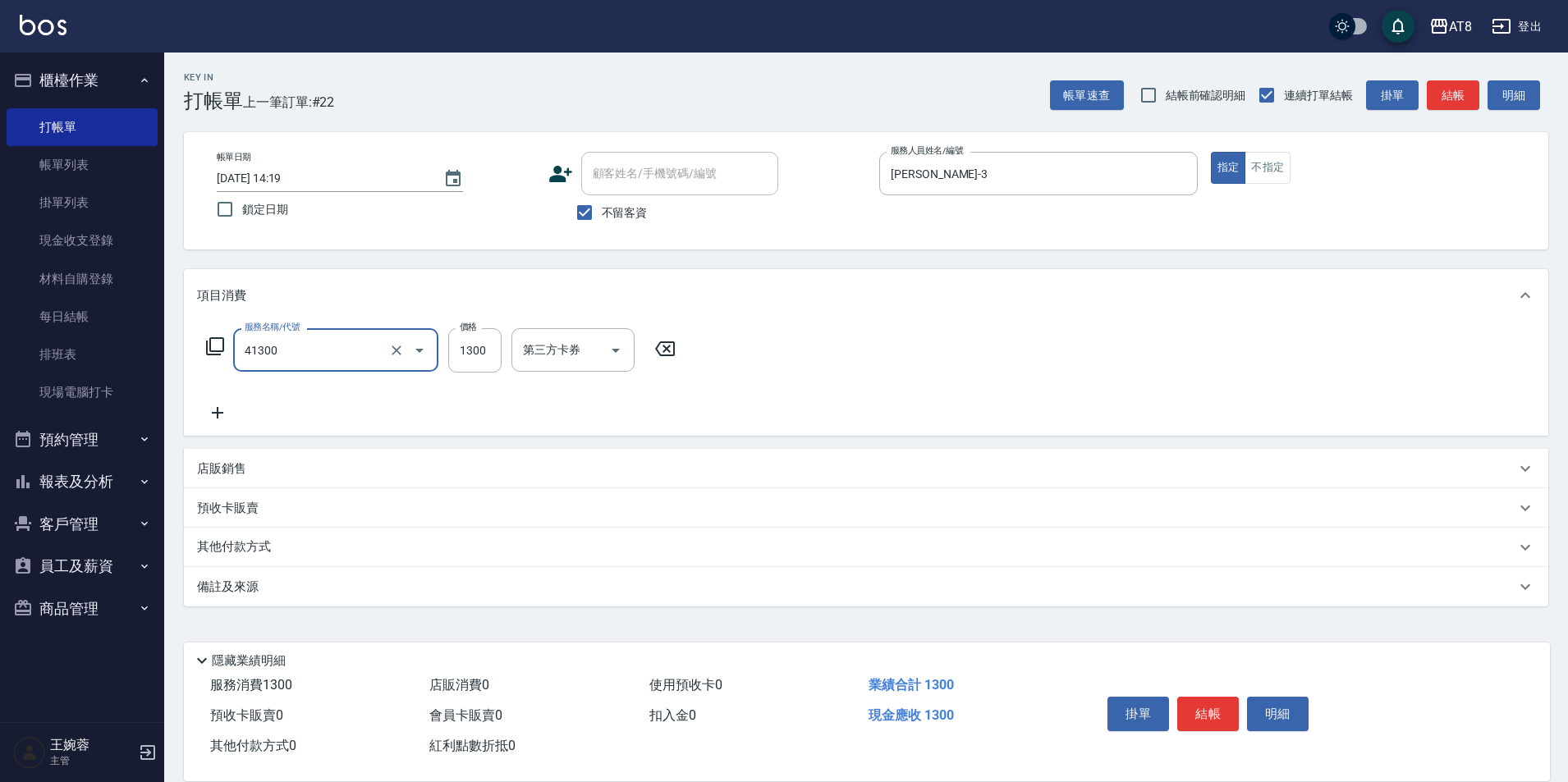
type input "染髮(41300)"
click at [1214, 697] on button "結帳" at bounding box center [1208, 714] width 62 height 34
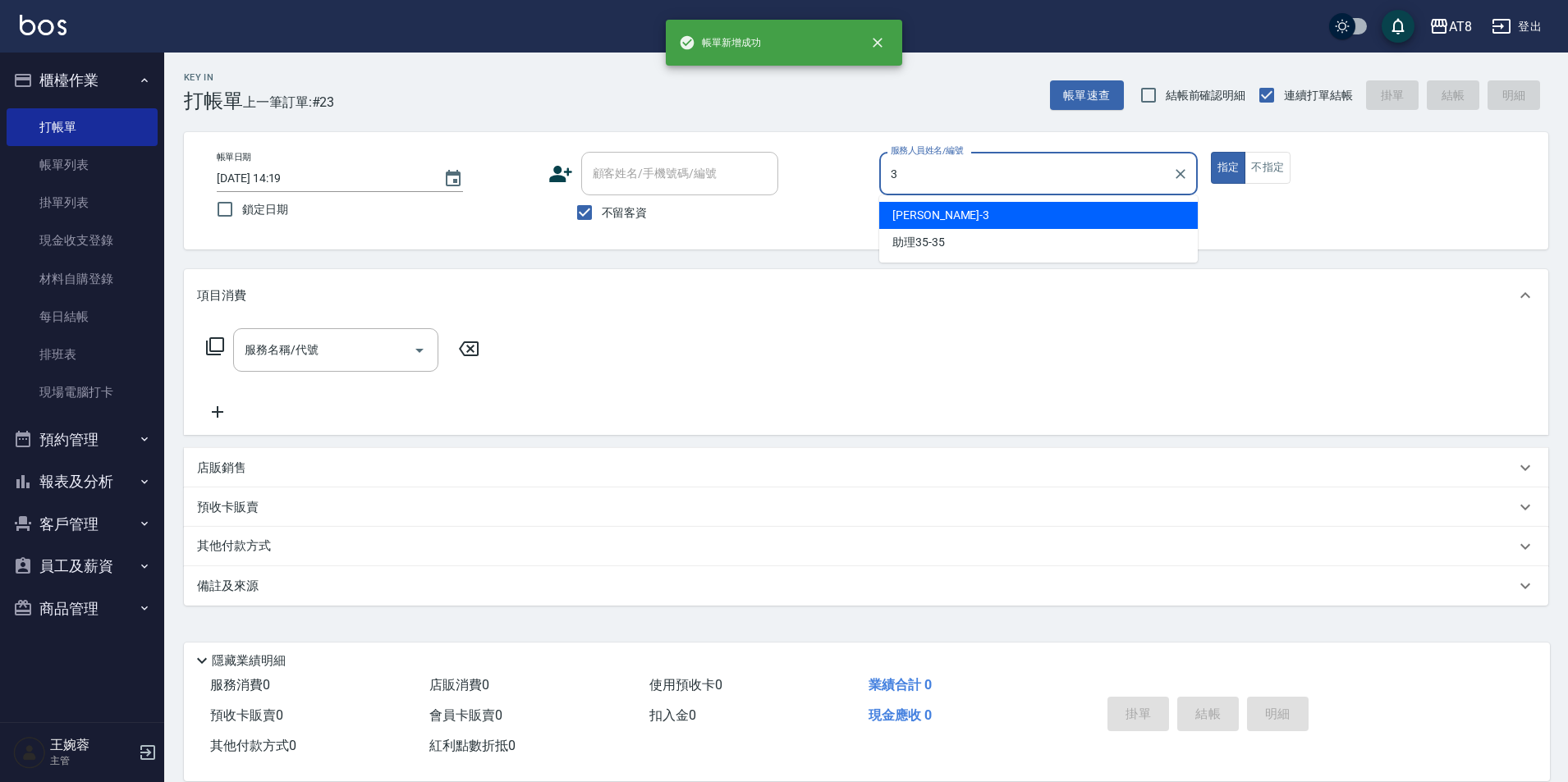
type input "[PERSON_NAME]-3"
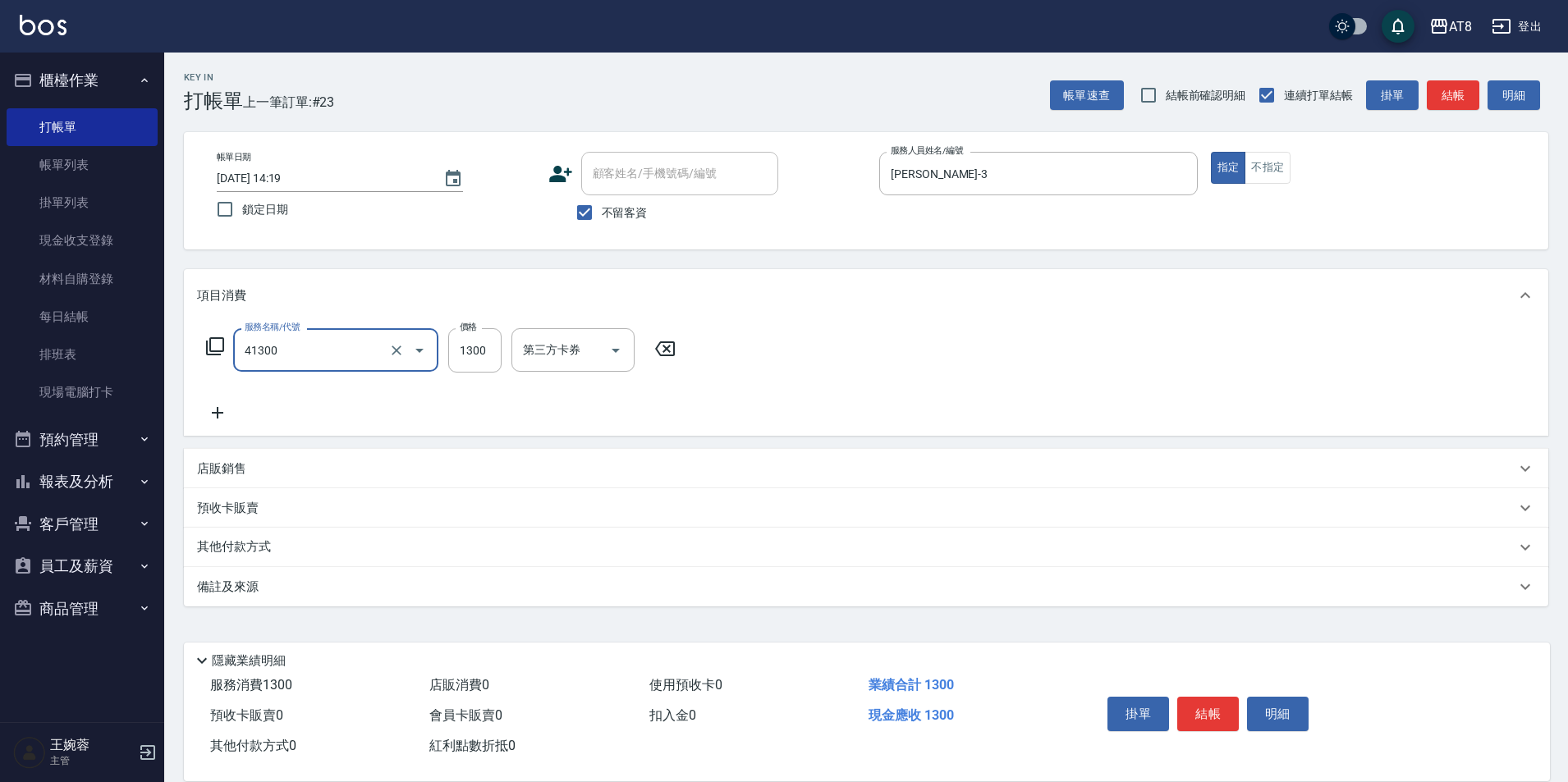
type input "染髮(41300)"
click at [1214, 697] on button "結帳" at bounding box center [1208, 714] width 62 height 34
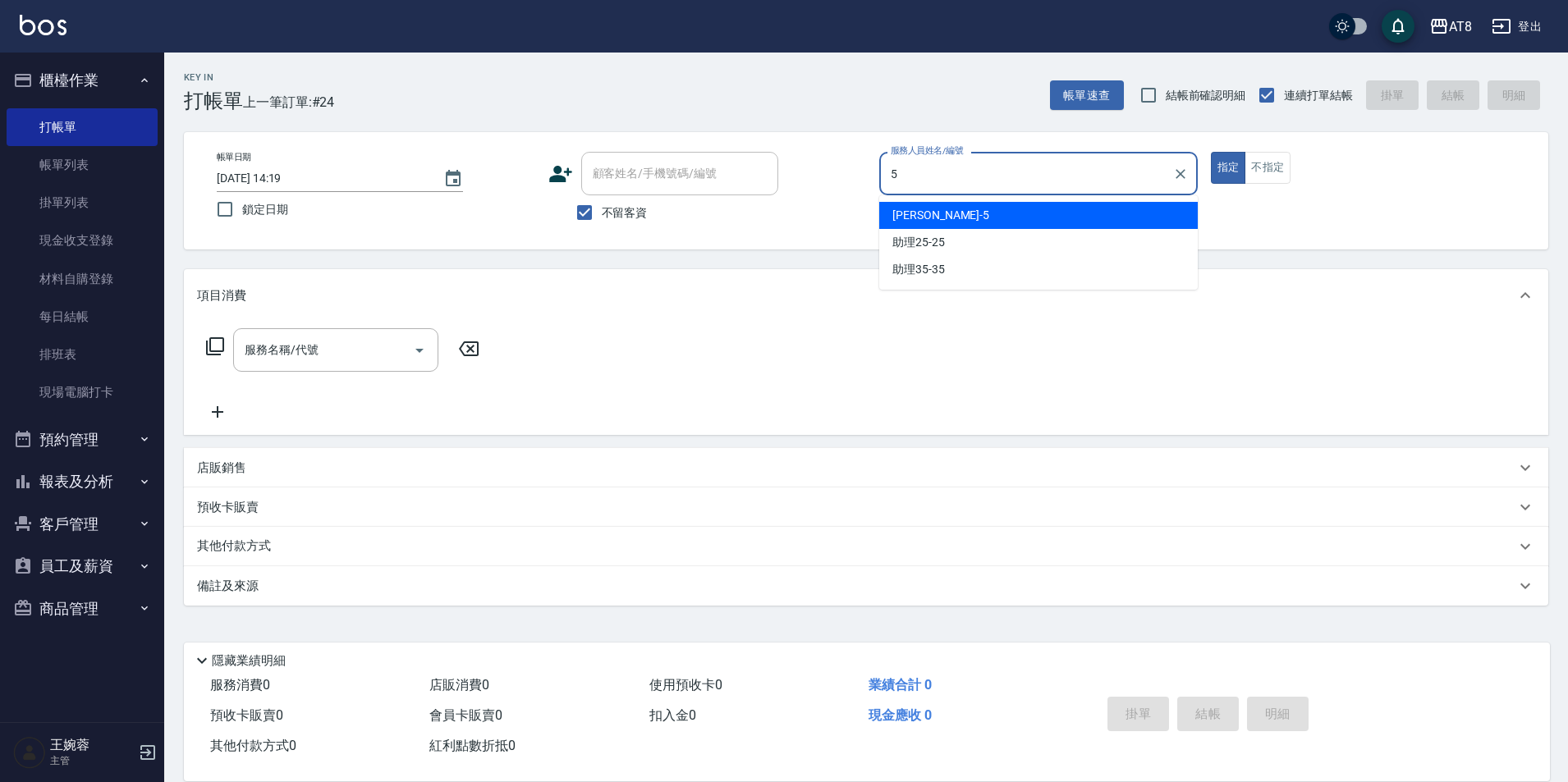
type input "HANK-5"
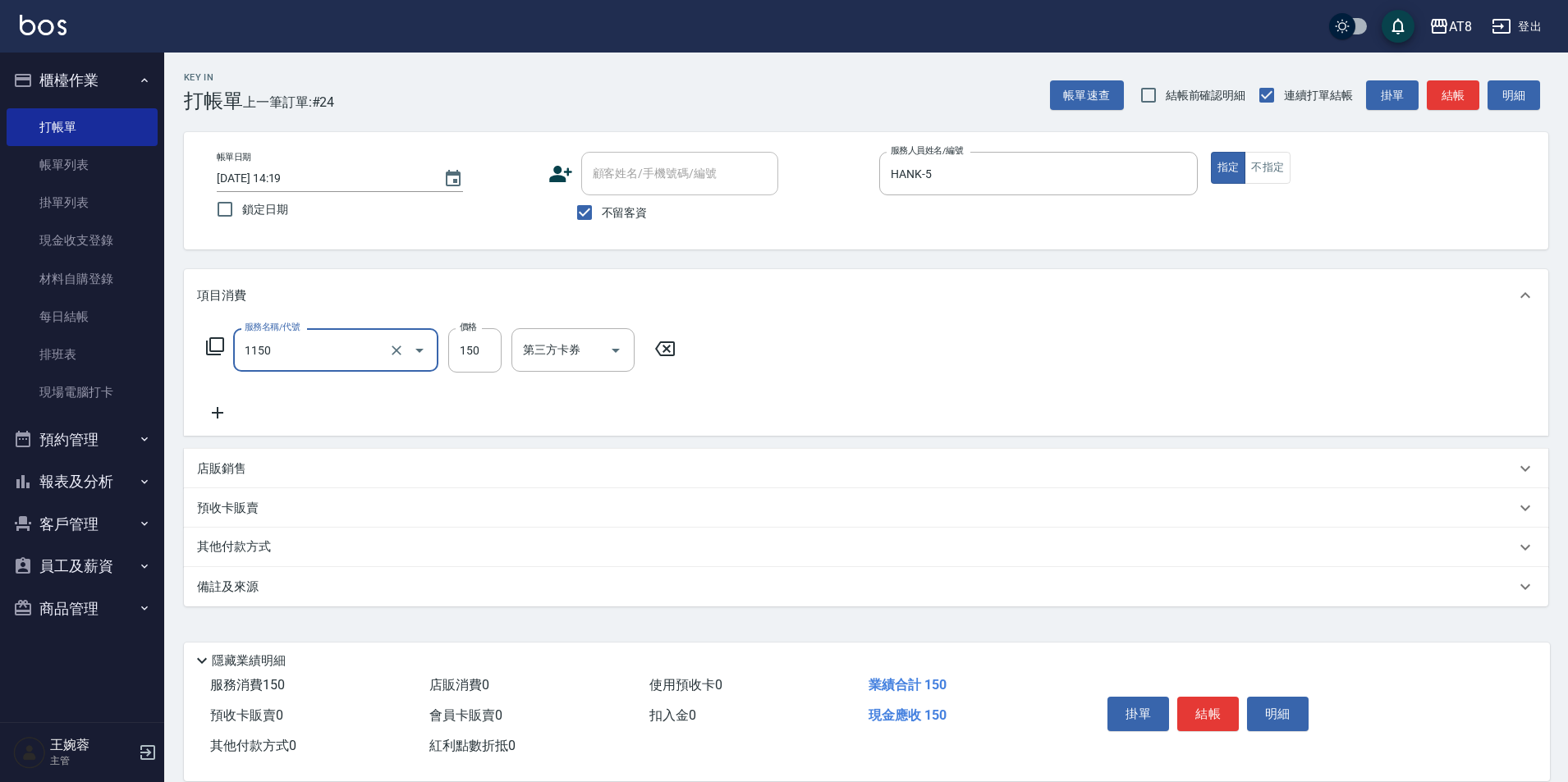
type input "洗髮(1150)"
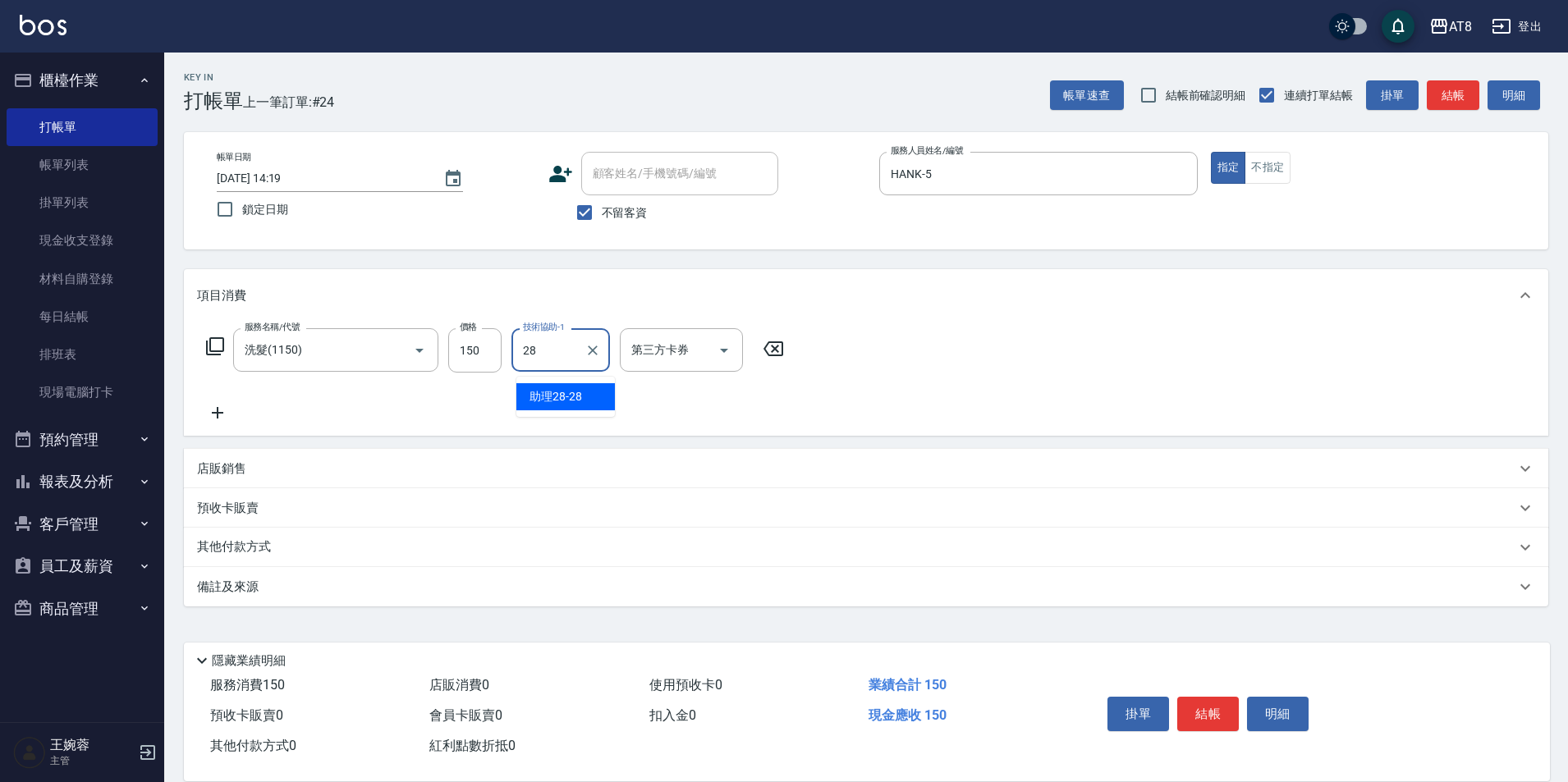
type input "助理28-28"
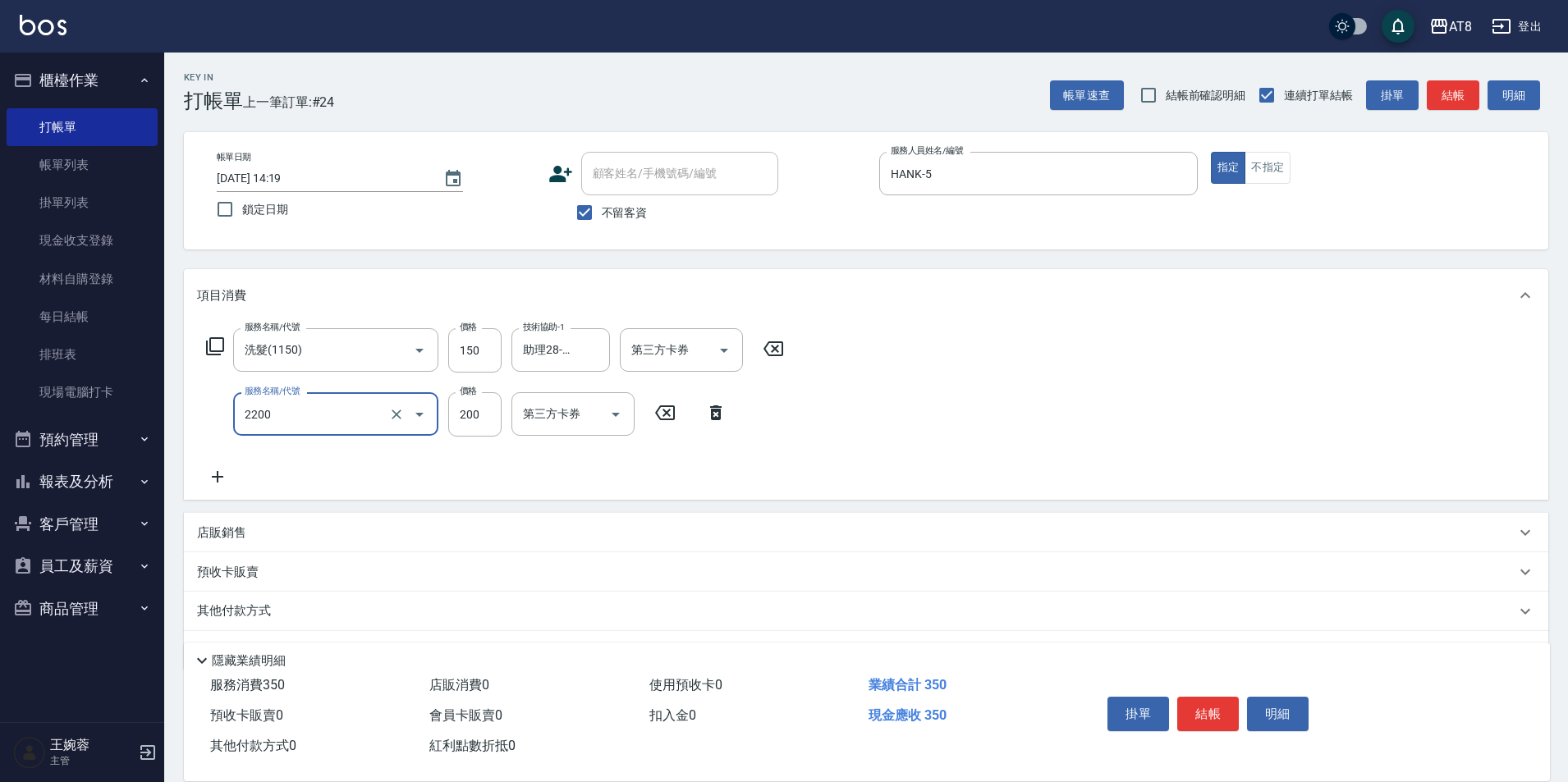
type input "剪髮(2200)"
click at [1214, 697] on button "結帳" at bounding box center [1208, 714] width 62 height 34
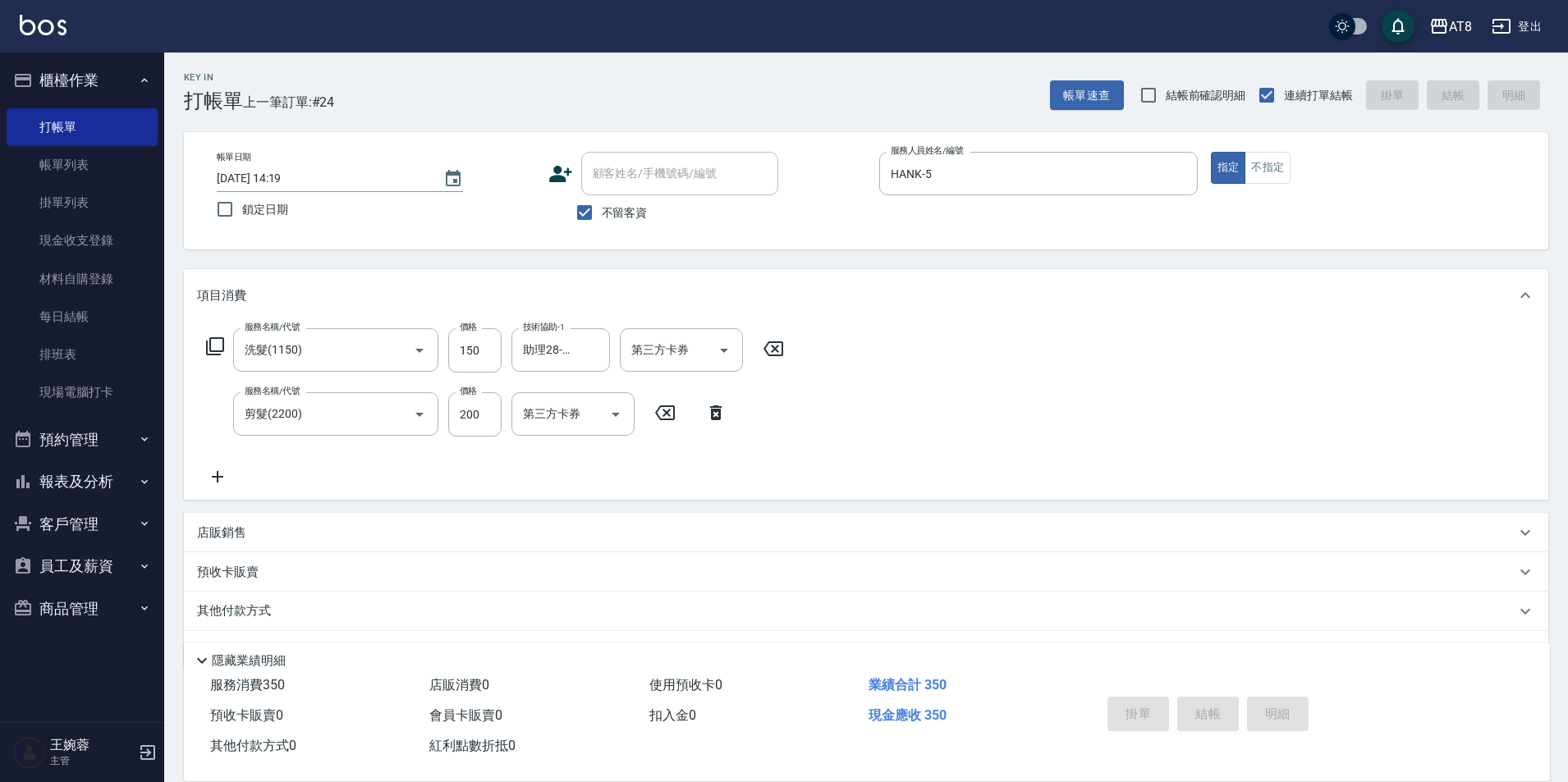
type input "[DATE] 14:20"
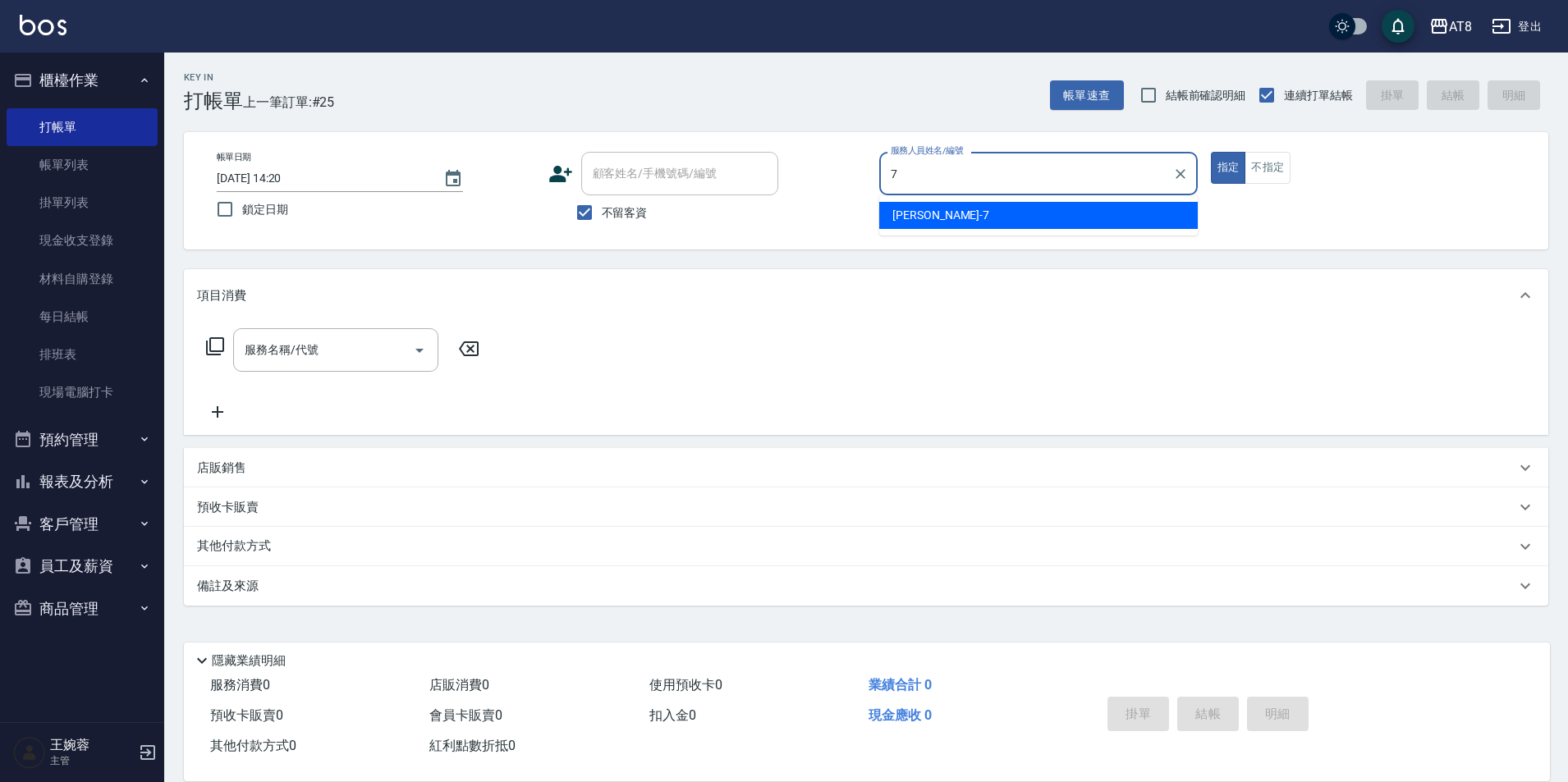
type input "[PERSON_NAME]-7"
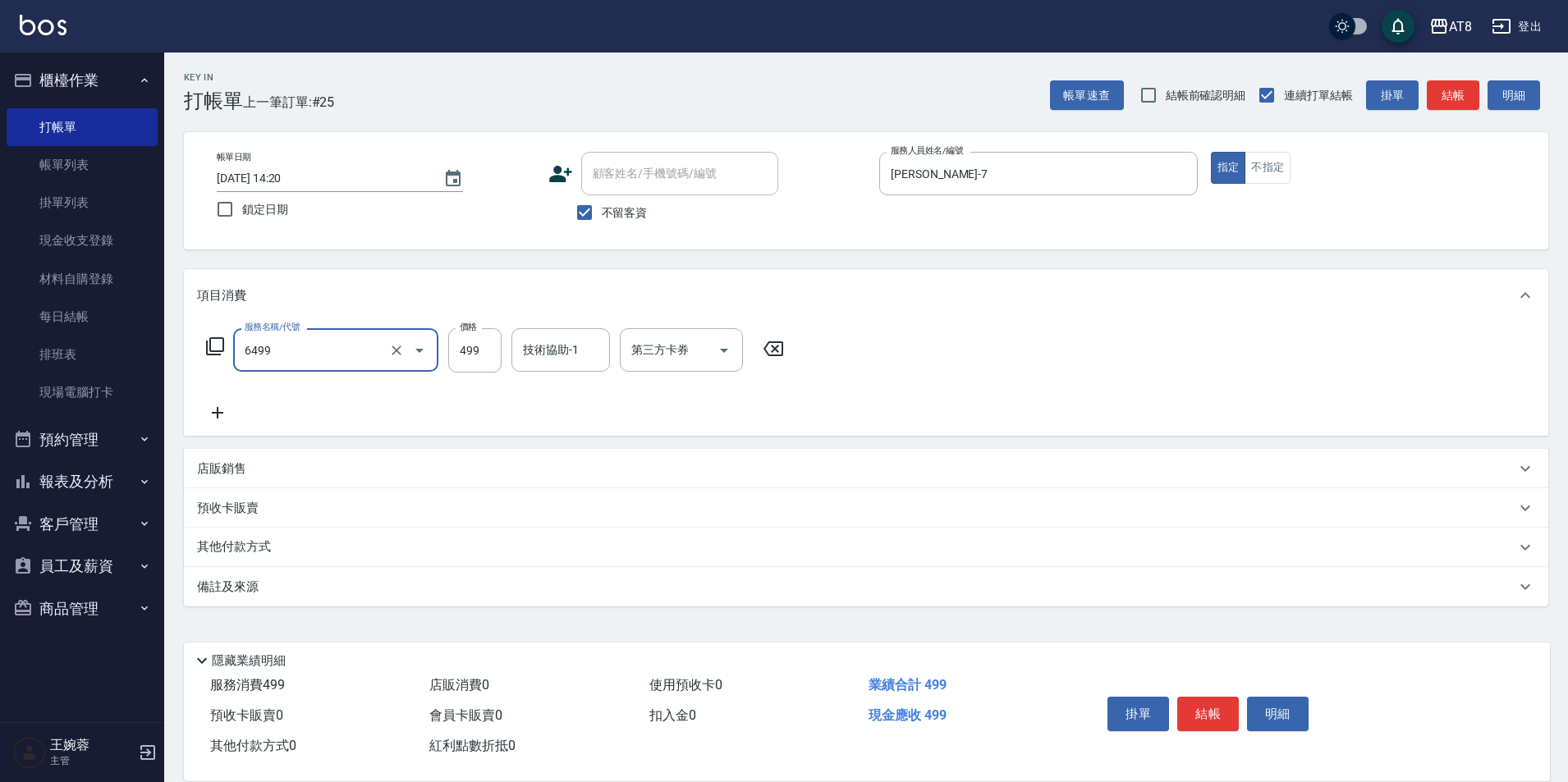
type input "SPA499(6499)"
click at [1214, 697] on button "結帳" at bounding box center [1208, 714] width 62 height 34
